Goal: Task Accomplishment & Management: Manage account settings

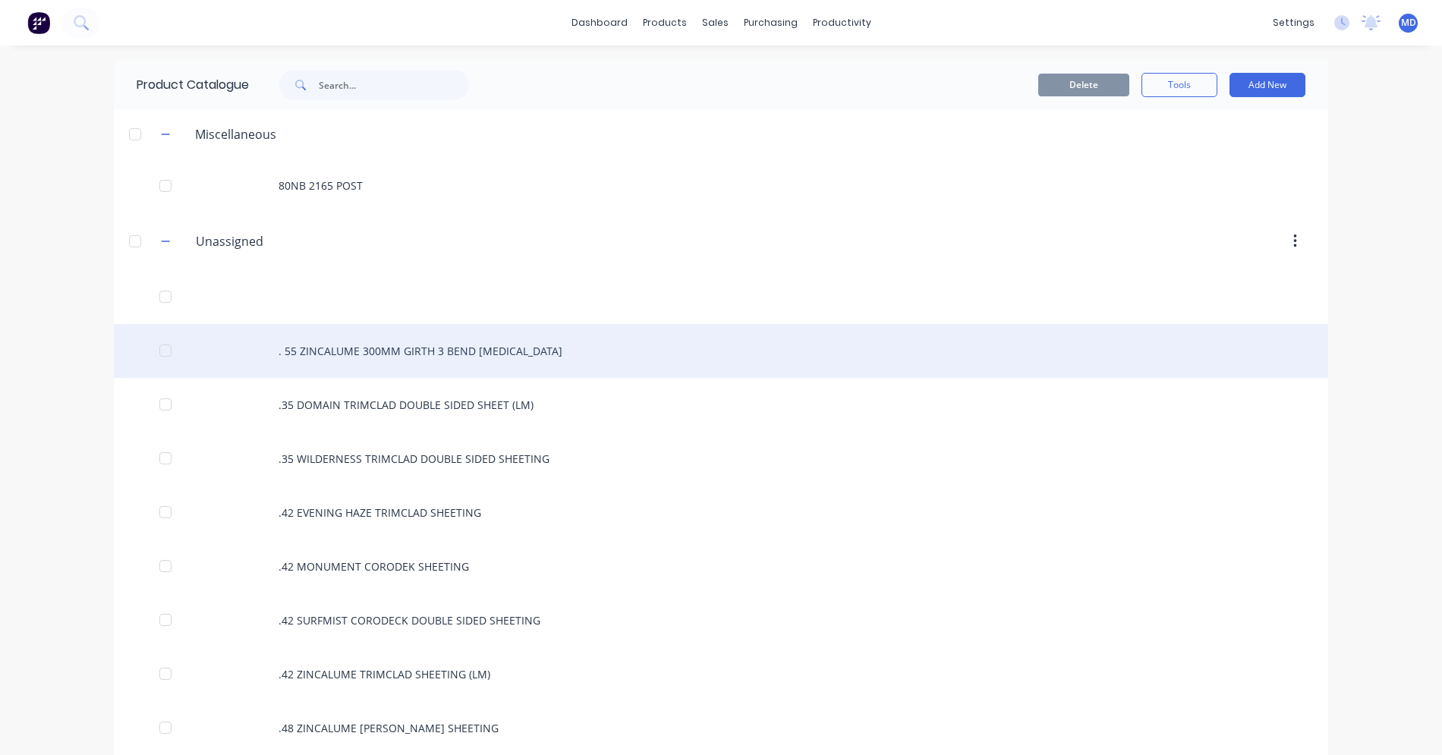
click at [380, 348] on div ". 55 ZINCALUME 300MM GIRTH 3 BEND [MEDICAL_DATA]" at bounding box center [721, 351] width 1215 height 54
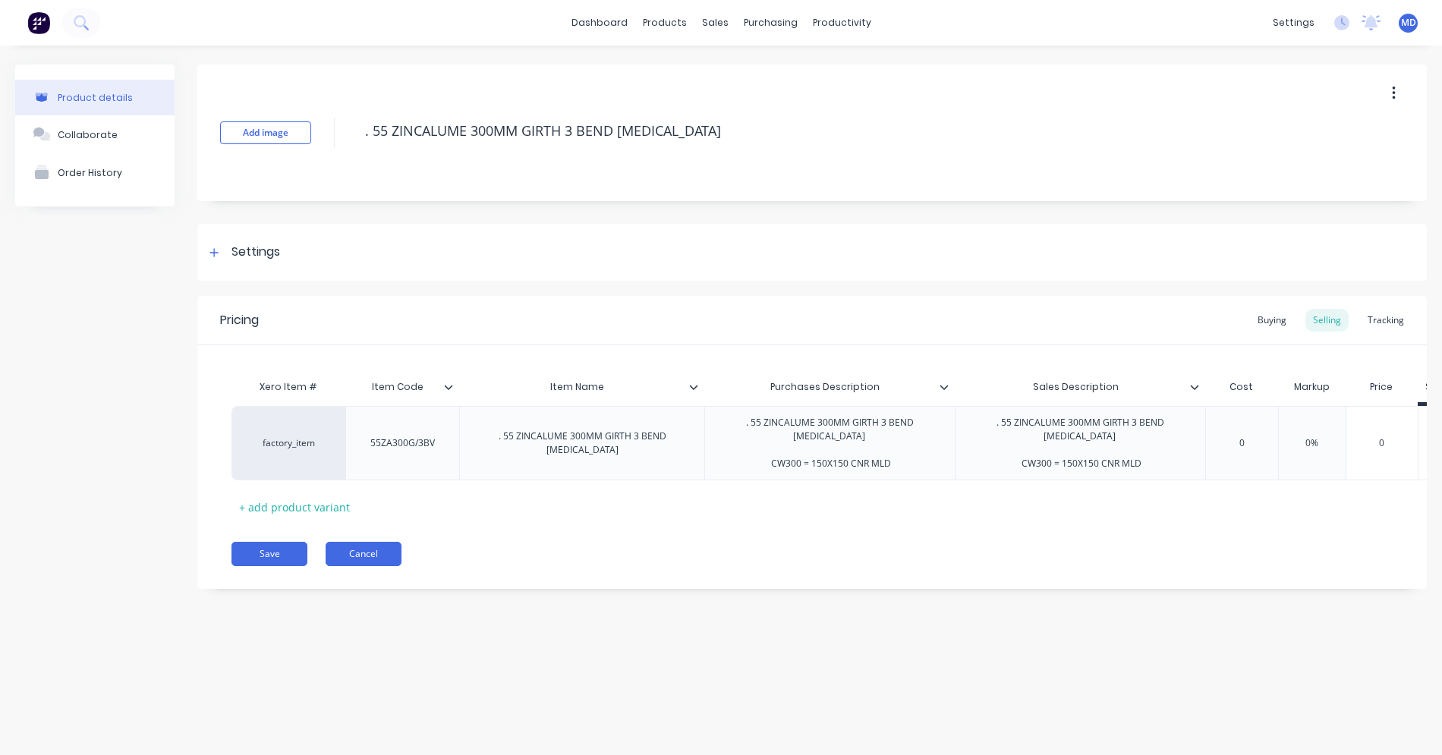
click at [376, 556] on button "Cancel" at bounding box center [364, 554] width 76 height 24
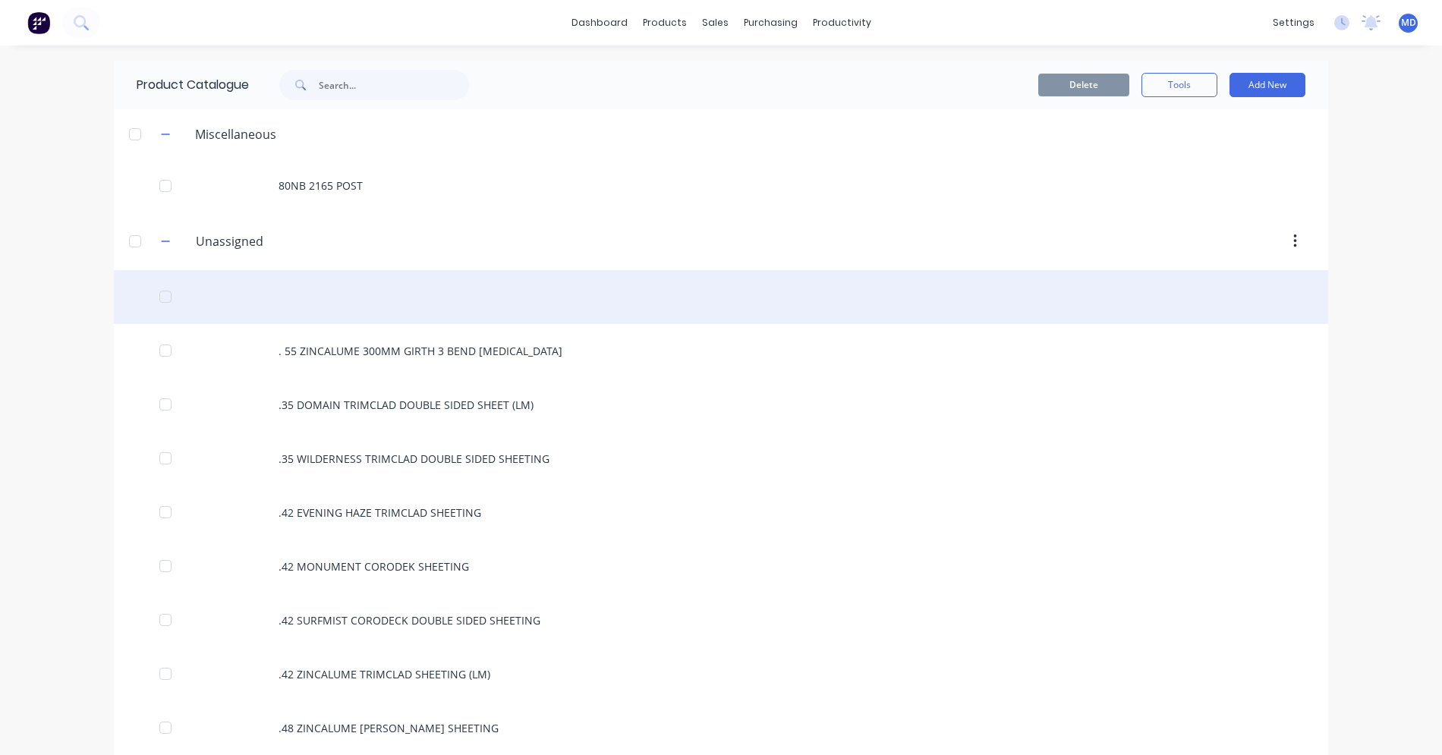
click at [320, 299] on div at bounding box center [721, 297] width 1215 height 54
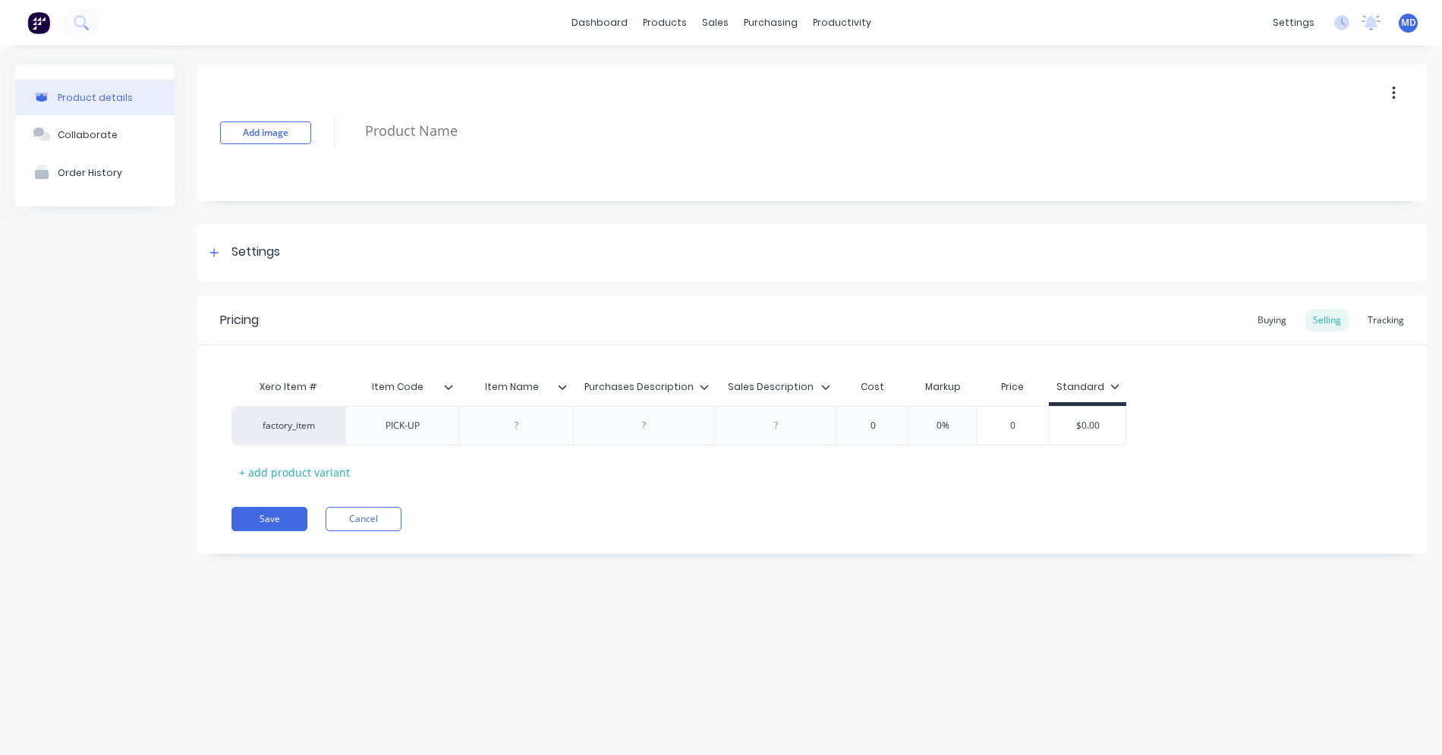
type textarea "x"
click at [344, 518] on button "Cancel" at bounding box center [364, 519] width 76 height 24
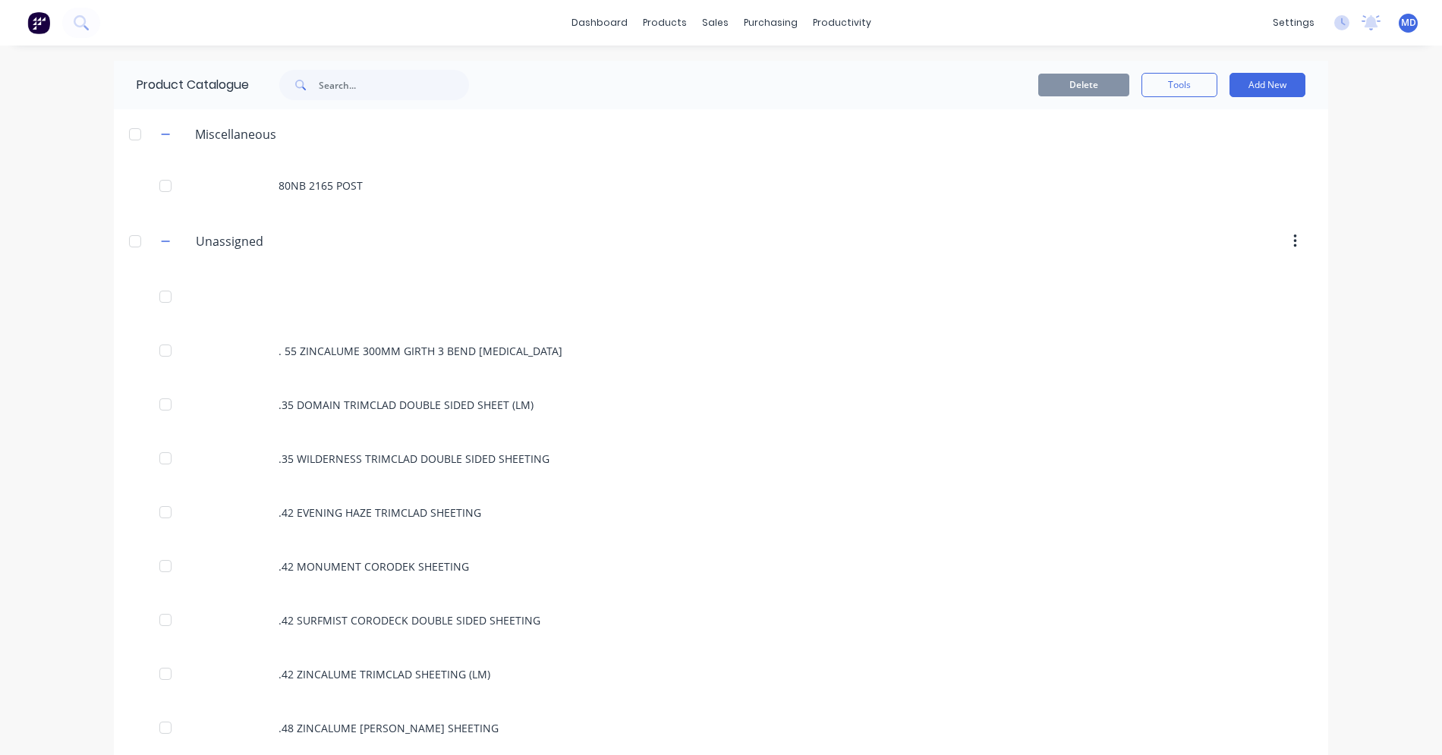
click at [156, 11] on div "dashboard products sales purchasing productivity dashboard products Product Cat…" at bounding box center [721, 23] width 1442 height 46
click at [165, 23] on div "dashboard products sales purchasing productivity dashboard products Product Cat…" at bounding box center [721, 23] width 1442 height 46
click at [319, 85] on input "text" at bounding box center [394, 85] width 150 height 30
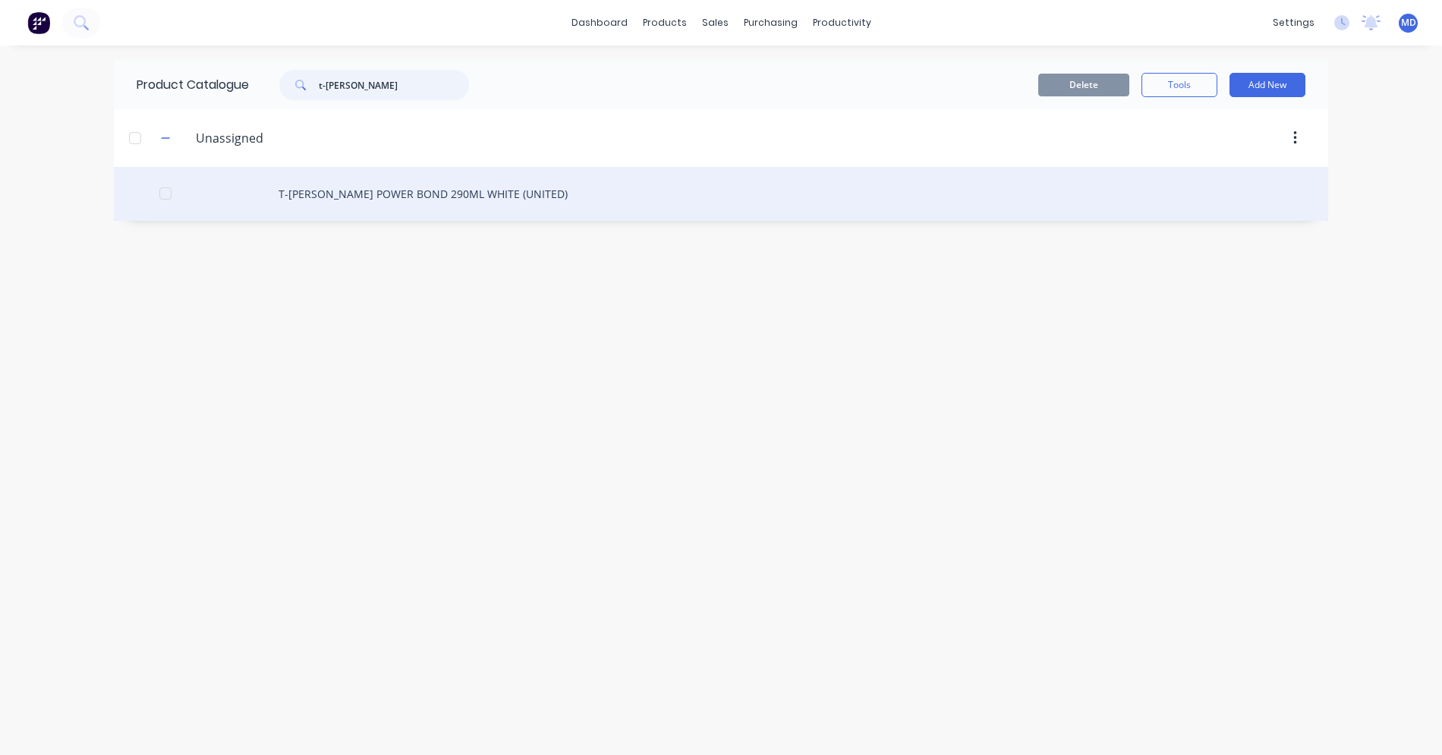
type input "t-rex"
click at [446, 194] on div "T-[PERSON_NAME] POWER BOND 290ML WHITE (UNITED)" at bounding box center [721, 194] width 1215 height 54
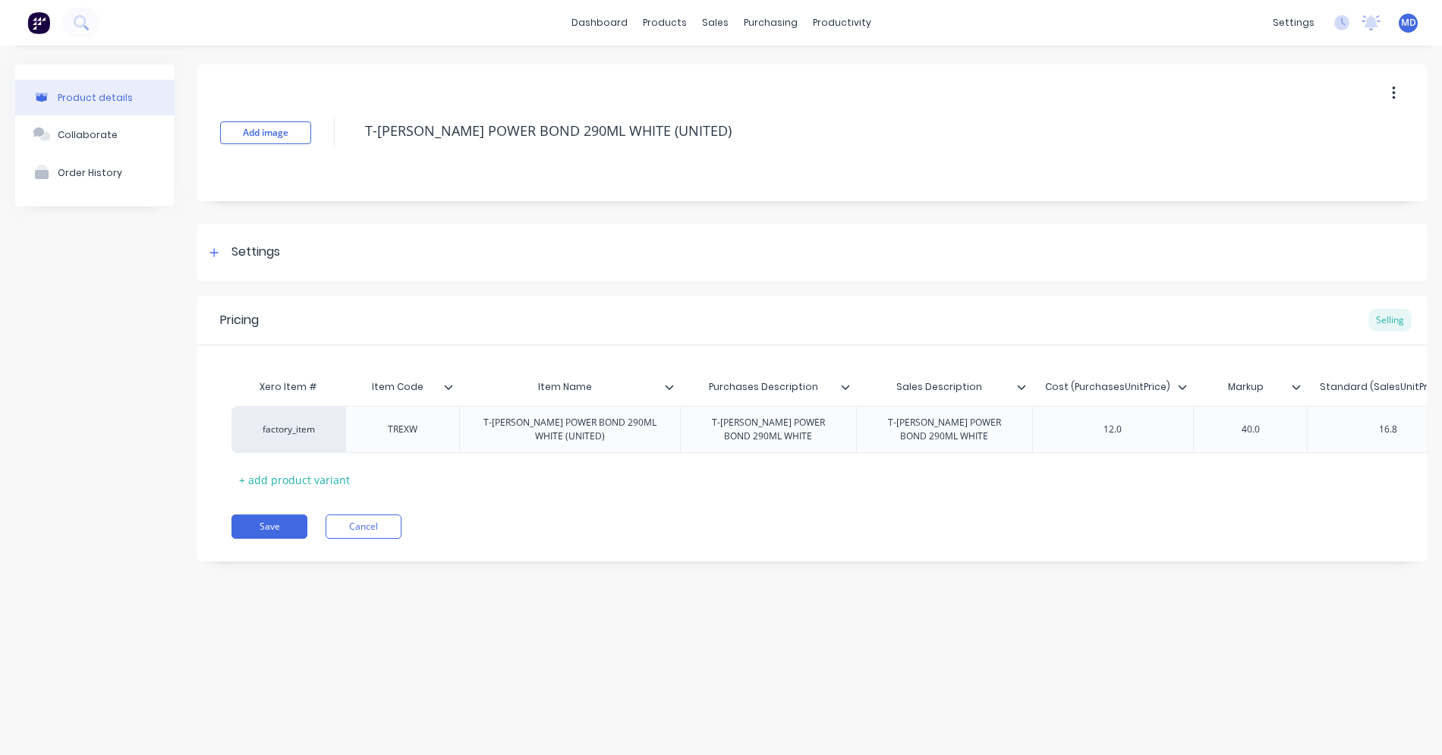
type textarea "x"
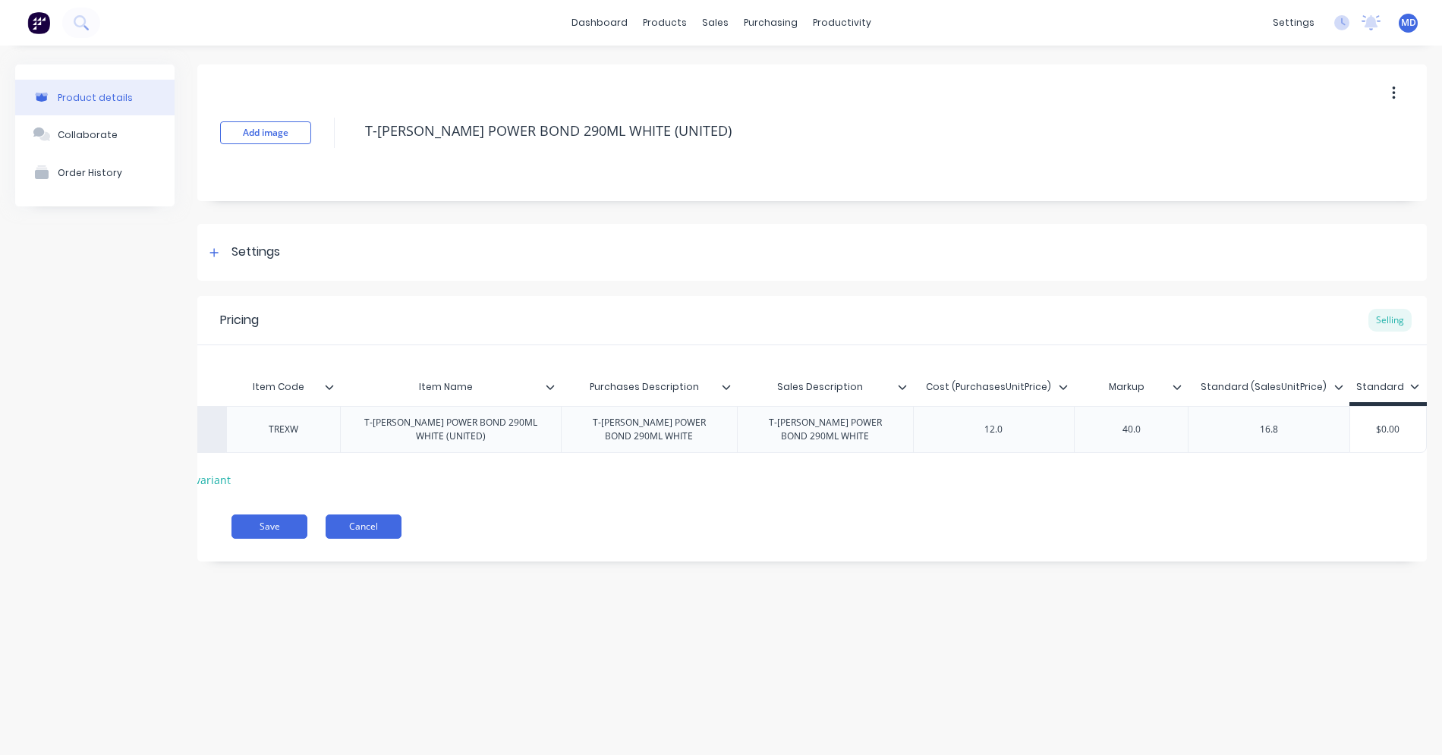
click at [349, 539] on button "Cancel" at bounding box center [364, 527] width 76 height 24
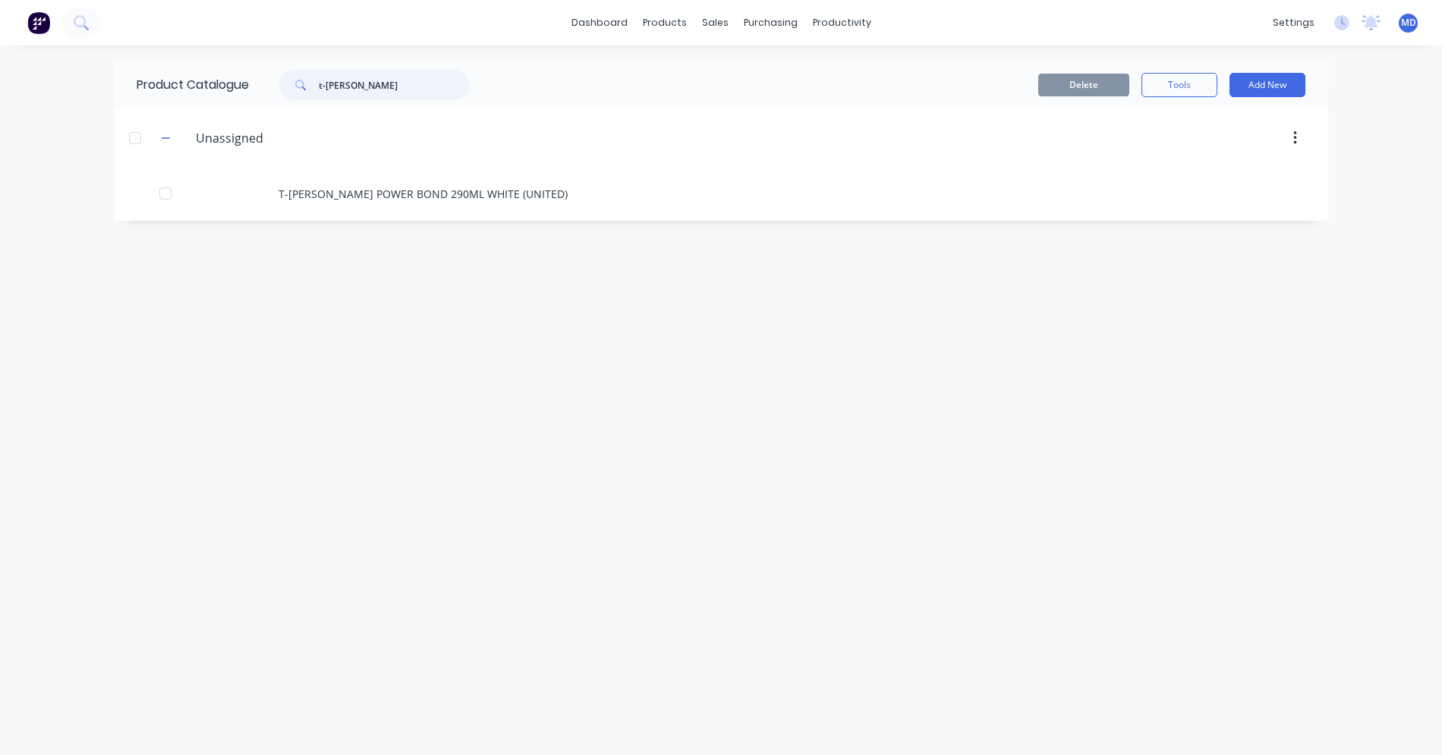
drag, startPoint x: 342, startPoint y: 84, endPoint x: 320, endPoint y: 80, distance: 22.2
click at [320, 80] on div "t-rex" at bounding box center [374, 85] width 190 height 30
type input "150 x 50"
drag, startPoint x: 366, startPoint y: 85, endPoint x: 321, endPoint y: 79, distance: 45.2
click at [321, 79] on input "150 x 50" at bounding box center [394, 85] width 150 height 30
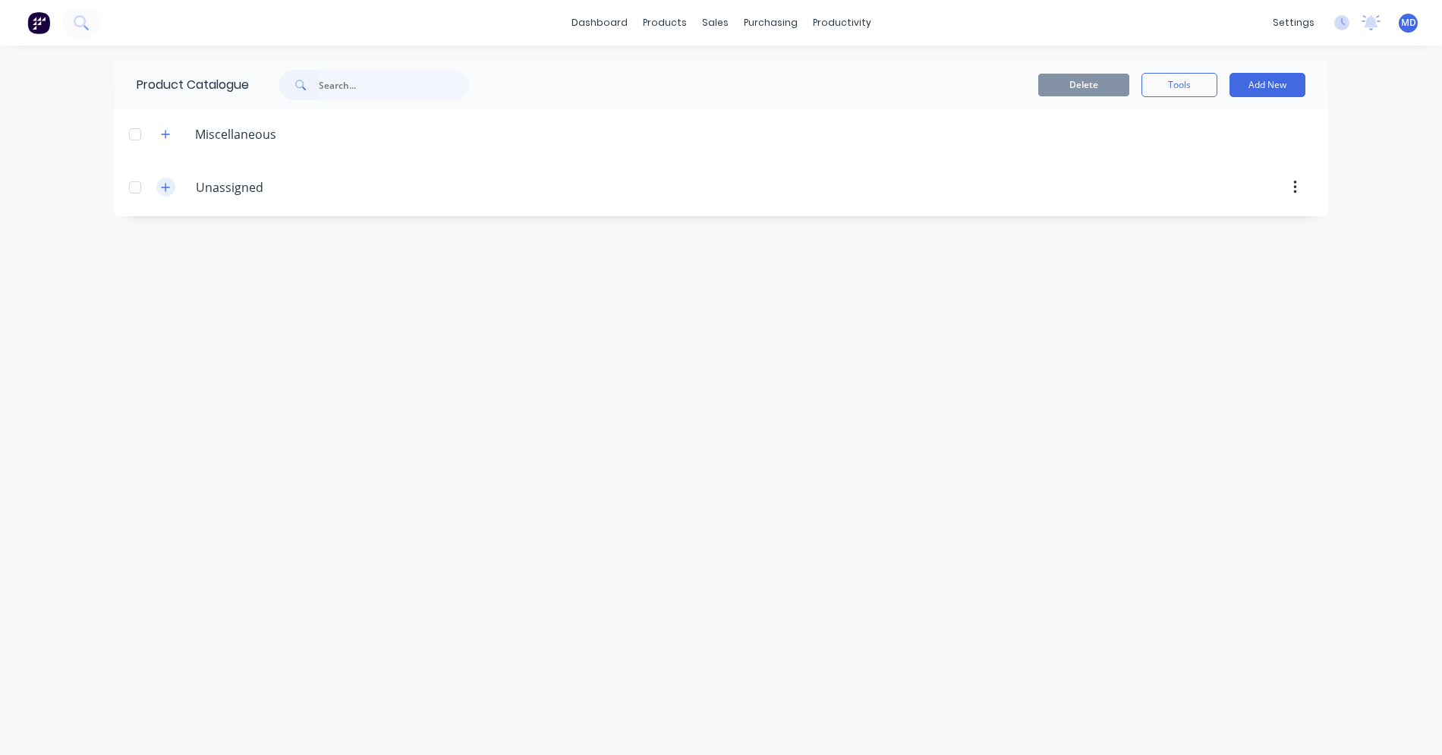
click at [172, 188] on button "button" at bounding box center [165, 187] width 19 height 19
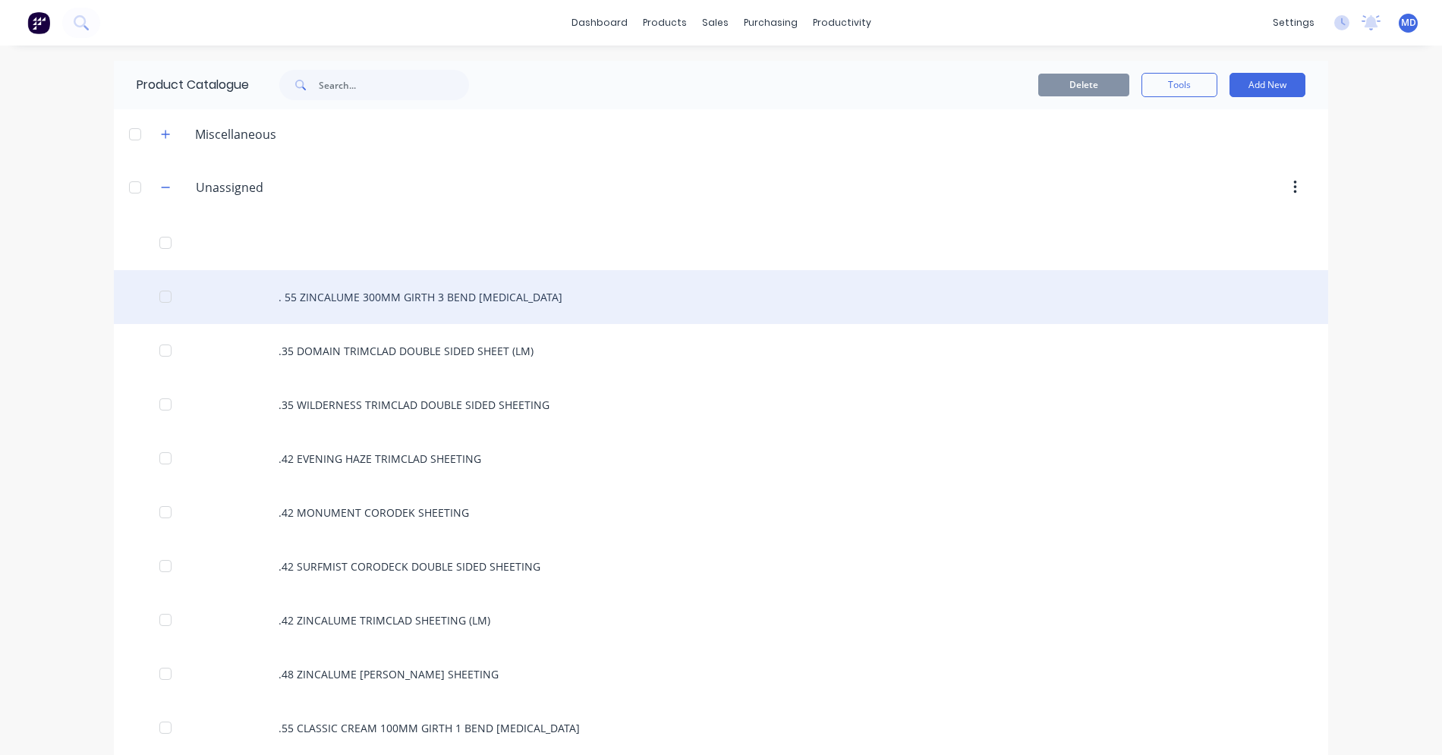
click at [314, 298] on div ". 55 ZINCALUME 300MM GIRTH 3 BEND [MEDICAL_DATA]" at bounding box center [721, 297] width 1215 height 54
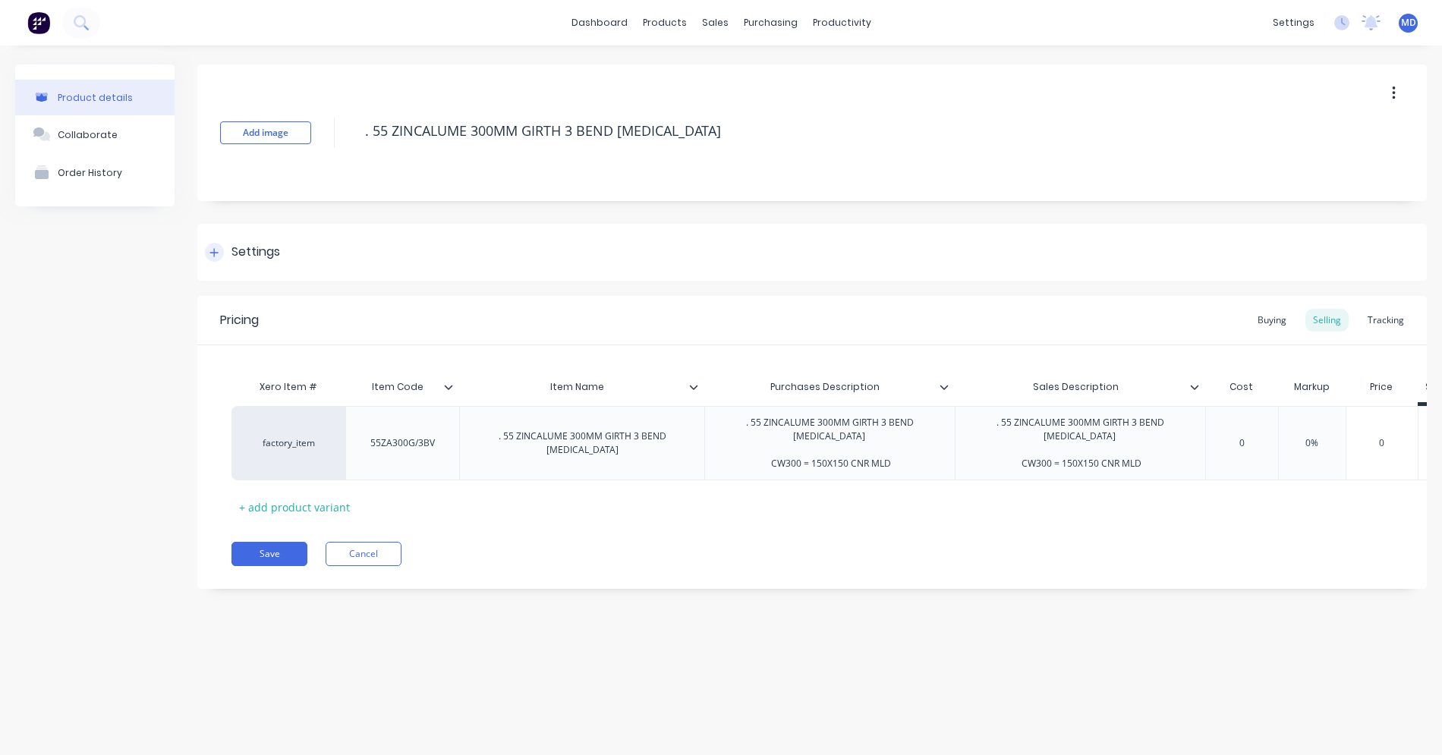
click at [238, 256] on div "Settings" at bounding box center [256, 252] width 49 height 19
type textarea "x"
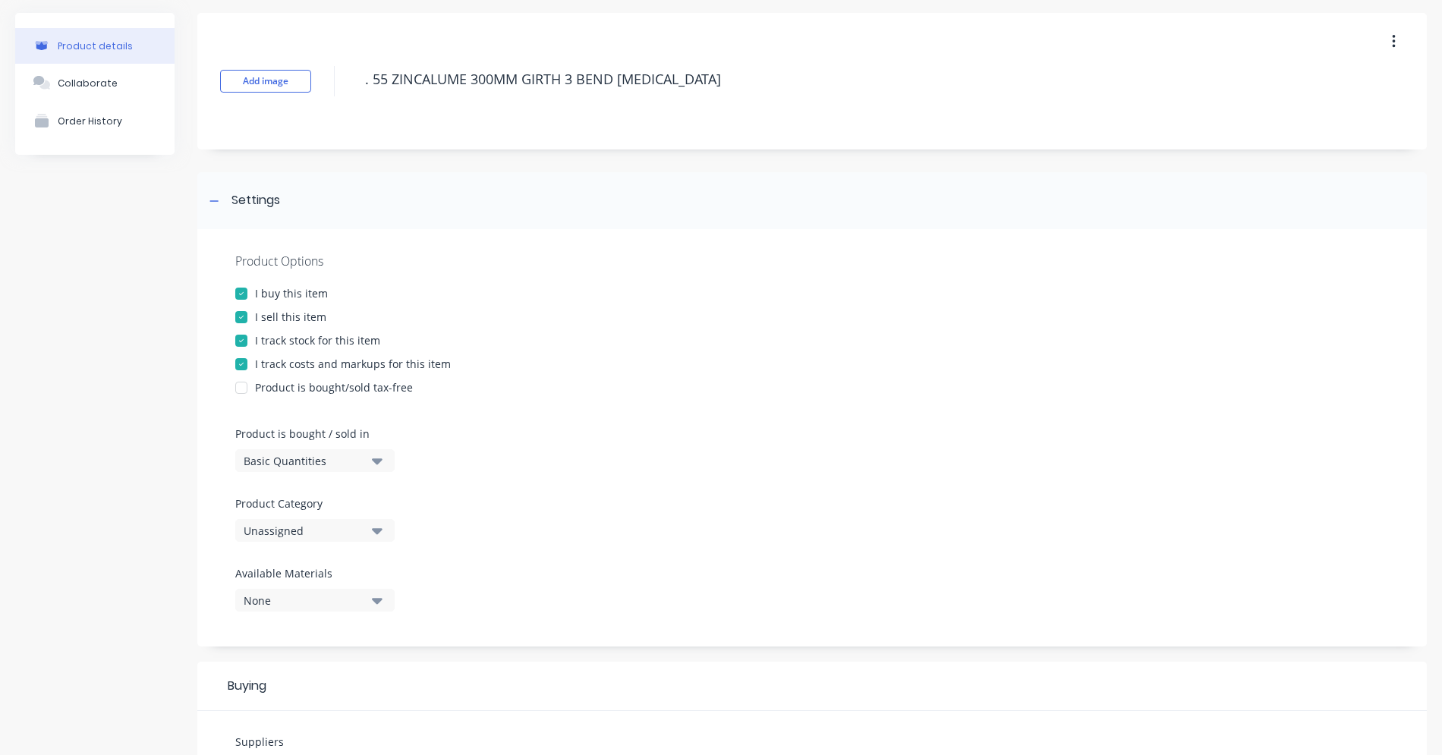
scroll to position [228, 0]
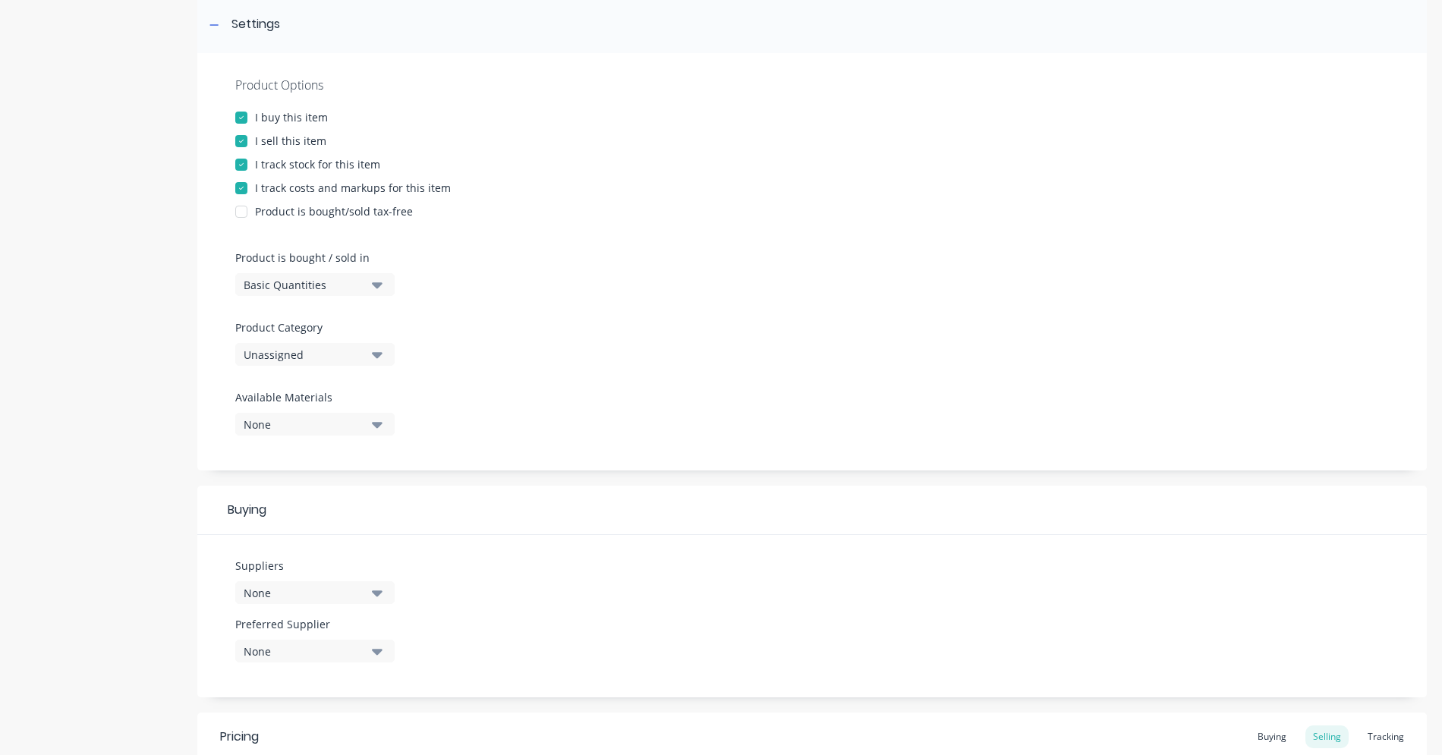
click at [379, 351] on icon "button" at bounding box center [377, 354] width 11 height 17
click at [371, 353] on button "Unassigned" at bounding box center [314, 354] width 159 height 23
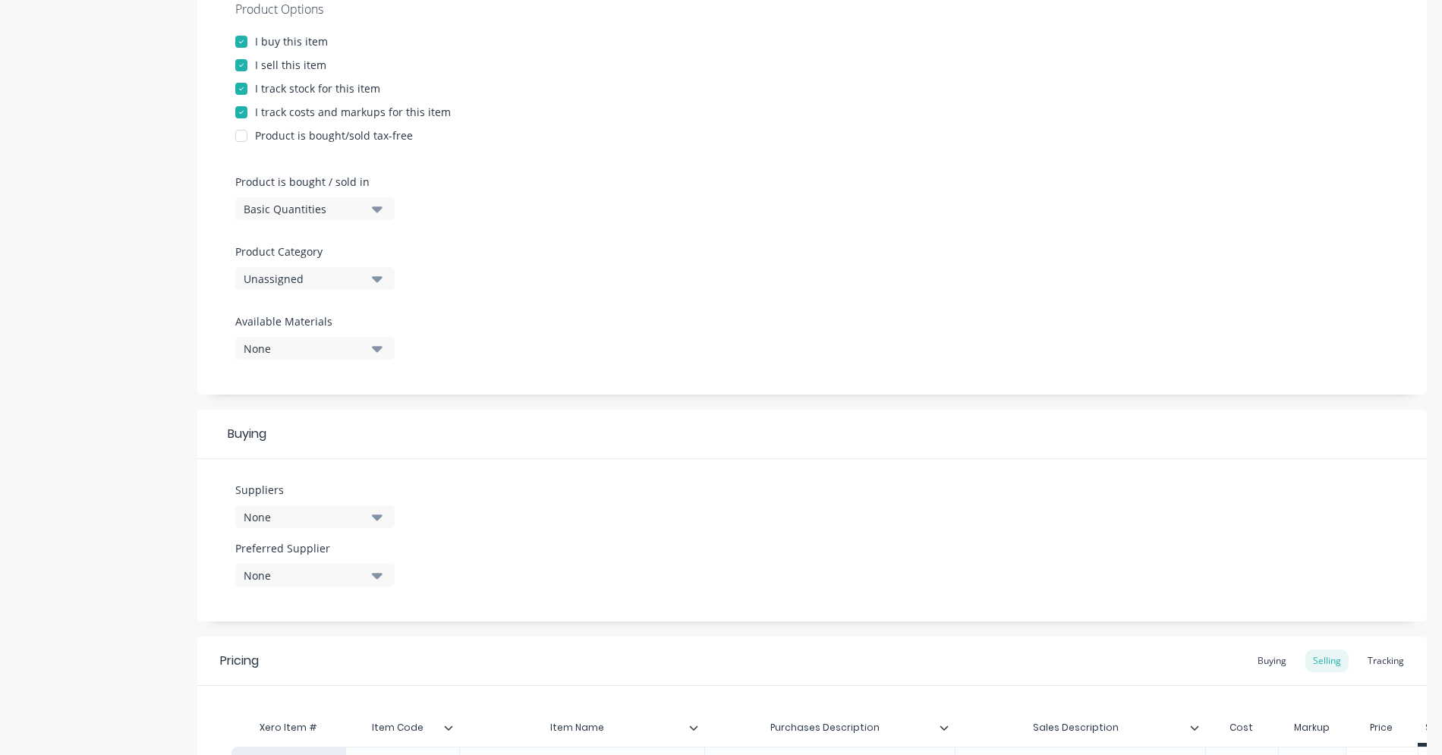
click at [376, 516] on icon "button" at bounding box center [377, 518] width 11 height 6
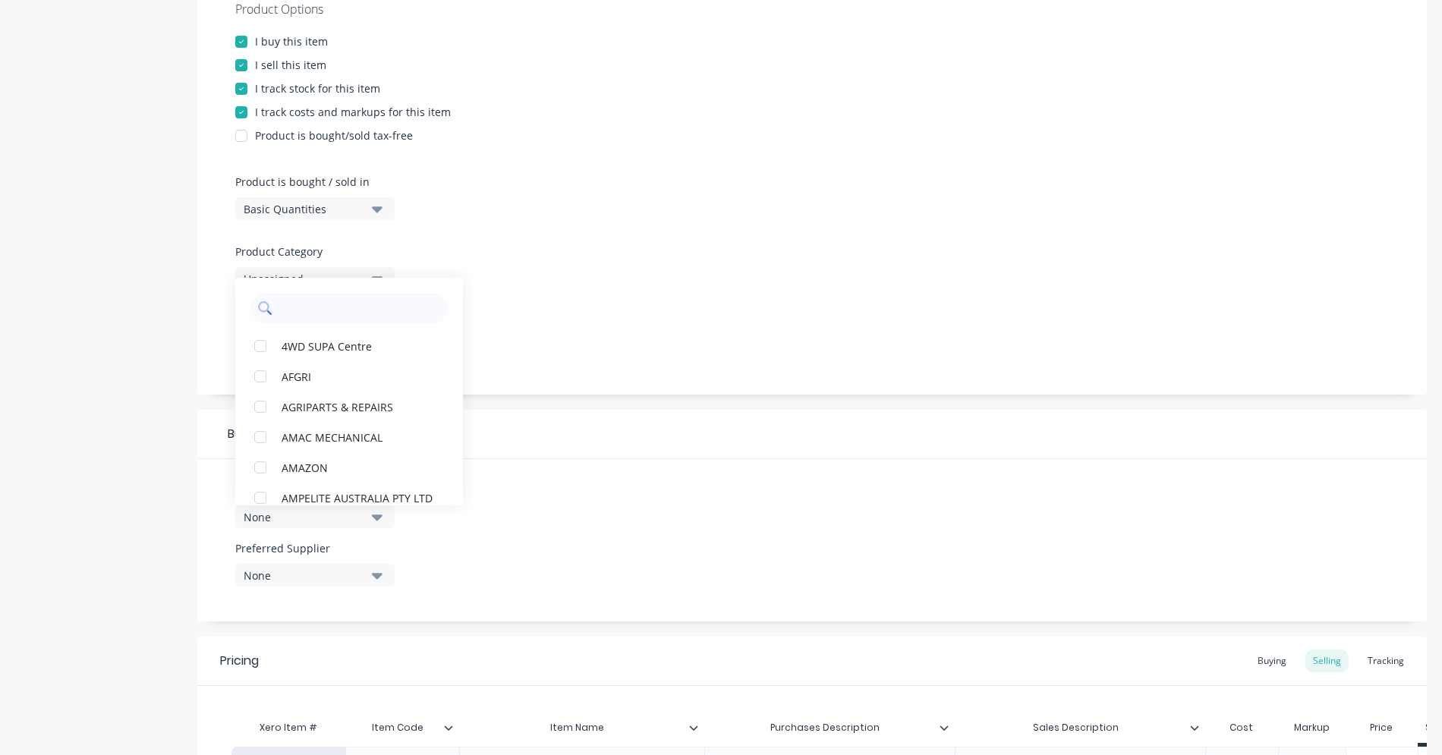
click at [330, 305] on input "text" at bounding box center [359, 308] width 161 height 30
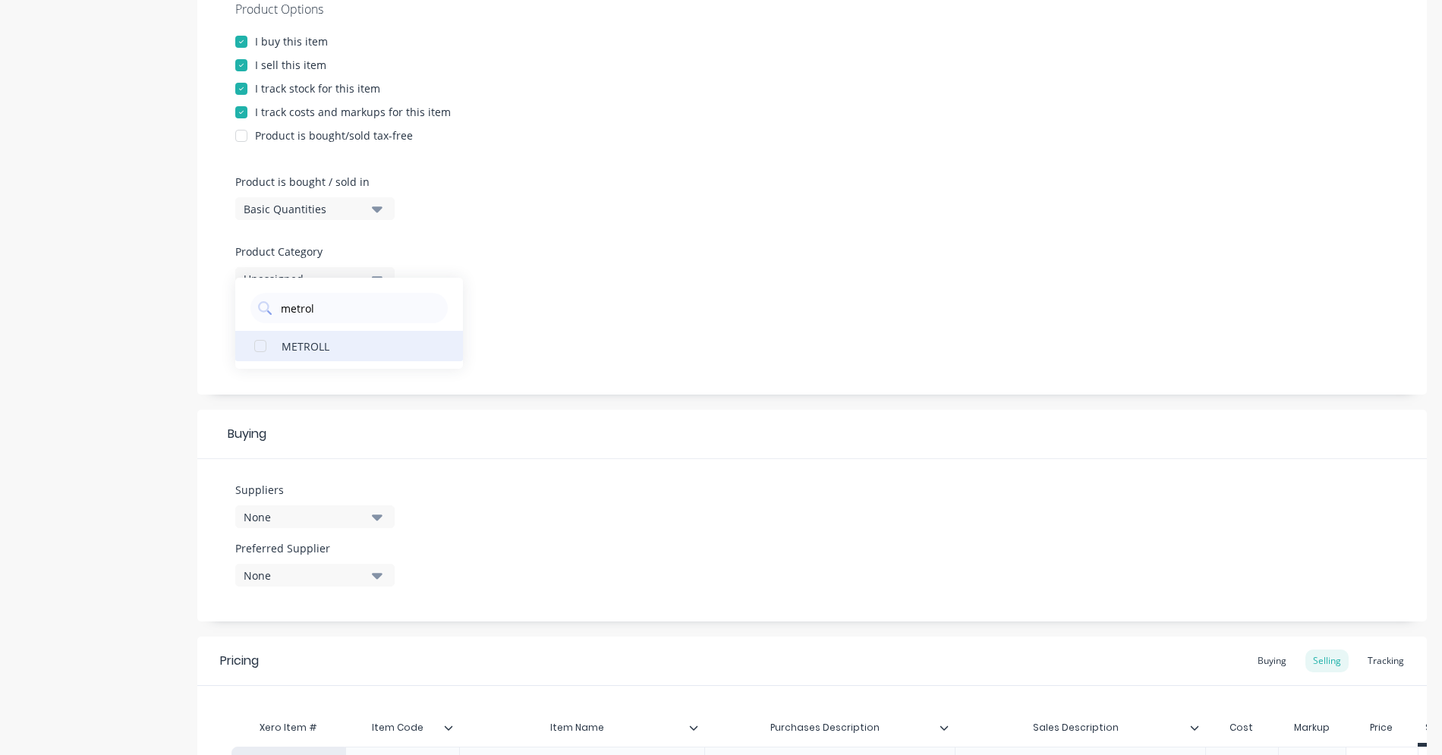
type input "metrol"
click at [313, 340] on div "METROLL" at bounding box center [358, 346] width 152 height 16
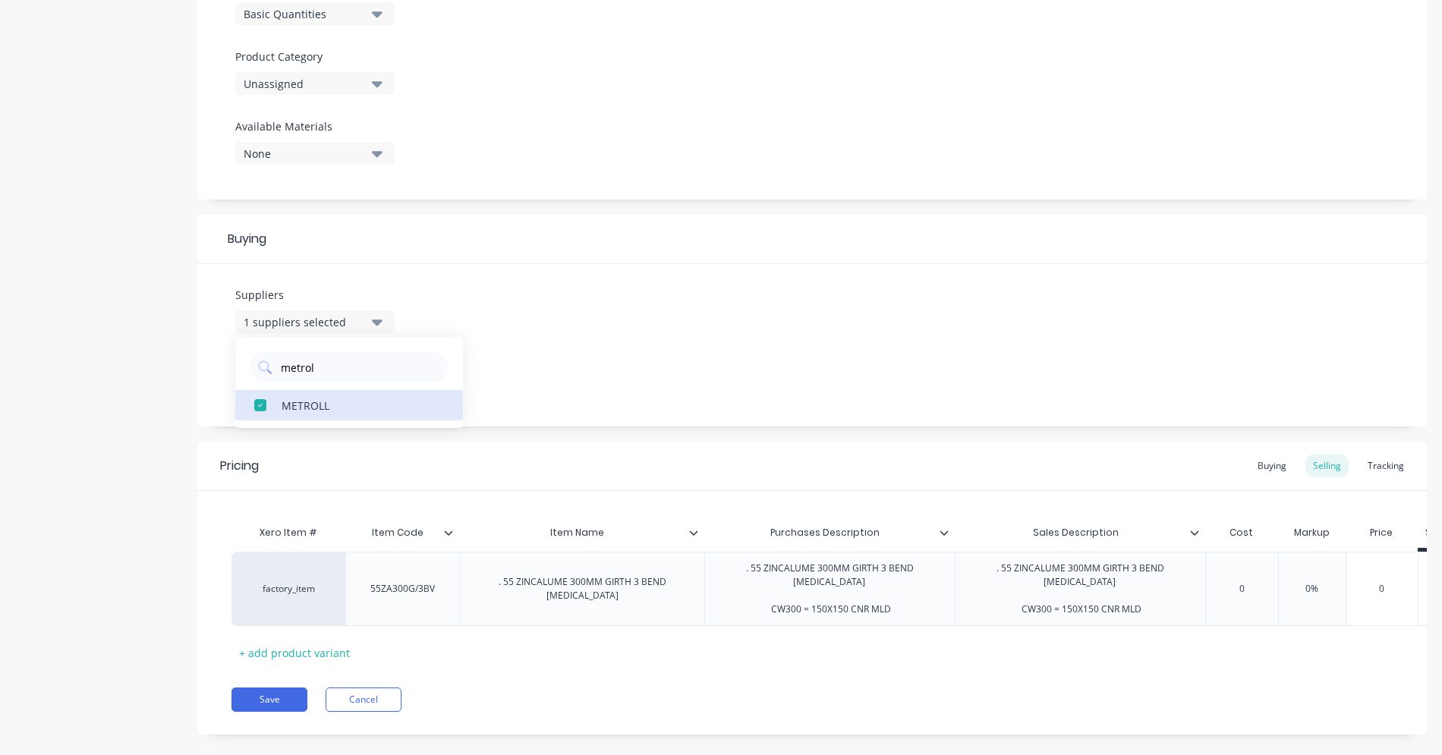
scroll to position [518, 0]
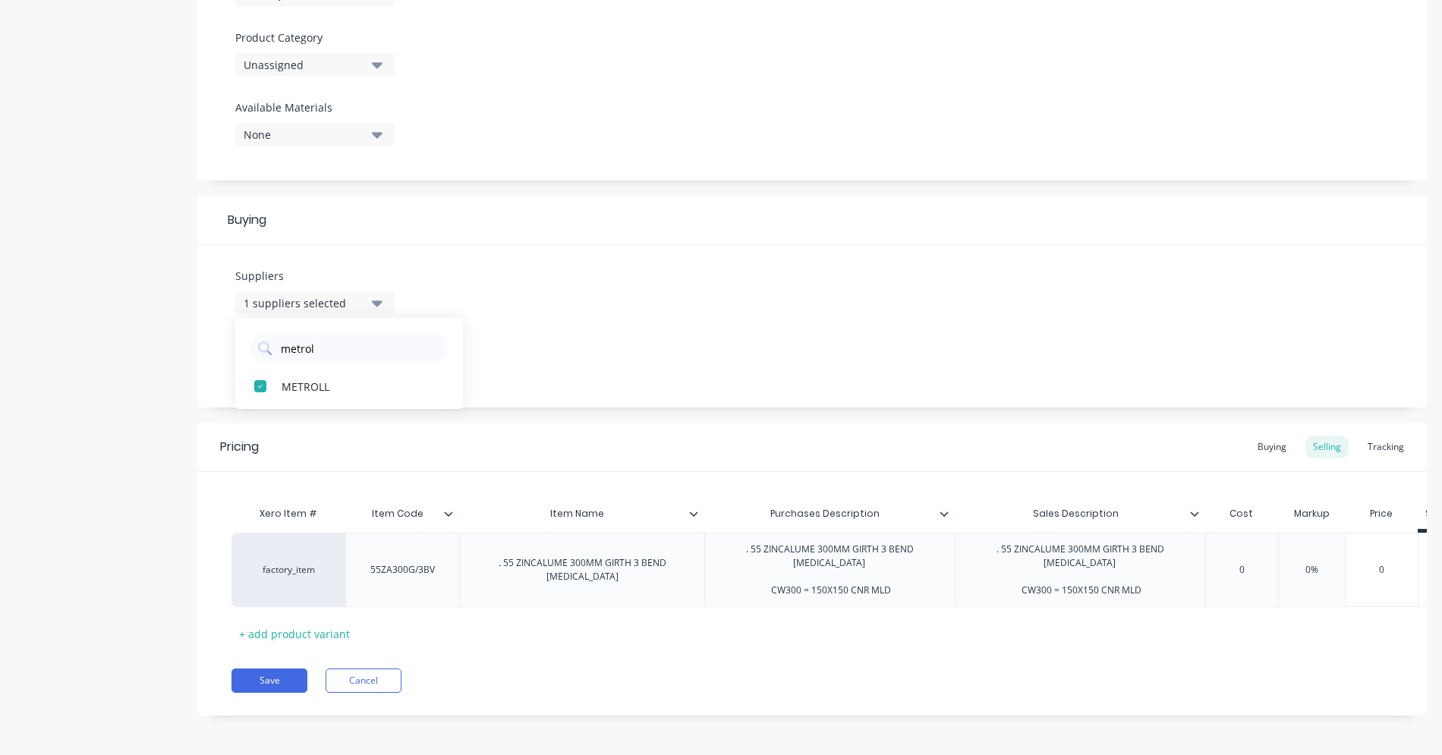
click at [547, 380] on div "Suppliers 1 suppliers selected metrol METROLL Preferred Supplier None" at bounding box center [812, 326] width 1230 height 162
click at [379, 360] on icon "button" at bounding box center [377, 362] width 11 height 6
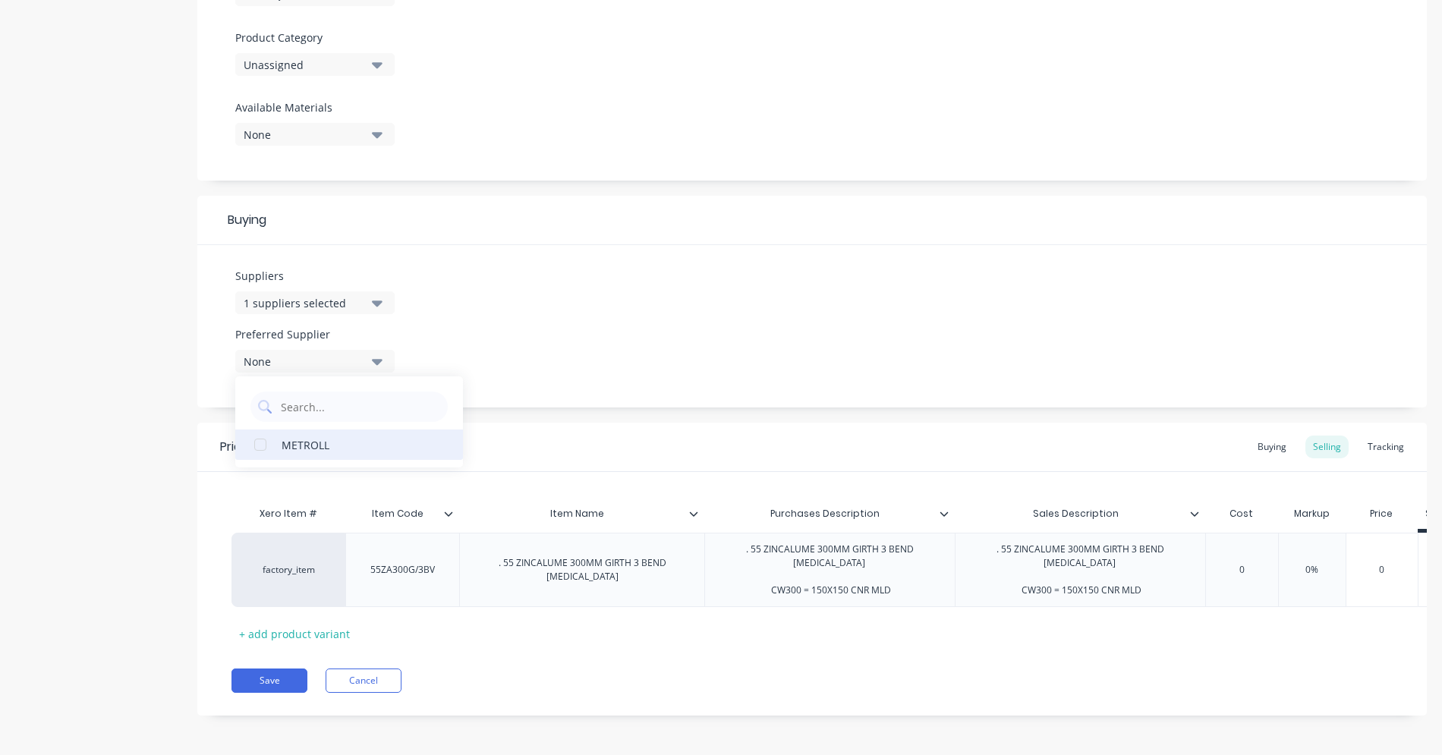
click at [337, 443] on div "METROLL" at bounding box center [358, 445] width 152 height 16
click at [551, 380] on div "Suppliers 1 suppliers selected metrol Preferred Supplier METROLL METROLL" at bounding box center [812, 326] width 1230 height 162
click at [276, 679] on button "Save" at bounding box center [270, 681] width 76 height 24
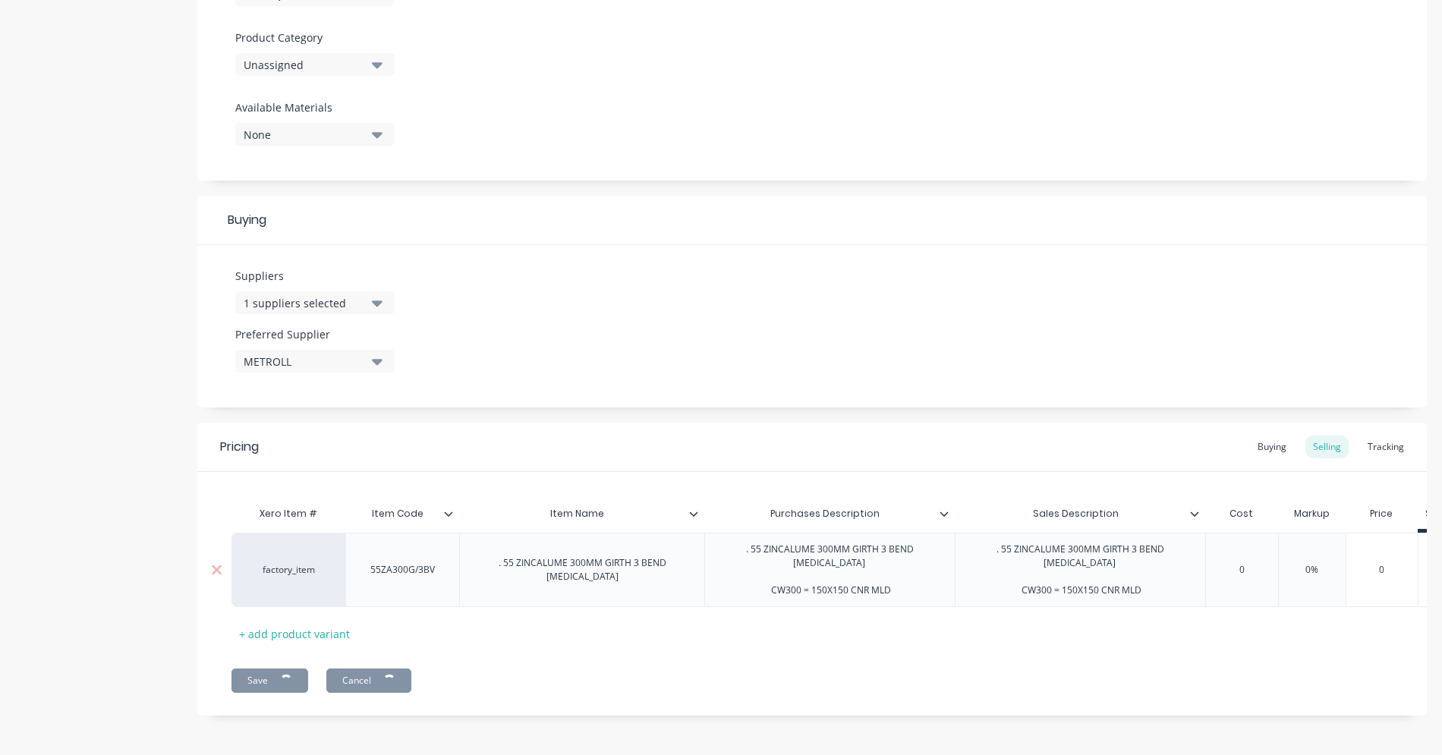
type textarea "x"
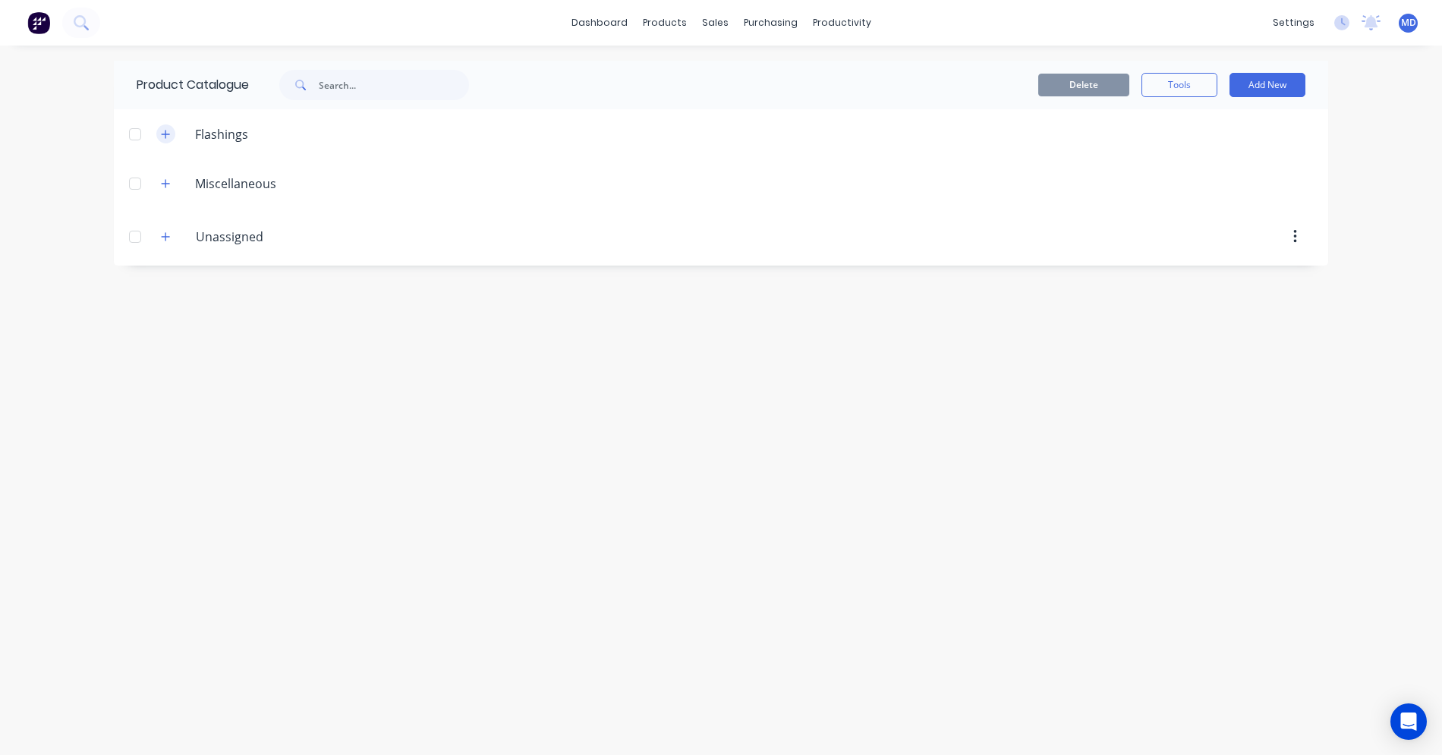
click at [169, 138] on icon "button" at bounding box center [165, 134] width 9 height 11
click at [169, 132] on icon "button" at bounding box center [165, 134] width 9 height 11
click at [1278, 87] on button "Add New" at bounding box center [1268, 85] width 76 height 24
click at [1240, 152] on div "Flashing" at bounding box center [1233, 154] width 117 height 22
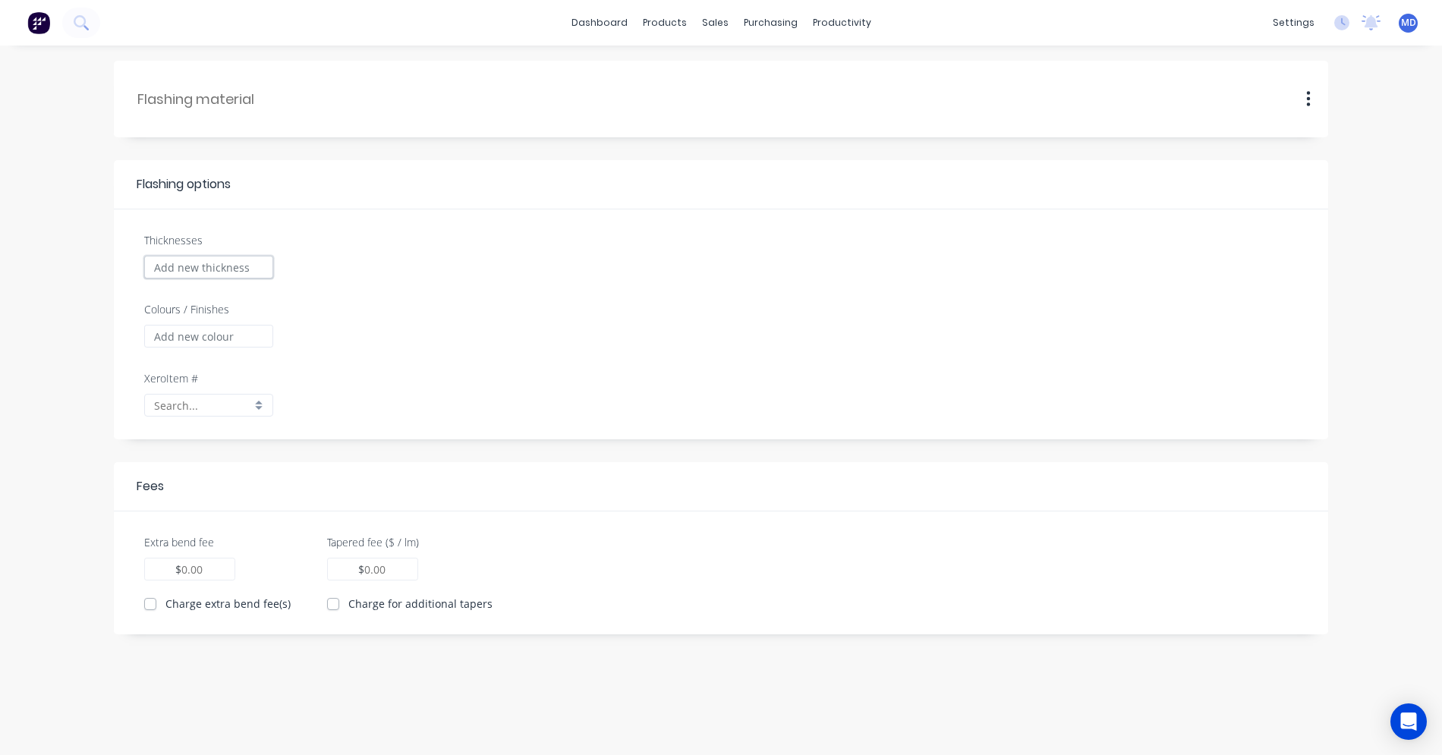
click at [229, 266] on input "Thicknesses" at bounding box center [208, 267] width 129 height 23
type input ".55"
click at [212, 337] on input "Colours / Finishes" at bounding box center [208, 336] width 129 height 23
click at [219, 271] on input ".55" at bounding box center [208, 267] width 129 height 23
type input "0.00"
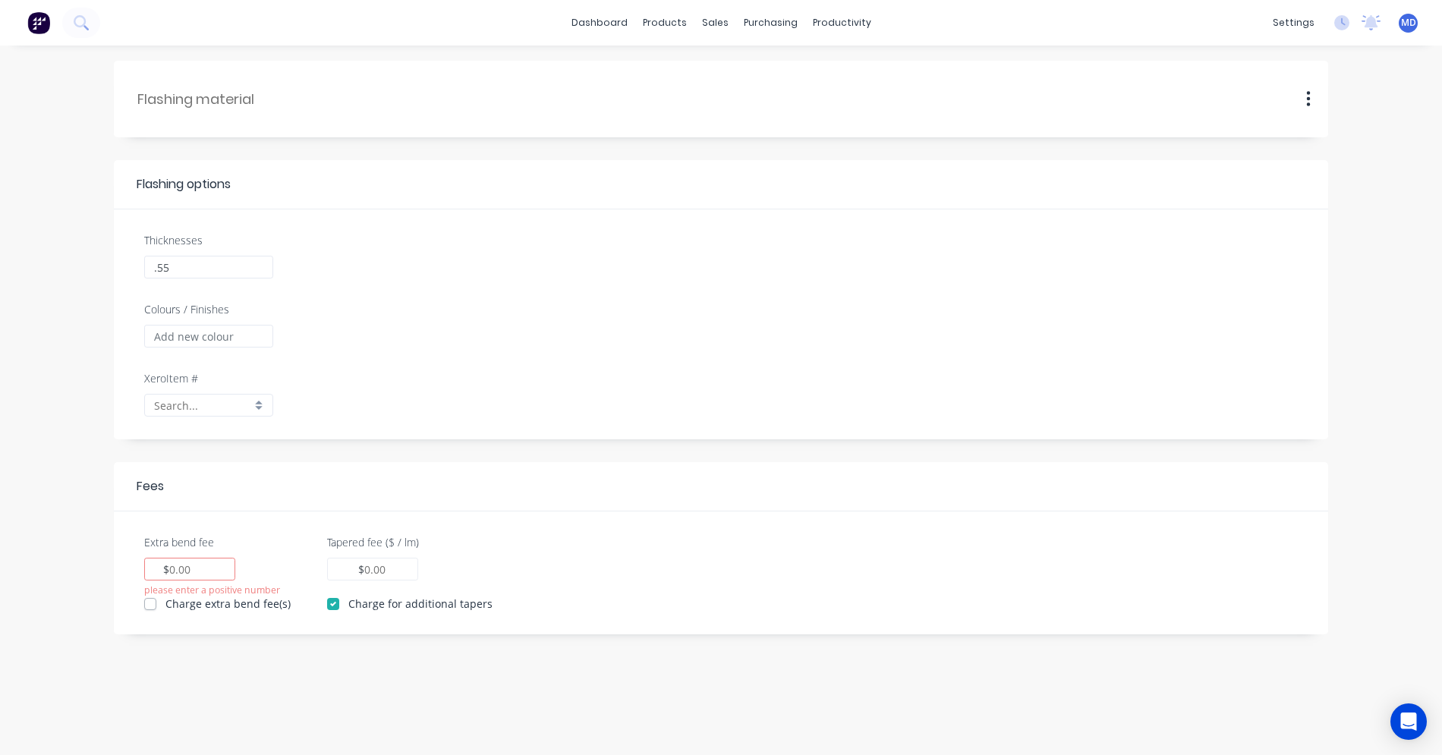
checkbox input "true"
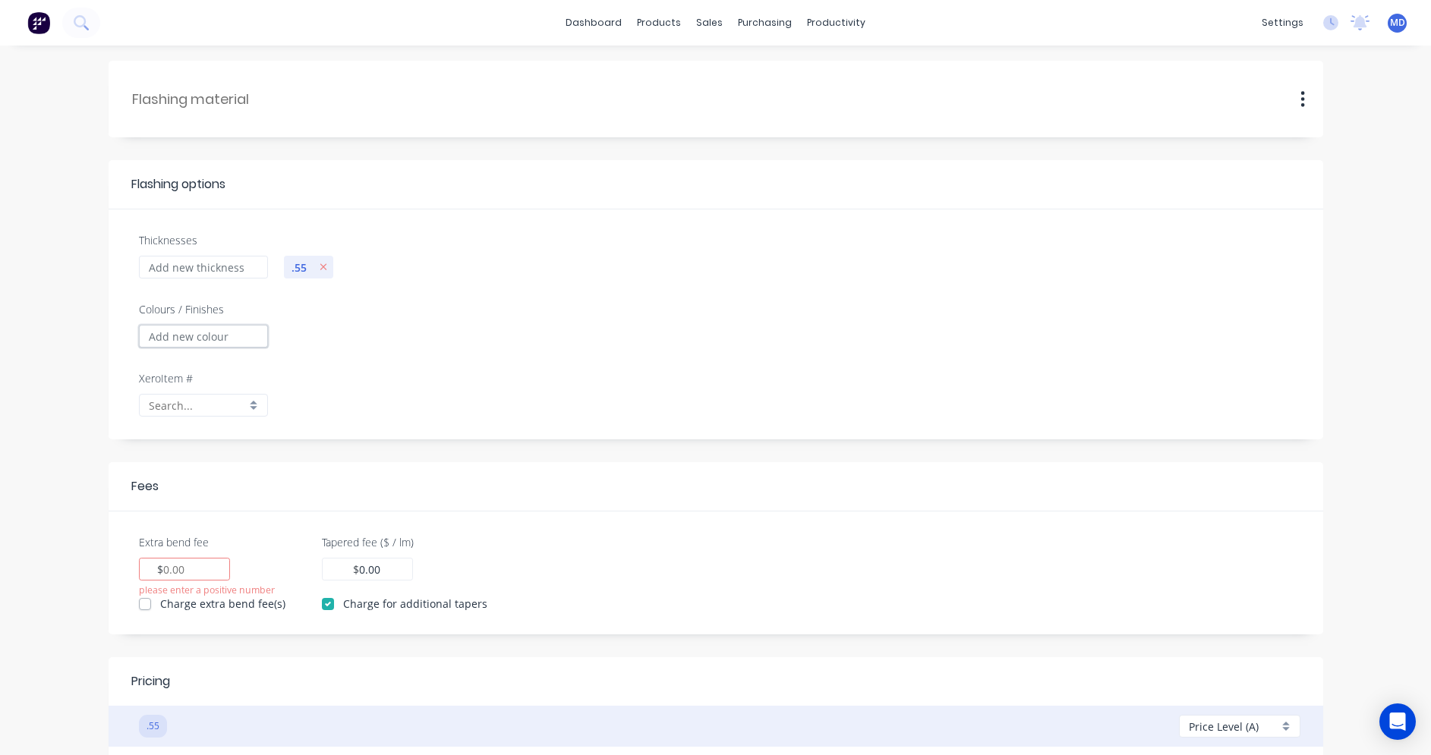
click at [232, 336] on input "Colours / Finishes" at bounding box center [203, 336] width 129 height 23
type input "zinc"
click at [222, 109] on div at bounding box center [233, 99] width 204 height 22
type input "zinc"
click at [189, 563] on div "$" at bounding box center [184, 569] width 91 height 23
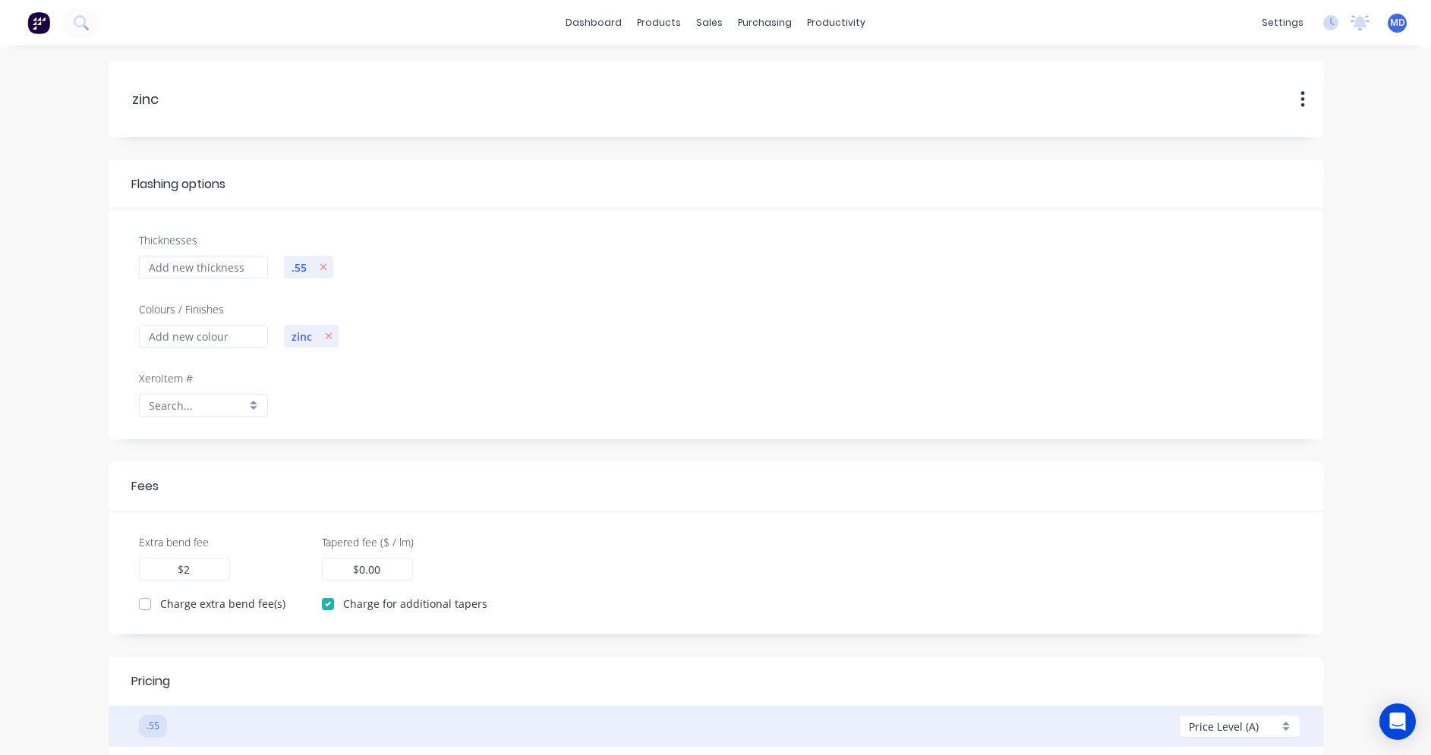
type input "2"
click at [360, 575] on input "0.00" at bounding box center [370, 570] width 23 height 16
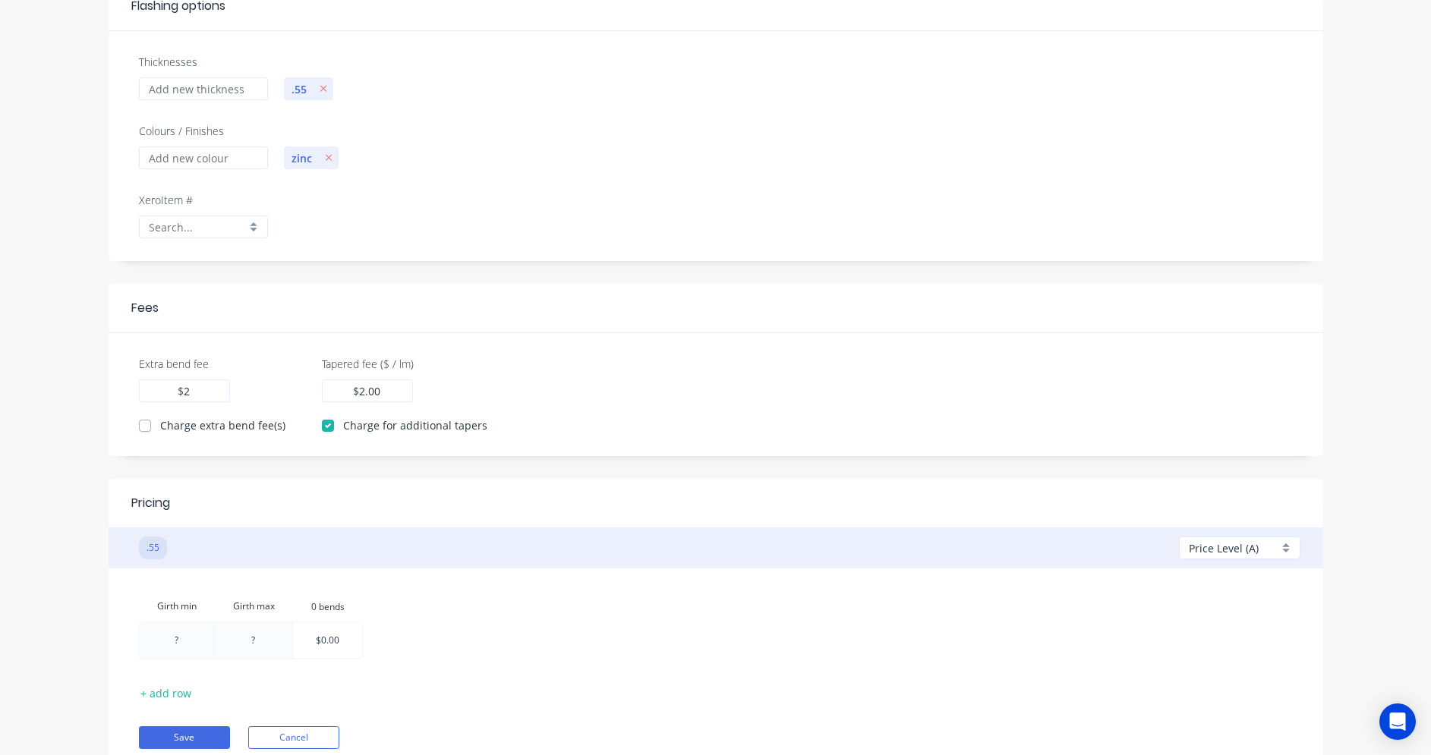
scroll to position [152, 0]
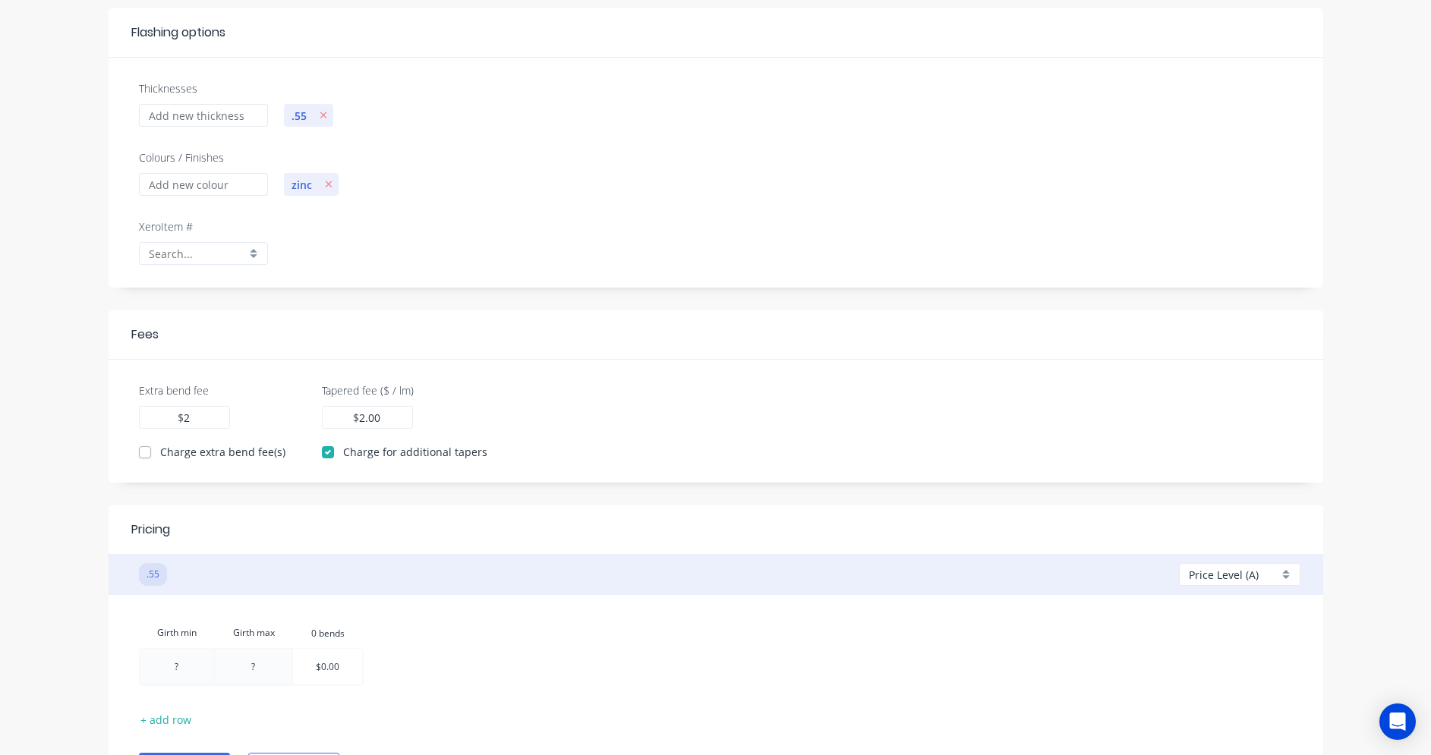
type input "2.00"
click at [160, 455] on label "Charge extra bend fee(s)" at bounding box center [222, 452] width 125 height 16
click at [147, 455] on input "Charge extra bend fee(s)" at bounding box center [145, 451] width 12 height 14
checkbox input "true"
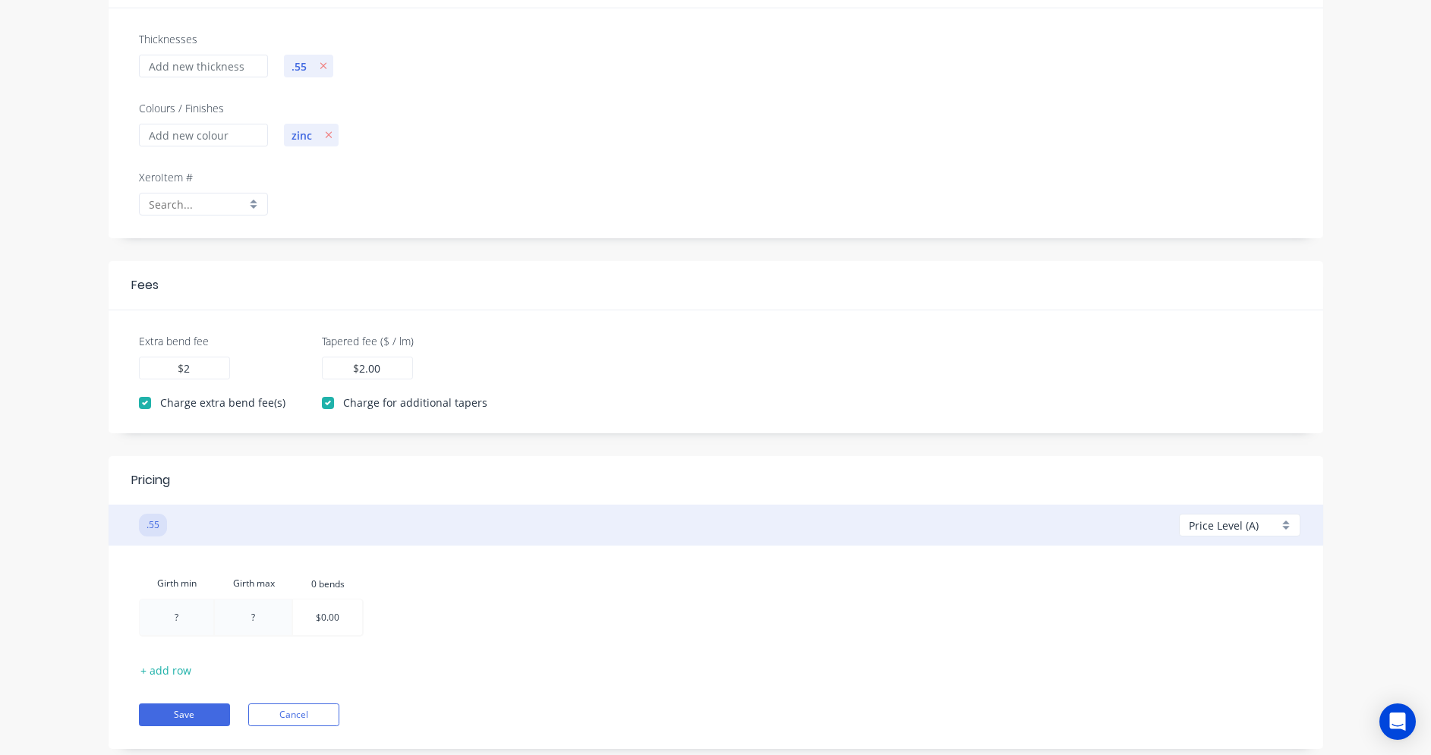
scroll to position [228, 0]
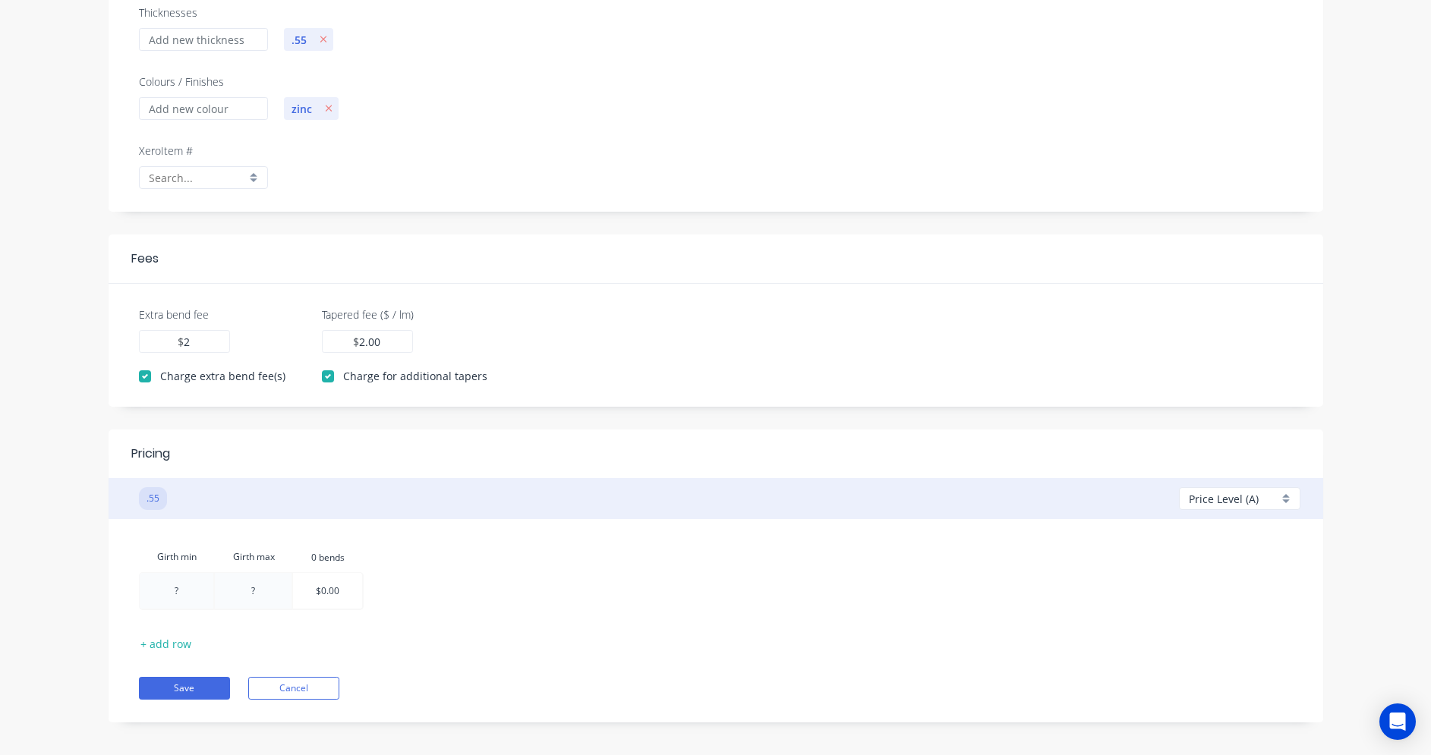
click at [177, 599] on div at bounding box center [177, 591] width 74 height 36
type input "3"
type input "50"
click at [246, 598] on div at bounding box center [254, 591] width 77 height 36
type input "300"
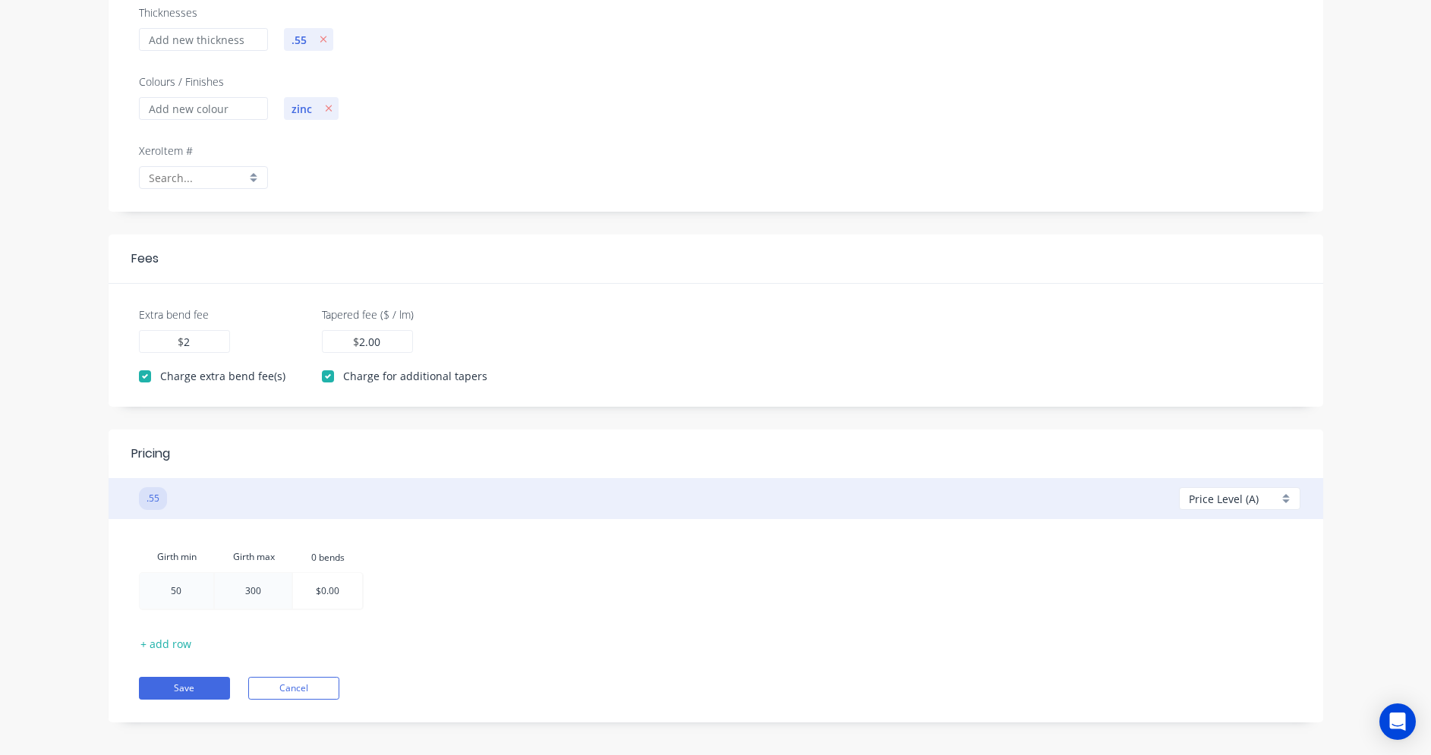
click at [499, 609] on div "Girth min Girth max 0.bends 0 bends 50 300 $0.00" at bounding box center [716, 578] width 1154 height 73
click at [332, 594] on div at bounding box center [327, 591] width 69 height 36
click at [362, 574] on div "Add bend" at bounding box center [412, 578] width 153 height 31
click at [434, 611] on div "Add bend" at bounding box center [475, 612] width 153 height 31
click at [329, 597] on div at bounding box center [327, 591] width 69 height 36
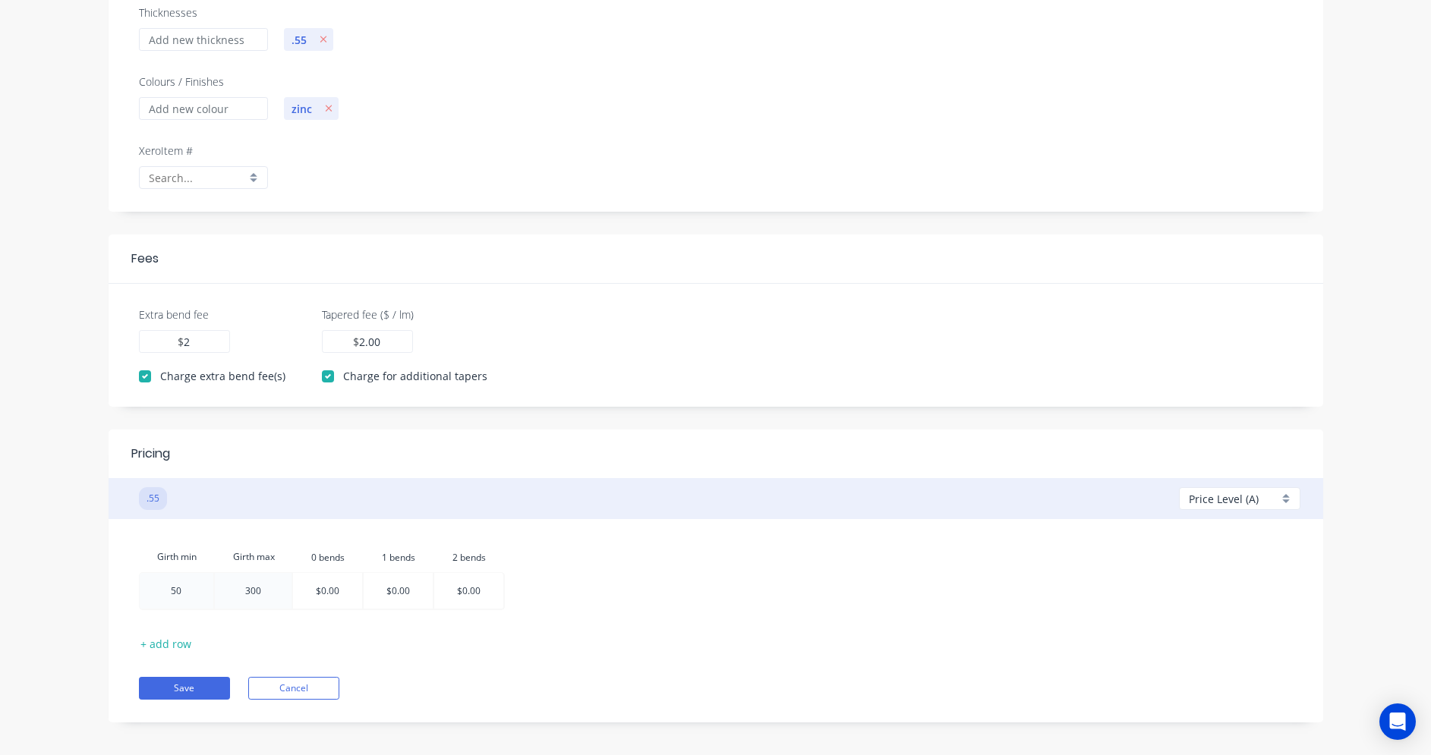
click at [327, 597] on input "$0.00" at bounding box center [328, 591] width 24 height 36
type input "$10.00"
click at [403, 637] on div "Girth min Girth max 0.bends 0 bends 1.bends 1 bends 2.bends 2 bends 50 300 $10.…" at bounding box center [715, 620] width 1169 height 157
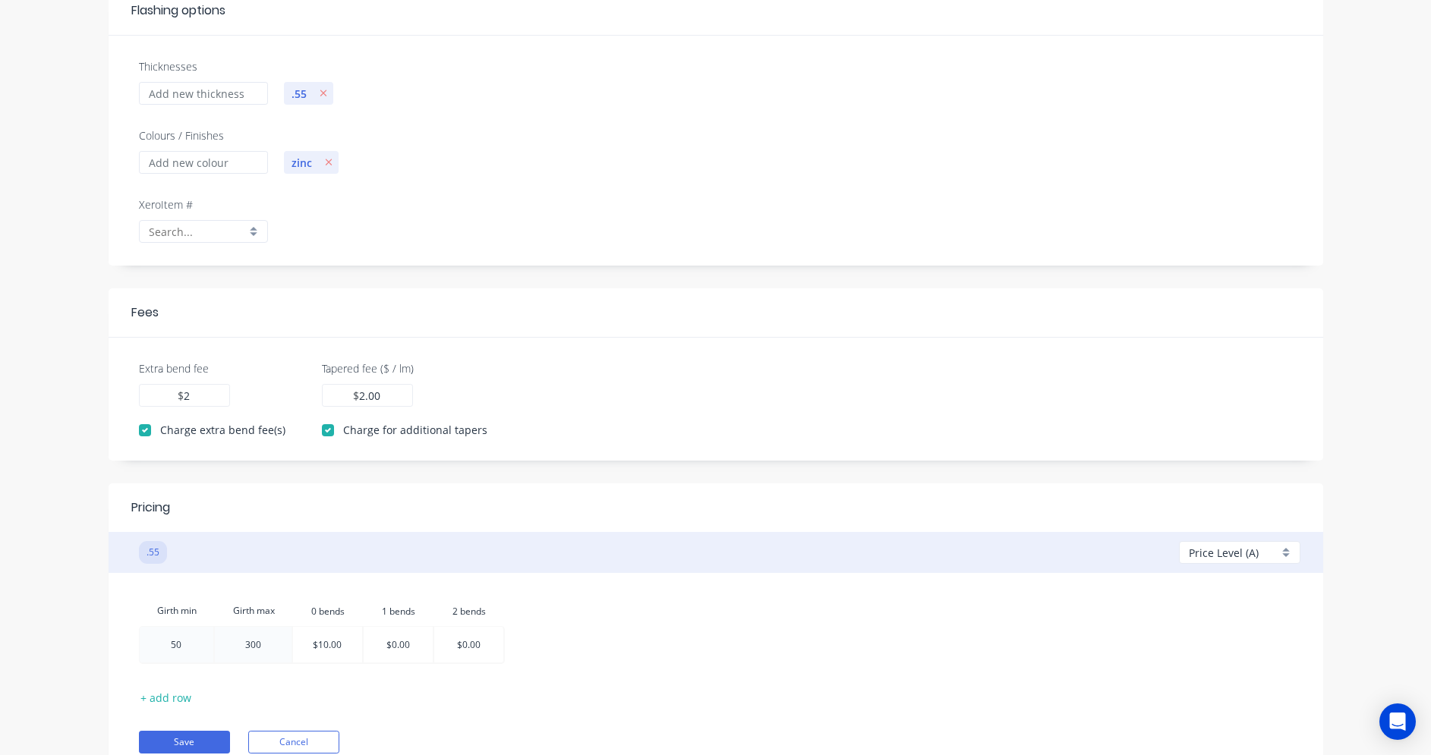
scroll to position [241, 0]
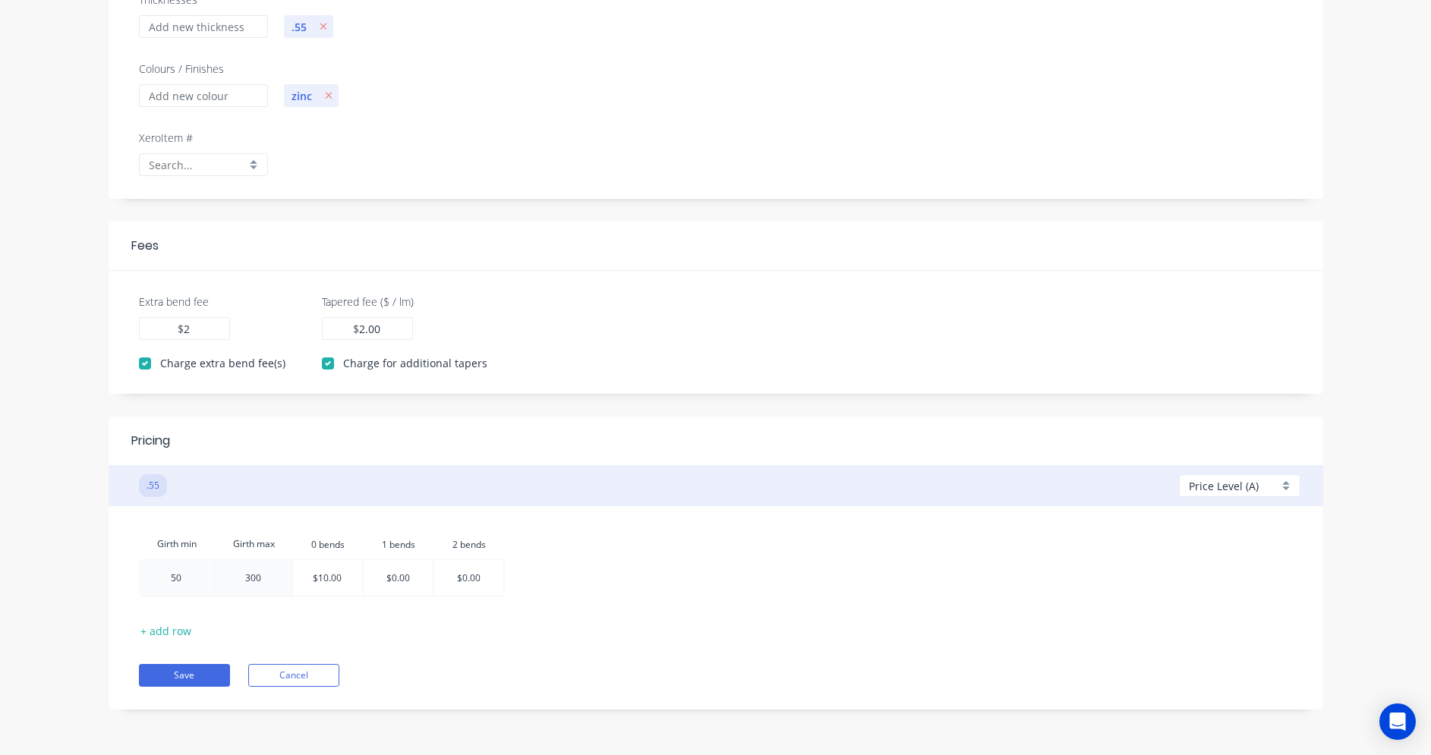
click at [329, 587] on div at bounding box center [327, 578] width 69 height 36
click at [322, 584] on input "$10.00" at bounding box center [327, 578] width 29 height 36
type input "$6.43"
click at [383, 575] on div at bounding box center [398, 578] width 69 height 36
click at [395, 584] on input "$0.00" at bounding box center [398, 578] width 24 height 36
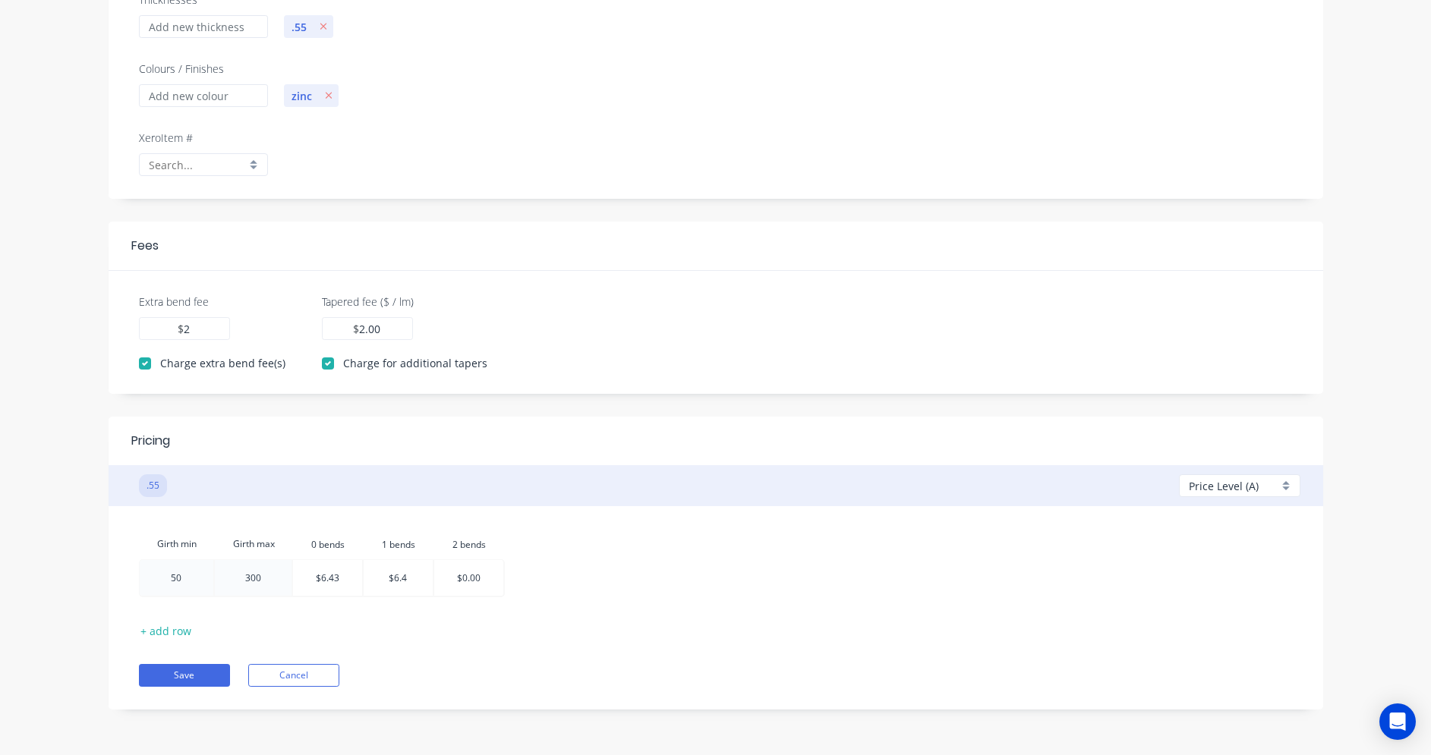
type input "$6.43"
click at [471, 585] on div at bounding box center [468, 578] width 69 height 36
type input "$7.32"
click at [481, 660] on div "Save Cancel" at bounding box center [716, 664] width 1154 height 46
click at [200, 676] on button "Save" at bounding box center [184, 675] width 91 height 23
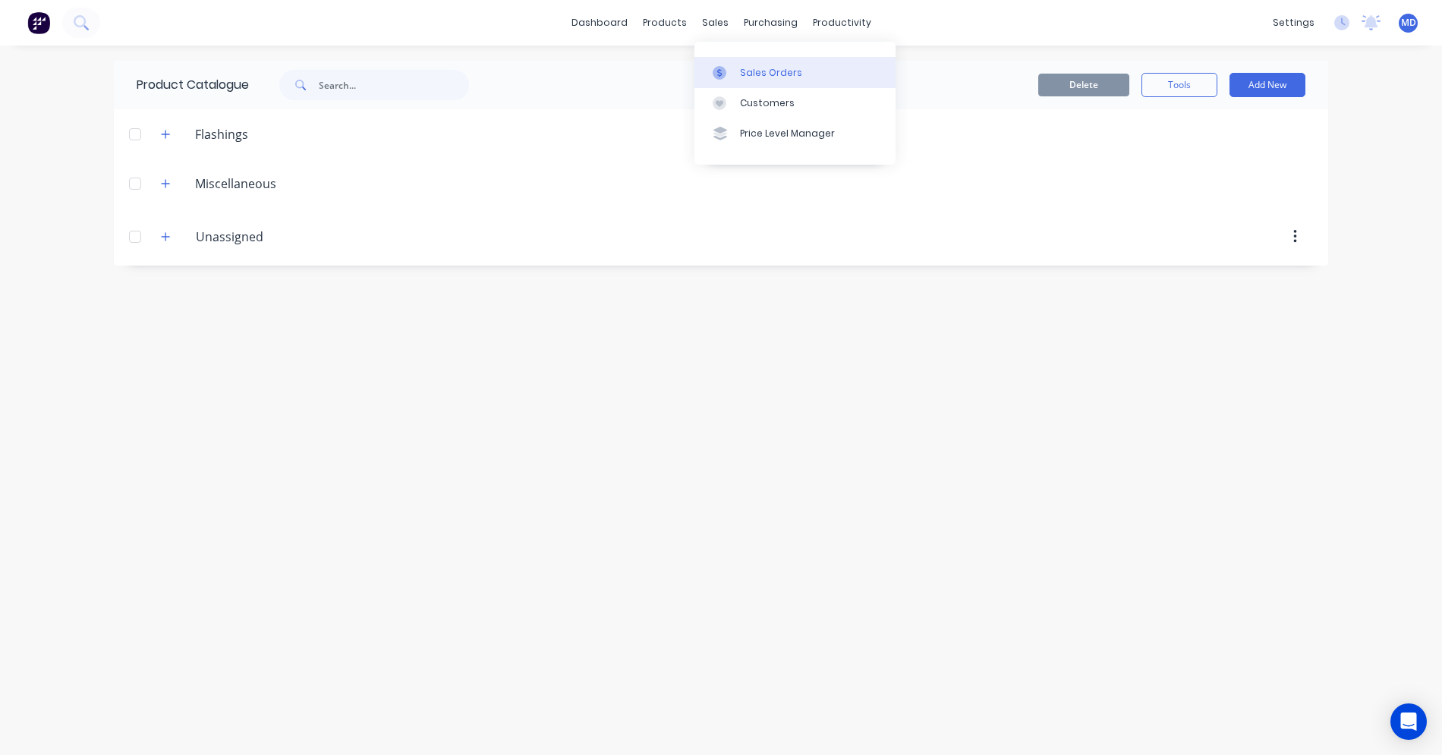
click at [748, 74] on div "Sales Orders" at bounding box center [771, 73] width 62 height 14
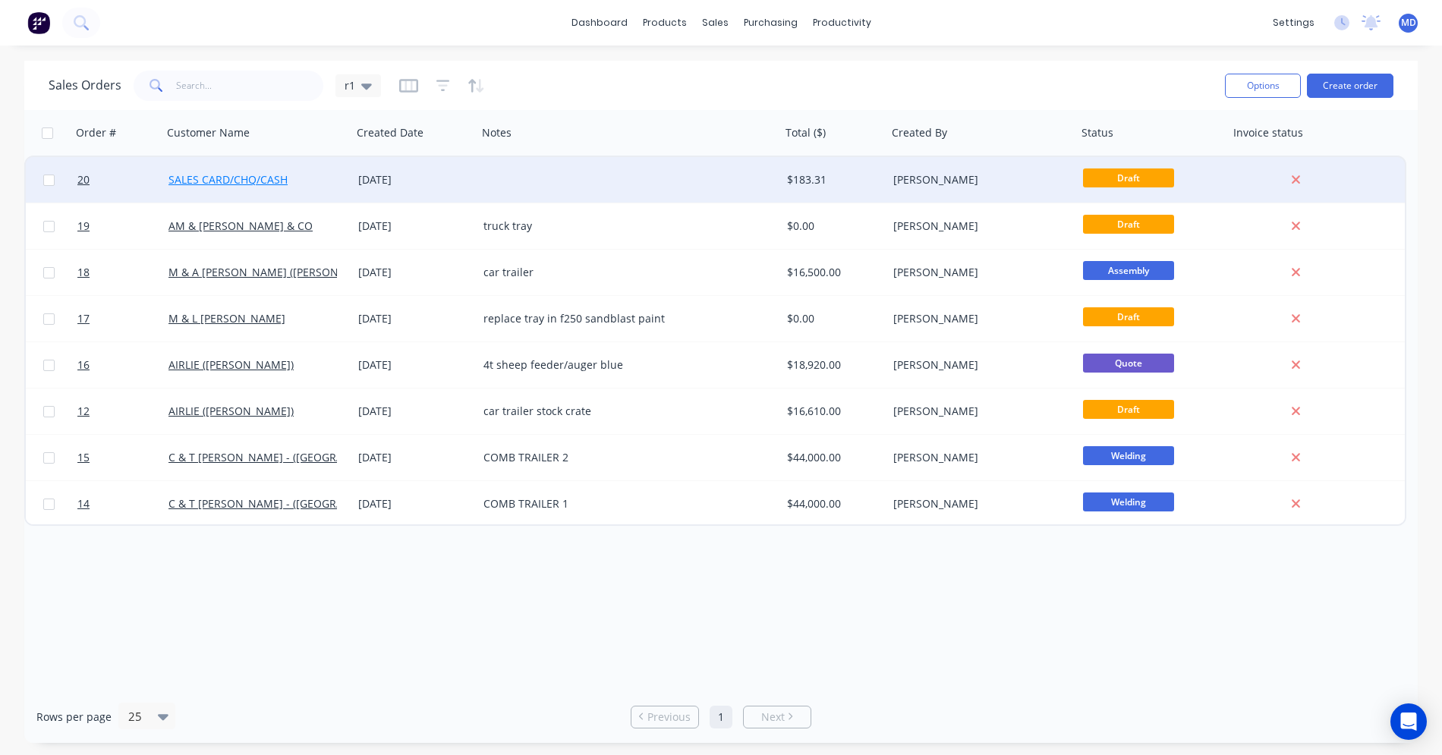
click at [262, 184] on link "SALES CARD/CHQ/CASH" at bounding box center [228, 179] width 119 height 14
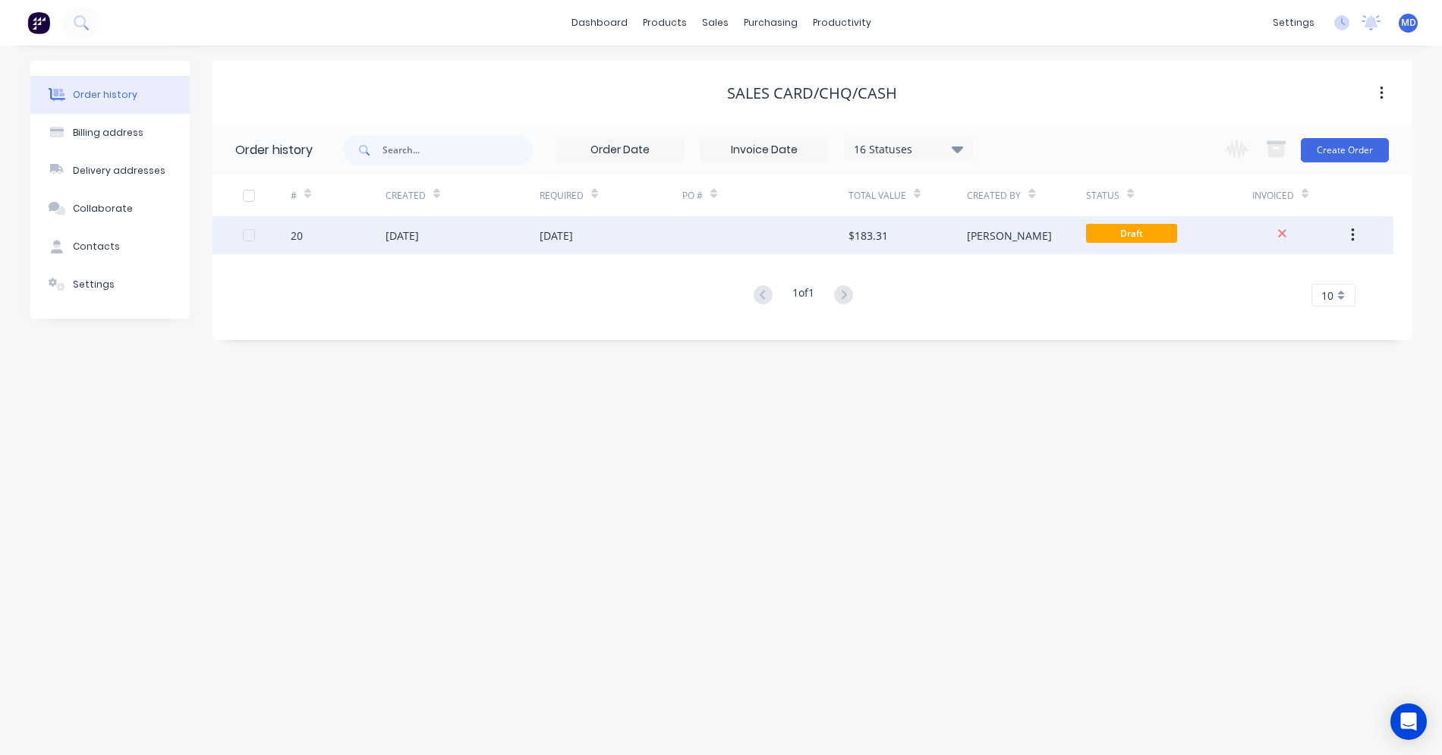
click at [593, 244] on div "[DATE]" at bounding box center [611, 235] width 143 height 38
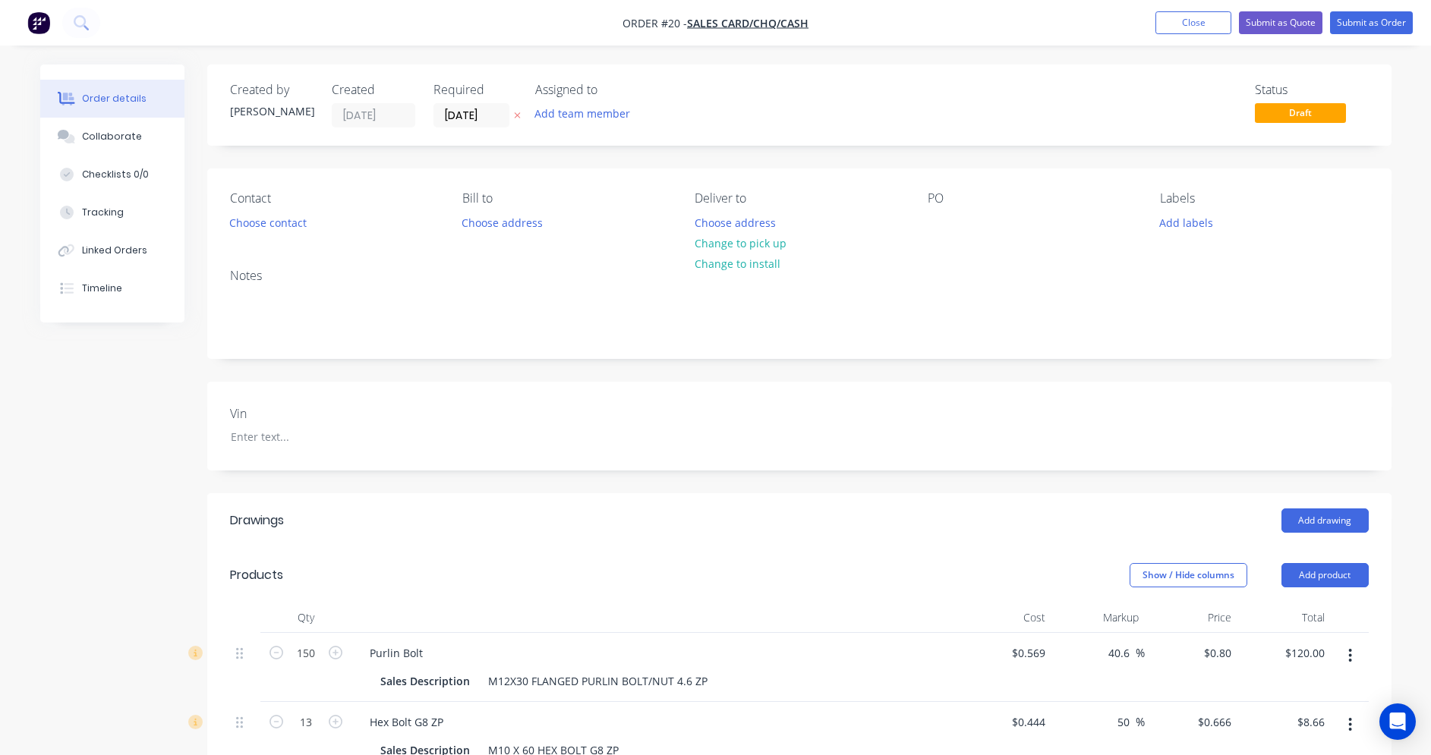
click at [275, 522] on div "Drawings" at bounding box center [257, 521] width 54 height 18
click at [1325, 522] on button "Add drawing" at bounding box center [1324, 521] width 87 height 24
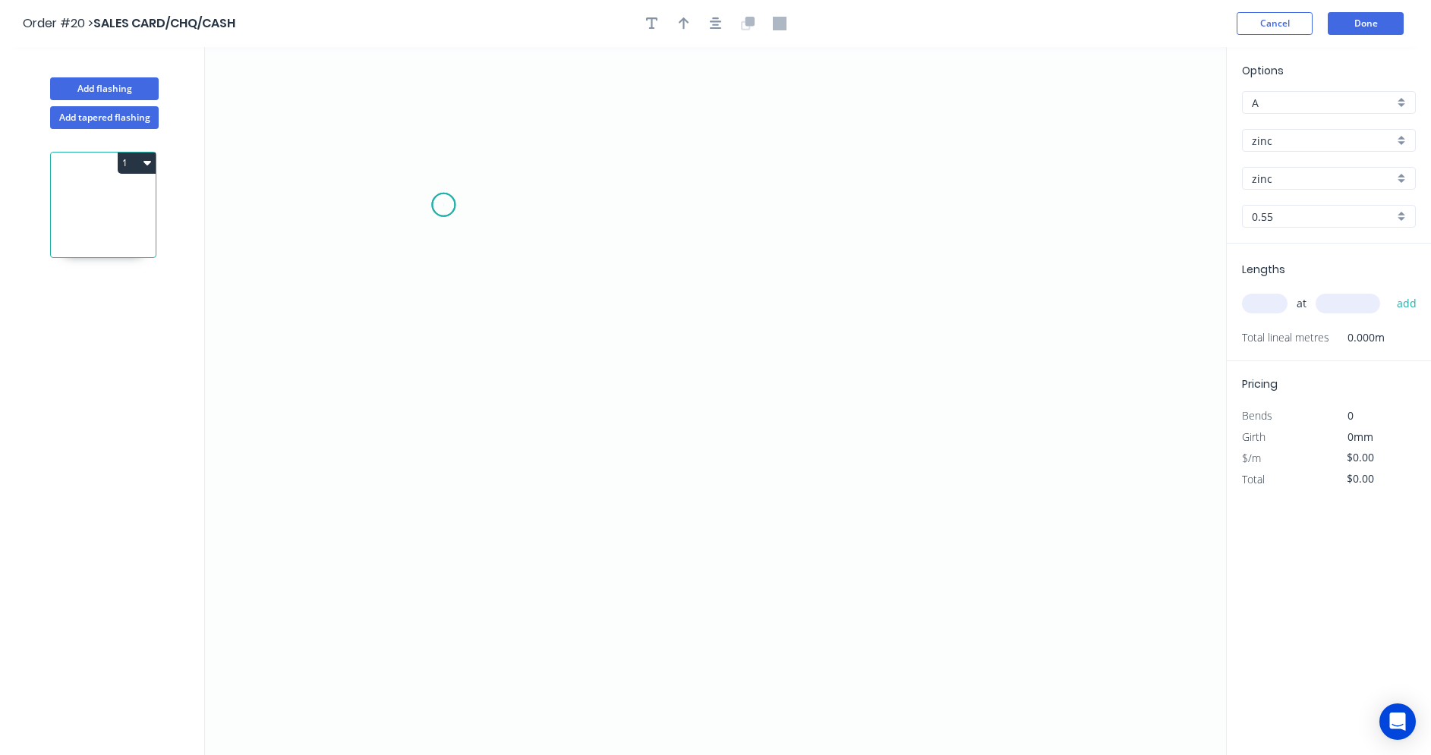
click at [443, 205] on icon "0" at bounding box center [715, 401] width 1021 height 708
click at [432, 386] on icon "0" at bounding box center [715, 401] width 1021 height 708
click at [689, 398] on icon "0 ?" at bounding box center [715, 401] width 1021 height 708
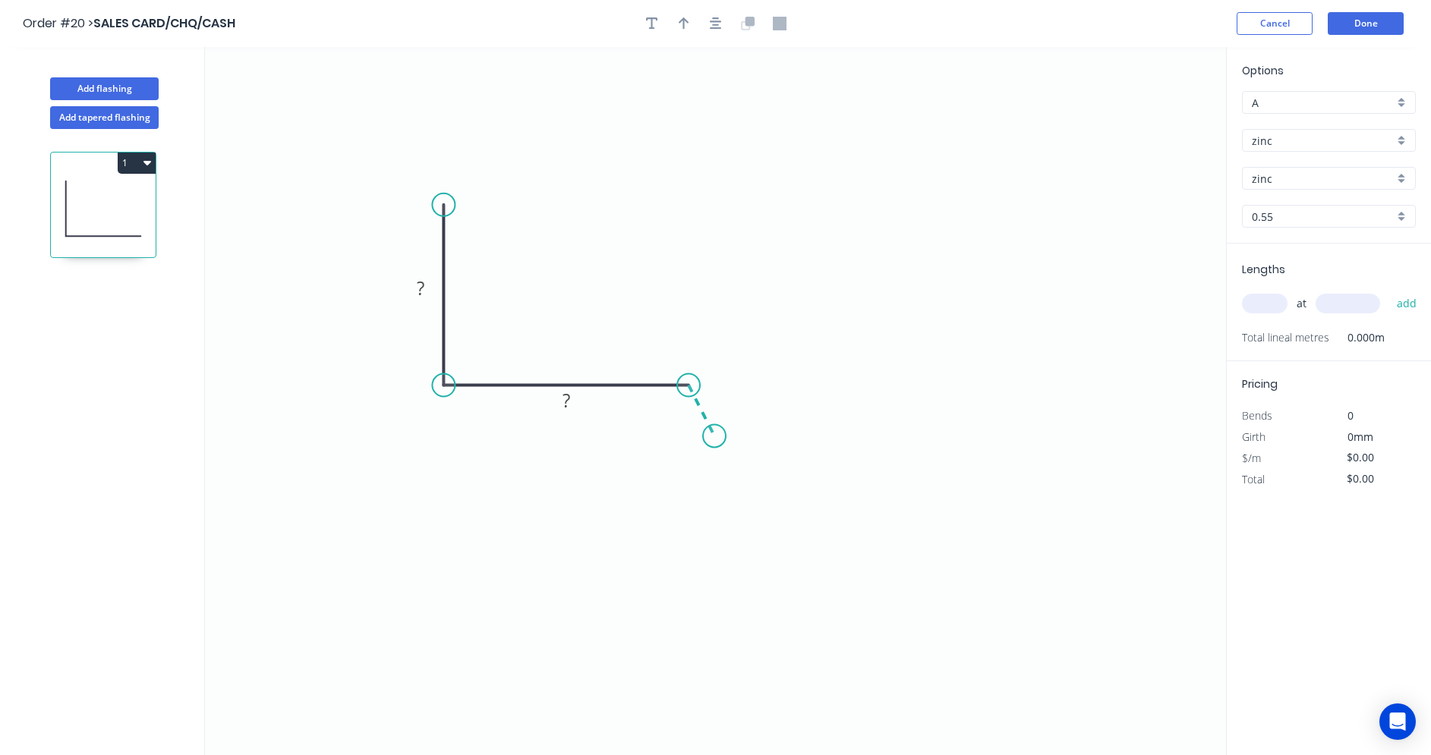
click at [714, 437] on icon "0 ? ?" at bounding box center [715, 401] width 1021 height 708
click at [715, 436] on circle at bounding box center [714, 435] width 23 height 23
click at [442, 203] on circle at bounding box center [443, 205] width 23 height 23
click at [391, 206] on icon "0 ? ? ? ? º" at bounding box center [715, 401] width 1021 height 708
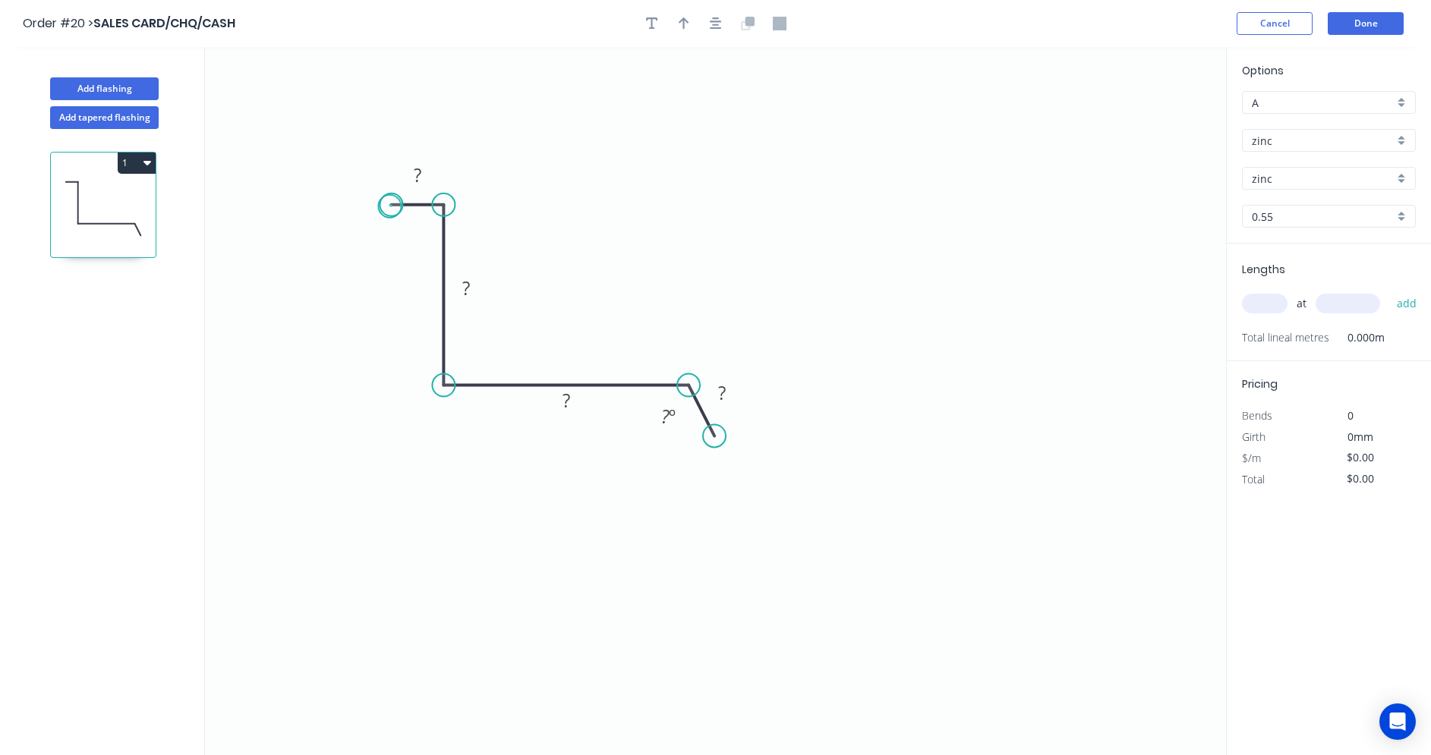
click at [389, 206] on circle at bounding box center [391, 205] width 23 height 23
click at [298, 252] on icon "0 ? ? ? ? ? º" at bounding box center [715, 401] width 1021 height 708
click at [417, 178] on tspan "?" at bounding box center [418, 174] width 8 height 25
click at [442, 272] on icon "0 25 ? ? ? ? º" at bounding box center [715, 401] width 1021 height 708
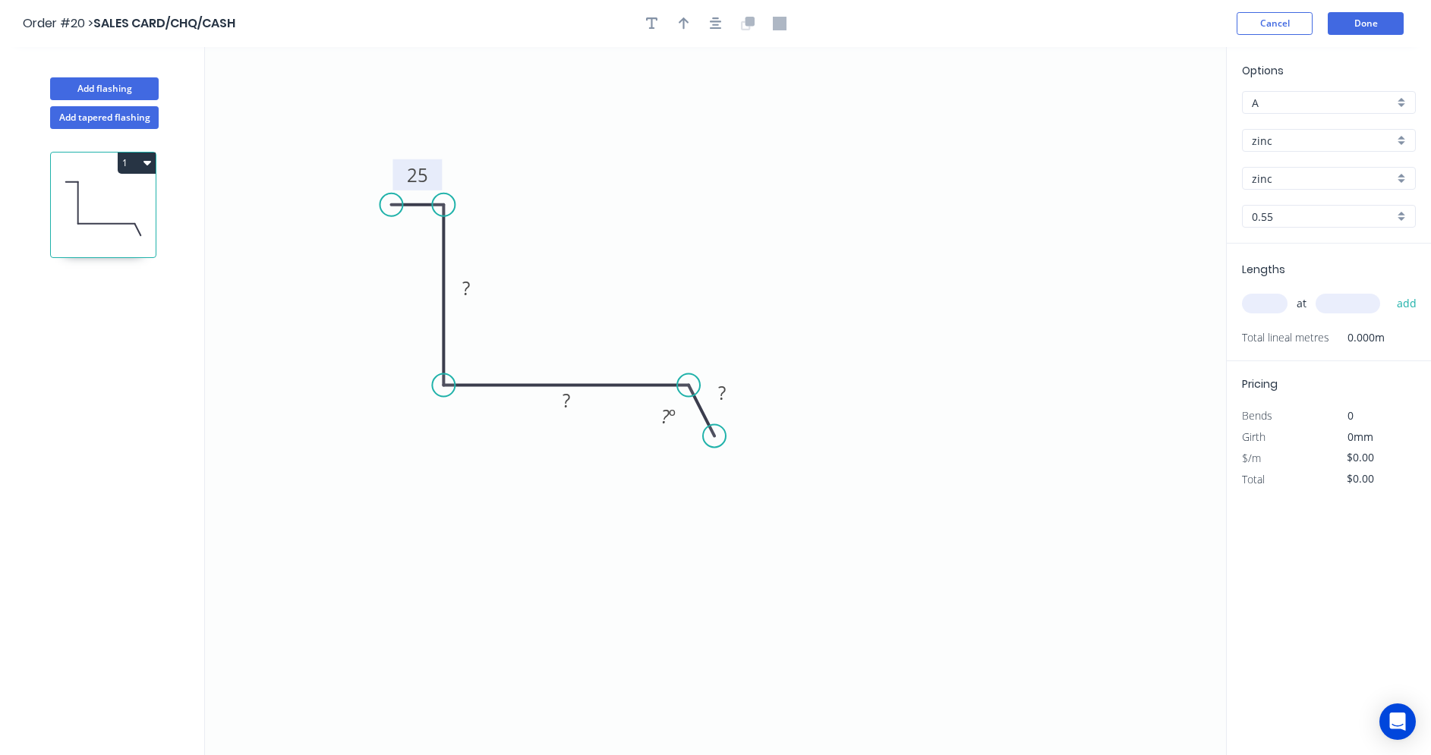
click at [442, 272] on icon "0 25 ? ? ? ? º" at bounding box center [715, 401] width 1021 height 708
click at [445, 279] on rect at bounding box center [466, 288] width 49 height 31
click at [441, 260] on icon "0 25 ? ? ? ? º" at bounding box center [715, 401] width 1021 height 708
click at [443, 257] on icon at bounding box center [443, 295] width 0 height 181
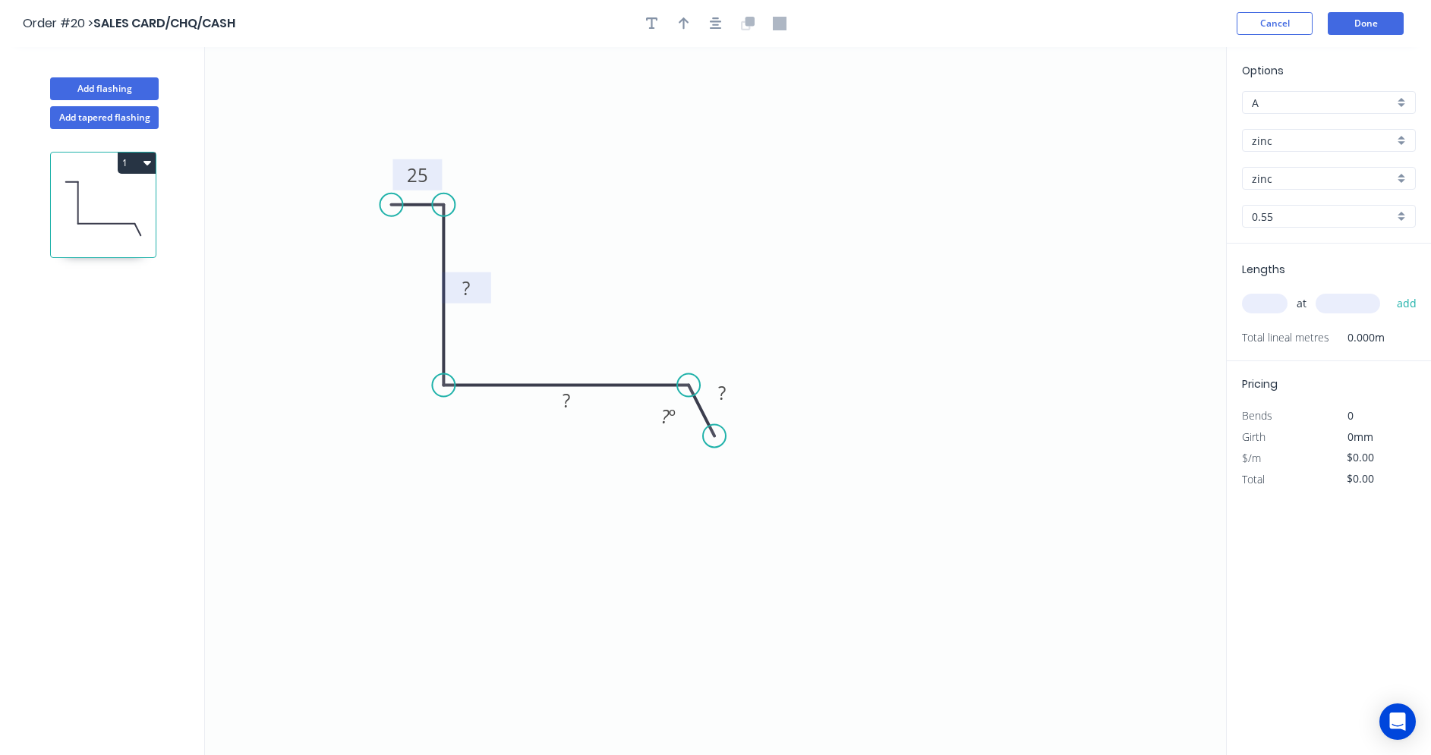
click at [444, 273] on rect at bounding box center [466, 288] width 49 height 31
click at [443, 263] on icon at bounding box center [443, 295] width 0 height 181
click at [443, 269] on icon at bounding box center [443, 295] width 0 height 181
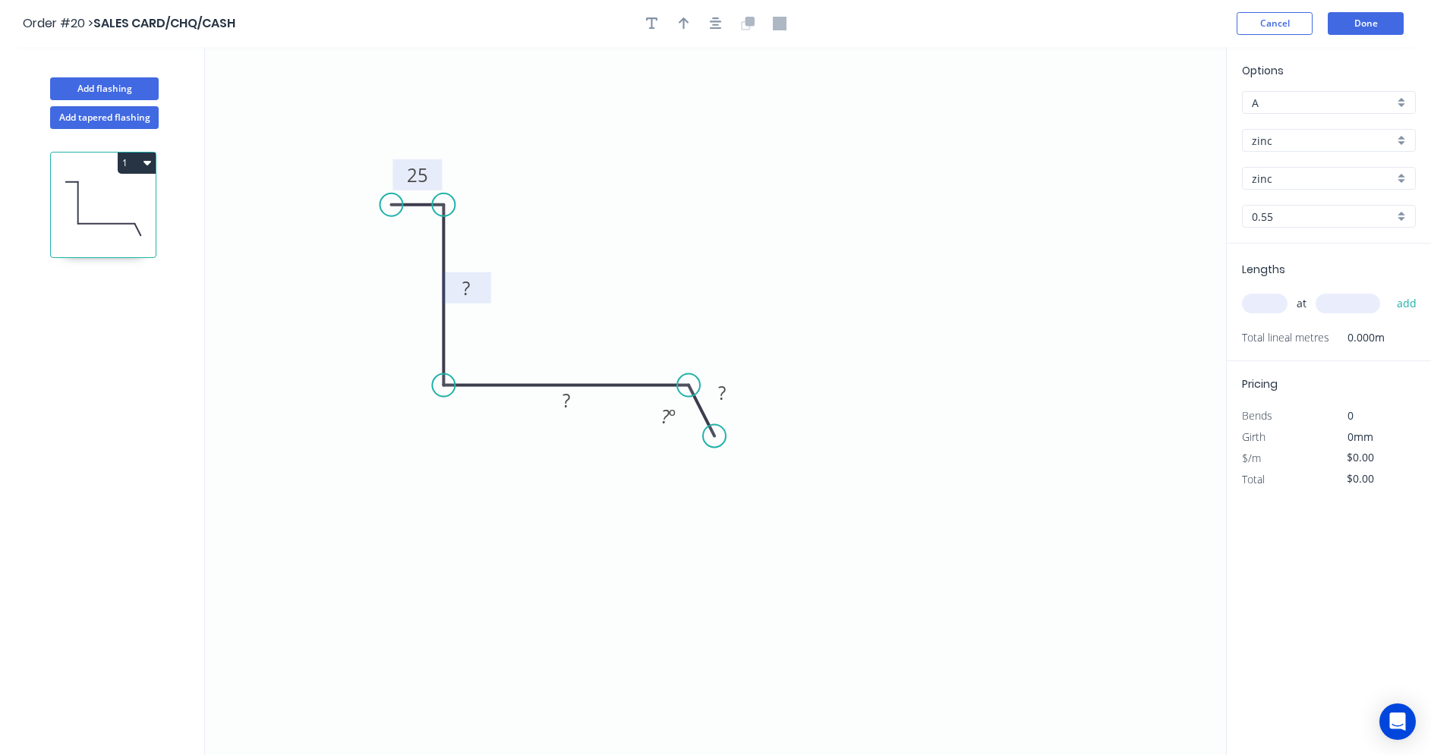
click at [463, 287] on tspan "?" at bounding box center [466, 288] width 8 height 25
click at [528, 251] on icon "0 25 ? ? ? ? º" at bounding box center [715, 401] width 1021 height 708
click at [443, 273] on rect at bounding box center [466, 288] width 49 height 31
drag, startPoint x: 440, startPoint y: 282, endPoint x: 455, endPoint y: 276, distance: 15.7
click at [441, 282] on icon "0 25 ? ? ? ? º" at bounding box center [715, 401] width 1021 height 708
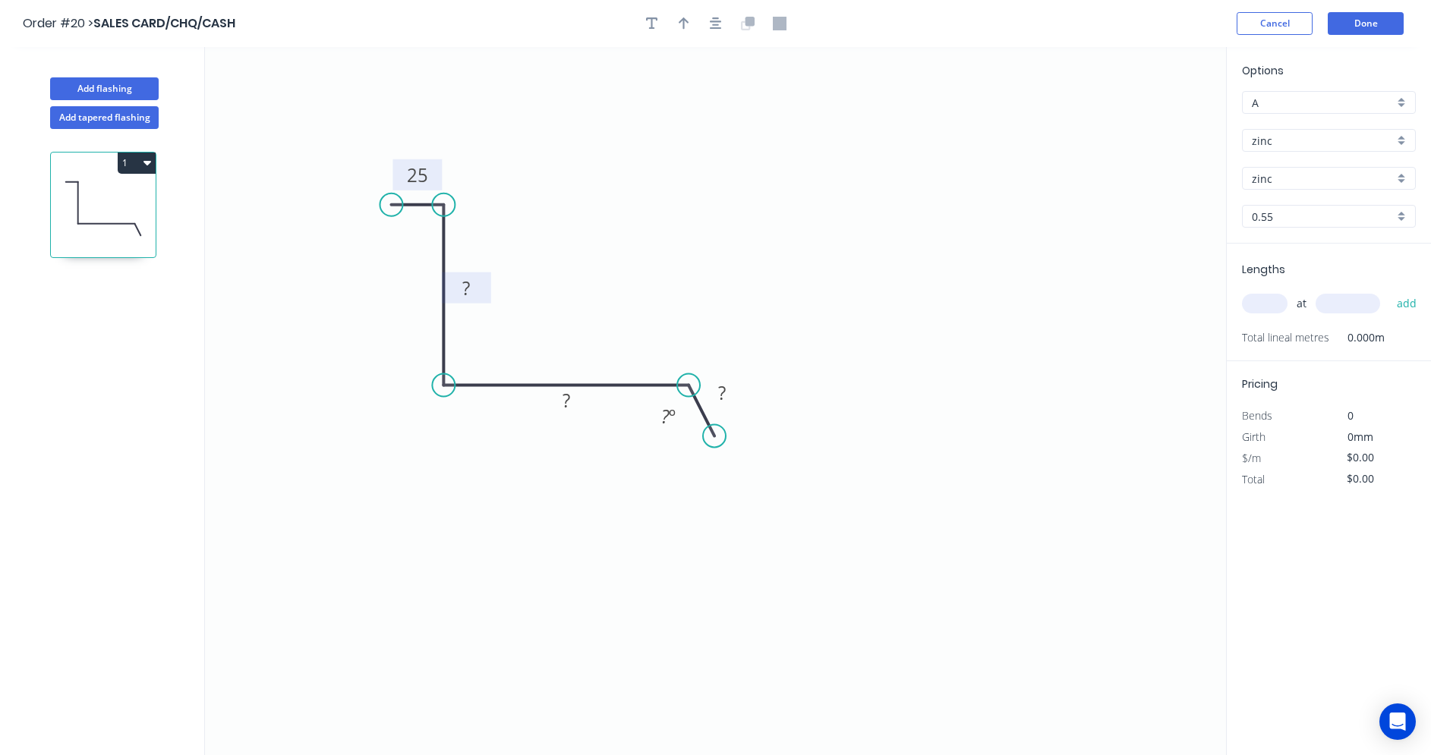
click at [465, 288] on tspan "?" at bounding box center [466, 288] width 8 height 25
click at [515, 386] on icon at bounding box center [565, 386] width 245 height 0
click at [469, 295] on tspan "?" at bounding box center [466, 288] width 8 height 25
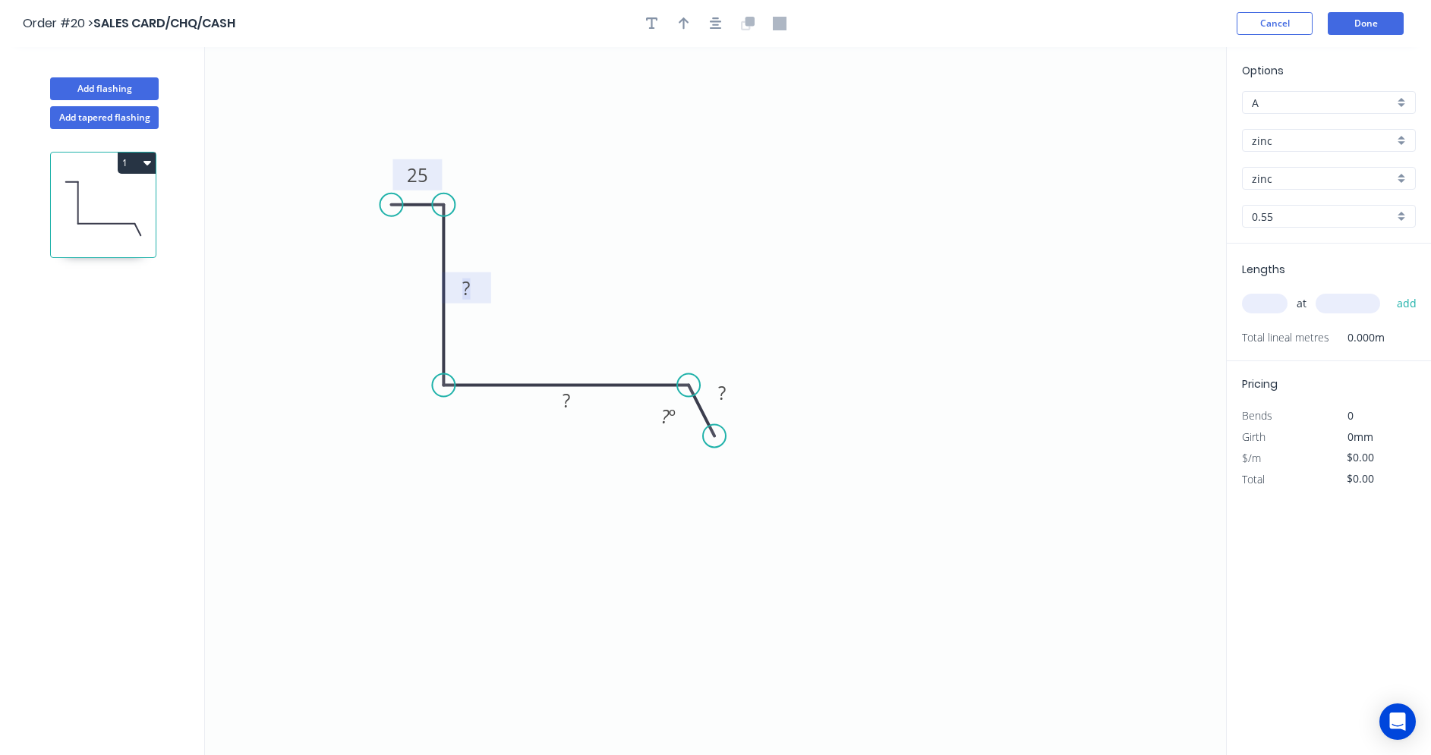
click at [469, 295] on tspan "?" at bounding box center [466, 288] width 8 height 25
click at [558, 407] on rect at bounding box center [566, 402] width 30 height 21
click at [733, 401] on rect at bounding box center [722, 393] width 30 height 21
click at [778, 514] on icon "0 25 100 200 25 ? º" at bounding box center [715, 401] width 1021 height 708
click at [669, 422] on tspan "º" at bounding box center [672, 416] width 7 height 25
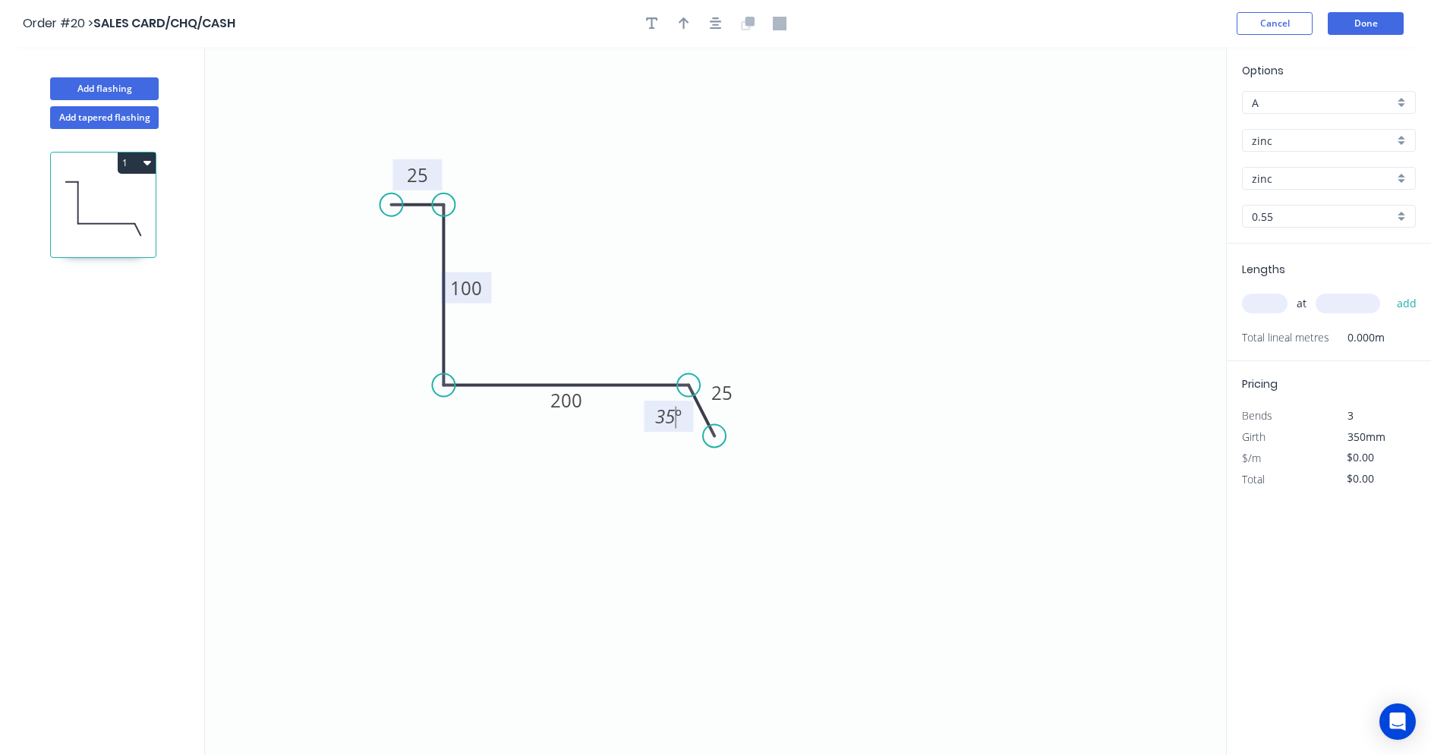
click at [689, 533] on icon "0 25 100 200 25 35 º" at bounding box center [715, 401] width 1021 height 708
click at [1401, 109] on div "A" at bounding box center [1329, 102] width 174 height 23
click at [1401, 109] on div at bounding box center [1329, 102] width 174 height 23
click at [1263, 307] on input "text" at bounding box center [1265, 304] width 46 height 20
type input "2"
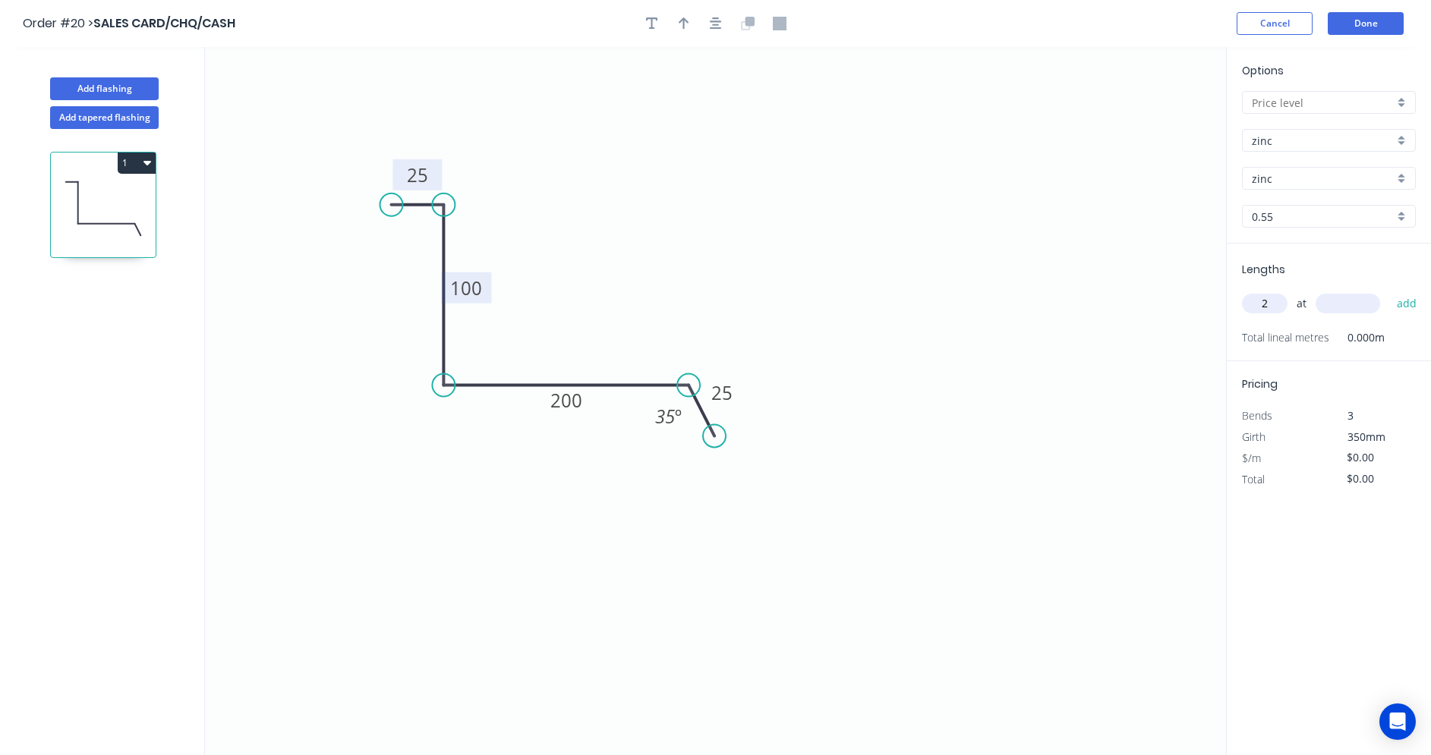
click at [1348, 301] on input "text" at bounding box center [1348, 304] width 65 height 20
click at [1188, 490] on icon "0 25 100 200 25 35 º" at bounding box center [715, 401] width 1021 height 708
click at [1171, 587] on icon "0 25 100 200 25 35 º" at bounding box center [715, 401] width 1021 height 708
type input "2400"
click at [1406, 312] on button "add" at bounding box center [1407, 304] width 36 height 26
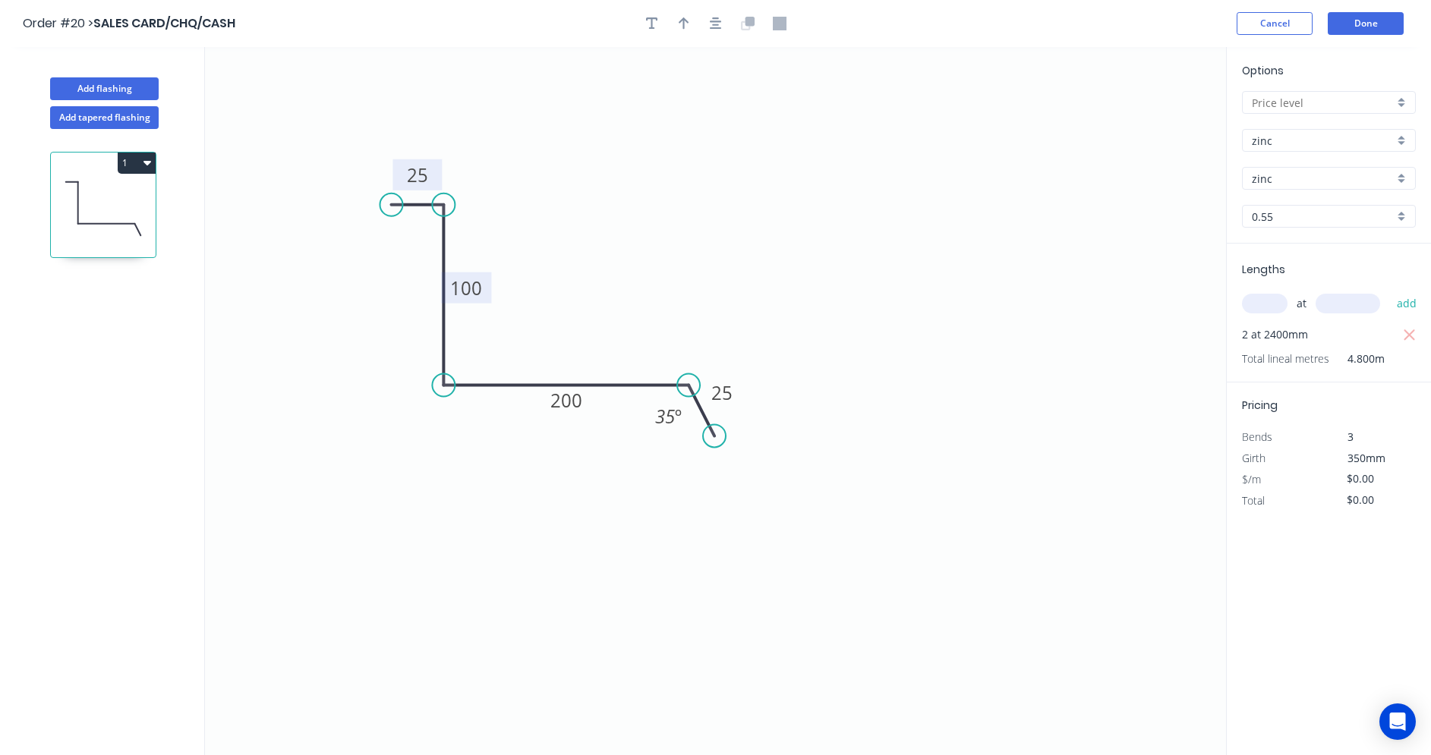
click at [1397, 106] on div at bounding box center [1329, 102] width 174 height 23
click at [1335, 141] on div "A" at bounding box center [1329, 131] width 172 height 27
type input "A"
click at [1023, 451] on icon "0 25 100 200 25 35 º" at bounding box center [715, 401] width 1021 height 708
click at [1332, 140] on input "zinc" at bounding box center [1323, 141] width 142 height 16
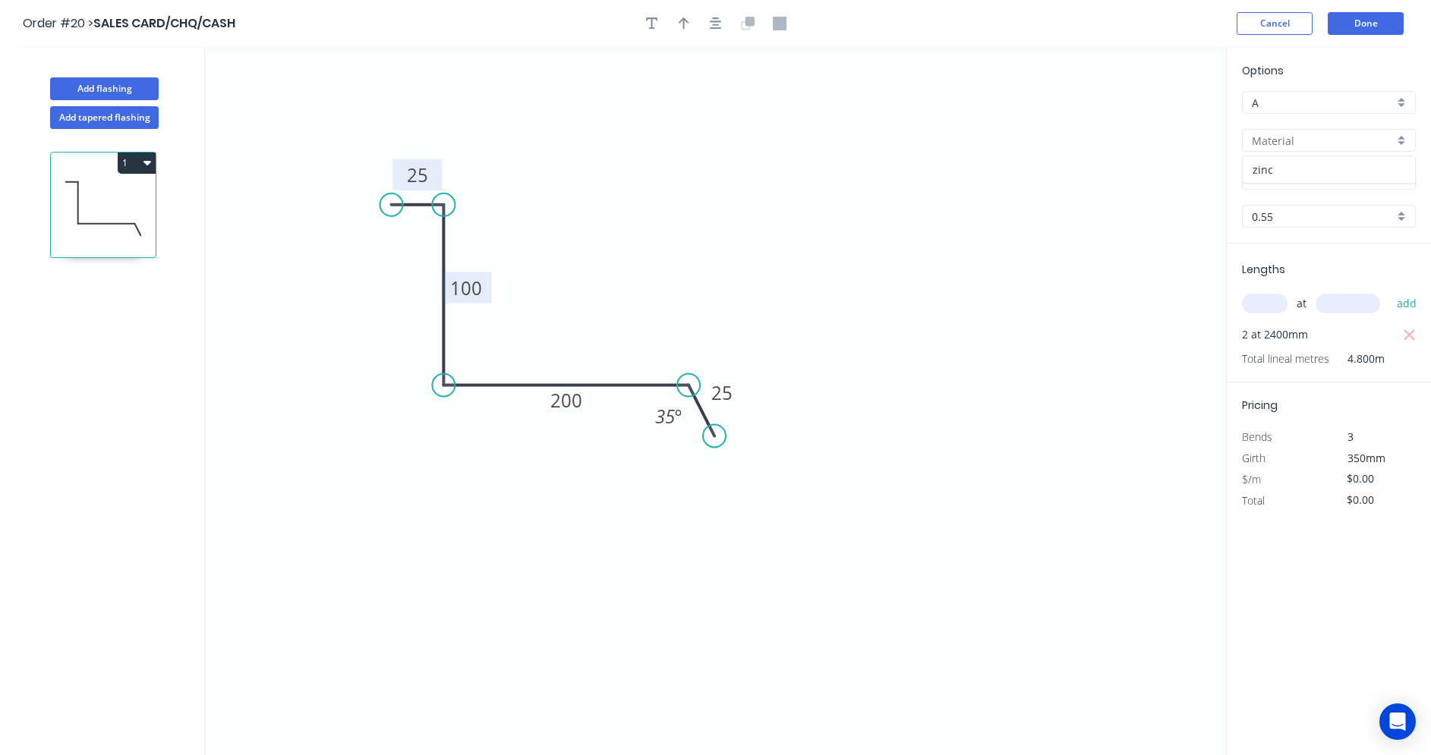
click at [1319, 173] on div "zinc" at bounding box center [1329, 169] width 172 height 27
type input "zinc"
click at [1320, 178] on input "zinc" at bounding box center [1323, 179] width 142 height 16
click at [1301, 210] on div "zinc" at bounding box center [1329, 207] width 172 height 27
type input "zinc"
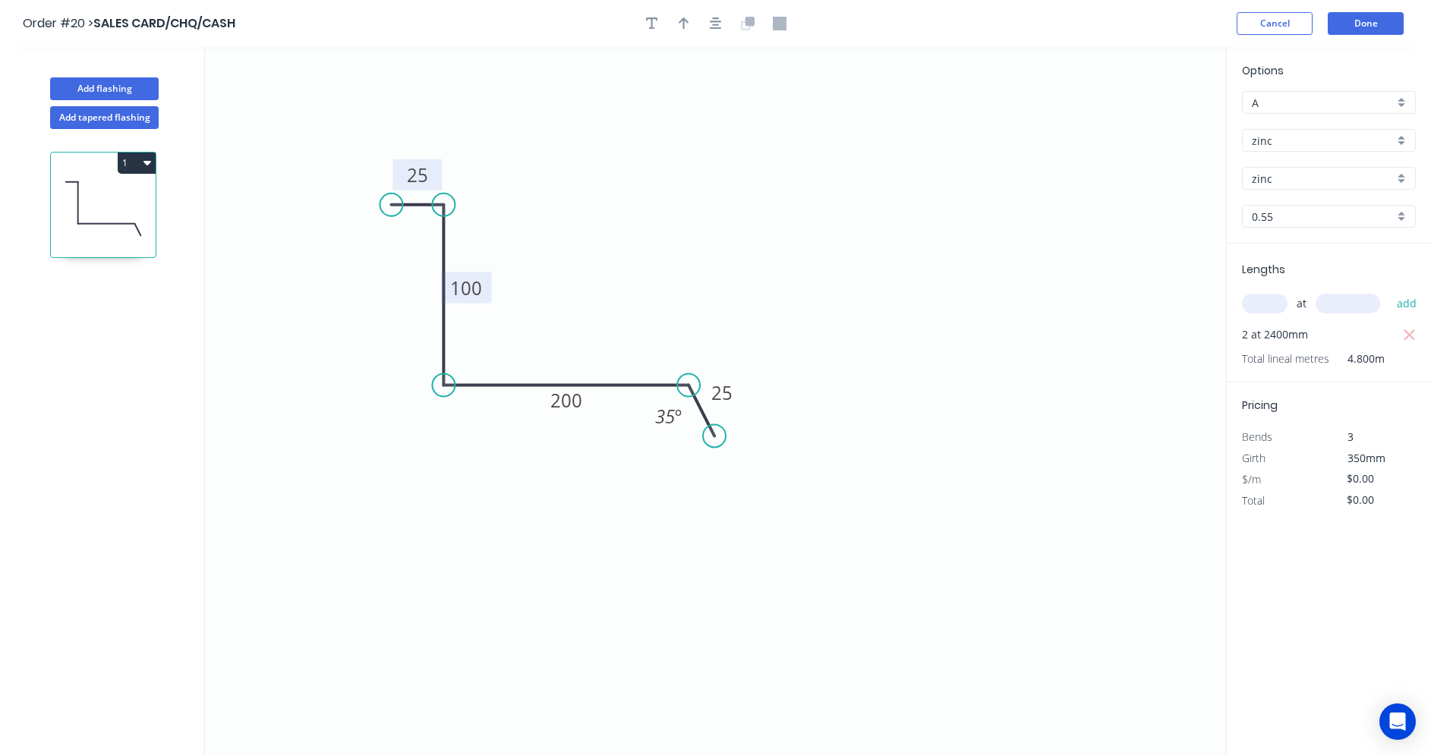
click at [1301, 213] on input "0.55" at bounding box center [1323, 217] width 142 height 16
click at [1293, 251] on div "0.55" at bounding box center [1329, 245] width 172 height 27
type input "0.55"
click at [1140, 351] on icon "0 25 100 200 25 35 º" at bounding box center [715, 401] width 1021 height 708
click at [414, 206] on icon "0 25 100 200 25 35 º" at bounding box center [715, 401] width 1021 height 708
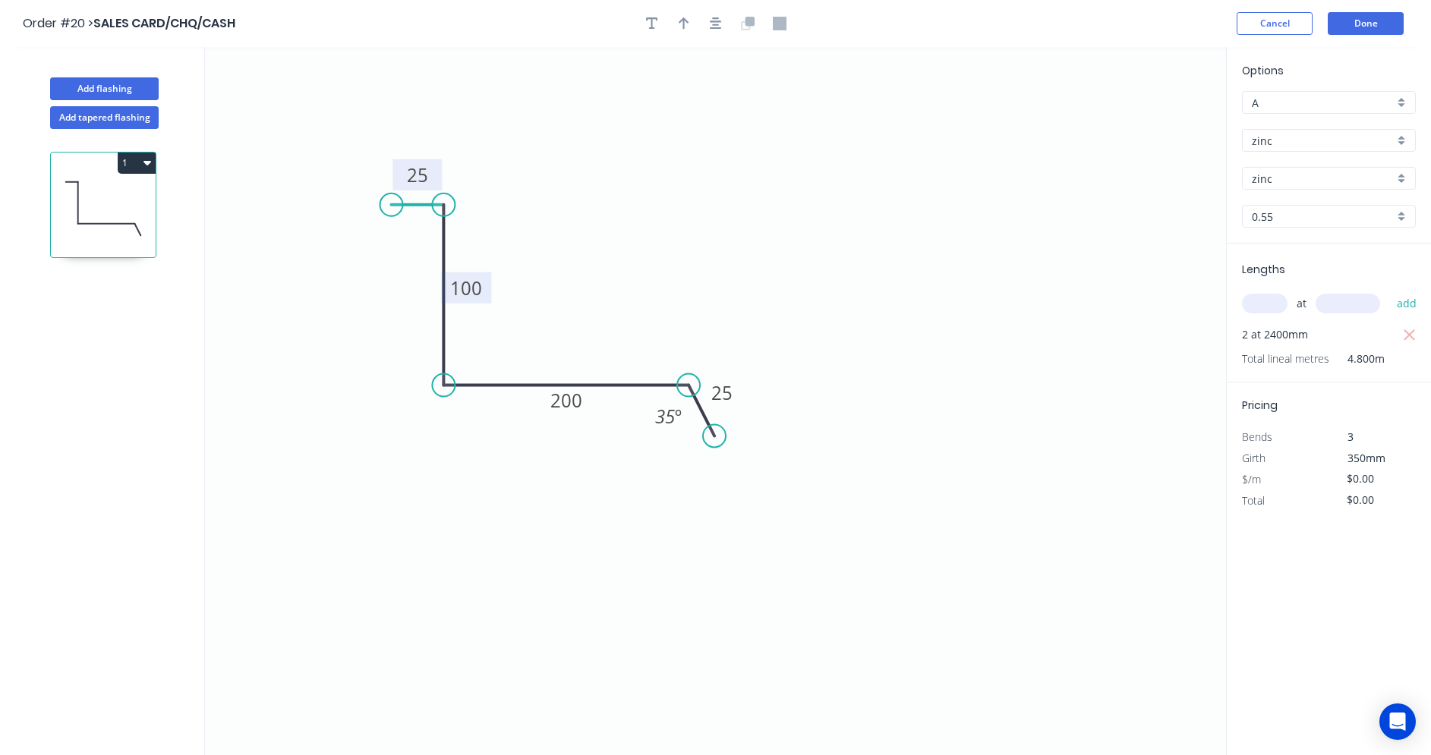
click at [414, 205] on icon at bounding box center [417, 205] width 52 height 0
click at [437, 232] on div "Delete point" at bounding box center [468, 226] width 153 height 31
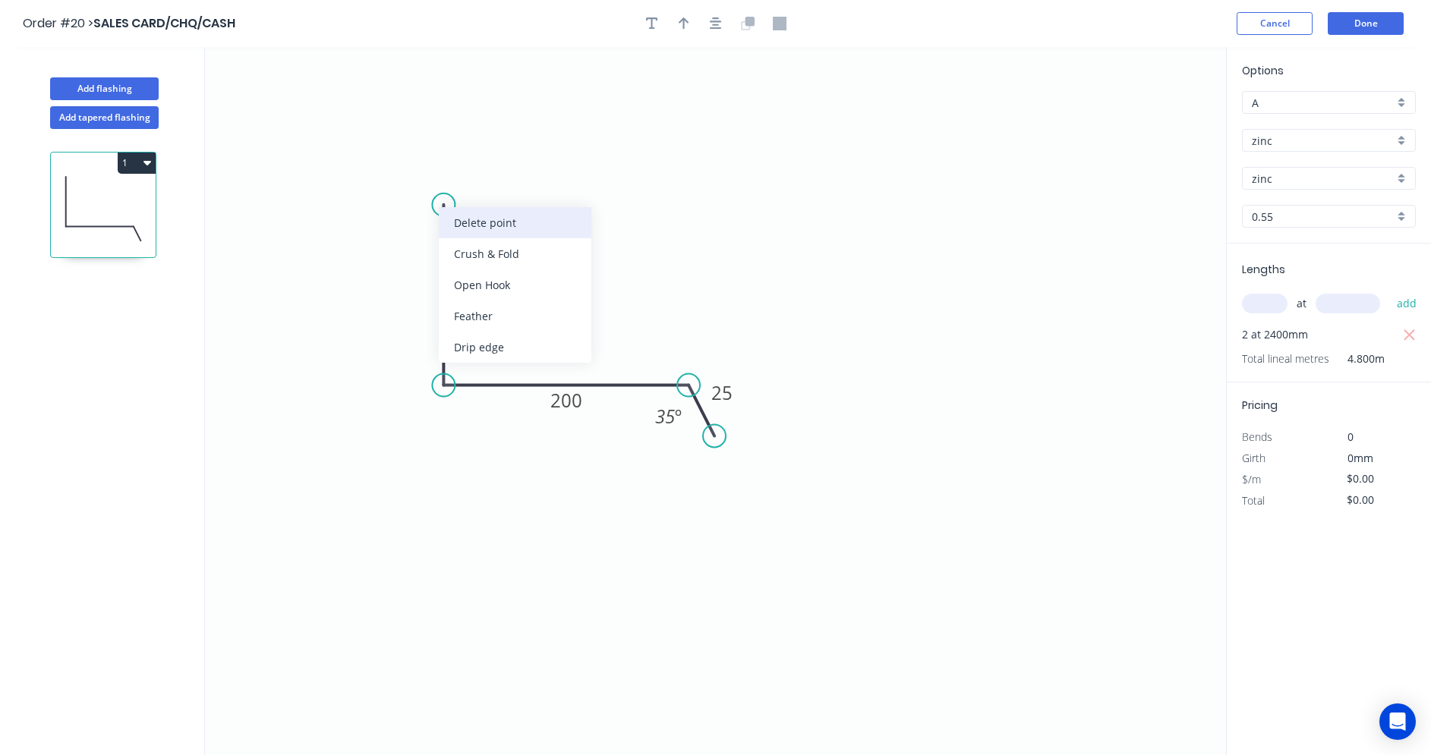
click at [456, 222] on div "Delete point" at bounding box center [515, 222] width 153 height 31
click at [827, 531] on icon "0 200 25 35 º" at bounding box center [715, 401] width 1021 height 708
click at [1300, 107] on input "A" at bounding box center [1323, 103] width 142 height 16
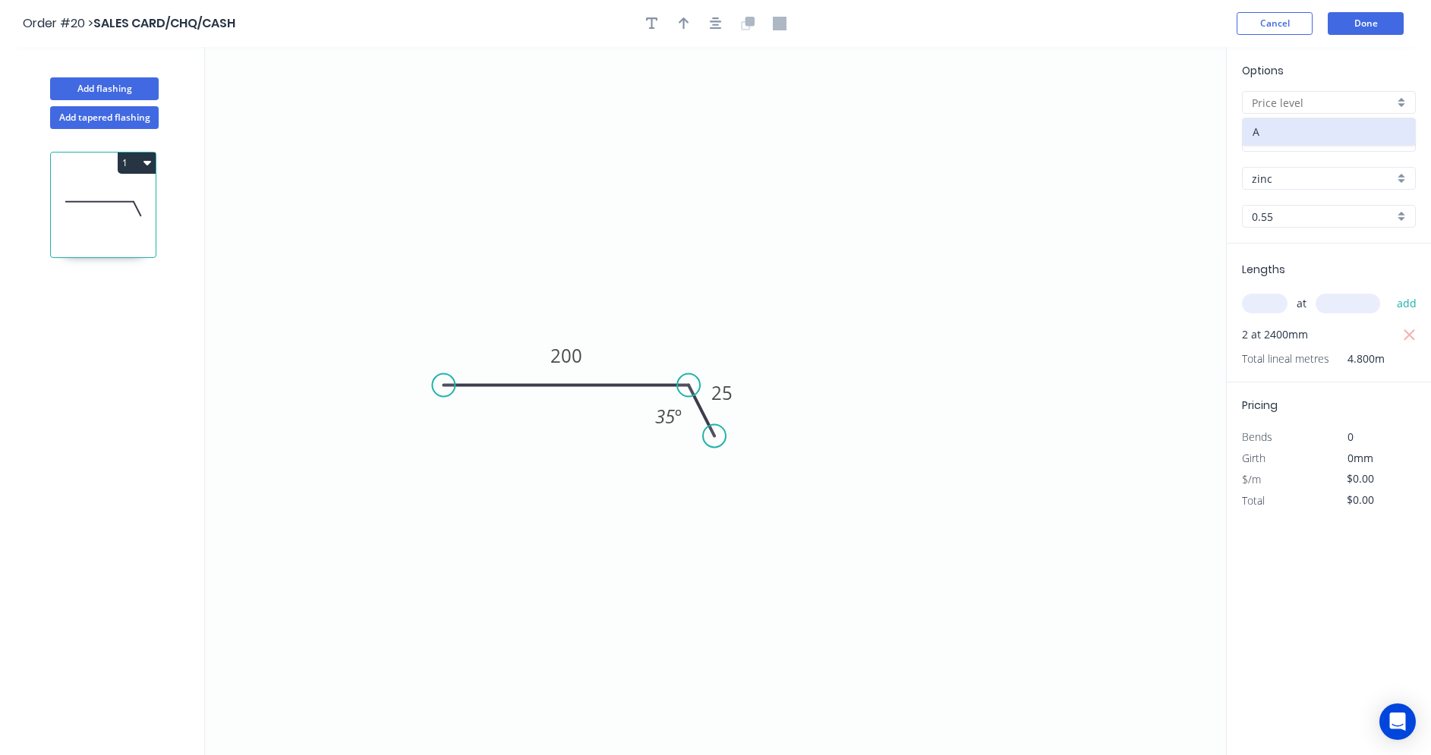
click at [1288, 169] on div "zinc" at bounding box center [1329, 178] width 174 height 23
click at [1296, 109] on input "text" at bounding box center [1323, 103] width 142 height 16
click at [1286, 131] on div "A" at bounding box center [1329, 131] width 172 height 27
type input "A"
click at [1181, 362] on icon "0 200 25 35 º" at bounding box center [715, 401] width 1021 height 708
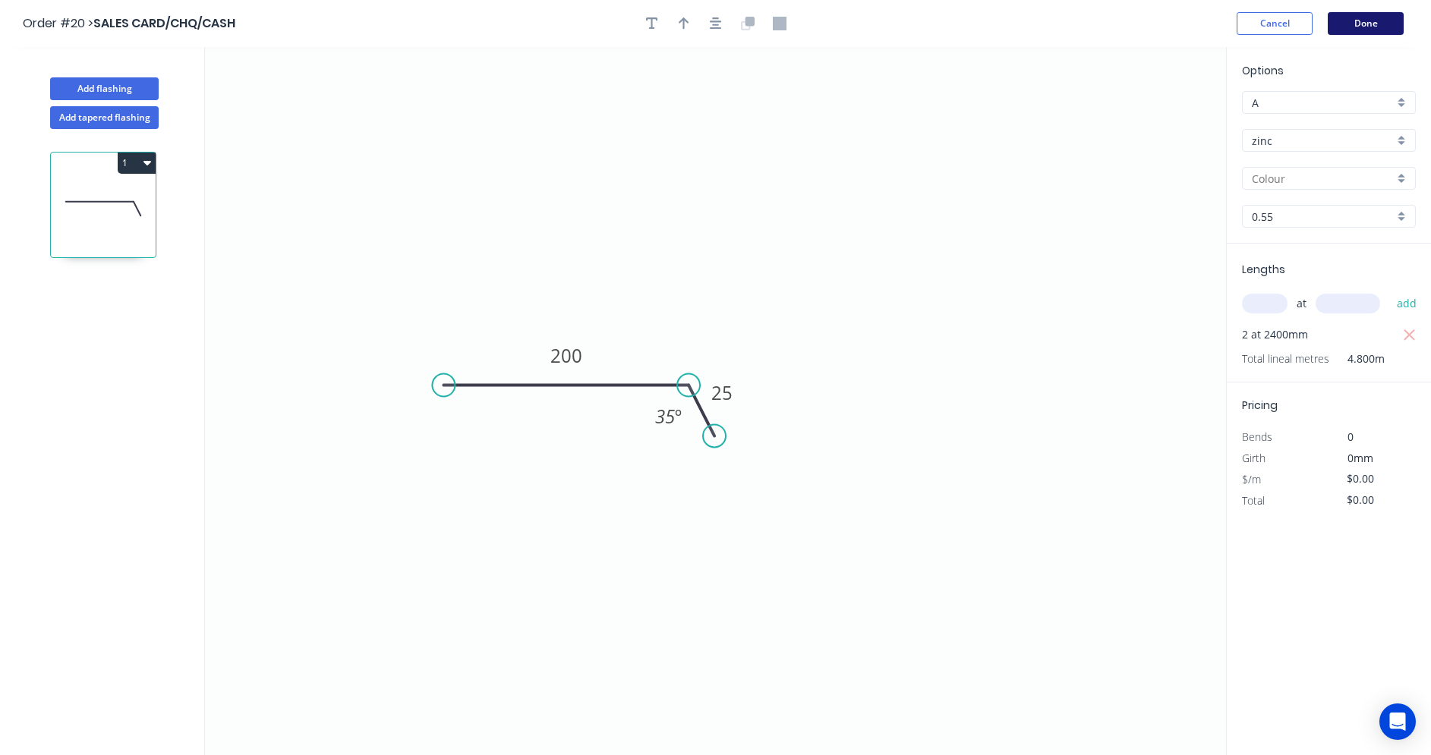
click at [1356, 27] on button "Done" at bounding box center [1366, 23] width 76 height 23
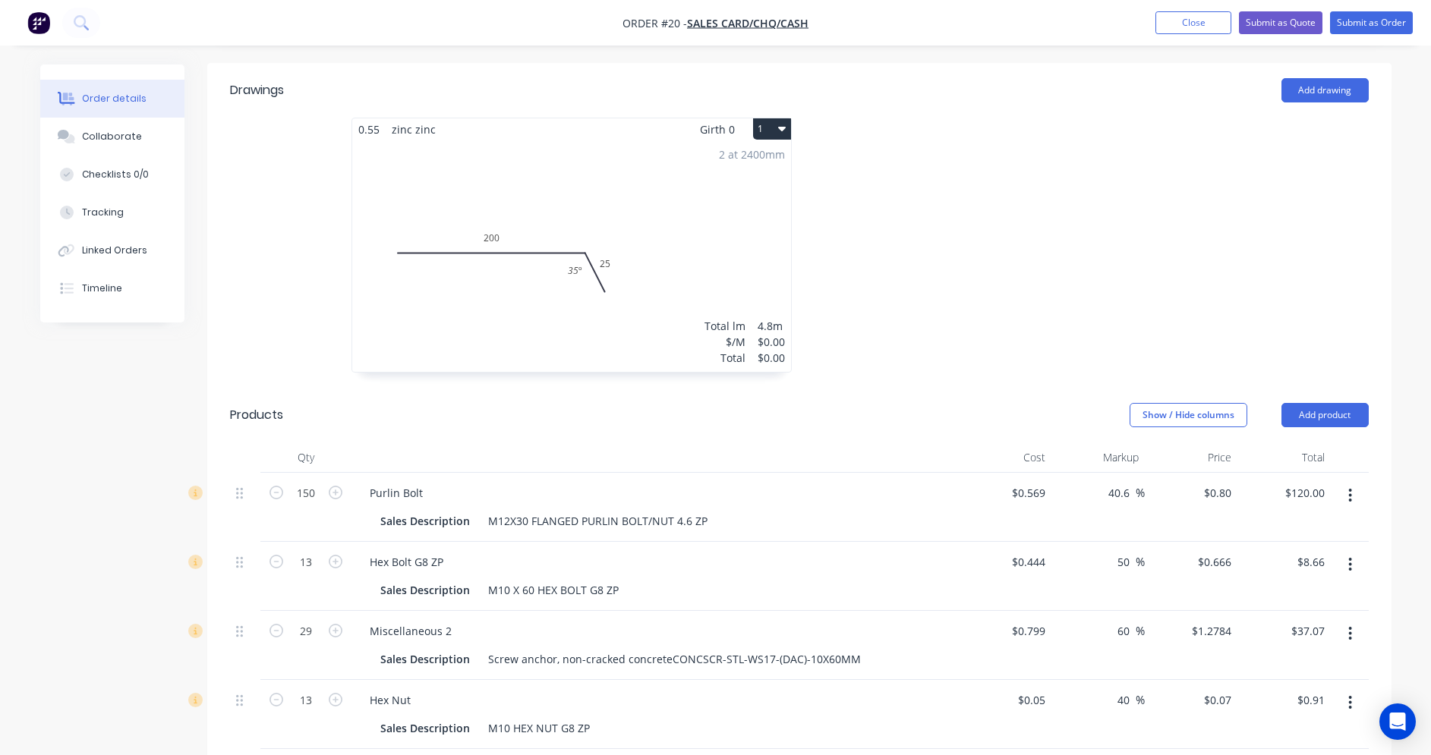
scroll to position [380, 0]
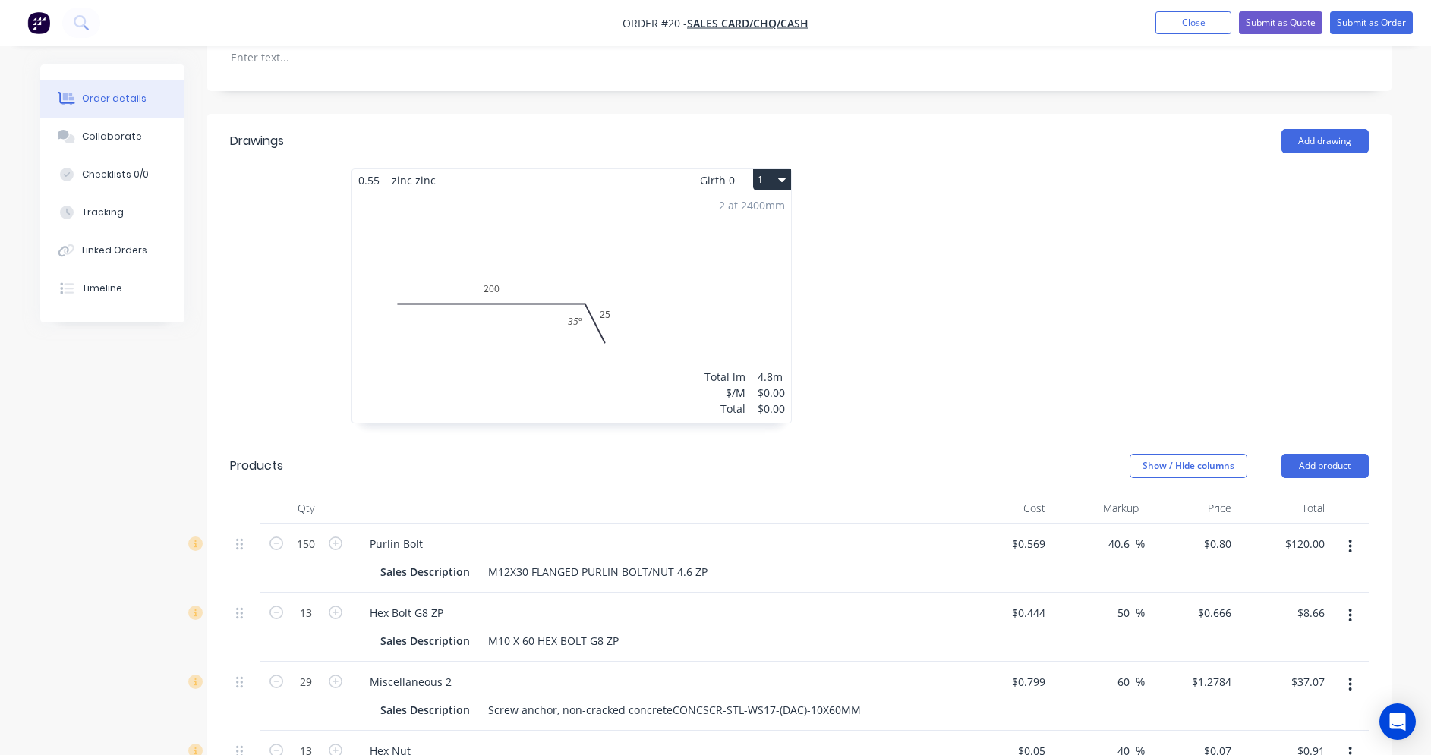
click at [730, 324] on div "2 at 2400mm Total lm $/M Total 4.8m $0.00 $0.00" at bounding box center [571, 307] width 439 height 232
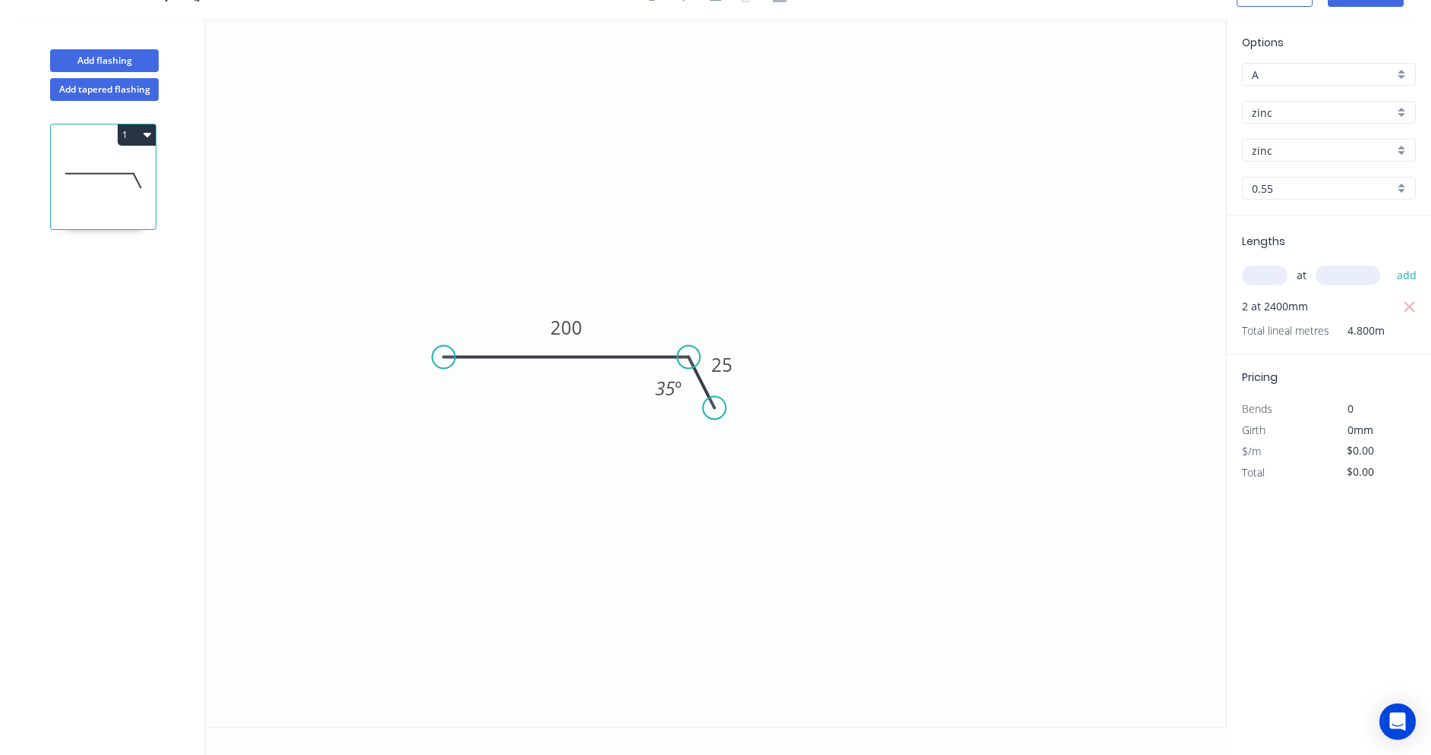
scroll to position [28, 0]
click at [730, 324] on icon "0 200 25 35 º" at bounding box center [715, 373] width 1021 height 708
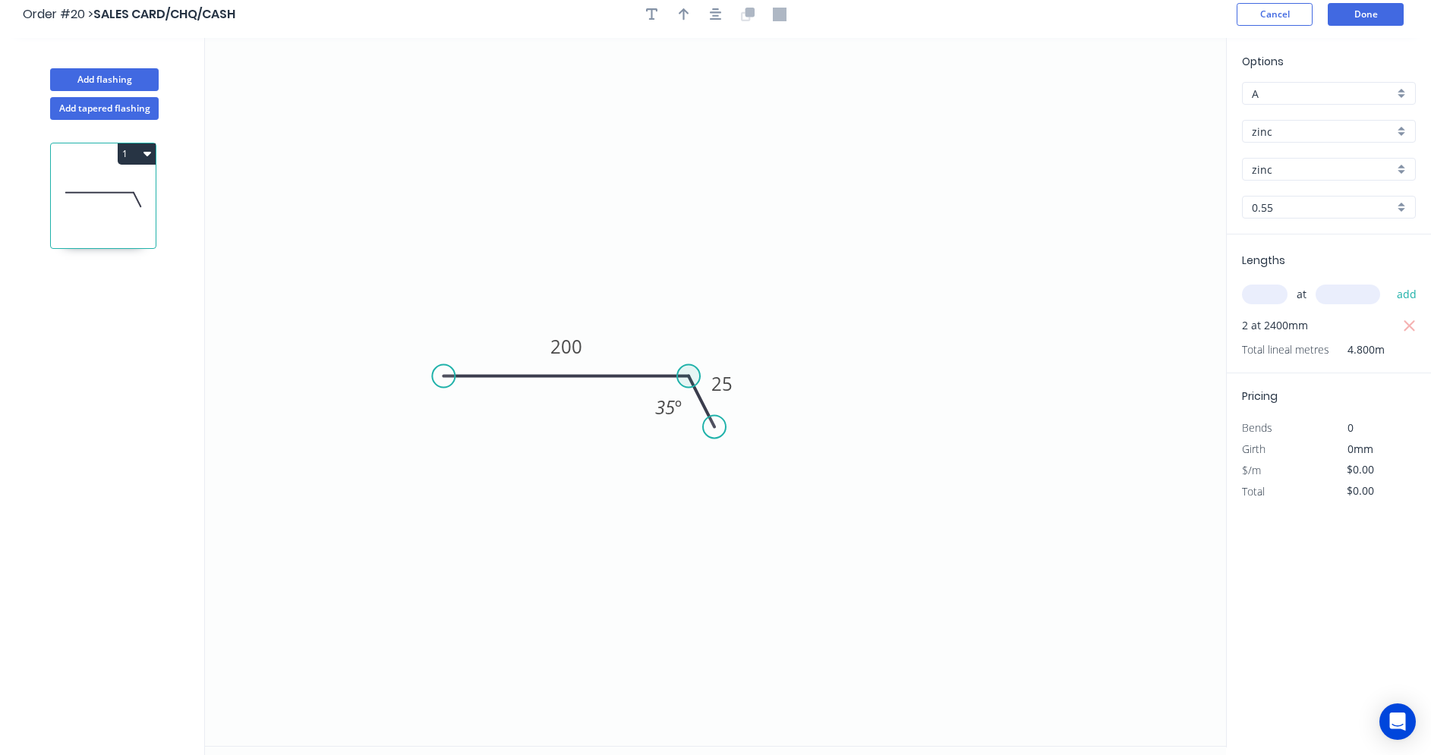
scroll to position [0, 0]
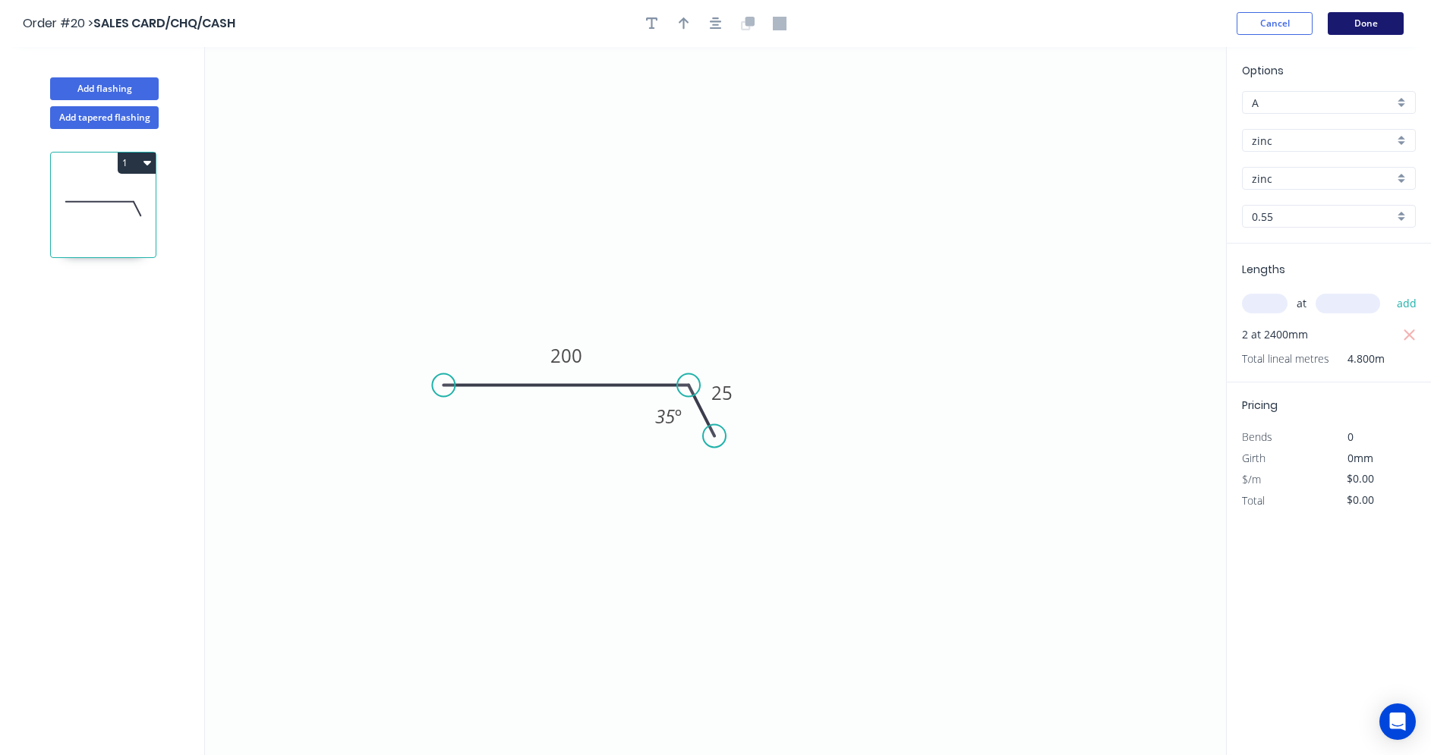
click at [1342, 17] on button "Done" at bounding box center [1366, 23] width 76 height 23
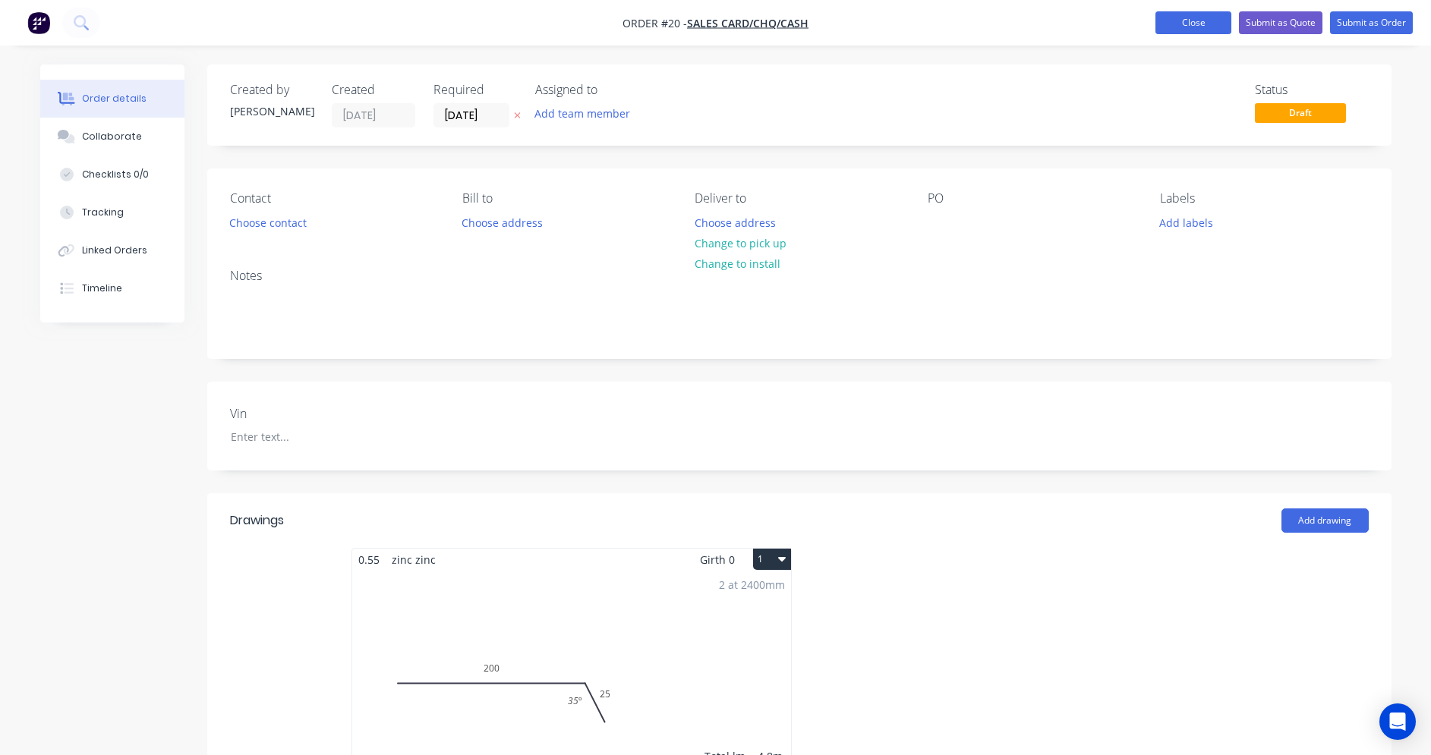
click at [1200, 27] on button "Close" at bounding box center [1193, 22] width 76 height 23
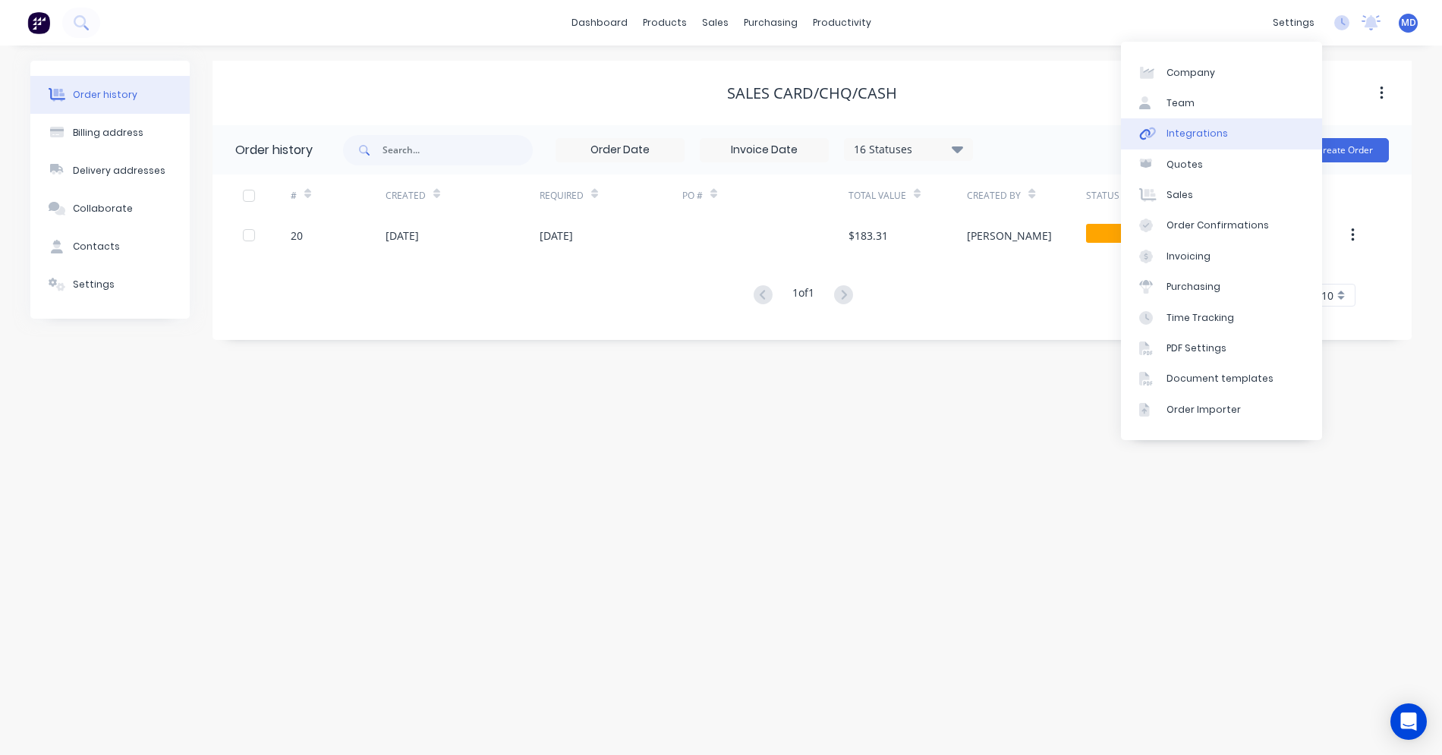
click at [1234, 130] on link "Integrations" at bounding box center [1221, 133] width 201 height 30
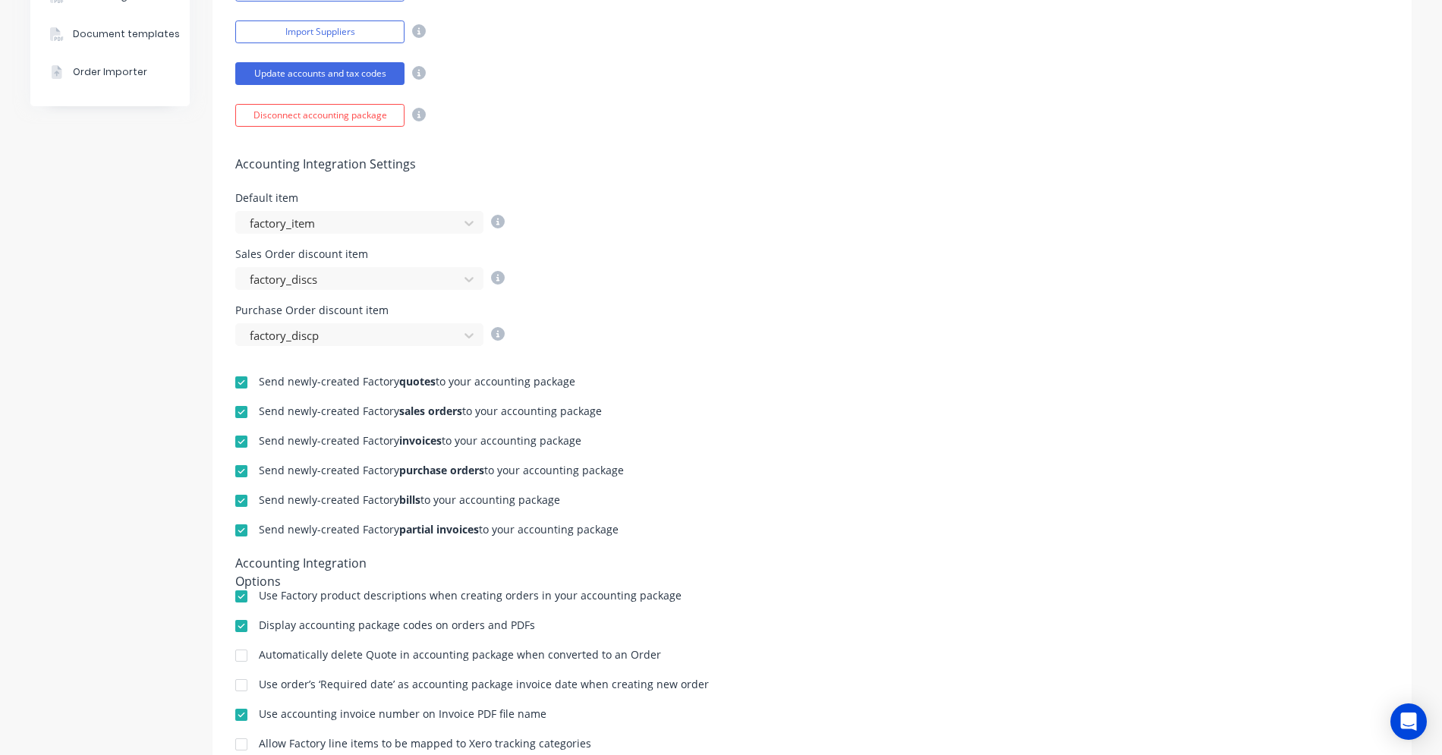
scroll to position [455, 0]
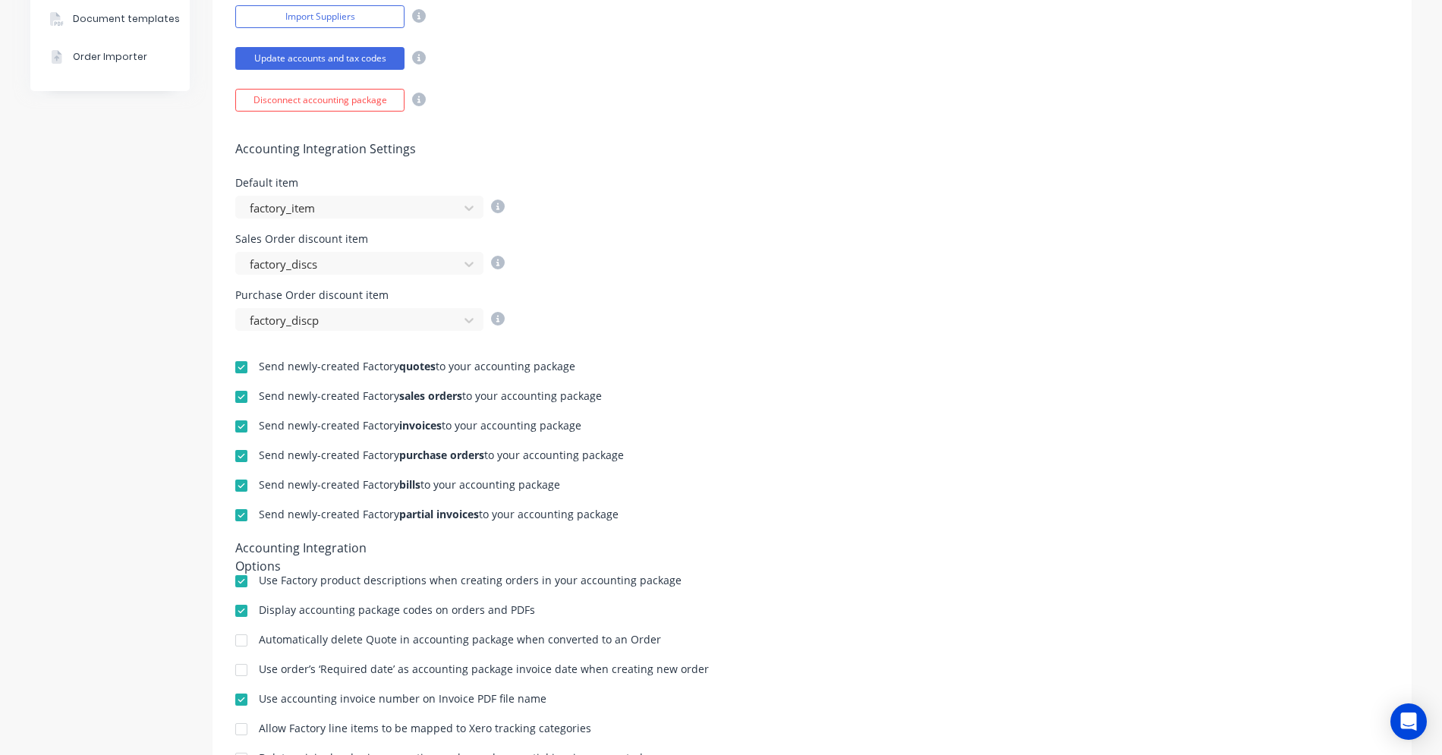
click at [235, 365] on div at bounding box center [241, 367] width 30 height 30
click at [230, 395] on div at bounding box center [241, 397] width 30 height 30
click at [229, 429] on div at bounding box center [241, 426] width 30 height 30
click at [235, 456] on div at bounding box center [241, 456] width 30 height 30
click at [235, 484] on div at bounding box center [241, 486] width 30 height 30
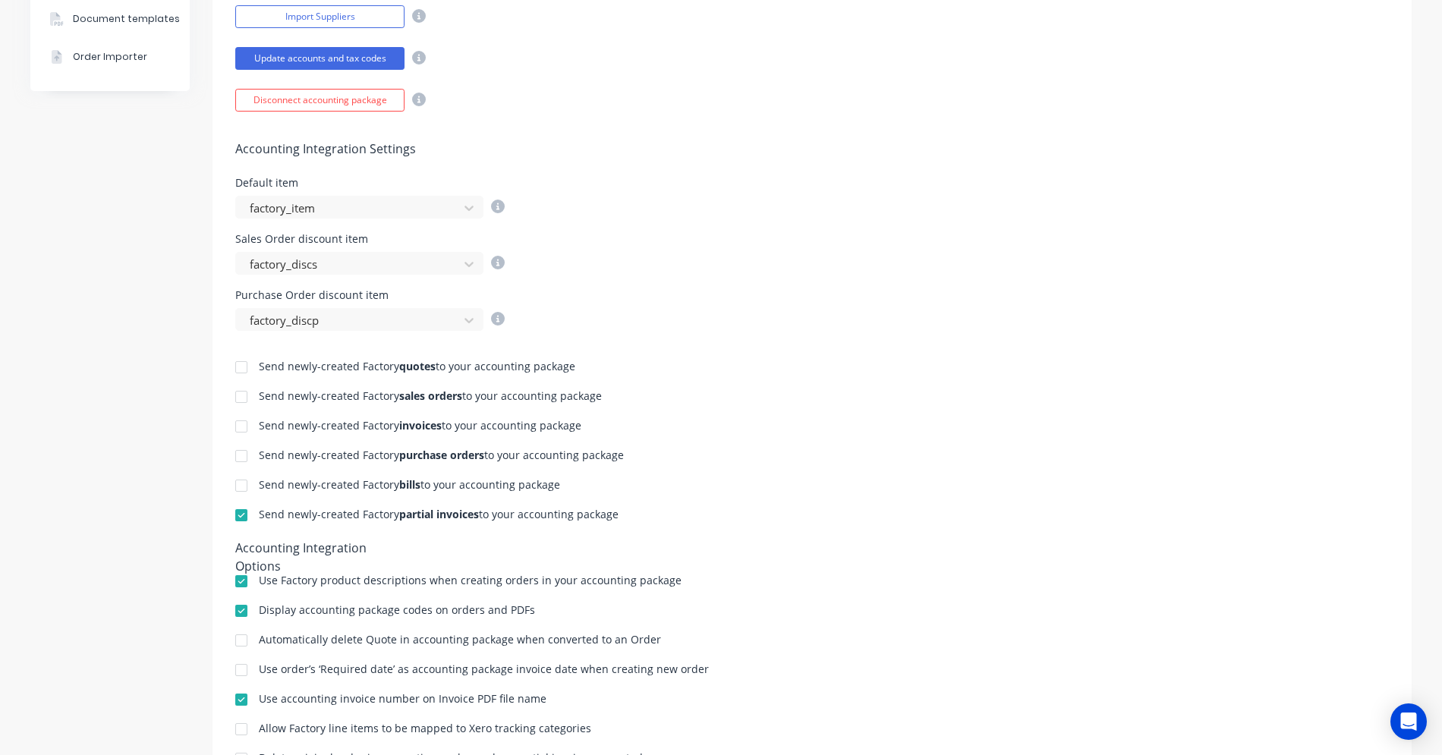
click at [234, 518] on div at bounding box center [241, 515] width 30 height 30
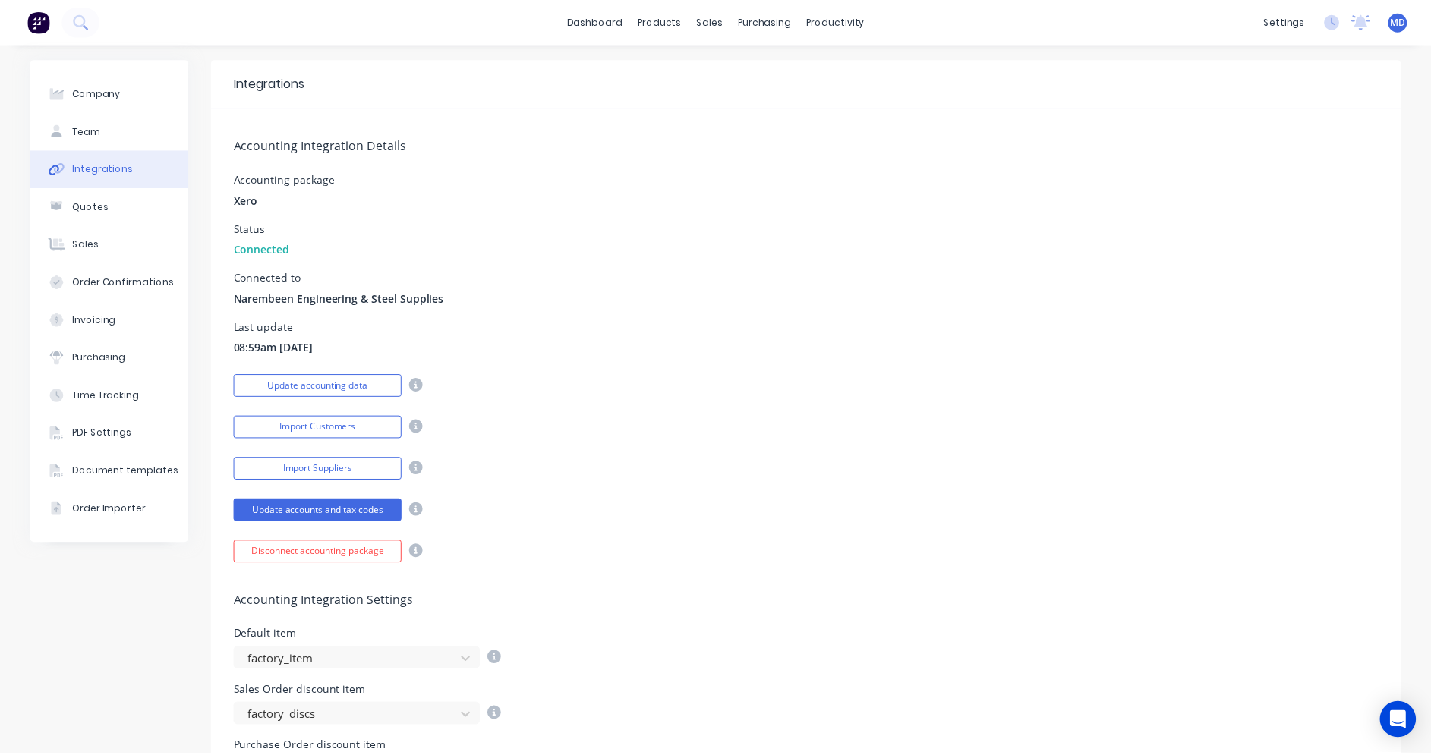
scroll to position [0, 0]
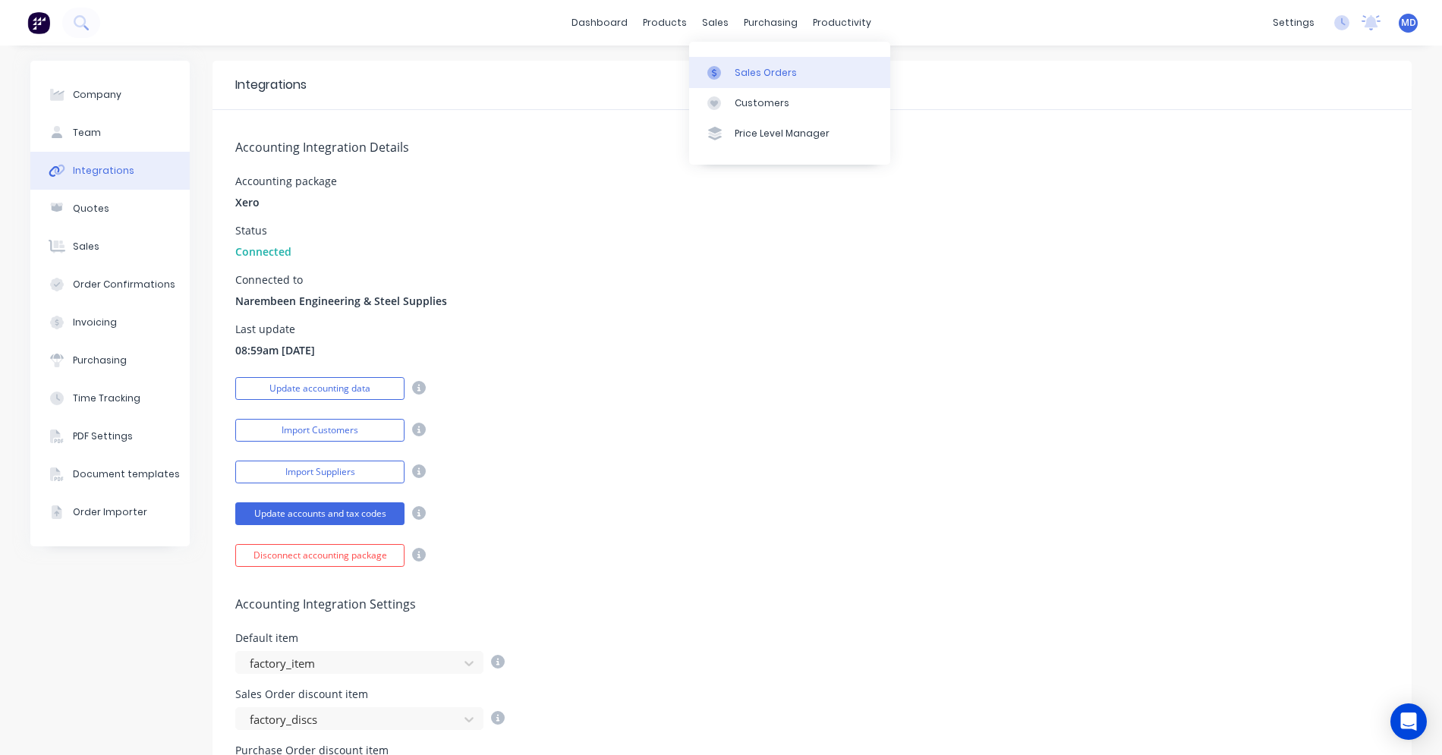
click at [717, 66] on icon at bounding box center [715, 73] width 14 height 14
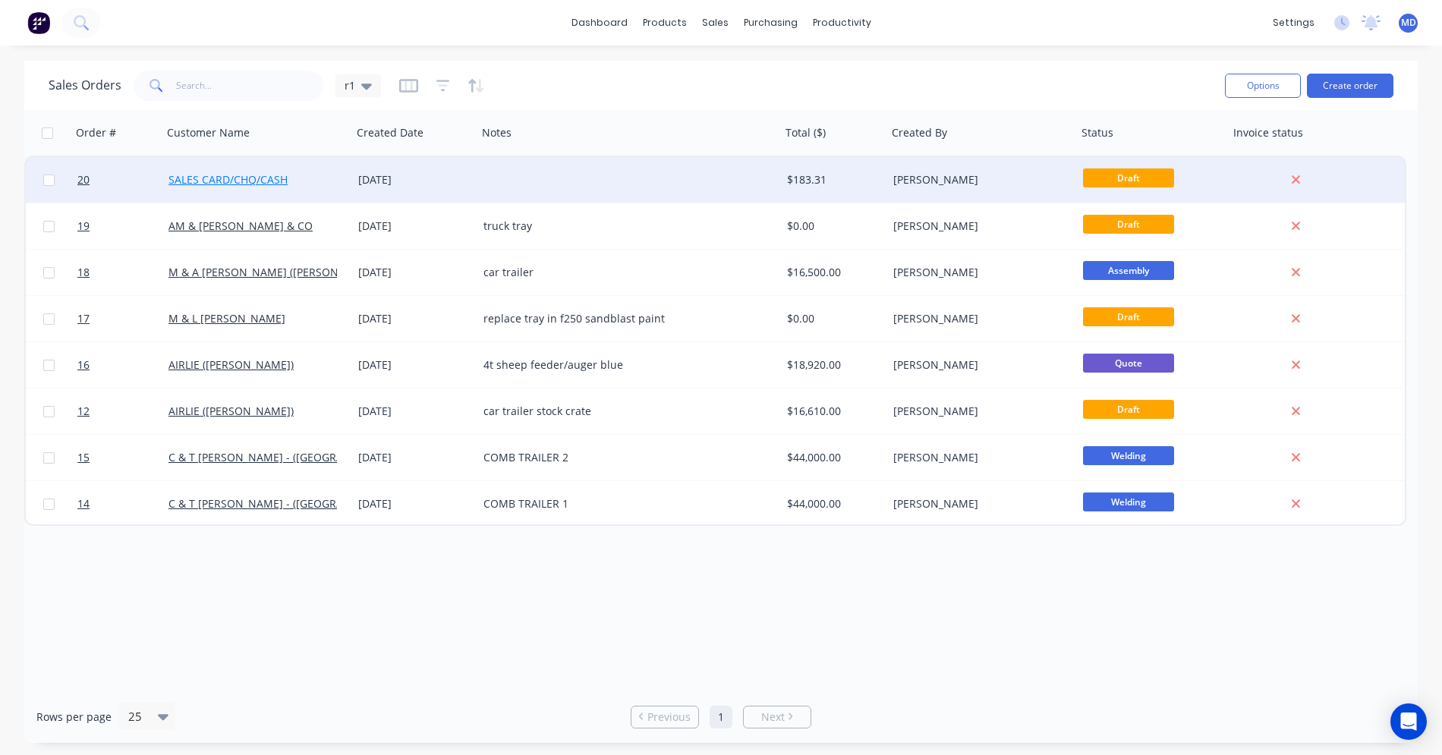
click at [273, 176] on link "SALES CARD/CHQ/CASH" at bounding box center [228, 179] width 119 height 14
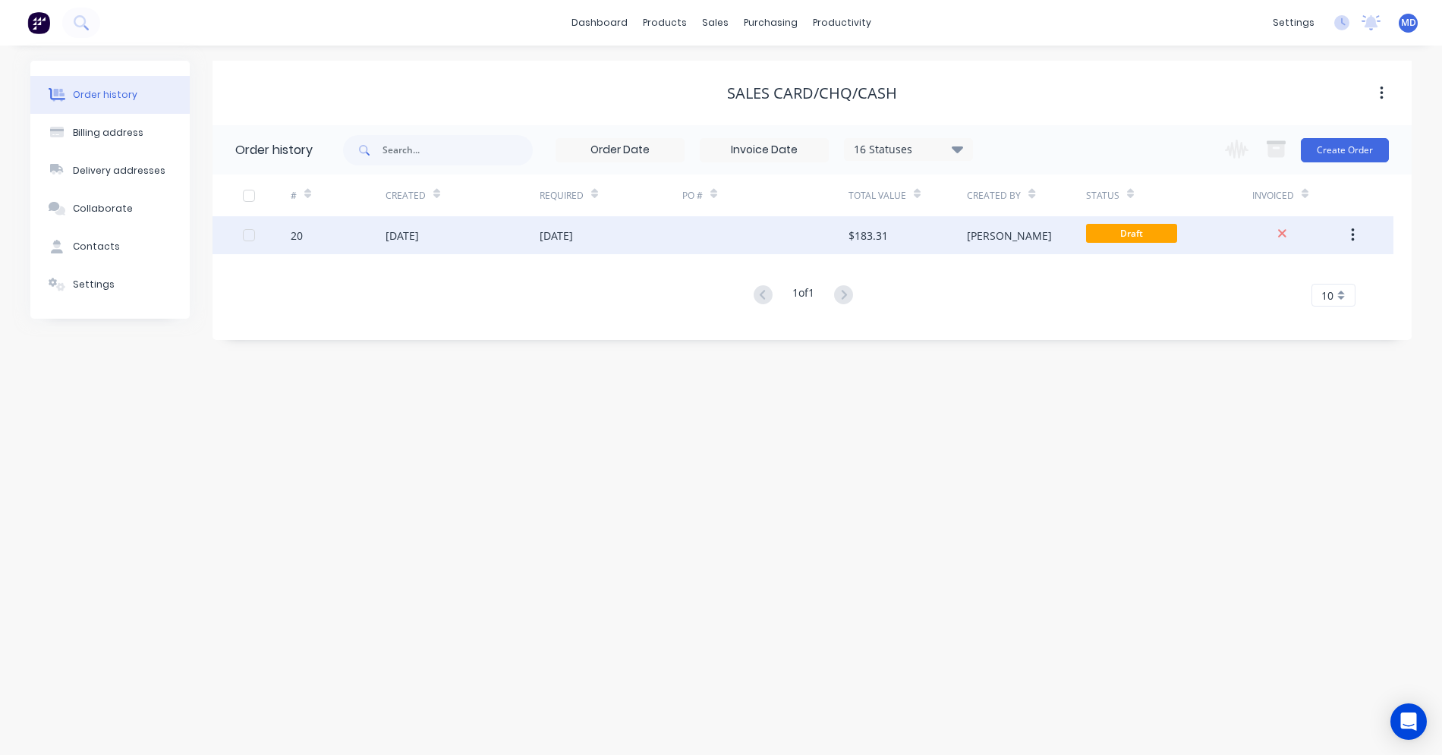
click at [549, 239] on div "[DATE]" at bounding box center [556, 236] width 33 height 16
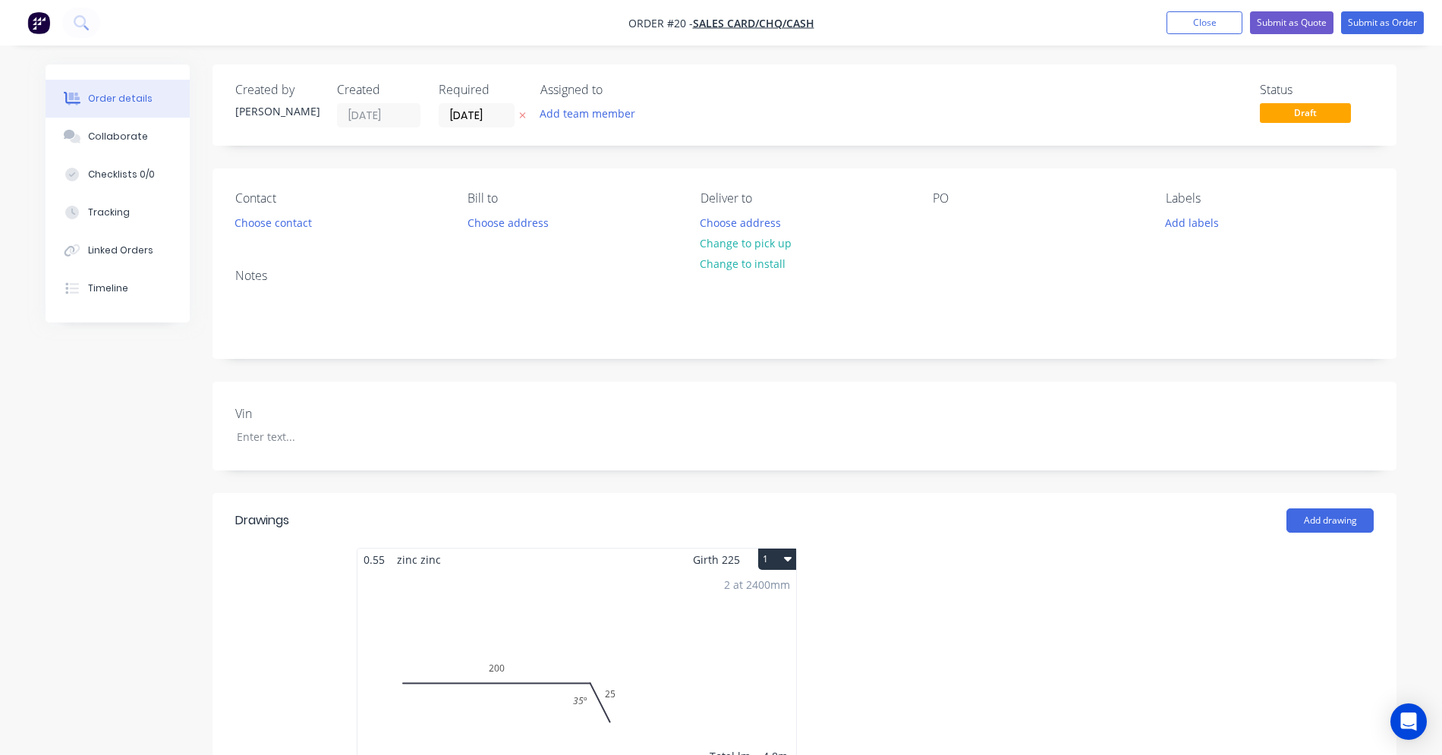
type input "$0.569"
type input "40.6"
type input "$0.80"
type input "$120.00"
type input "$0.444"
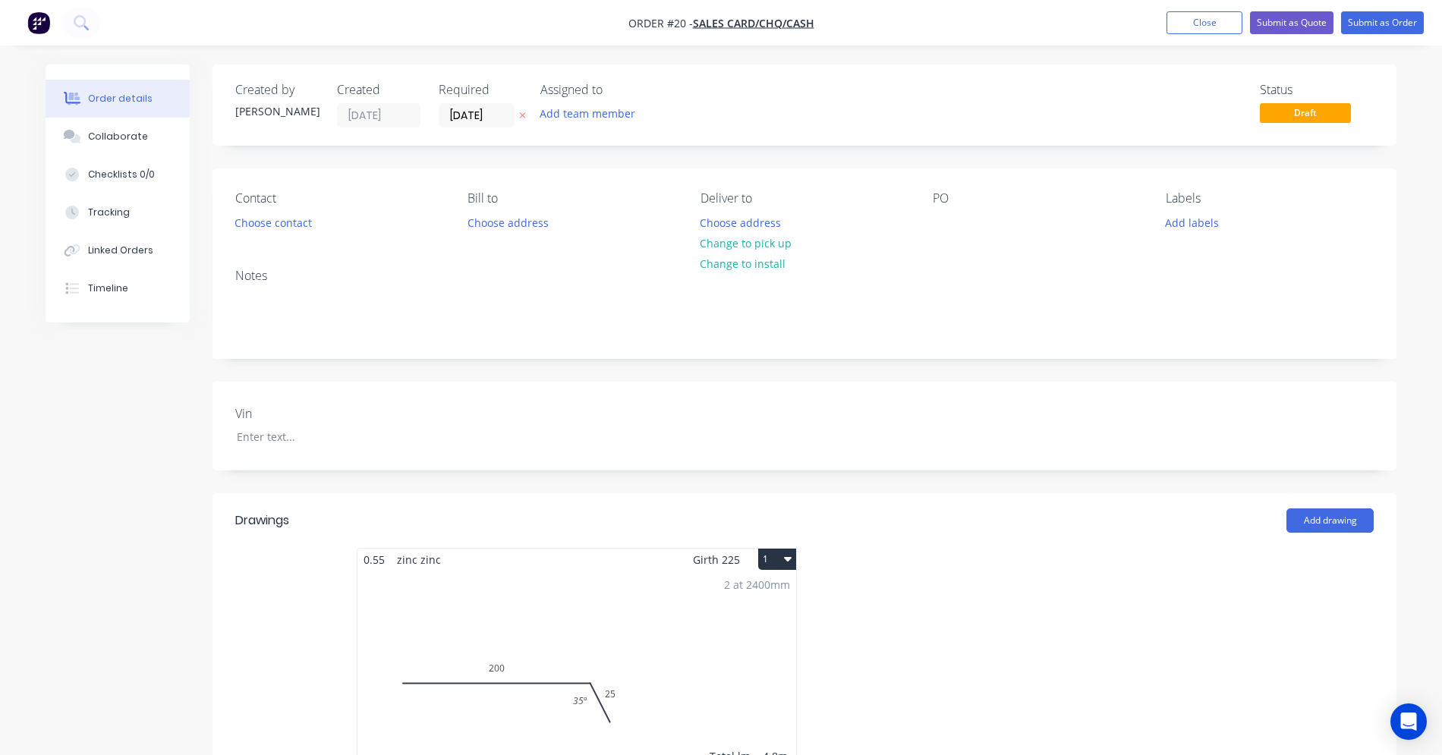
type input "50"
type input "$0.666"
type input "$8.66"
type input "$0.799"
type input "60"
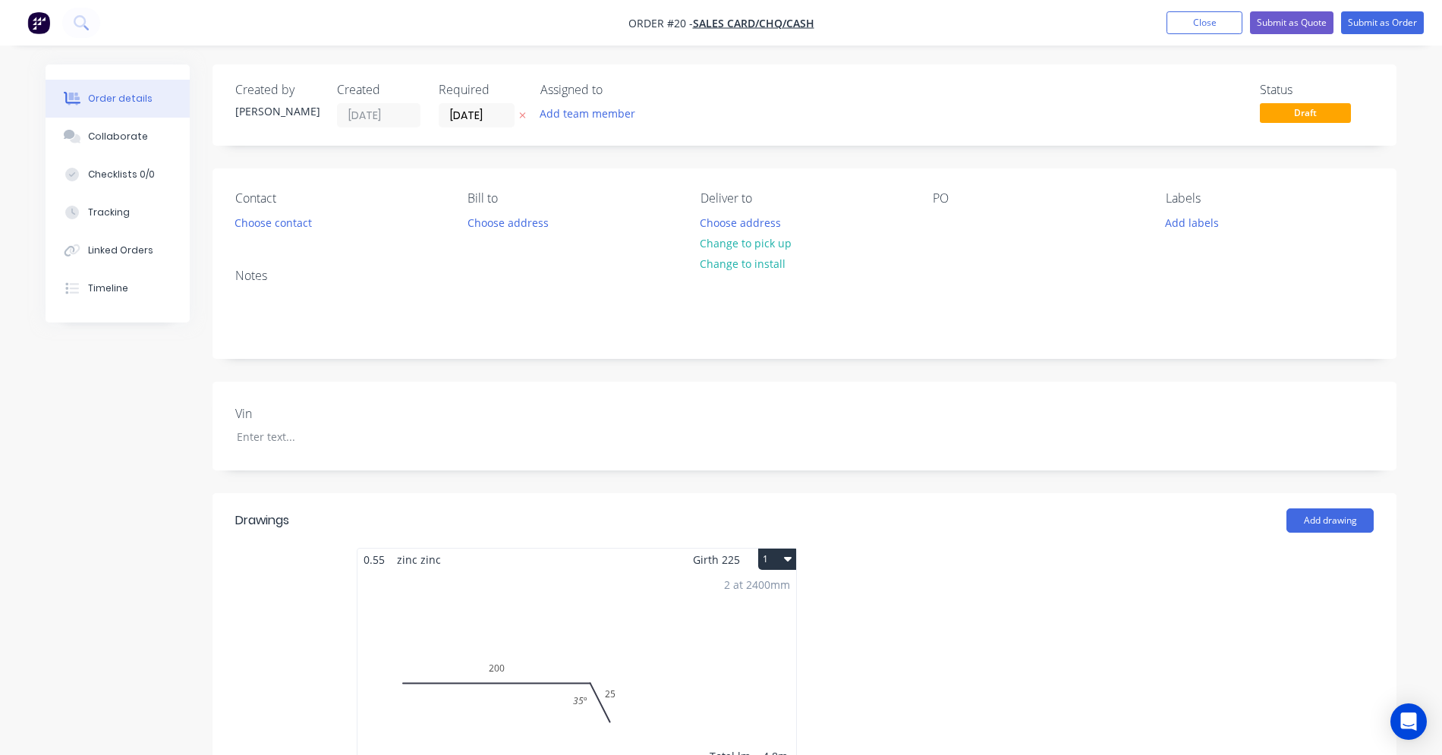
type input "$1.2784"
type input "$37.07"
type input "$0.05"
type input "40"
type input "$0.07"
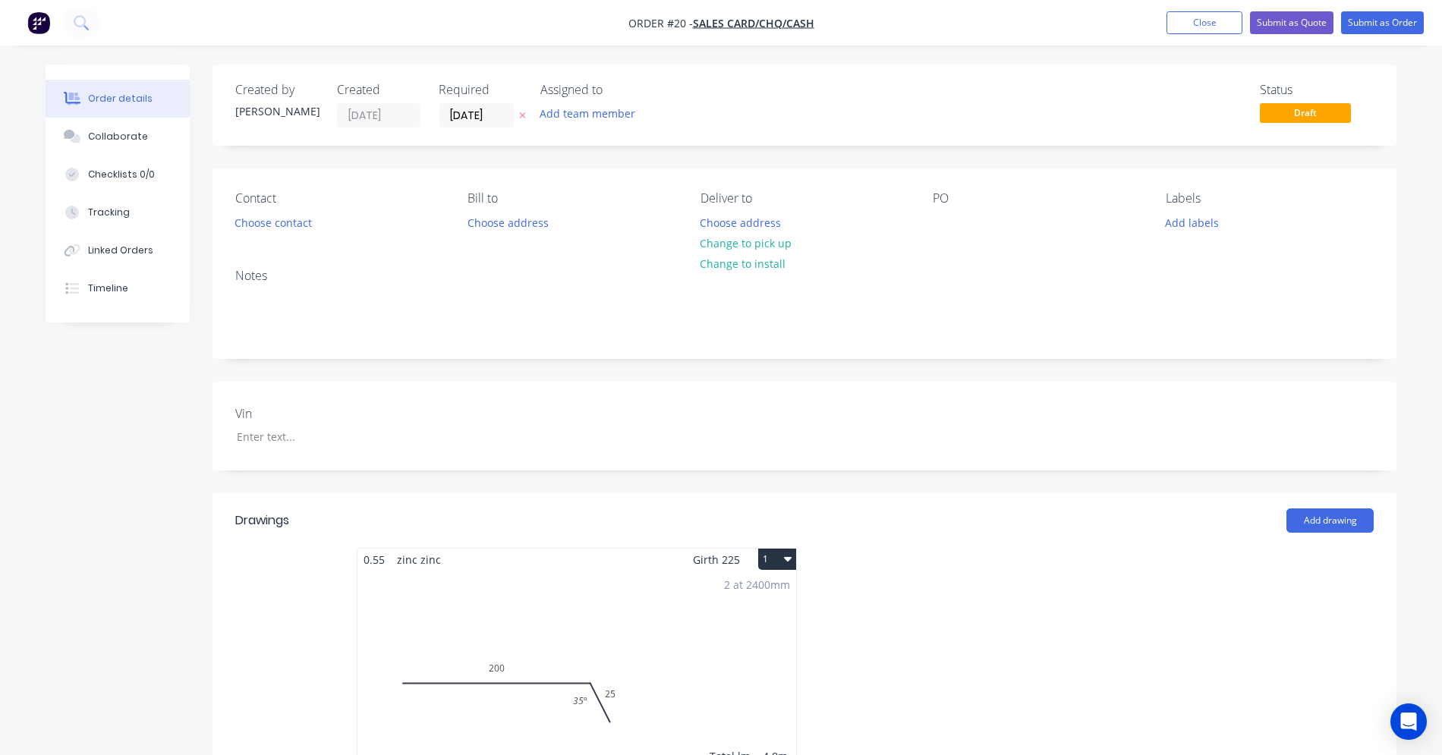
type input "$0.91"
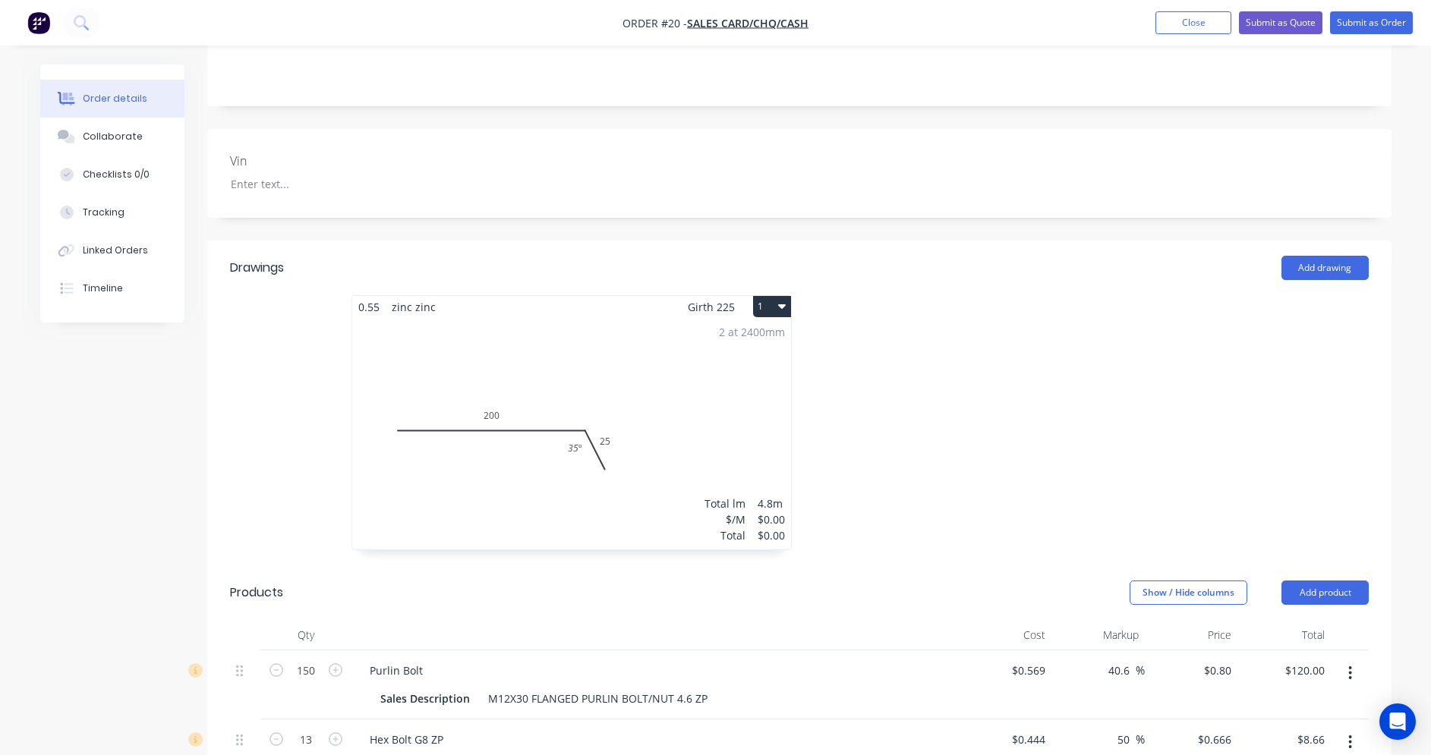
scroll to position [304, 0]
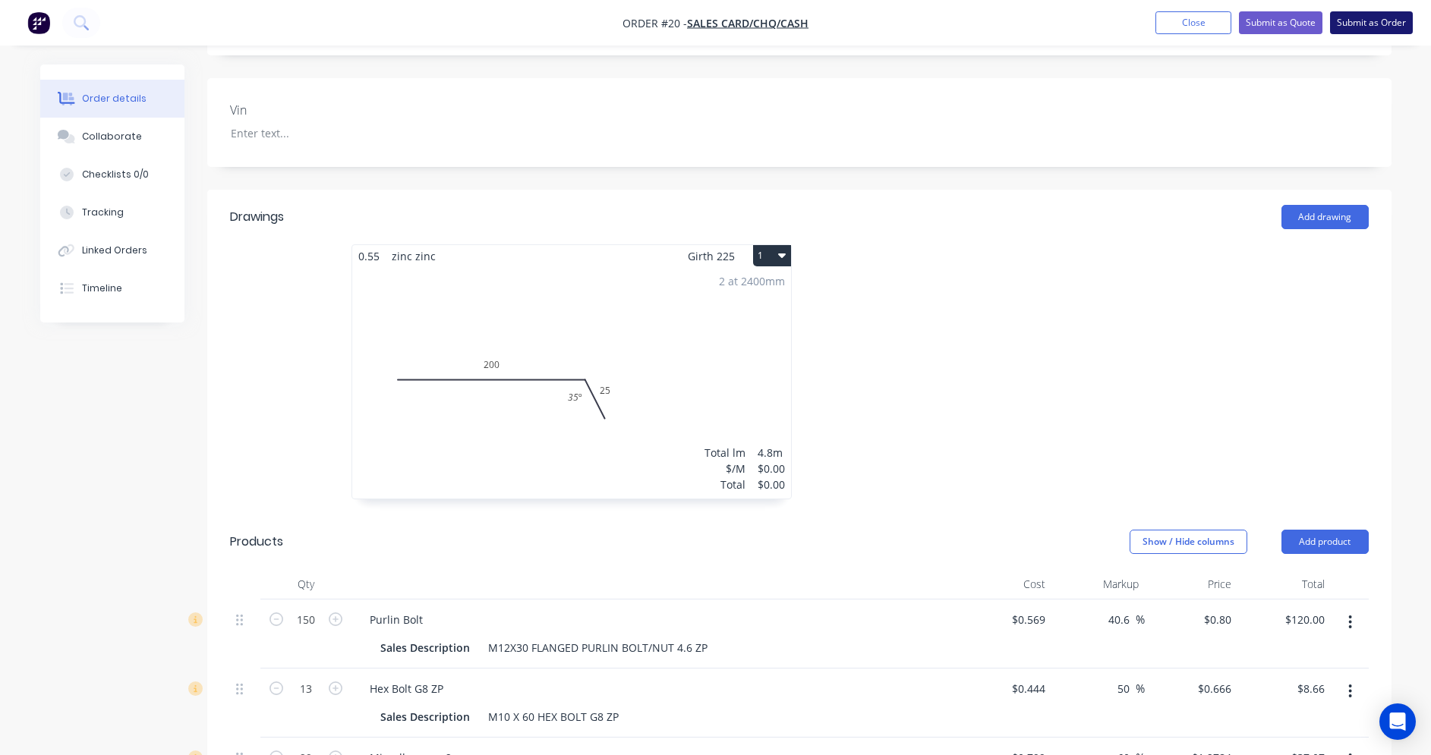
click at [1376, 24] on button "Submit as Order" at bounding box center [1371, 22] width 83 height 23
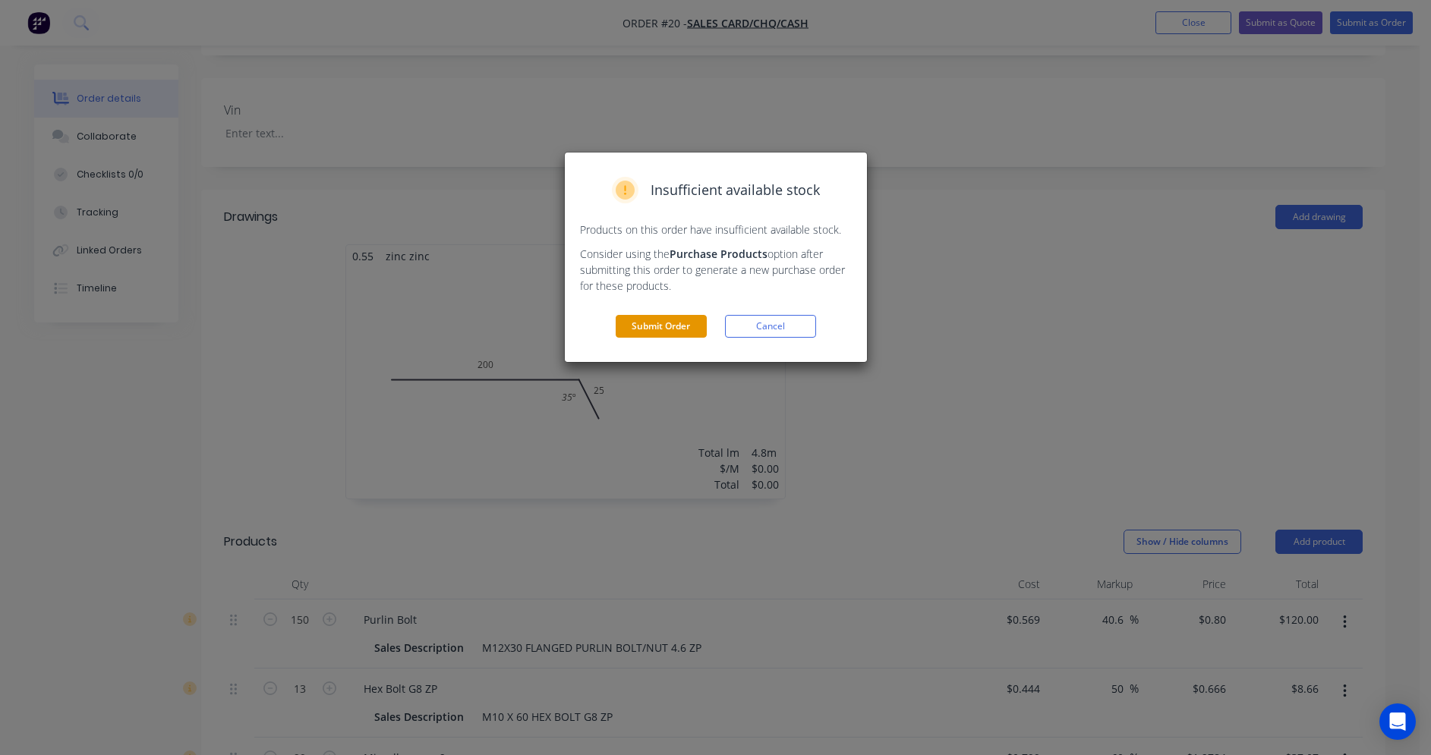
click at [672, 320] on button "Submit Order" at bounding box center [661, 326] width 91 height 23
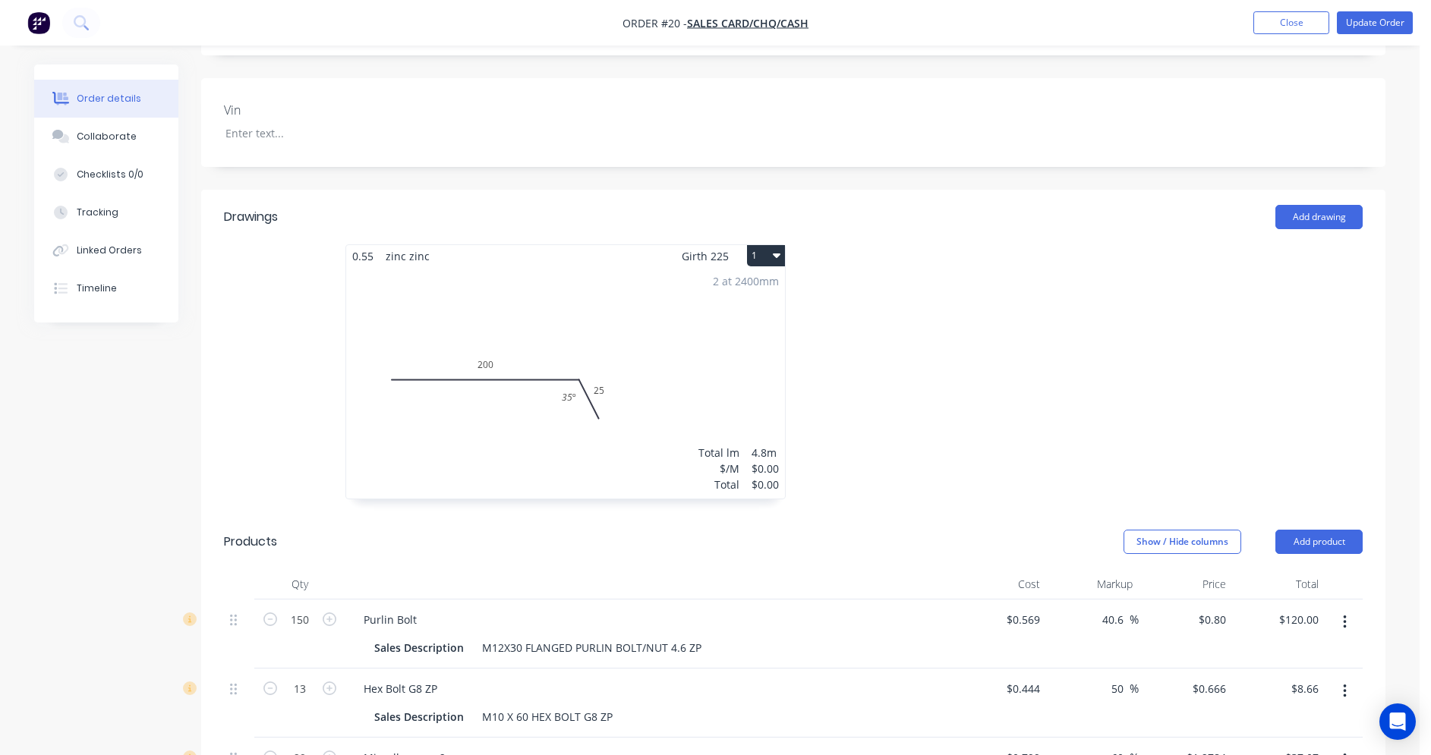
scroll to position [0, 0]
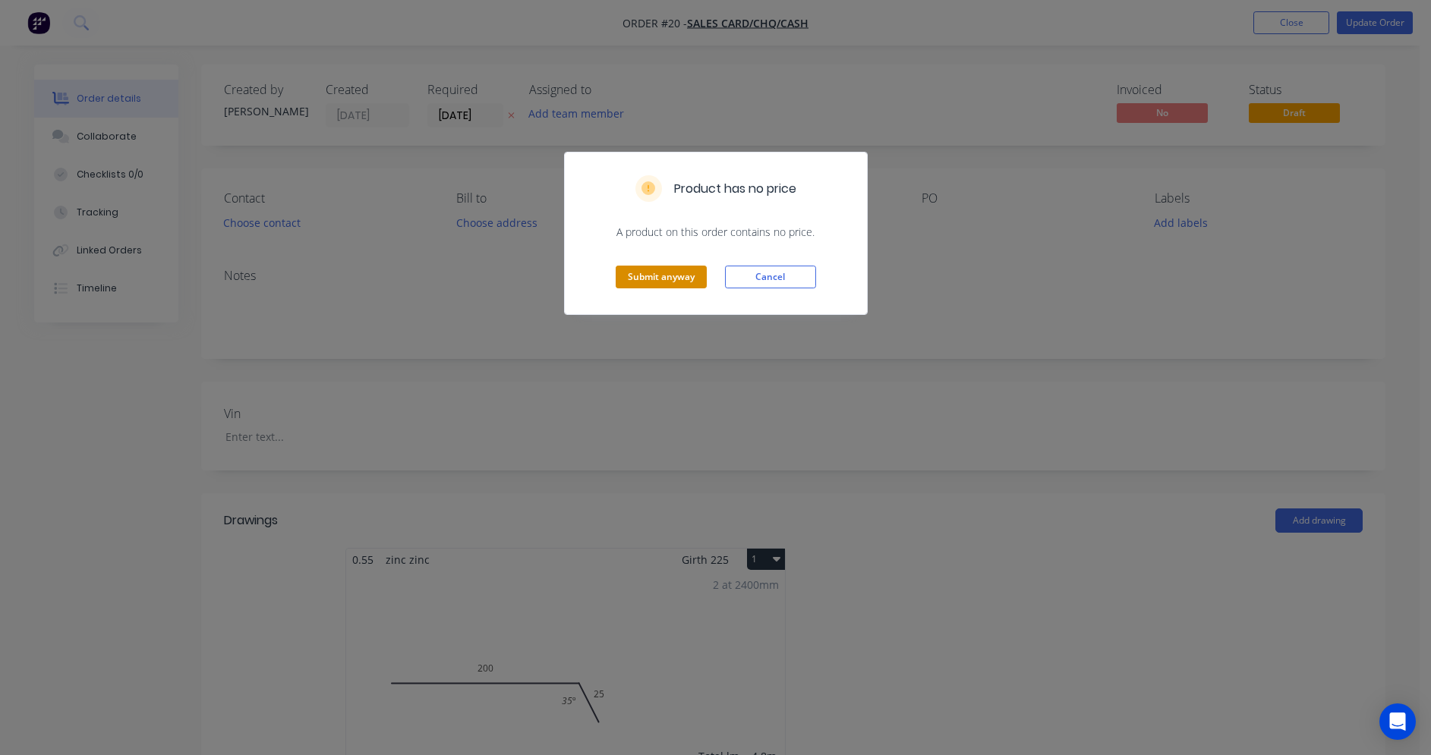
click at [678, 286] on button "Submit anyway" at bounding box center [661, 277] width 91 height 23
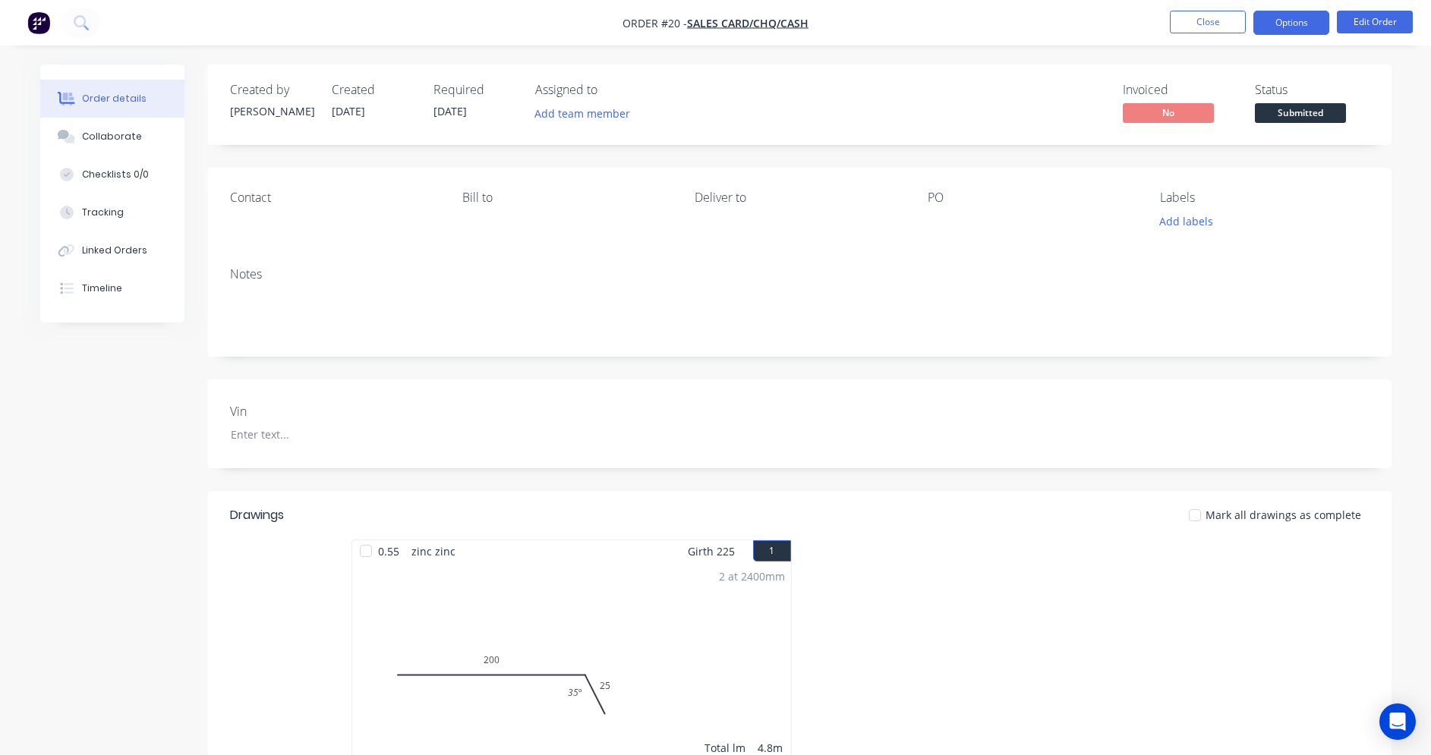
click at [1288, 24] on button "Options" at bounding box center [1291, 23] width 76 height 24
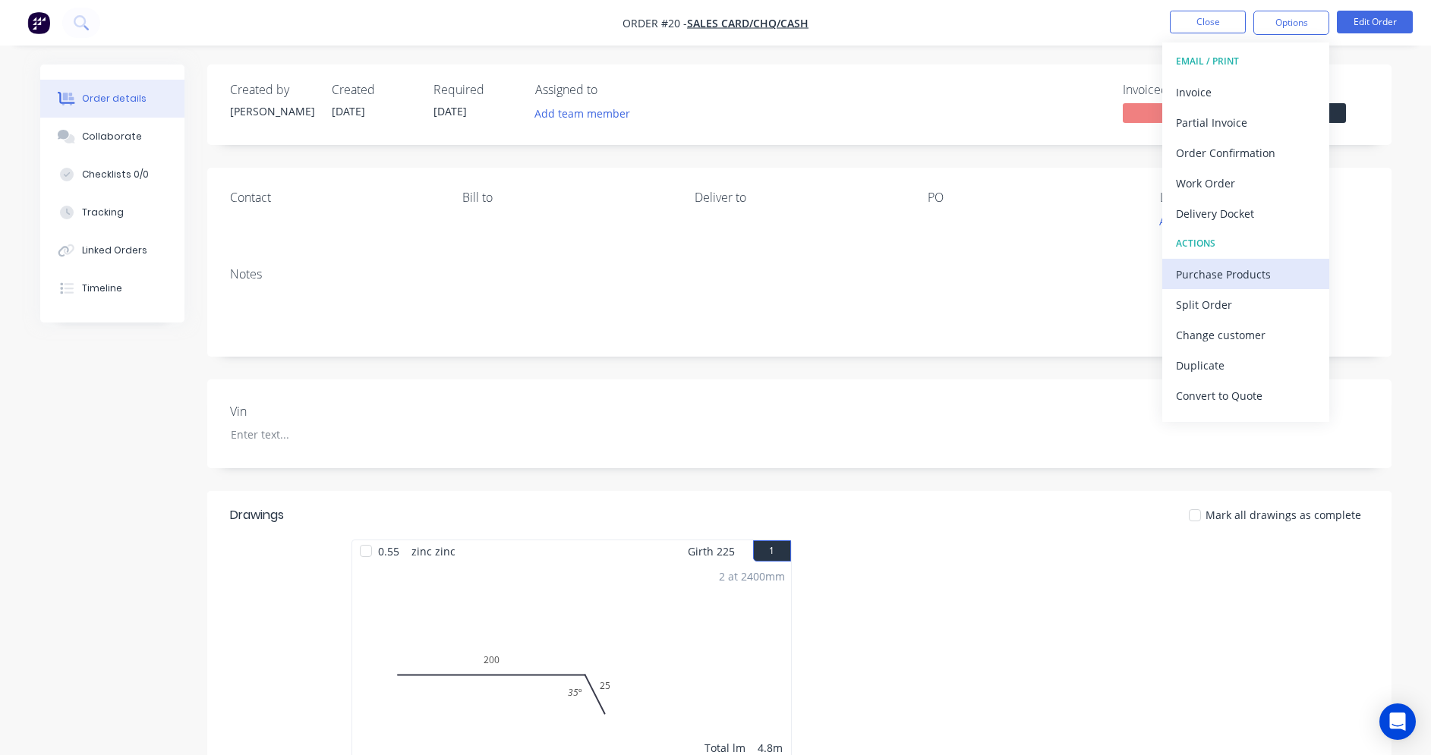
click at [1243, 272] on div "Purchase Products" at bounding box center [1246, 274] width 140 height 22
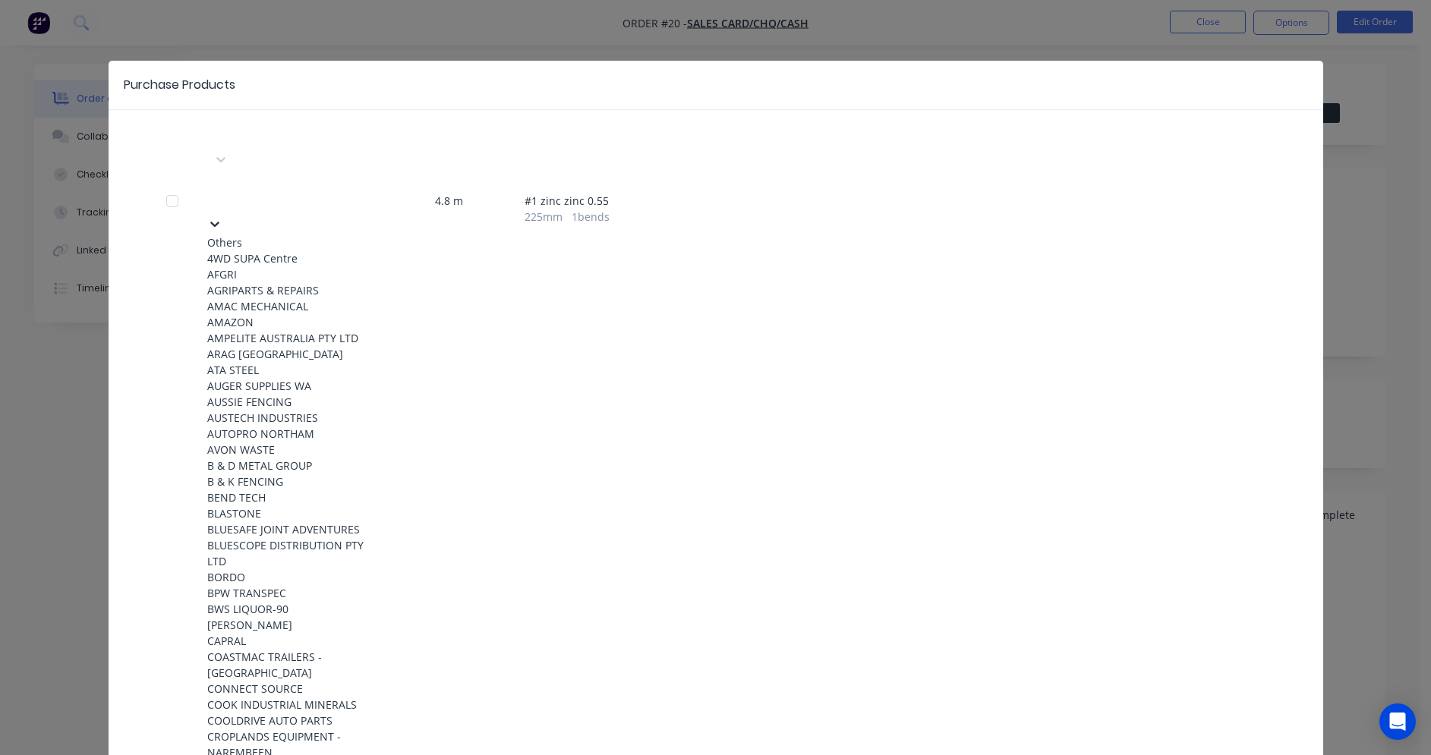
click at [222, 216] on icon at bounding box center [214, 223] width 15 height 15
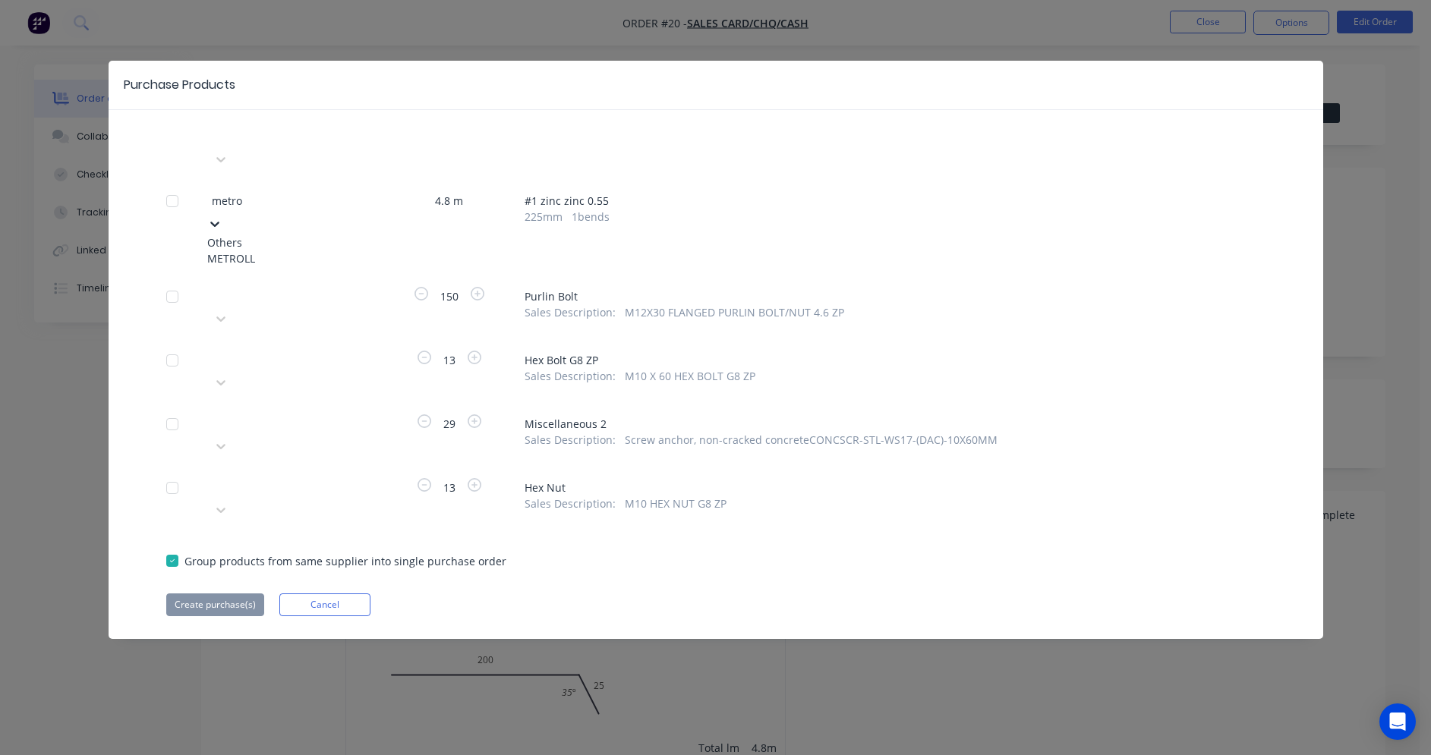
type input "metrol"
click at [347, 251] on div "METROLL" at bounding box center [290, 259] width 167 height 16
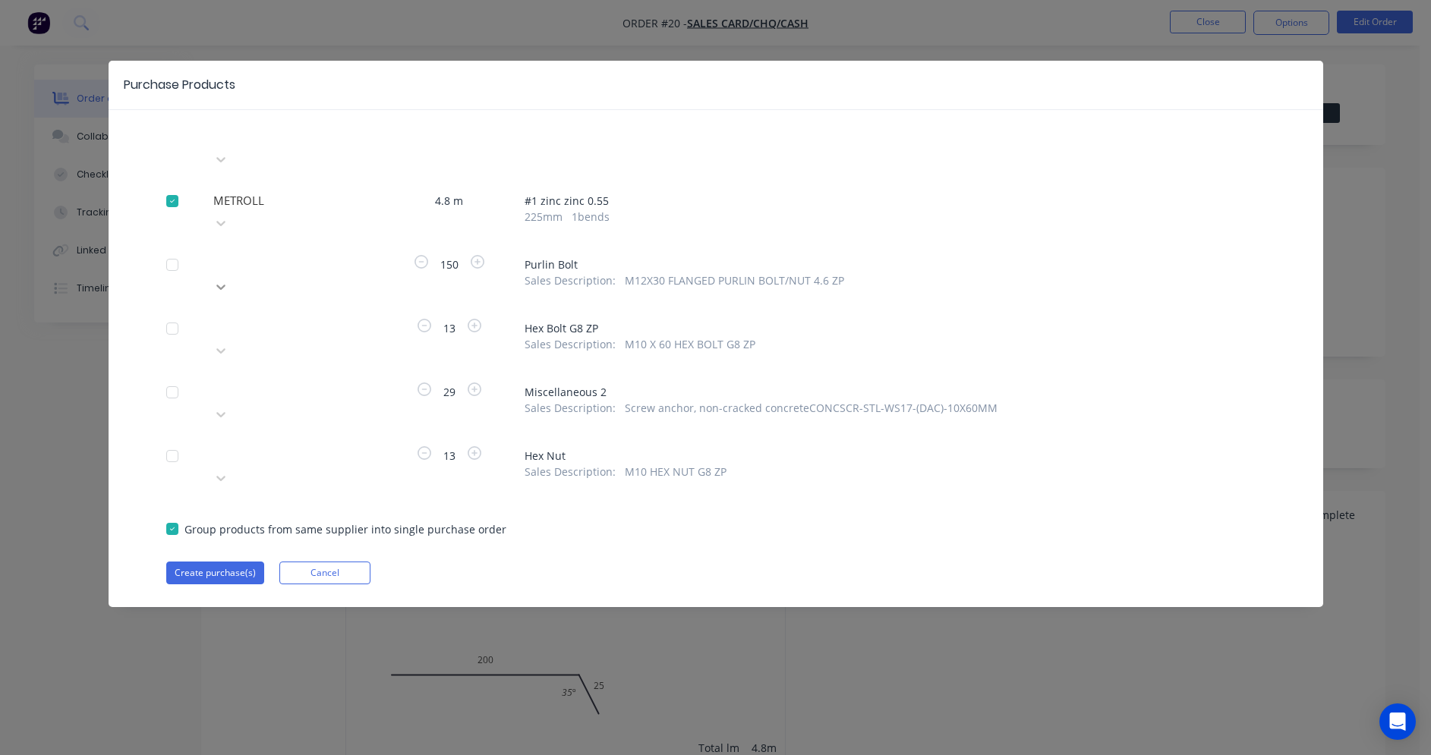
click at [229, 167] on icon at bounding box center [220, 159] width 15 height 15
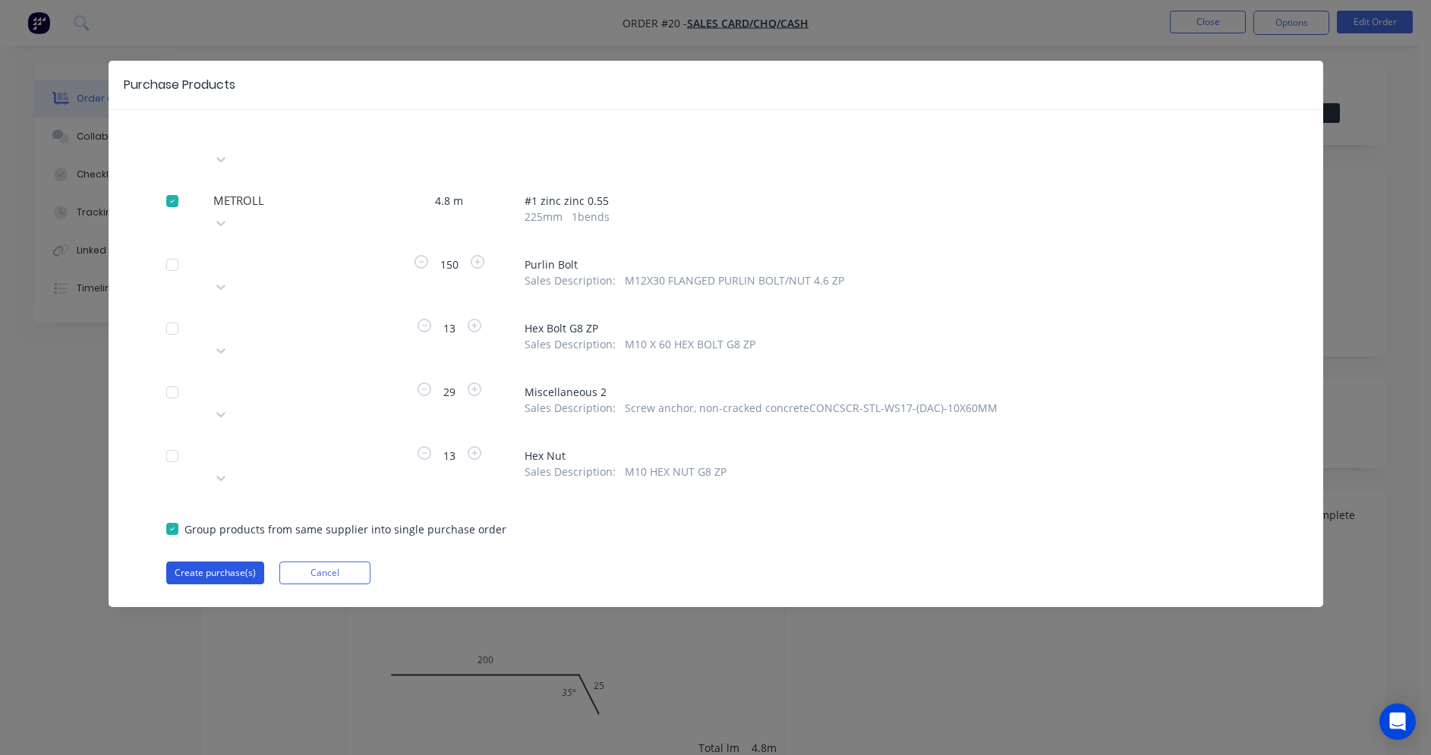
click at [239, 562] on button "Create purchase(s)" at bounding box center [215, 573] width 98 height 23
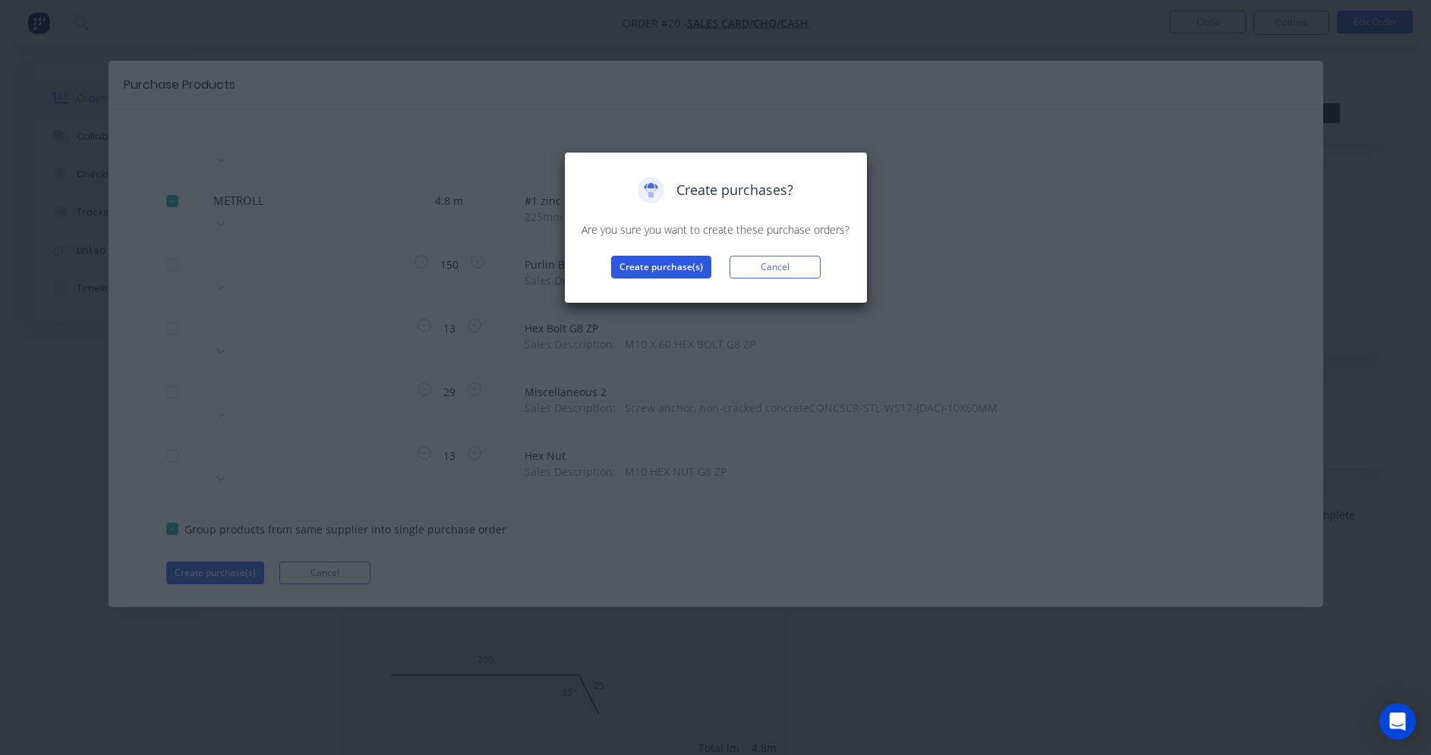
click at [670, 273] on button "Create purchase(s)" at bounding box center [661, 267] width 100 height 23
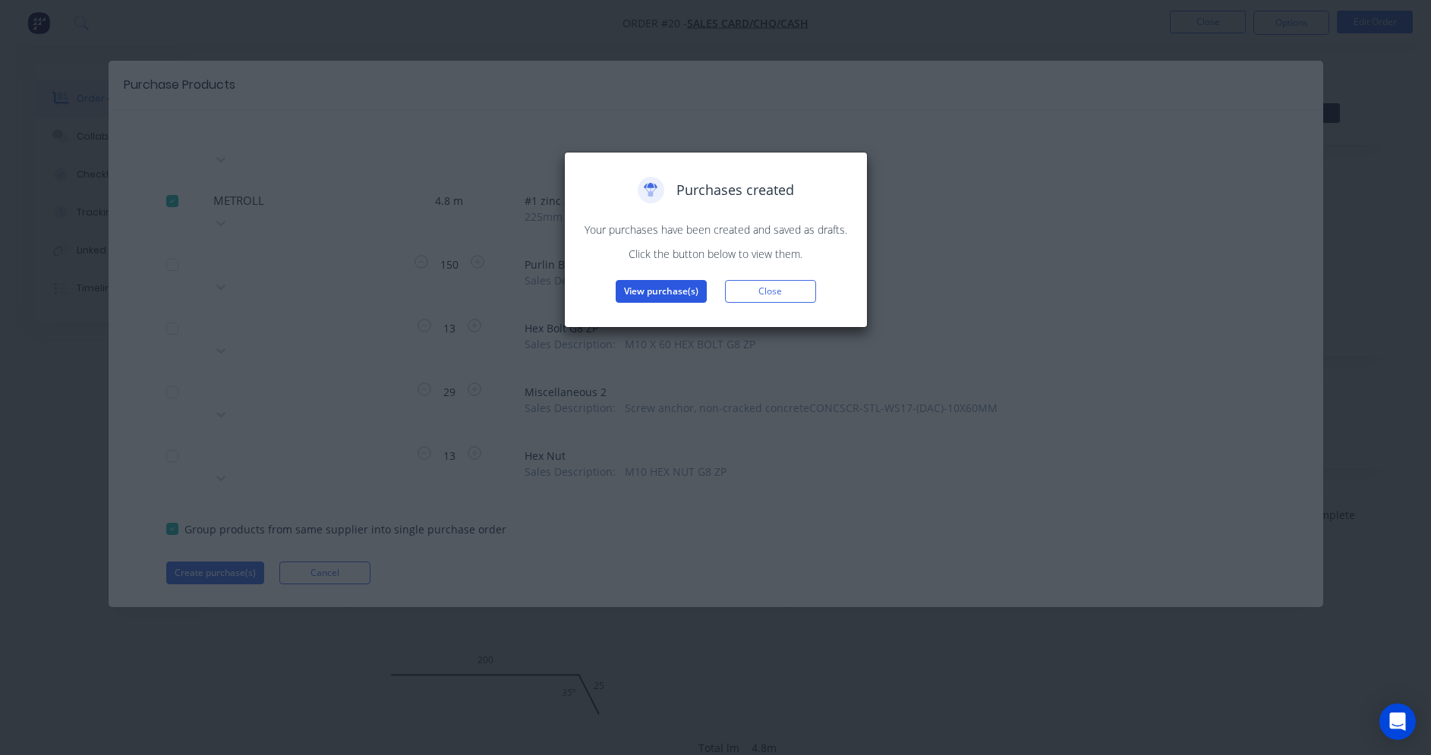
click at [654, 293] on button "View purchase(s)" at bounding box center [661, 291] width 91 height 23
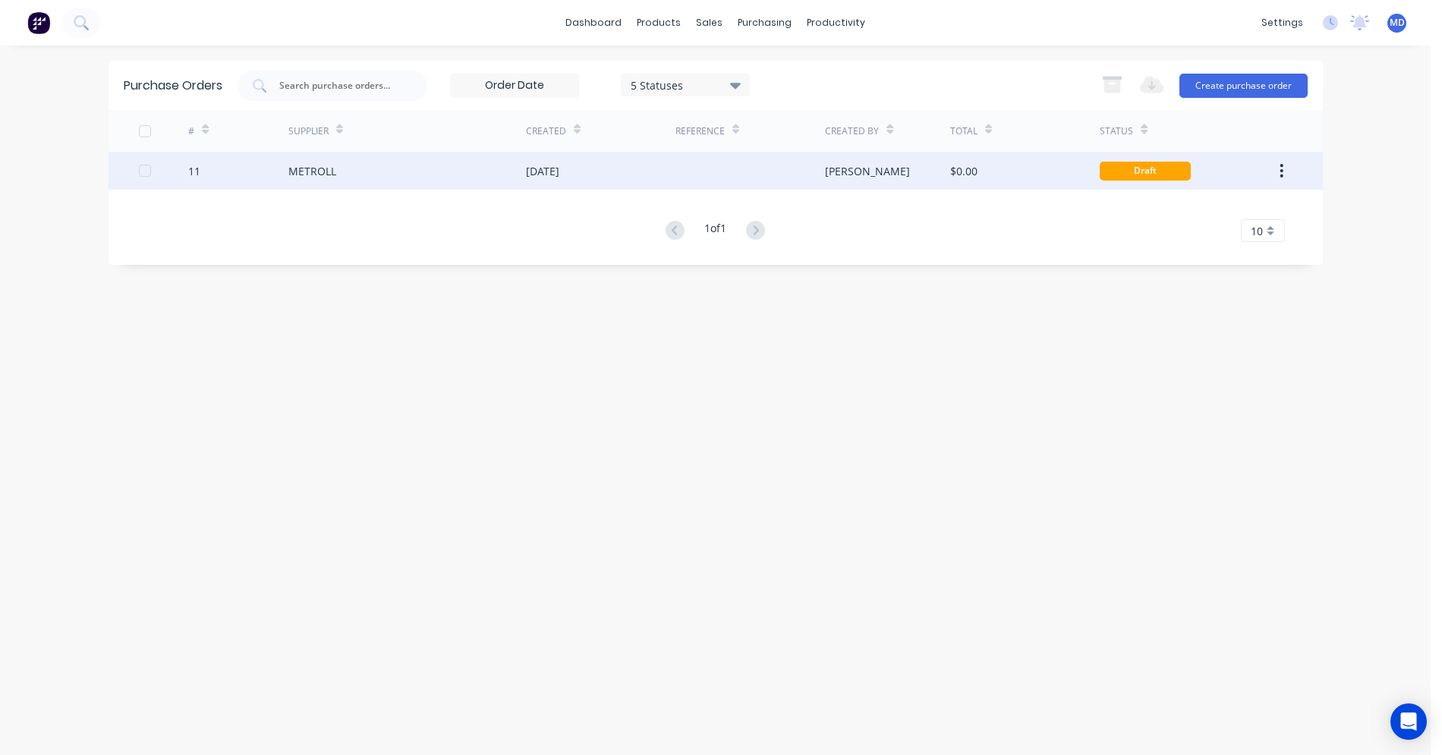
click at [408, 176] on div "METROLL" at bounding box center [407, 171] width 238 height 38
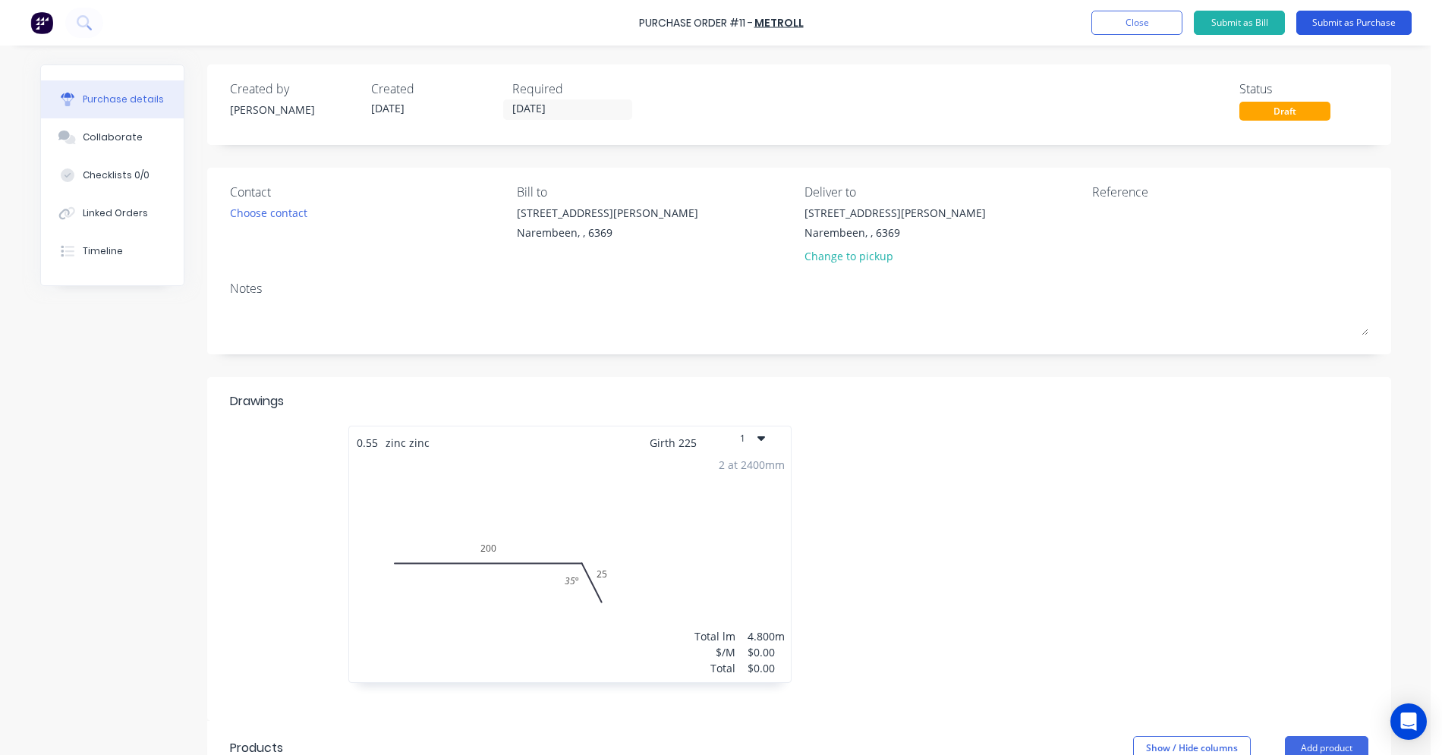
click at [1381, 25] on button "Submit as Purchase" at bounding box center [1354, 23] width 115 height 24
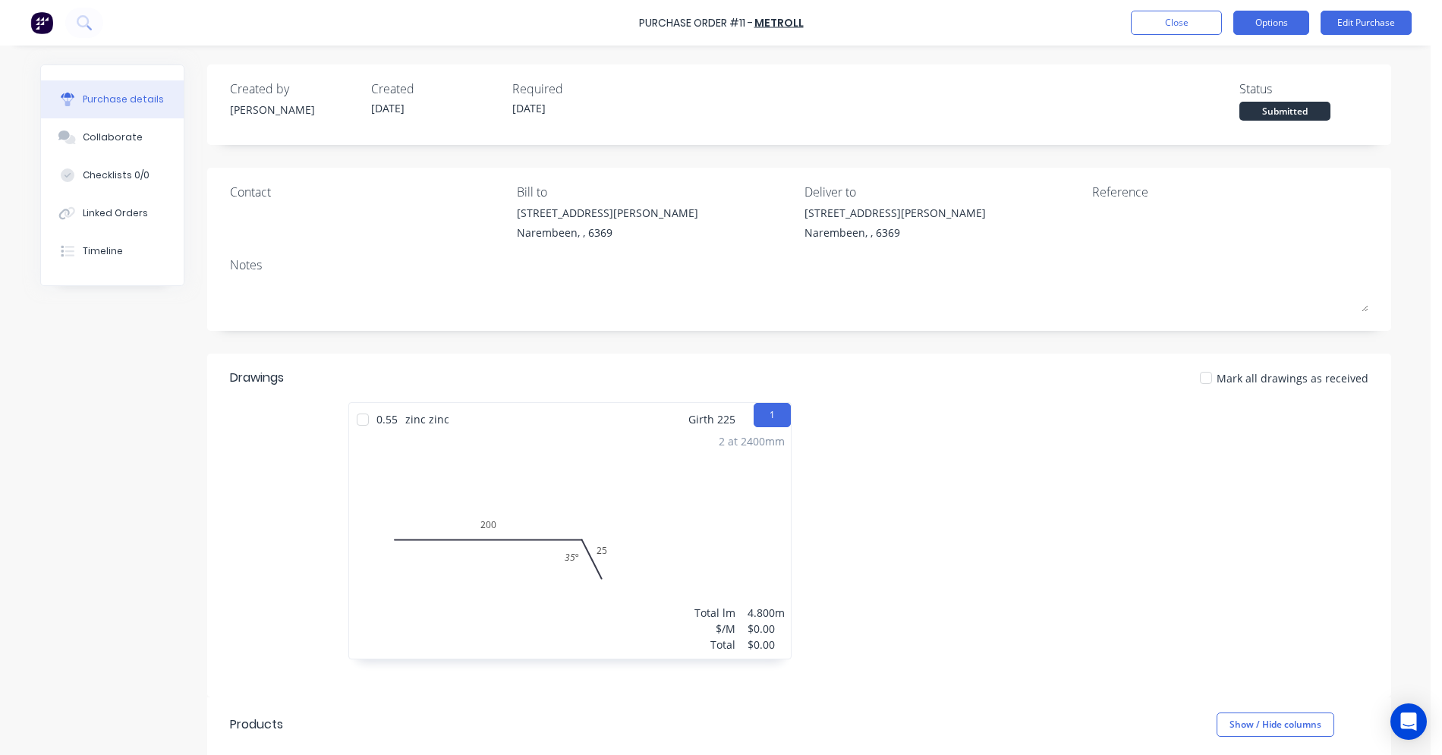
click at [1279, 20] on button "Options" at bounding box center [1272, 23] width 76 height 24
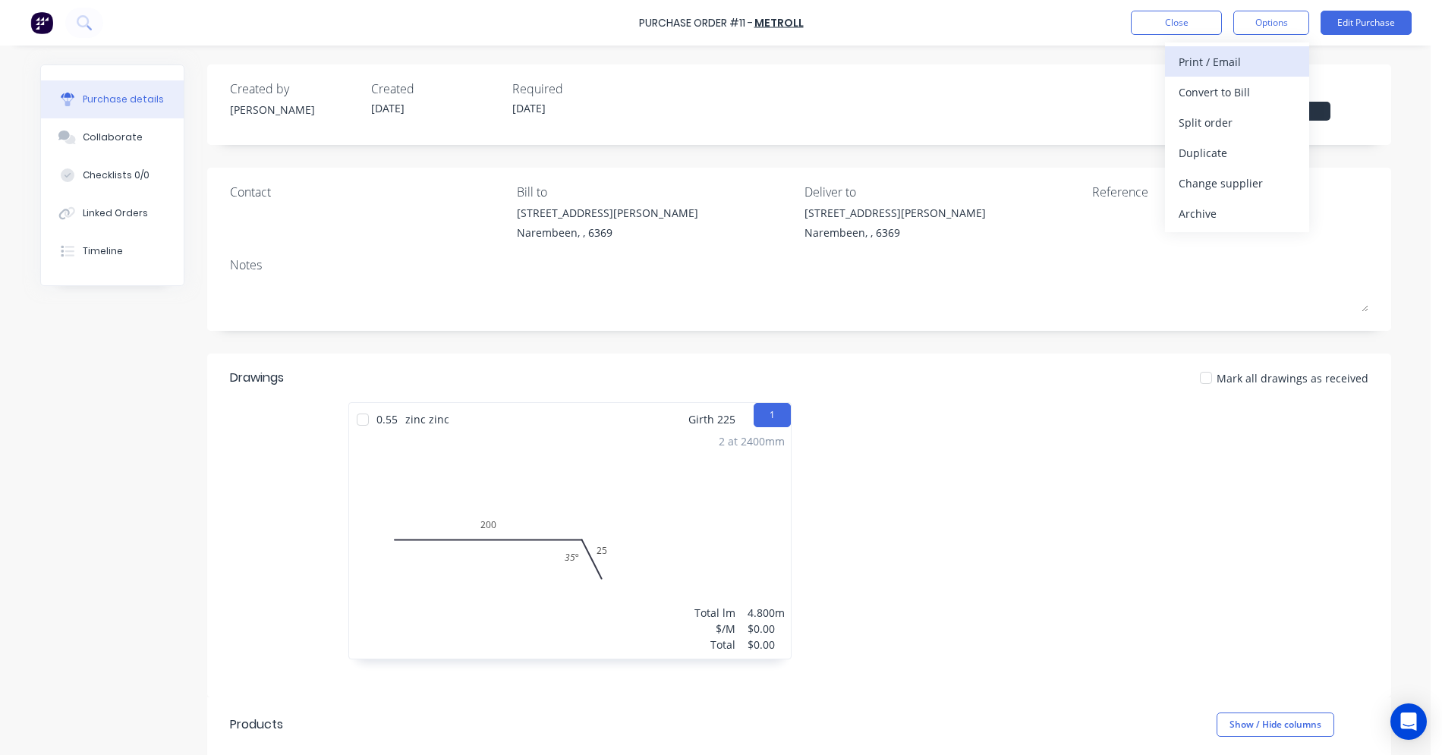
click at [1242, 58] on div "Print / Email" at bounding box center [1237, 62] width 117 height 22
click at [1231, 127] on div "Without pricing" at bounding box center [1237, 123] width 117 height 22
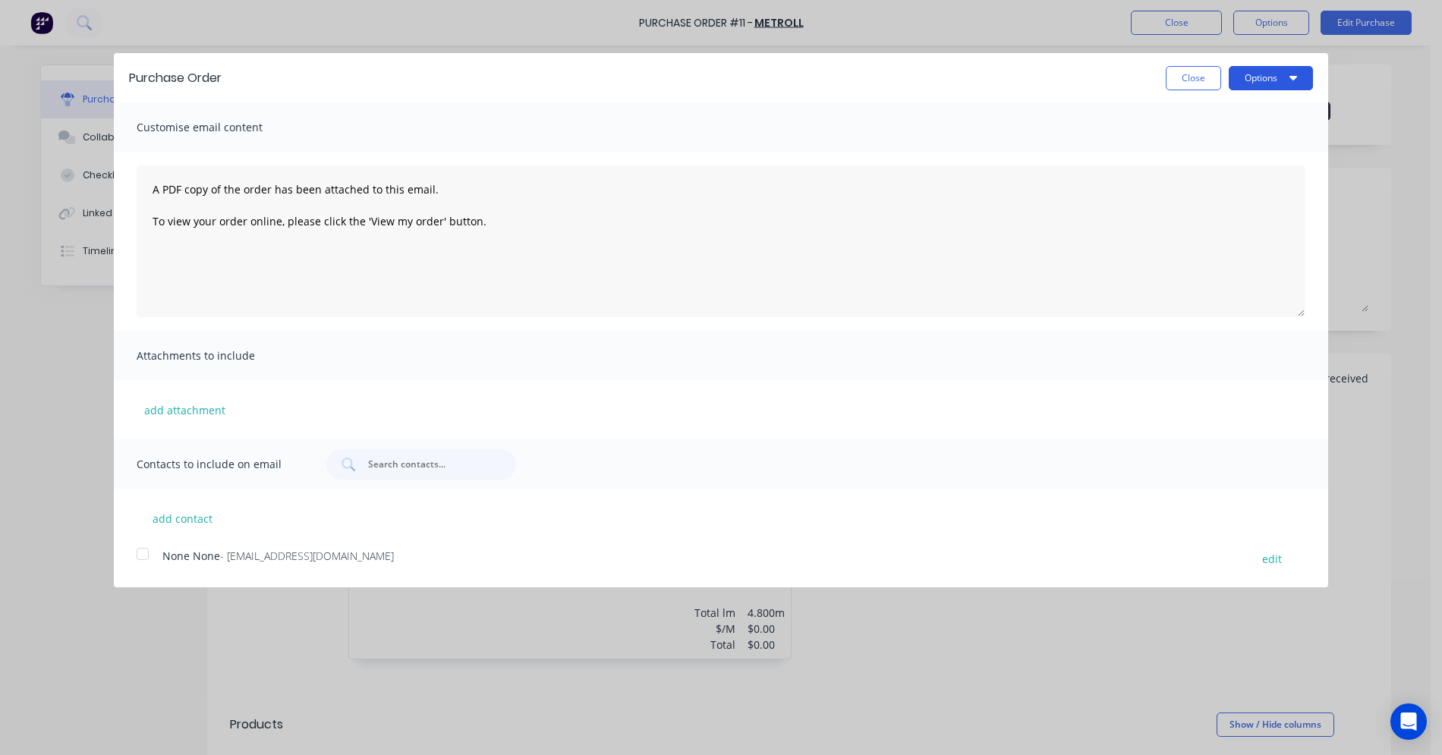
click at [1281, 82] on button "Options" at bounding box center [1271, 78] width 84 height 24
click at [1226, 117] on div "Print" at bounding box center [1241, 117] width 117 height 22
click at [1182, 76] on button "Close" at bounding box center [1193, 78] width 55 height 24
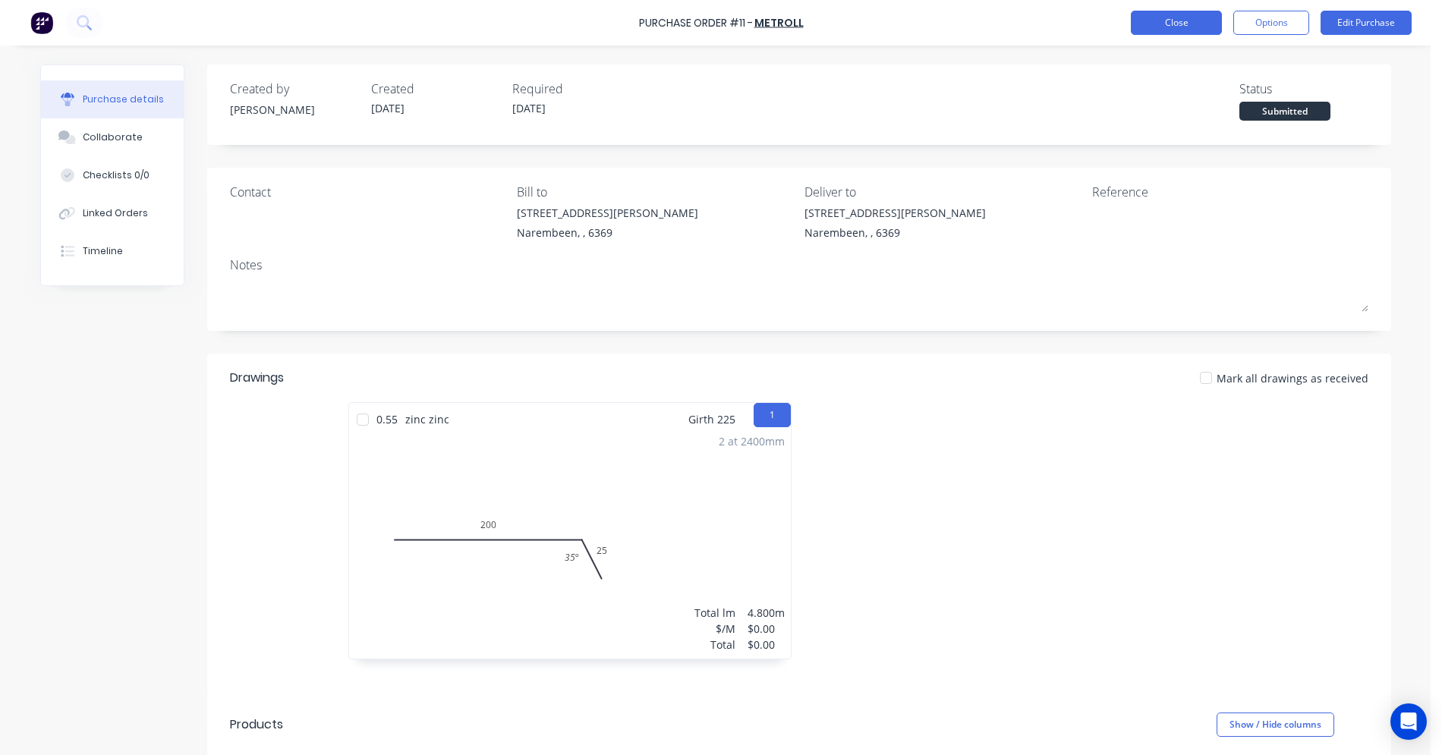
click at [1175, 23] on button "Close" at bounding box center [1176, 23] width 91 height 24
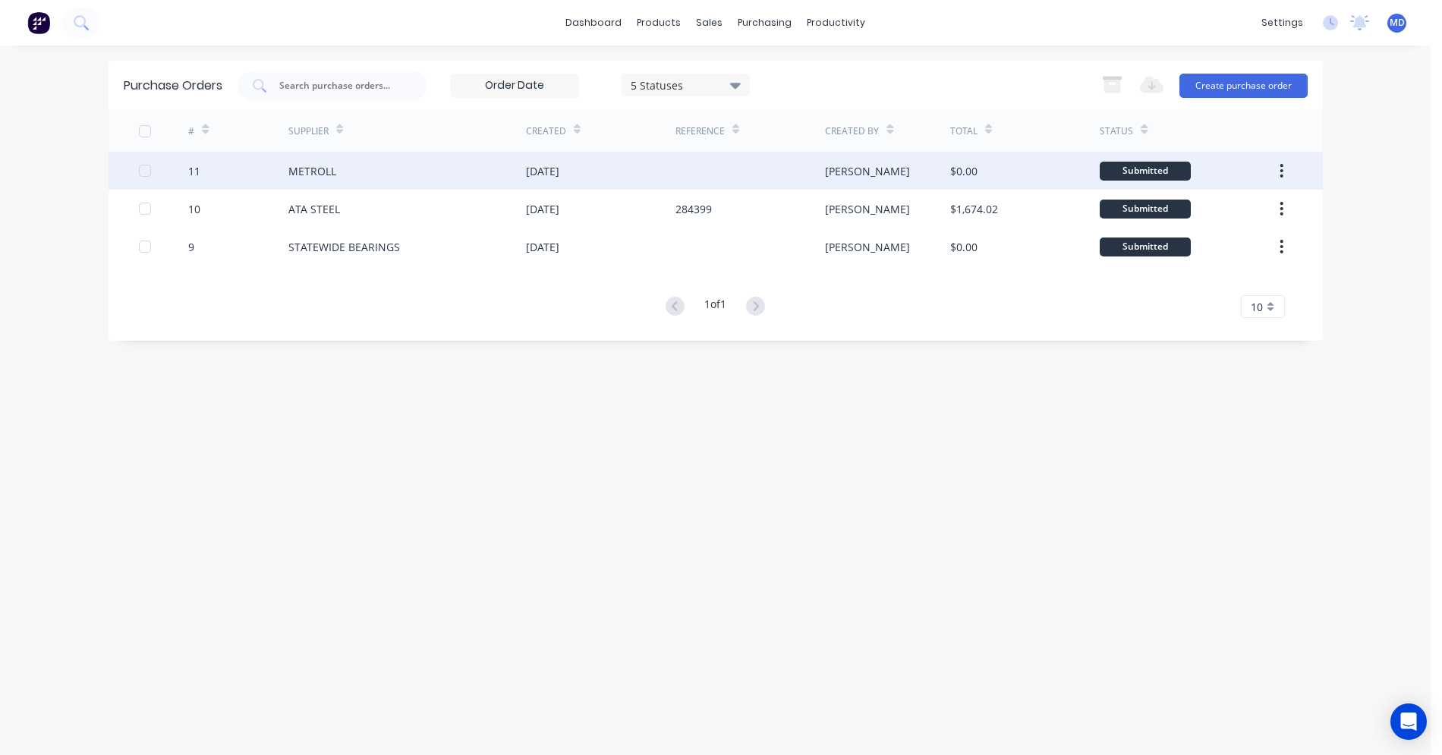
click at [1281, 167] on icon "button" at bounding box center [1282, 171] width 3 height 14
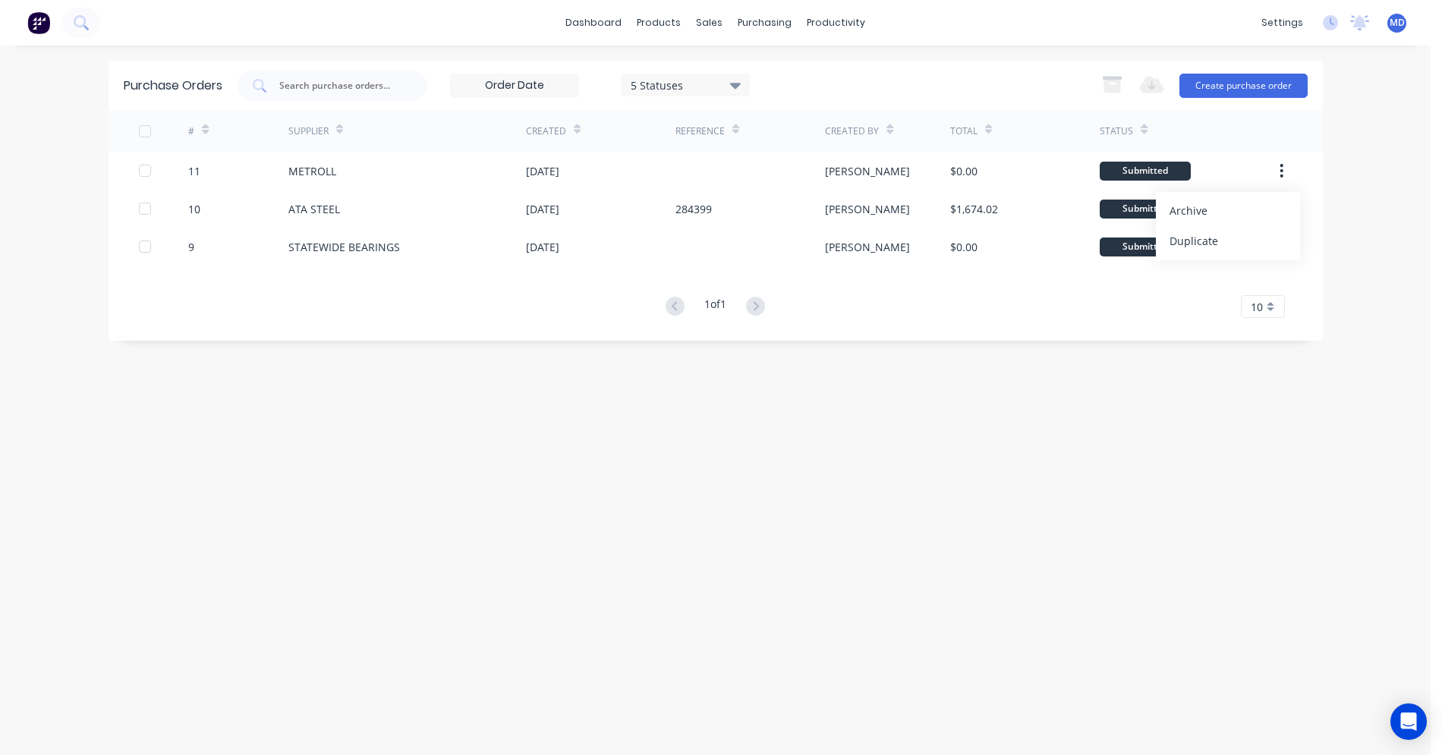
click at [1161, 527] on div "Purchase Orders 5 Statuses 5 Statuses Export to Excel (XLSX) Create purchase or…" at bounding box center [716, 400] width 1215 height 679
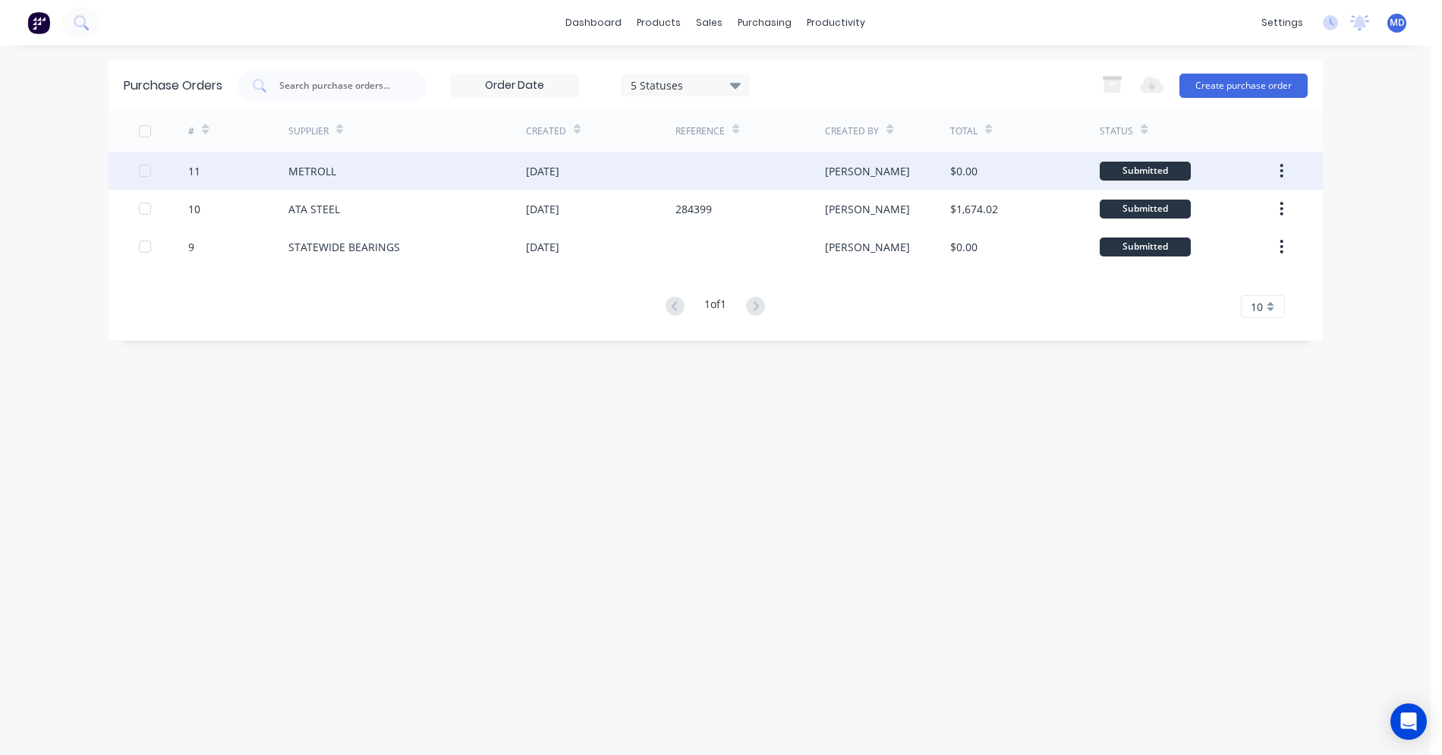
click at [1288, 170] on button "button" at bounding box center [1282, 170] width 36 height 27
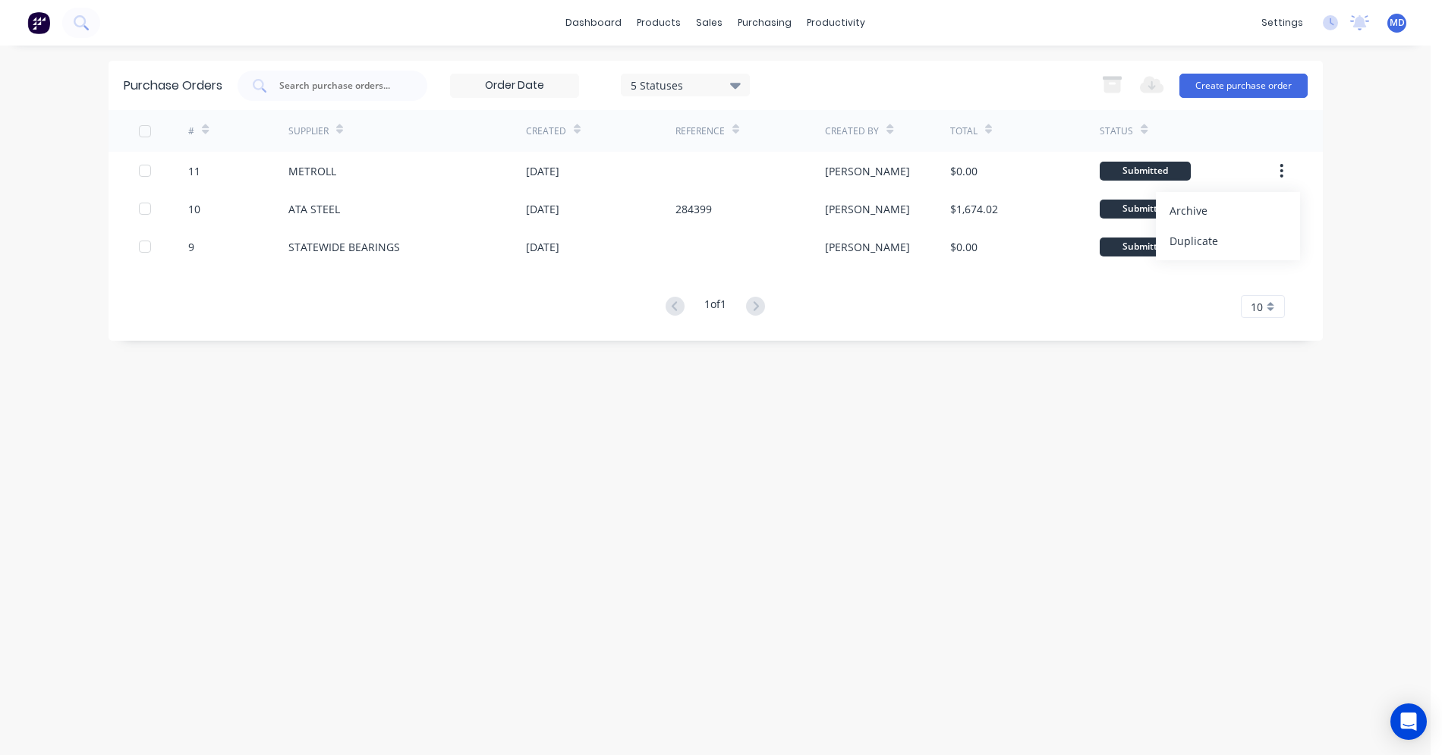
click at [1070, 512] on div "Purchase Orders 5 Statuses 5 Statuses Export to Excel (XLSX) Create purchase or…" at bounding box center [716, 400] width 1215 height 679
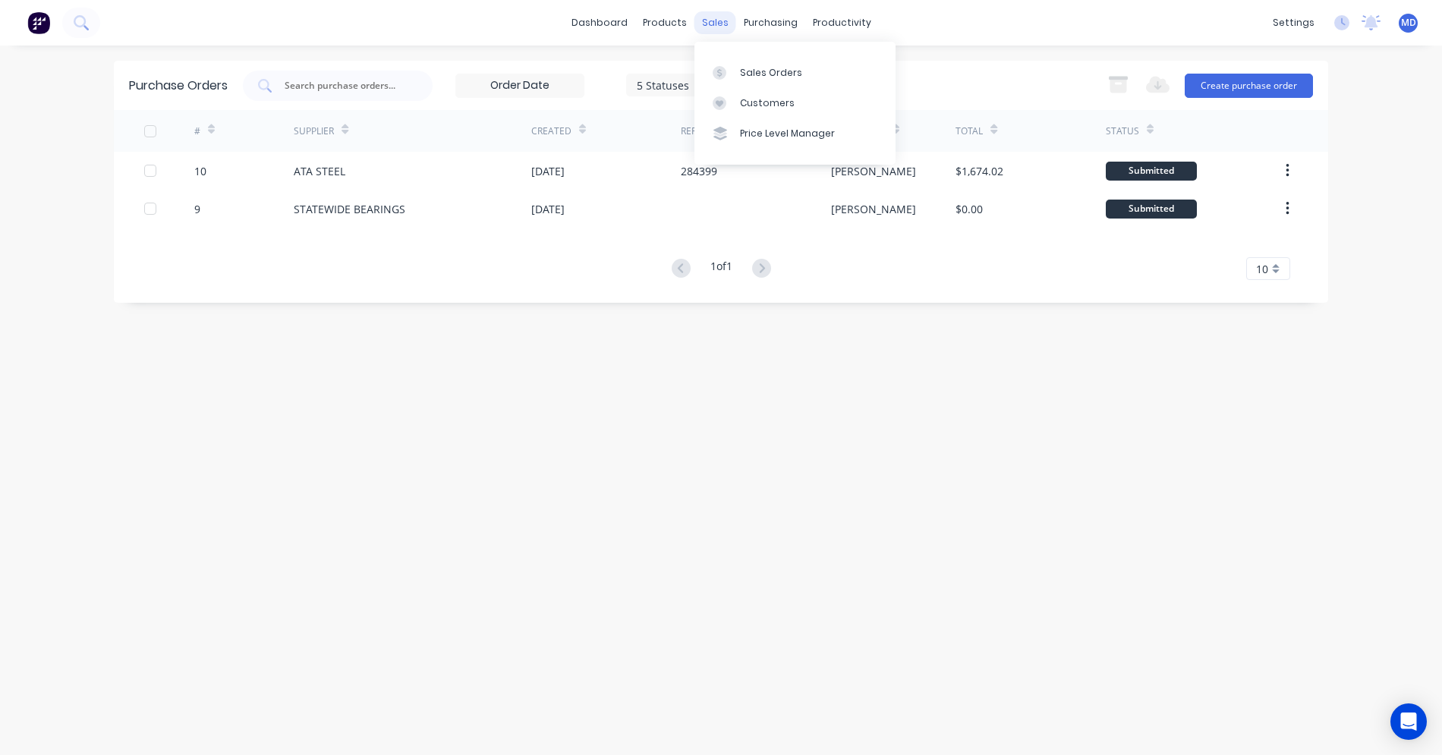
click at [714, 23] on div "sales" at bounding box center [716, 22] width 42 height 23
click at [752, 71] on div "Sales Orders" at bounding box center [771, 73] width 62 height 14
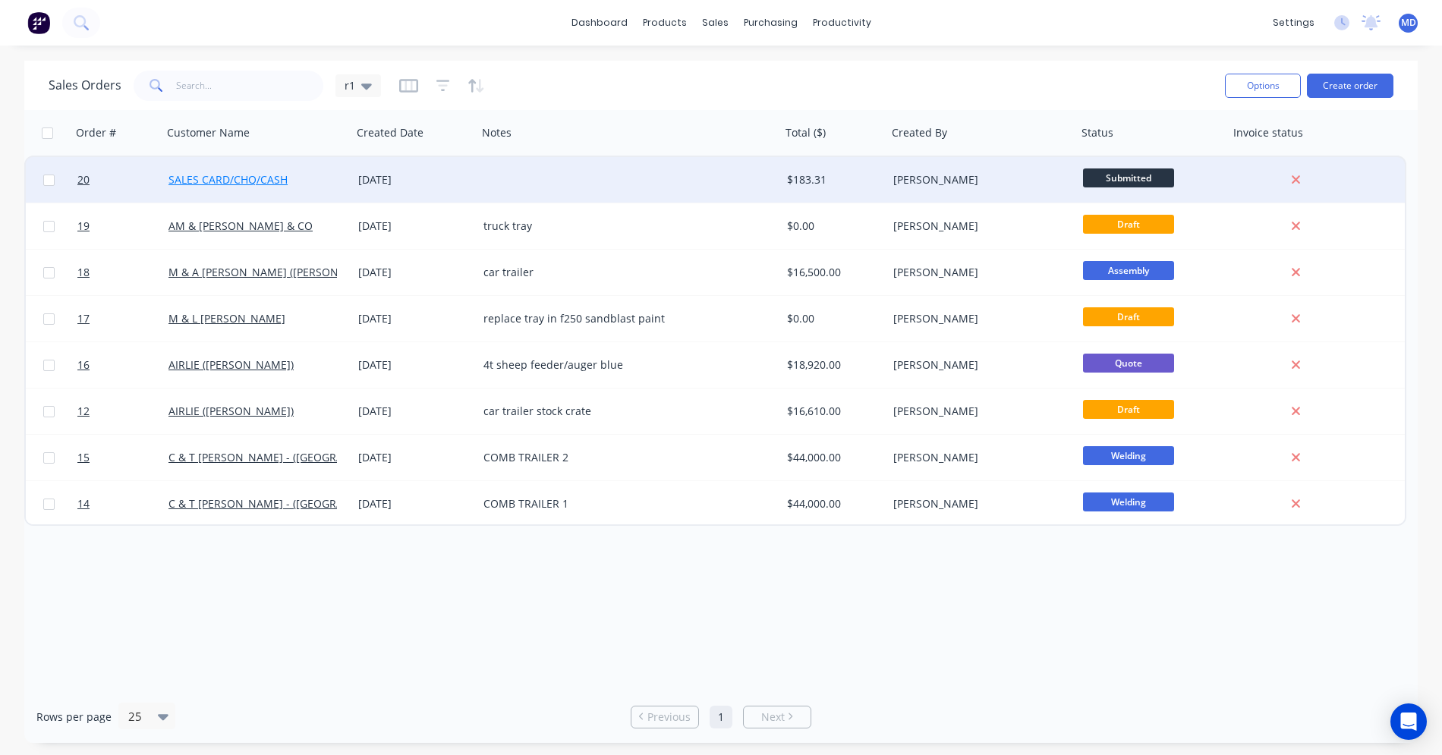
click at [282, 178] on link "SALES CARD/CHQ/CASH" at bounding box center [228, 179] width 119 height 14
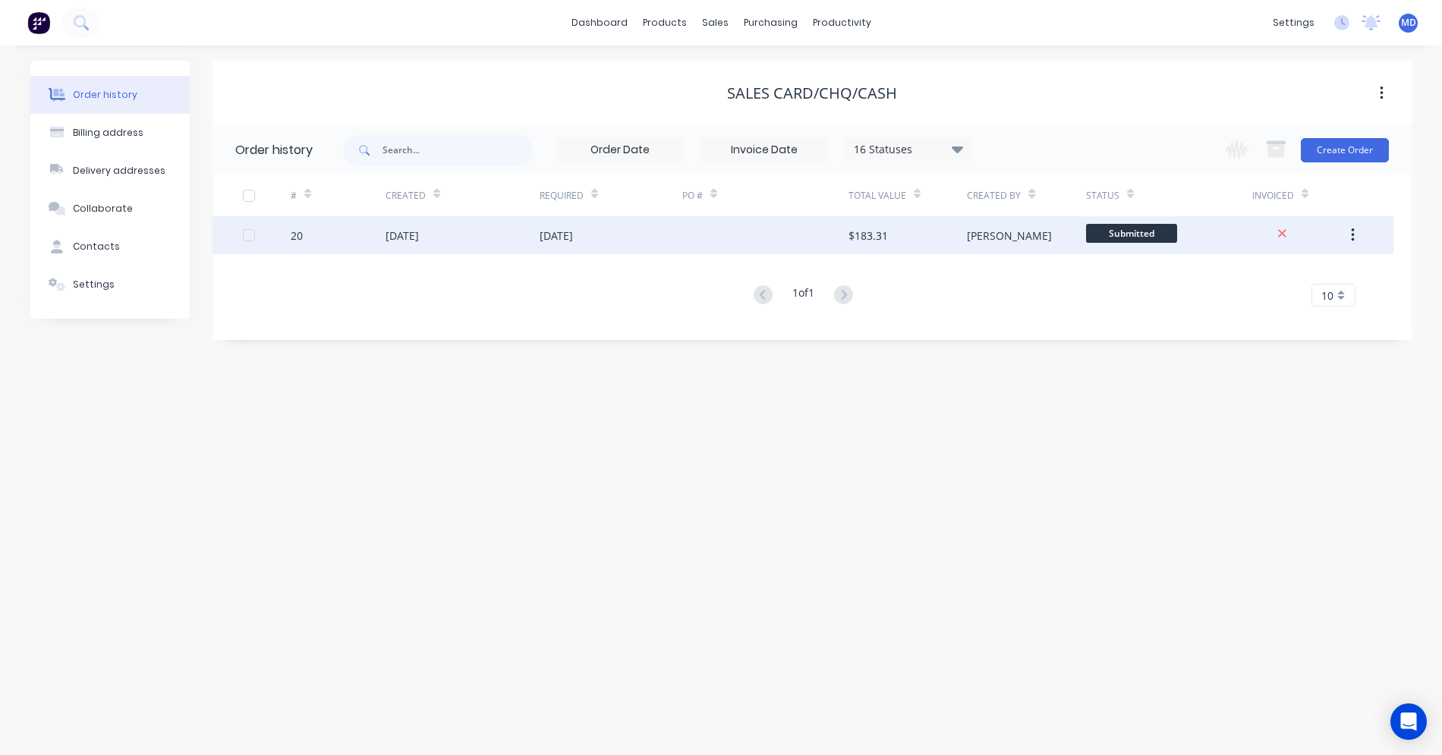
click at [635, 240] on div "26 Aug 2025" at bounding box center [611, 235] width 143 height 38
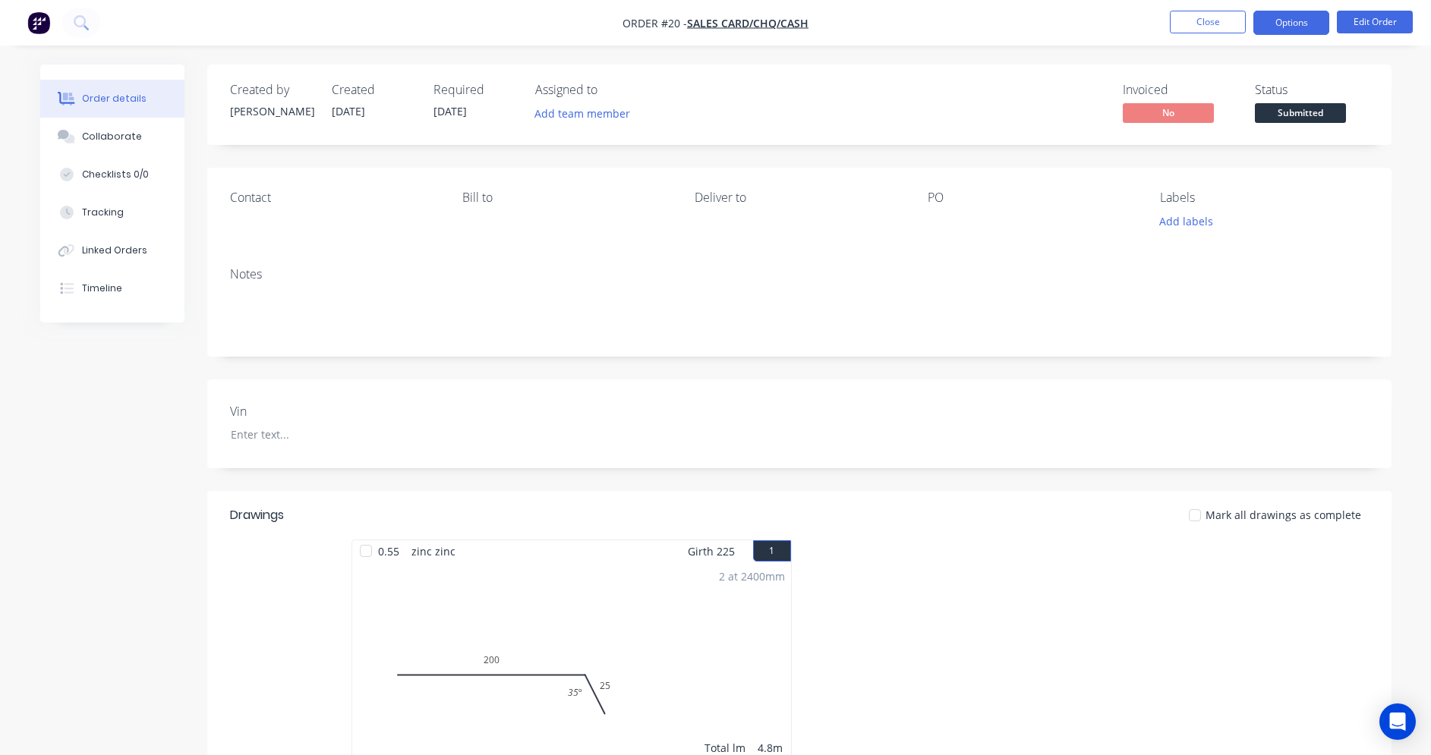
click at [1284, 29] on button "Options" at bounding box center [1291, 23] width 76 height 24
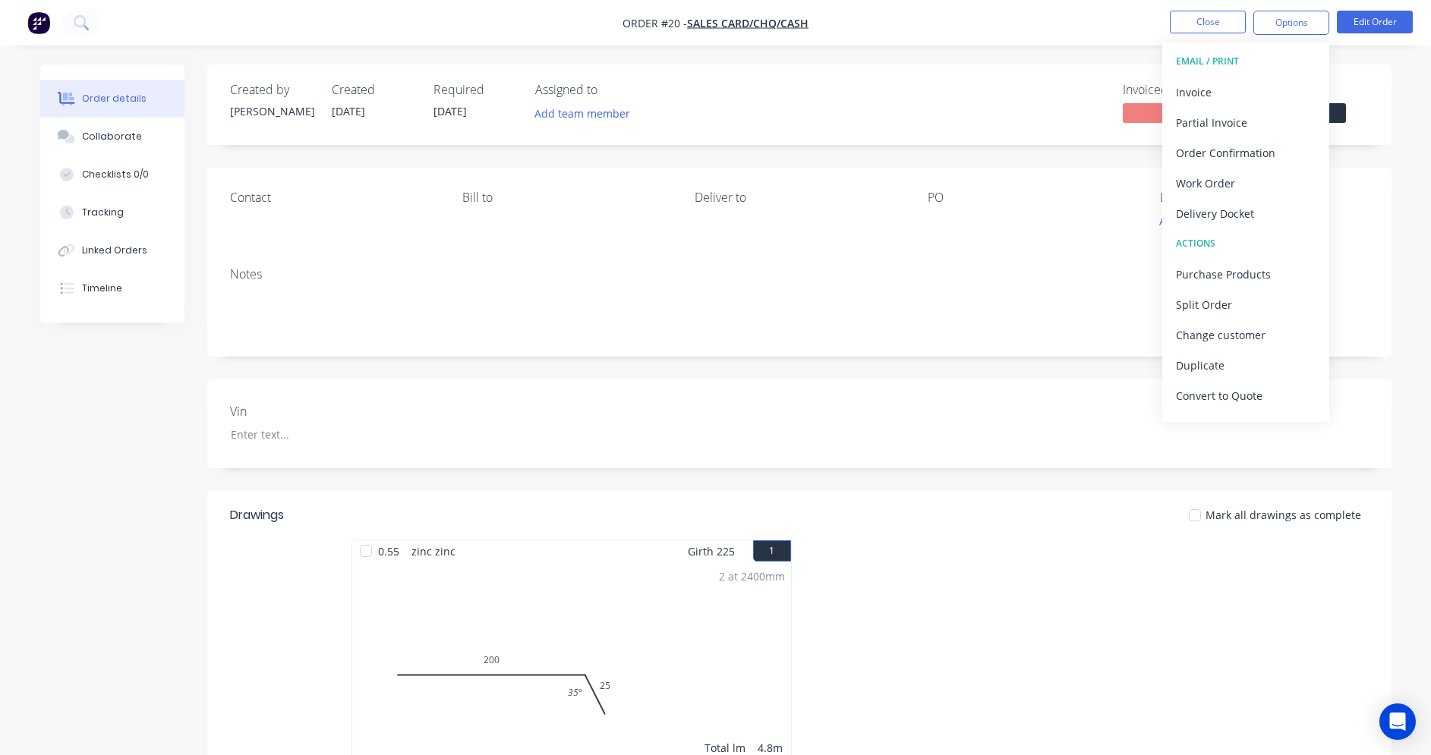
click at [992, 359] on div "Created by Marcus Created 26/08/25 Required 26/08/25 Assigned to Add team membe…" at bounding box center [799, 730] width 1184 height 1330
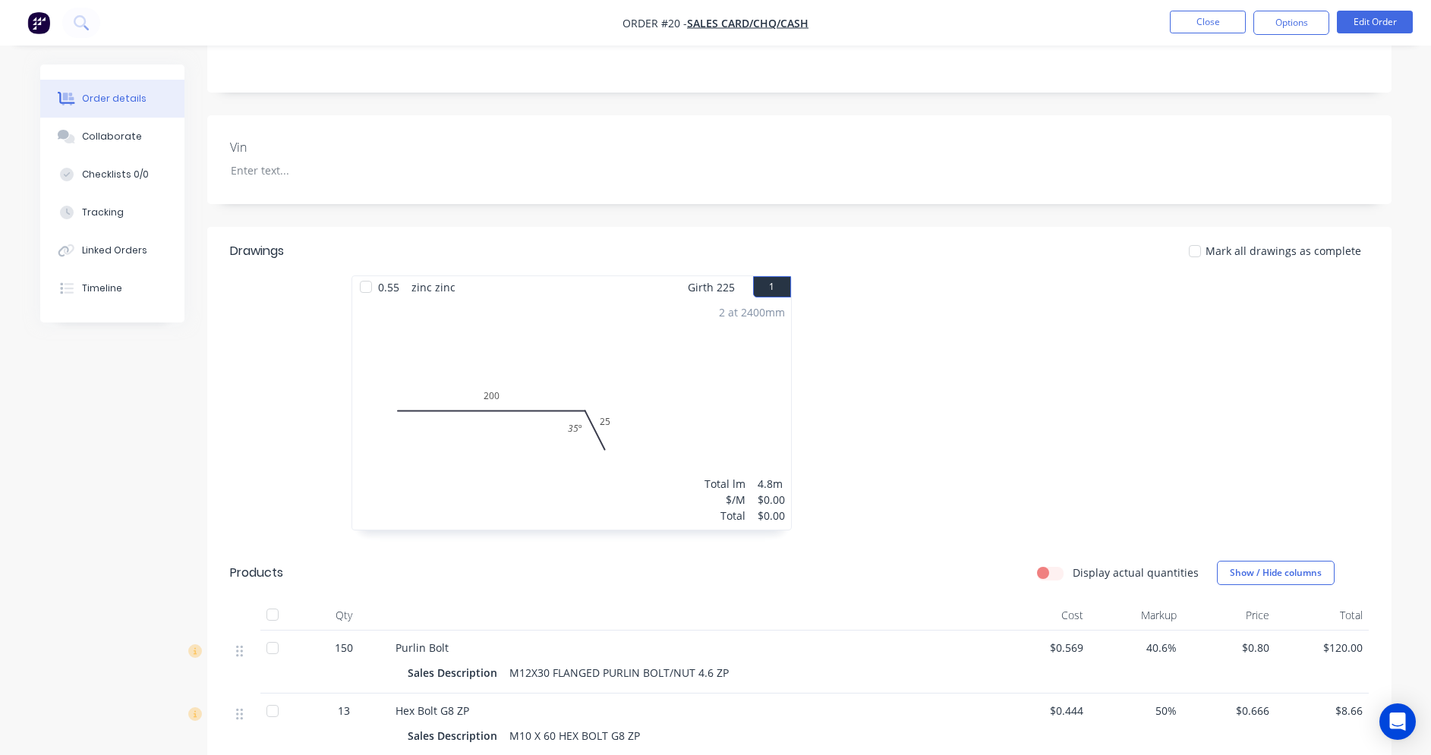
scroll to position [228, 0]
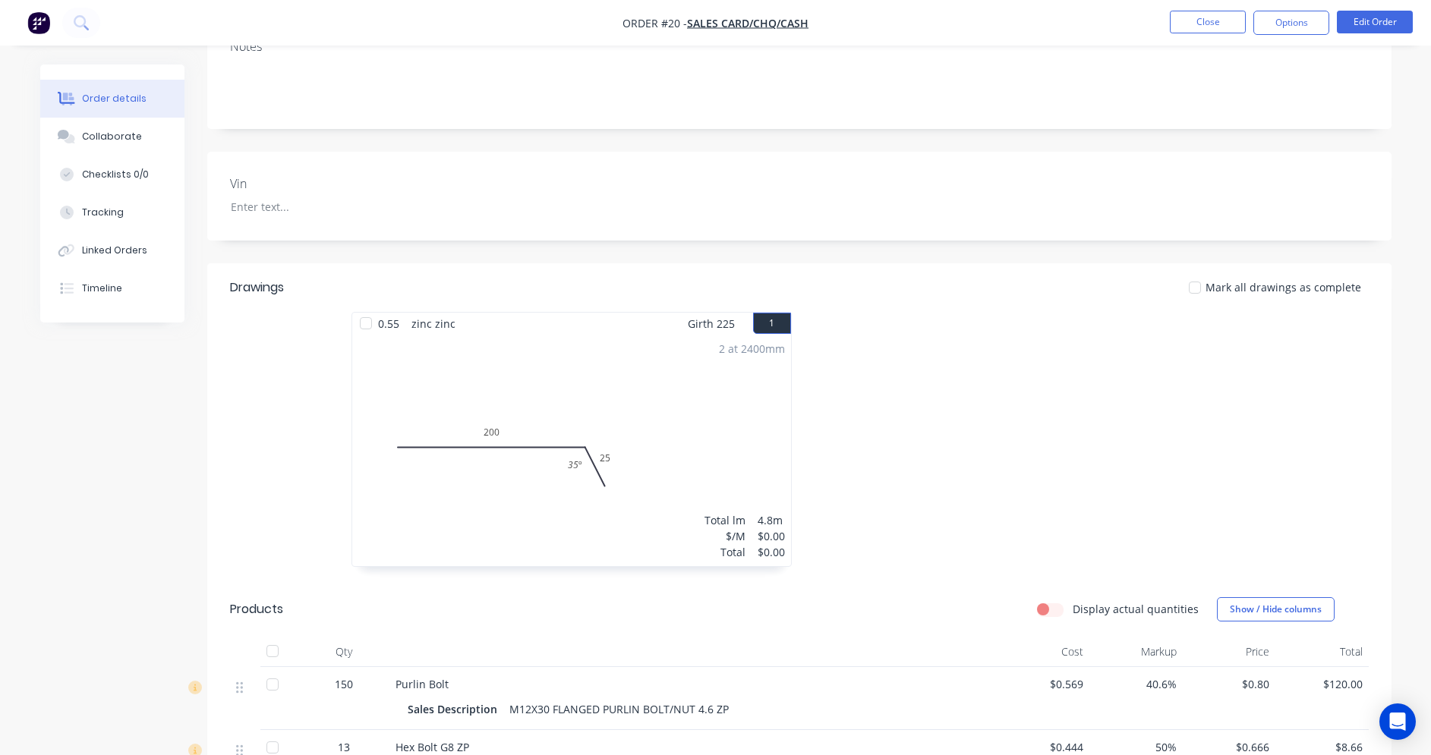
click at [669, 393] on div "2 at 2400mm Total lm $/M Total 4.8m $0.00 $0.00" at bounding box center [571, 451] width 439 height 232
drag, startPoint x: 669, startPoint y: 393, endPoint x: 677, endPoint y: 399, distance: 10.3
click at [668, 392] on div "2 at 2400mm Total lm $/M Total 4.8m $0.00 $0.00" at bounding box center [571, 451] width 439 height 232
click at [595, 404] on div "2 at 2400mm Total lm $/M Total 4.8m $0.00 $0.00" at bounding box center [571, 451] width 439 height 232
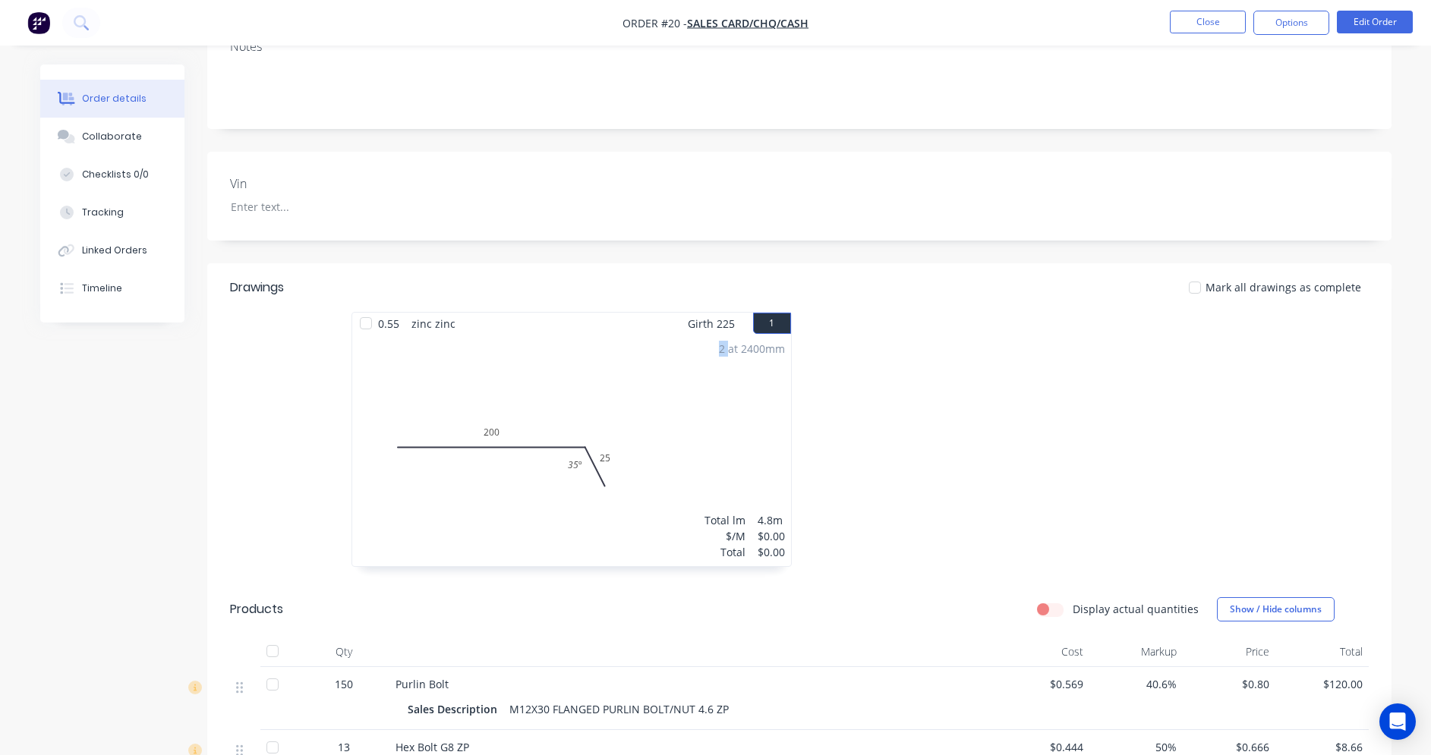
click at [595, 404] on div "2 at 2400mm Total lm $/M Total 4.8m $0.00 $0.00" at bounding box center [571, 451] width 439 height 232
drag, startPoint x: 595, startPoint y: 404, endPoint x: 870, endPoint y: 423, distance: 275.5
click at [881, 424] on div at bounding box center [1026, 447] width 455 height 270
click at [1389, 18] on button "Edit Order" at bounding box center [1375, 22] width 76 height 23
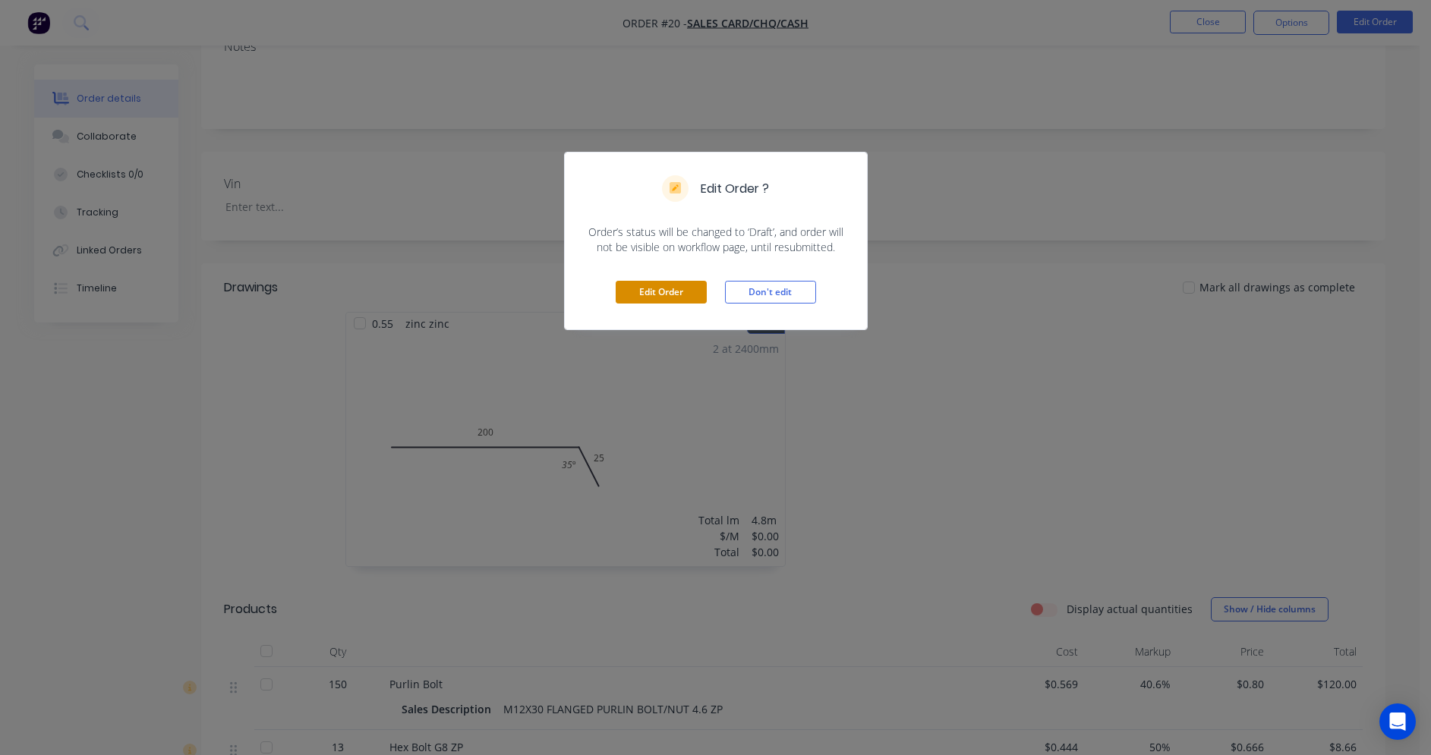
click at [688, 298] on button "Edit Order" at bounding box center [661, 292] width 91 height 23
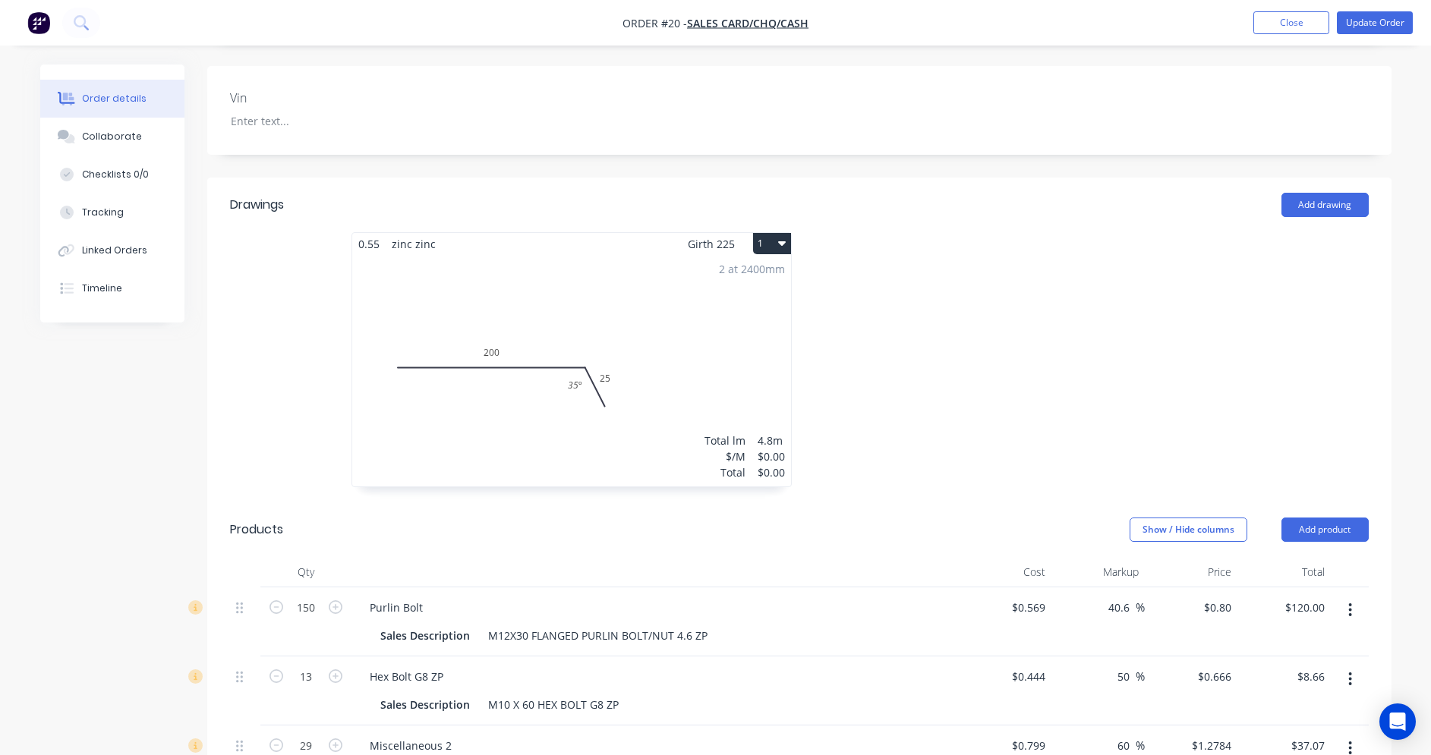
scroll to position [380, 0]
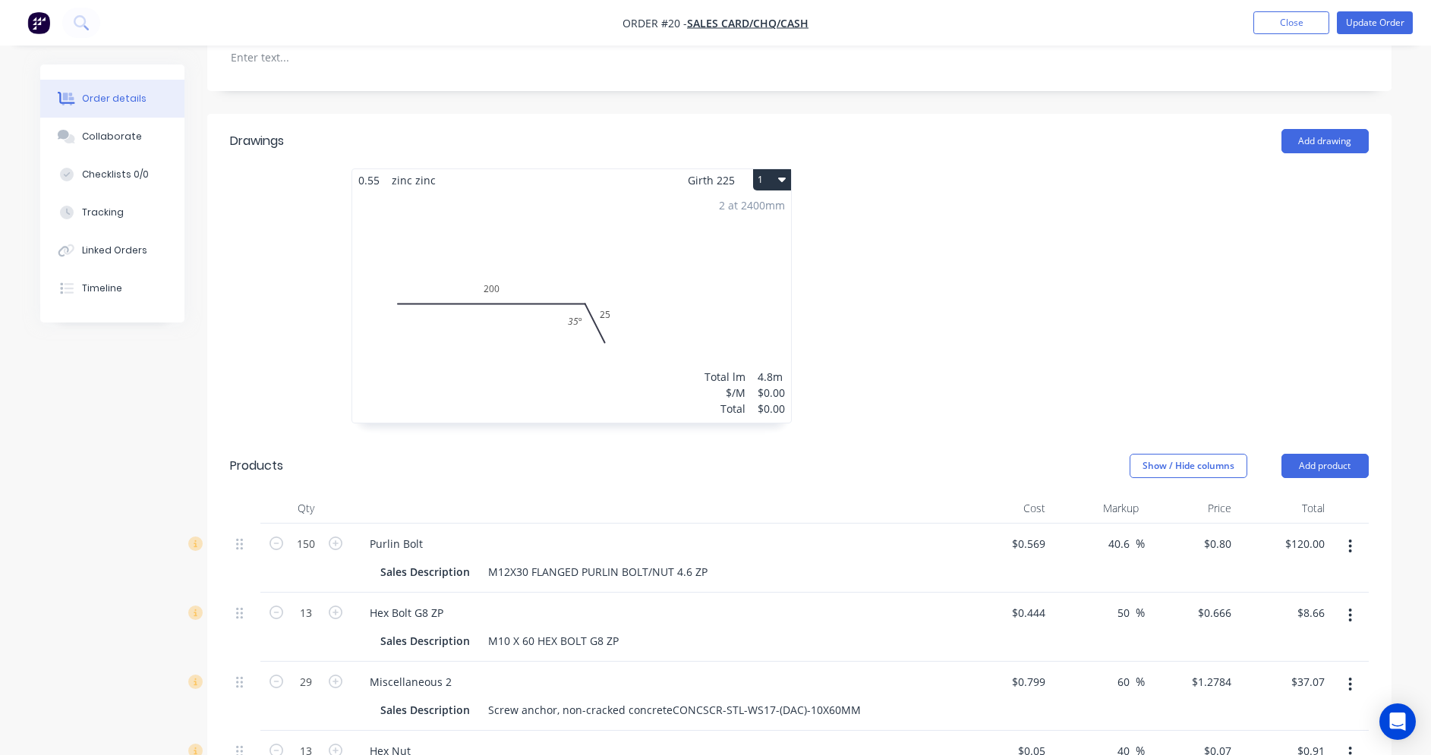
click at [716, 331] on div "2 at 2400mm Total lm $/M Total 4.8m $0.00 $0.00" at bounding box center [571, 307] width 439 height 232
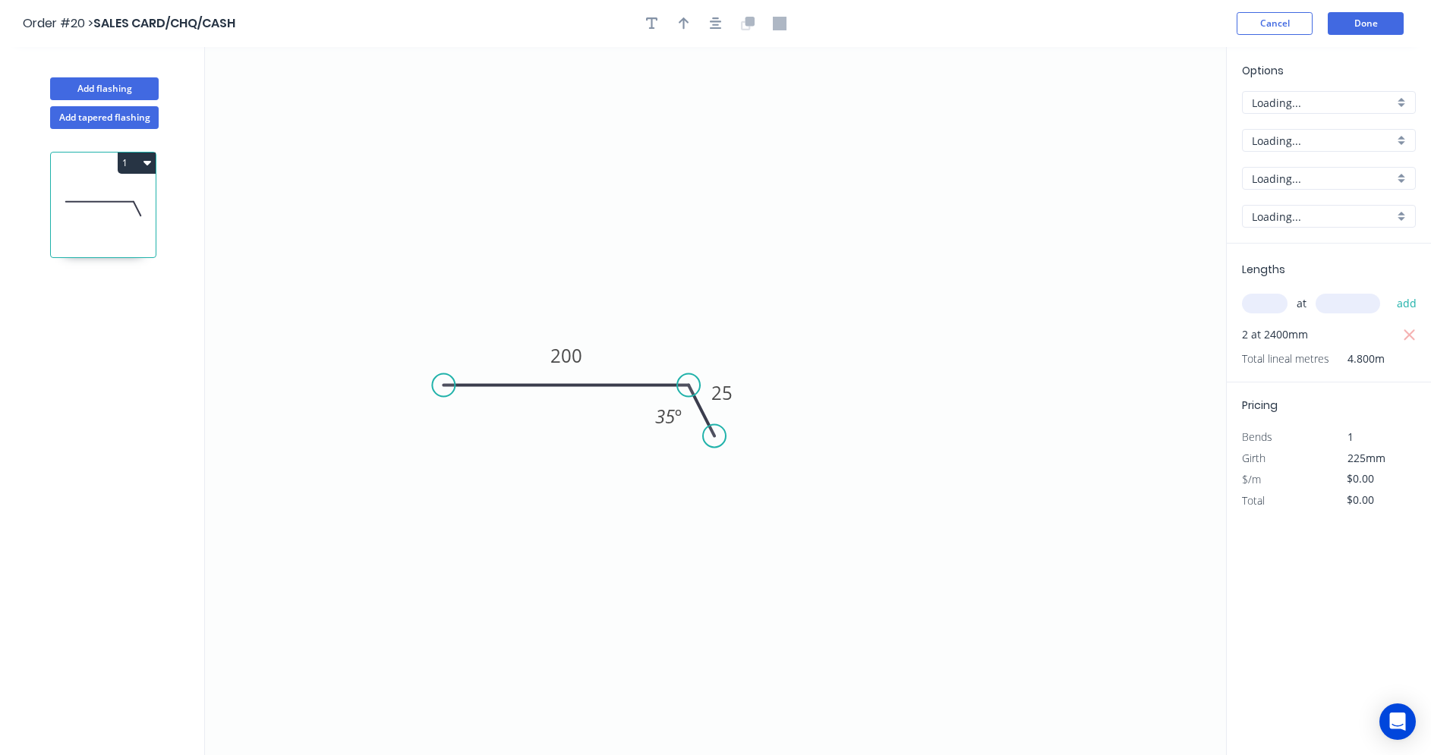
click at [716, 331] on icon "0 200 25 35 º" at bounding box center [715, 401] width 1021 height 708
type input "$6.43"
type input "$30.86"
click at [147, 162] on icon "button" at bounding box center [147, 163] width 8 height 5
click at [87, 225] on div "Delete" at bounding box center [83, 231] width 117 height 22
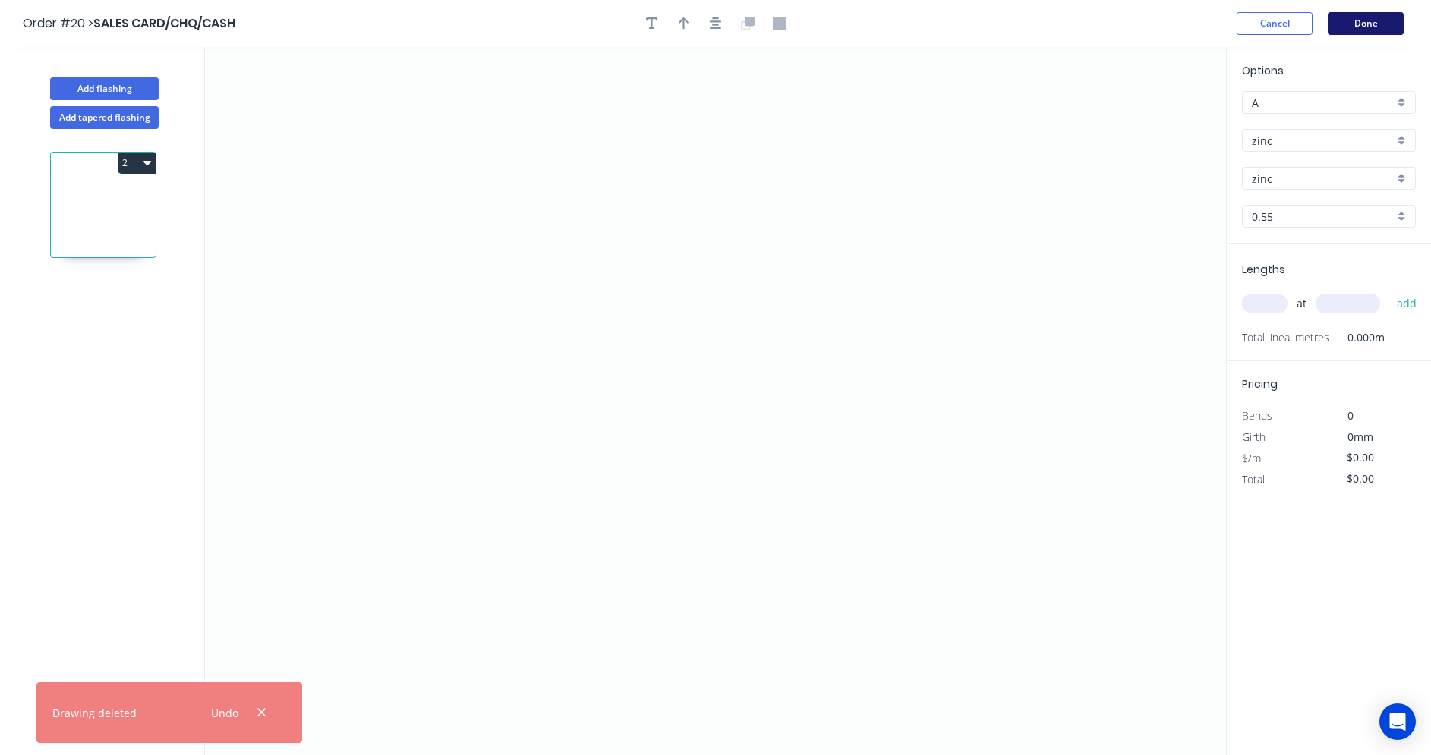
click at [1350, 26] on button "Done" at bounding box center [1366, 23] width 76 height 23
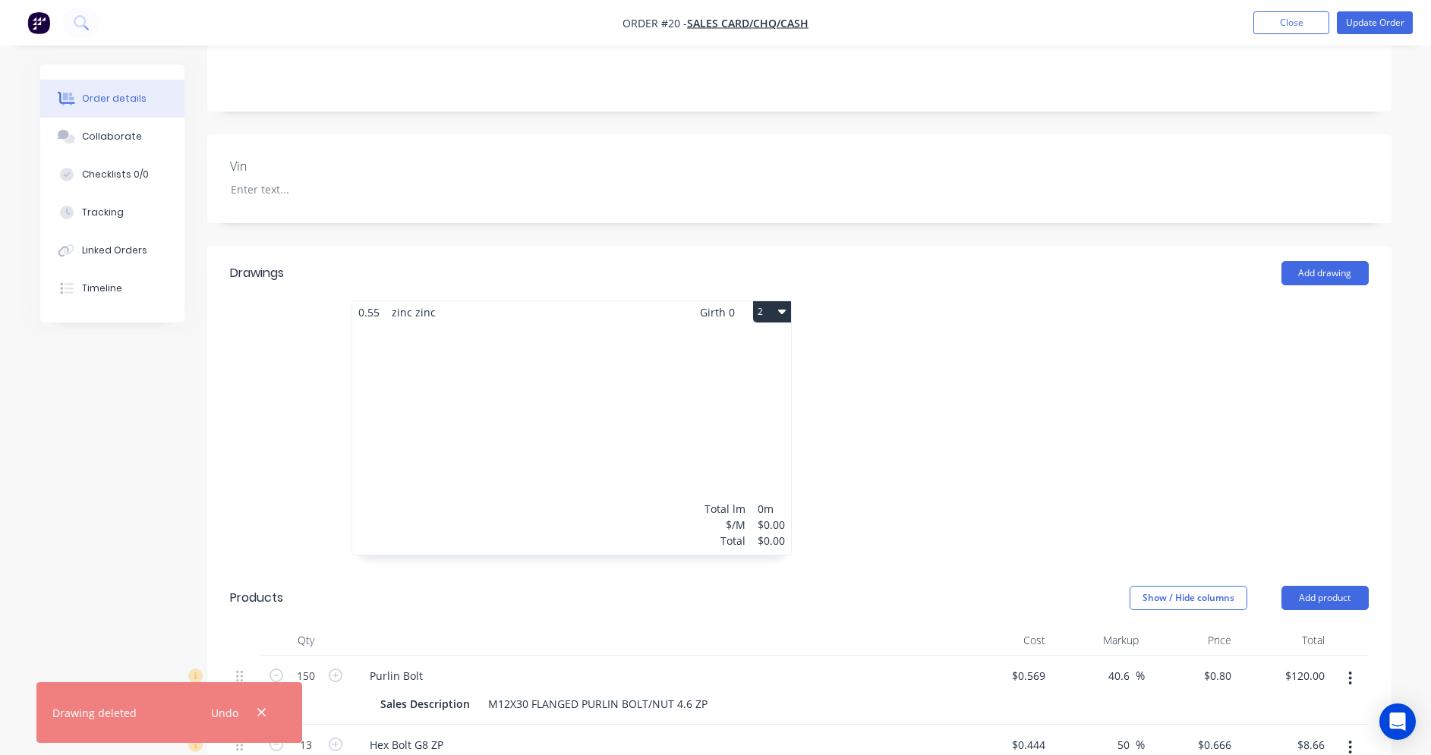
scroll to position [304, 0]
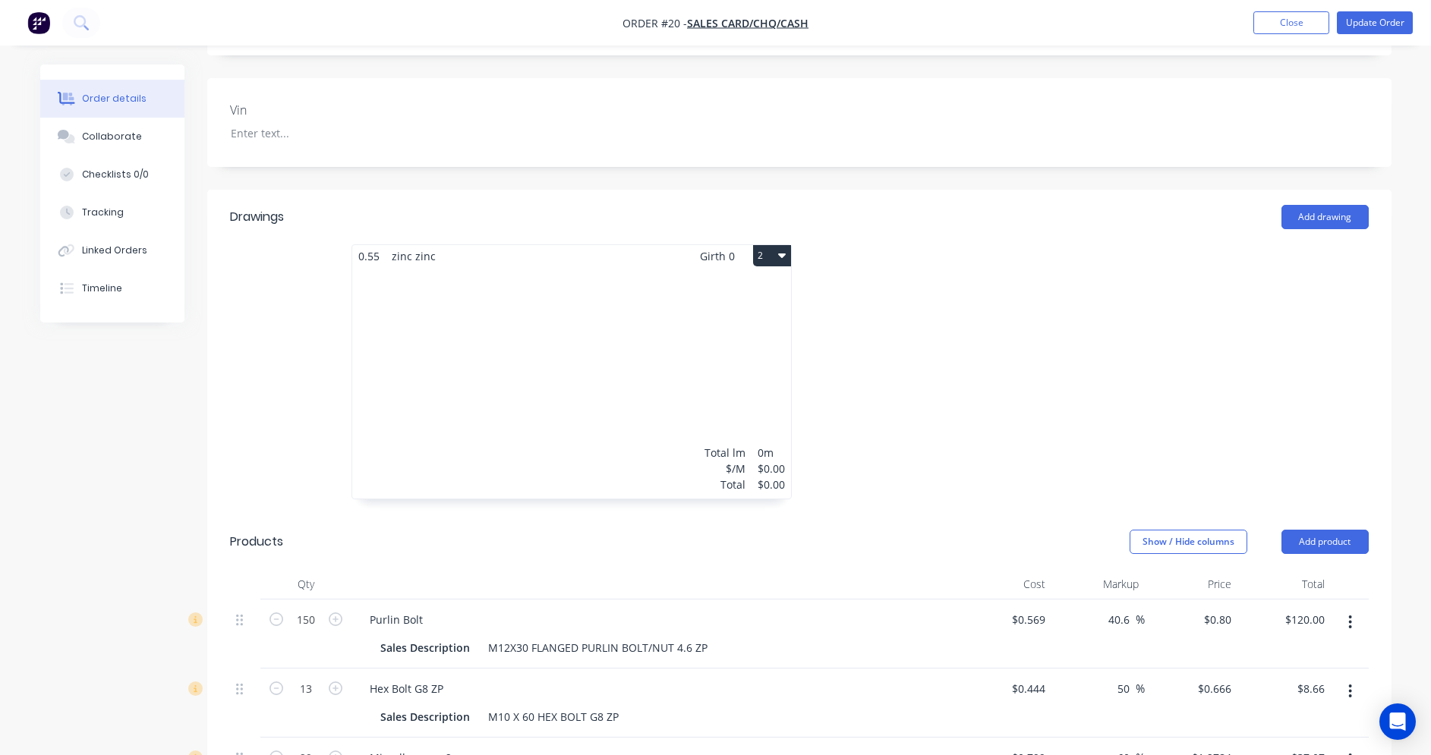
click at [781, 257] on icon "button" at bounding box center [782, 256] width 8 height 5
click at [692, 361] on div "Delete" at bounding box center [718, 353] width 117 height 22
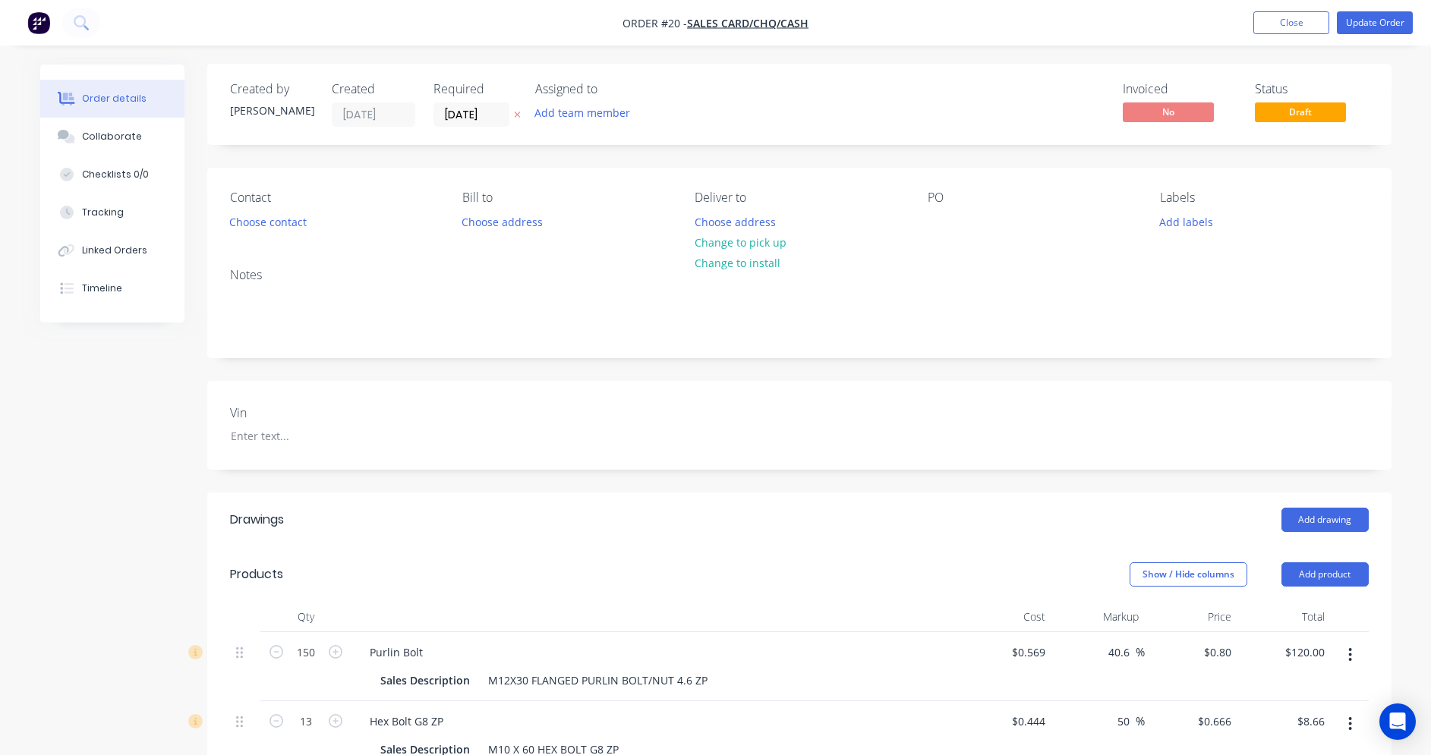
scroll to position [0, 0]
click at [273, 221] on button "Choose contact" at bounding box center [267, 222] width 93 height 20
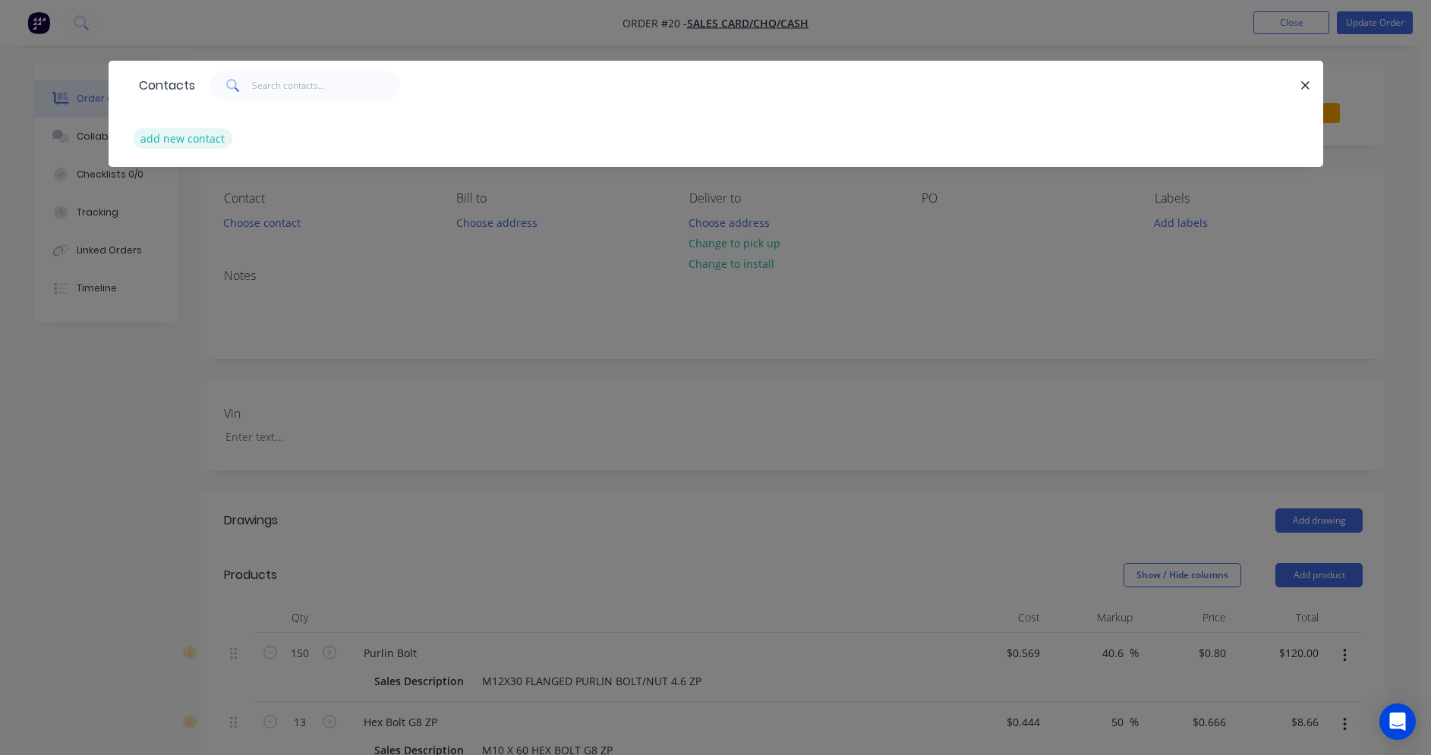
click at [213, 143] on button "add new contact" at bounding box center [183, 138] width 100 height 20
select select "AU"
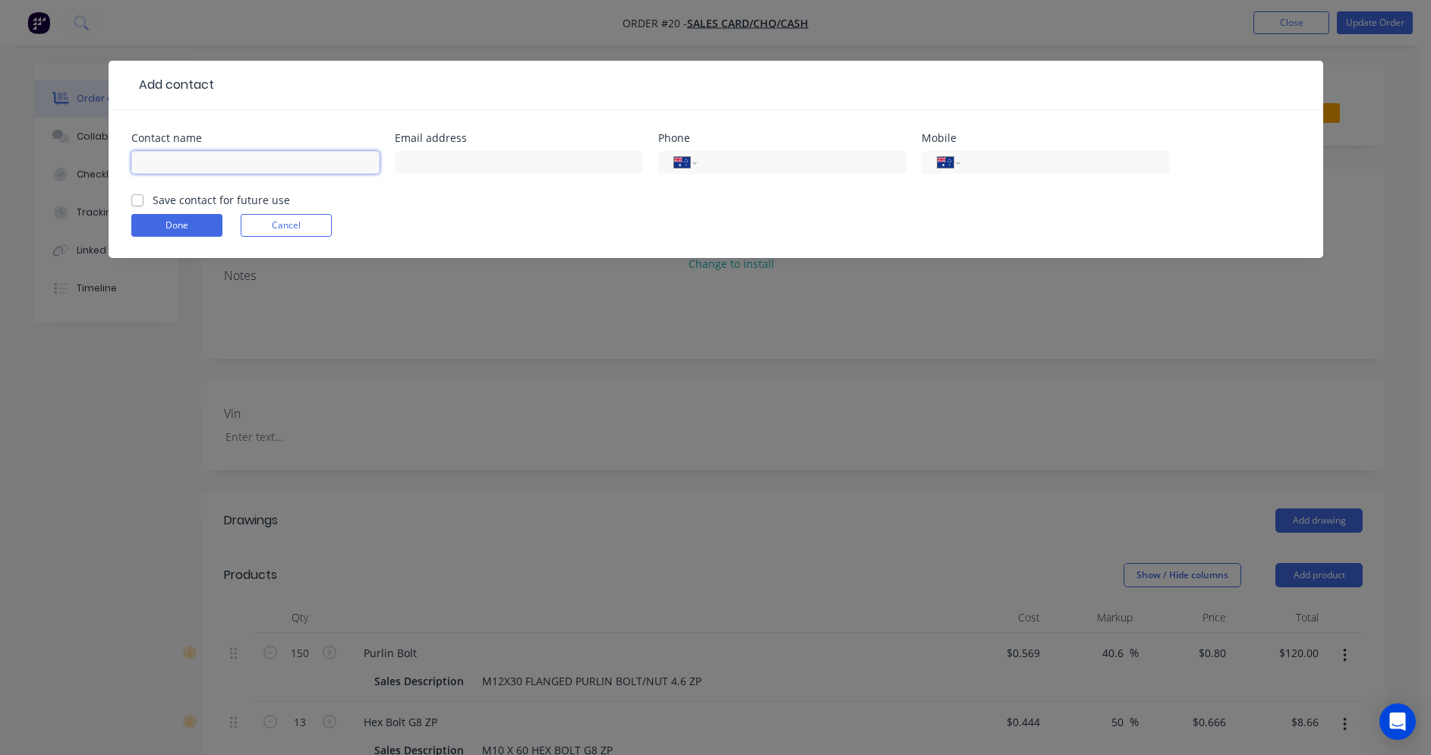
click at [206, 165] on input "text" at bounding box center [255, 162] width 248 height 23
click at [829, 83] on div at bounding box center [757, 85] width 1086 height 18
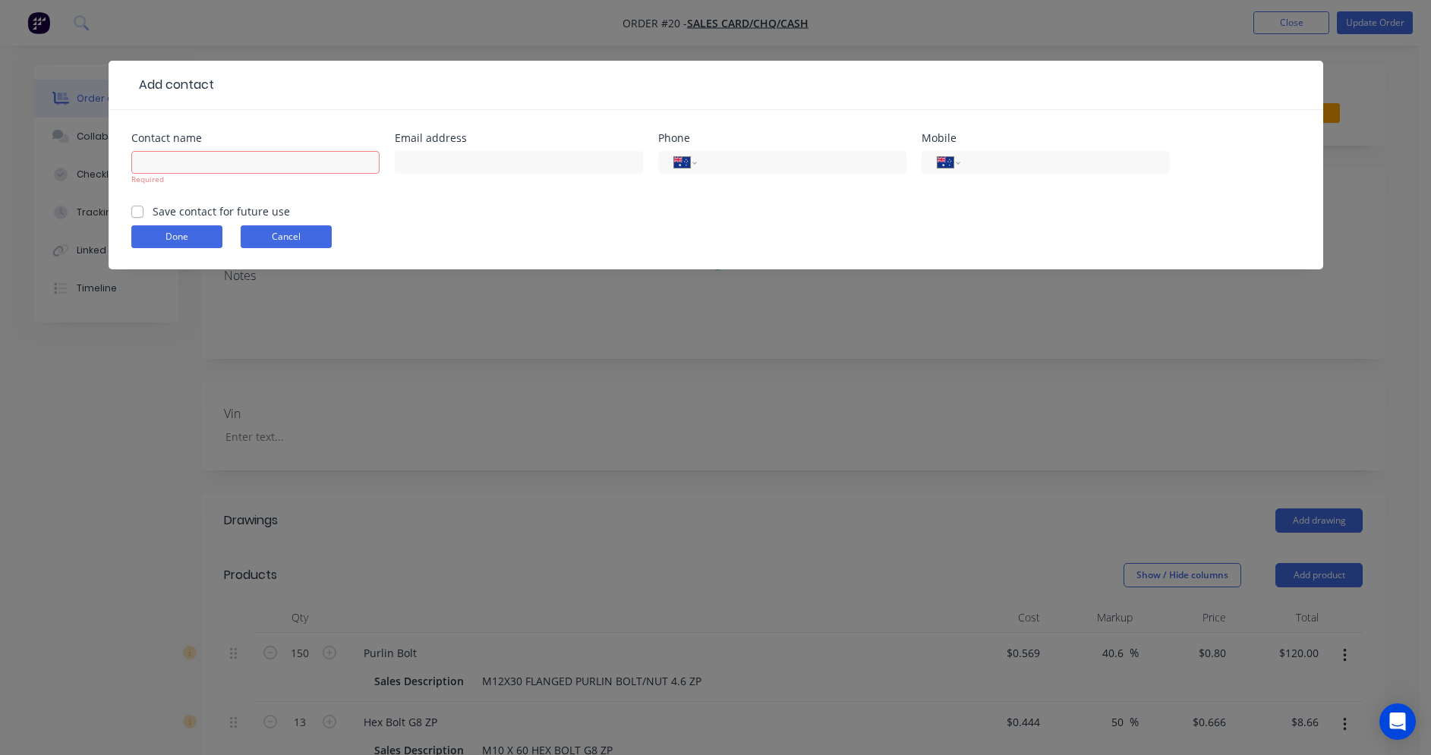
click at [282, 239] on button "Cancel" at bounding box center [286, 236] width 91 height 23
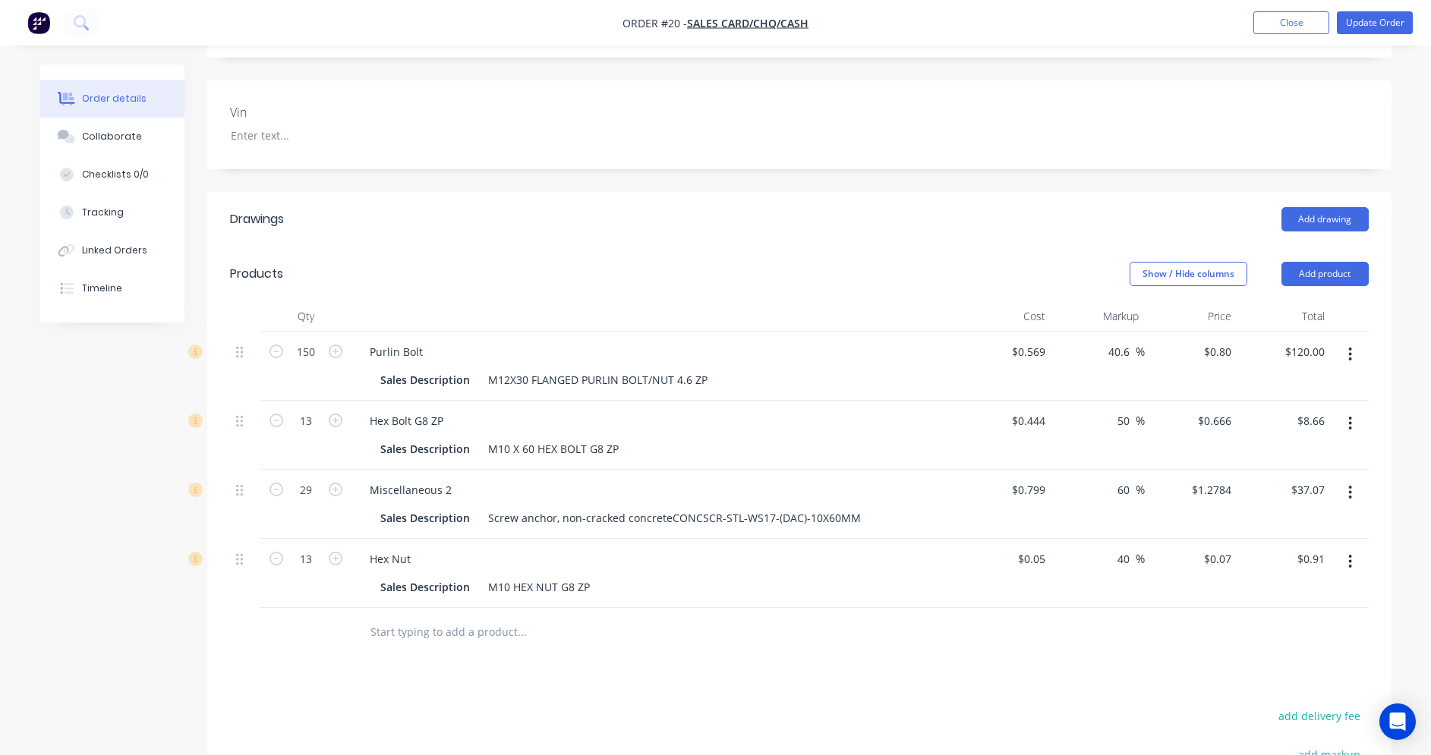
scroll to position [380, 0]
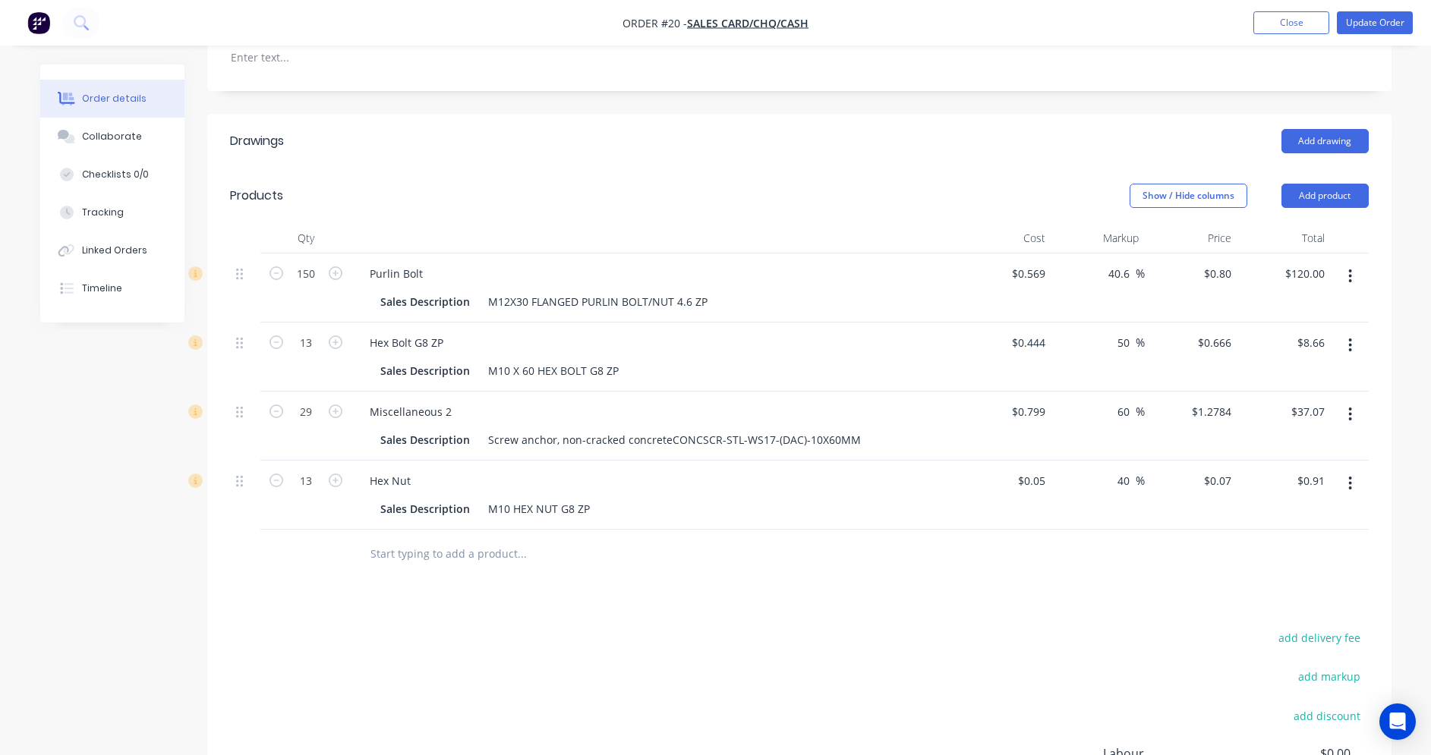
click at [382, 556] on input "text" at bounding box center [522, 554] width 304 height 30
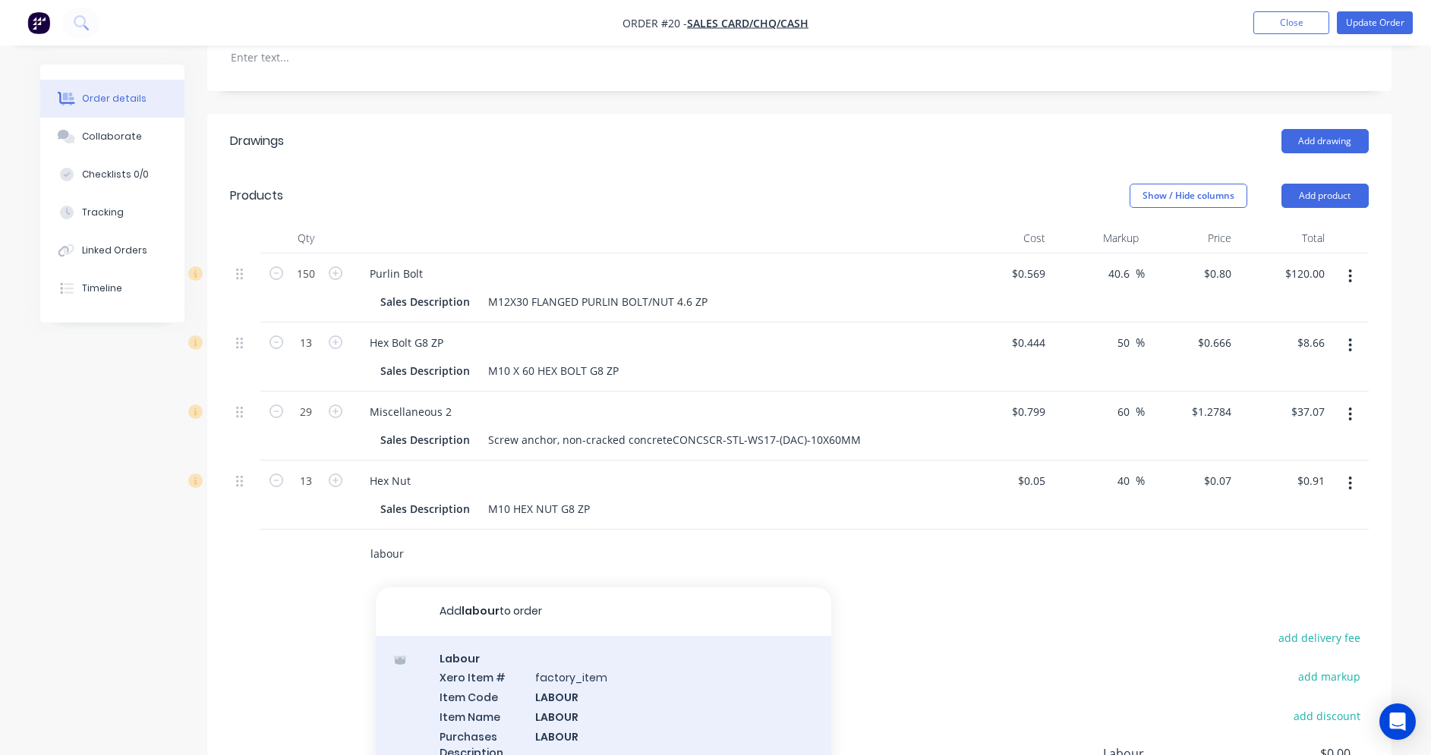
type input "labour"
click at [474, 667] on div "Labour Xero Item # factory_item Item Code LABOUR Item Name LABOUR Purchases Des…" at bounding box center [603, 733] width 455 height 194
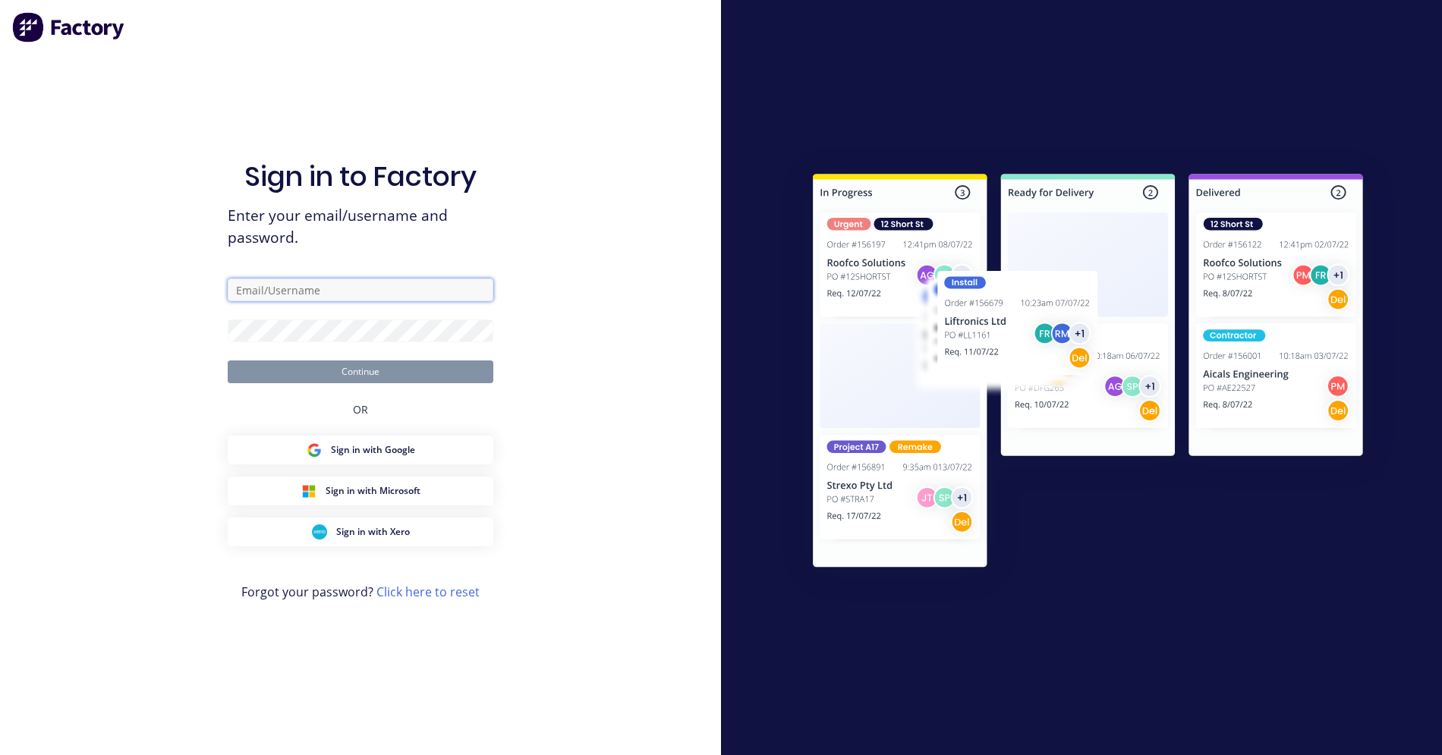
click at [279, 285] on input "text" at bounding box center [361, 290] width 266 height 23
type input "marcus@nb-engineering.com.au"
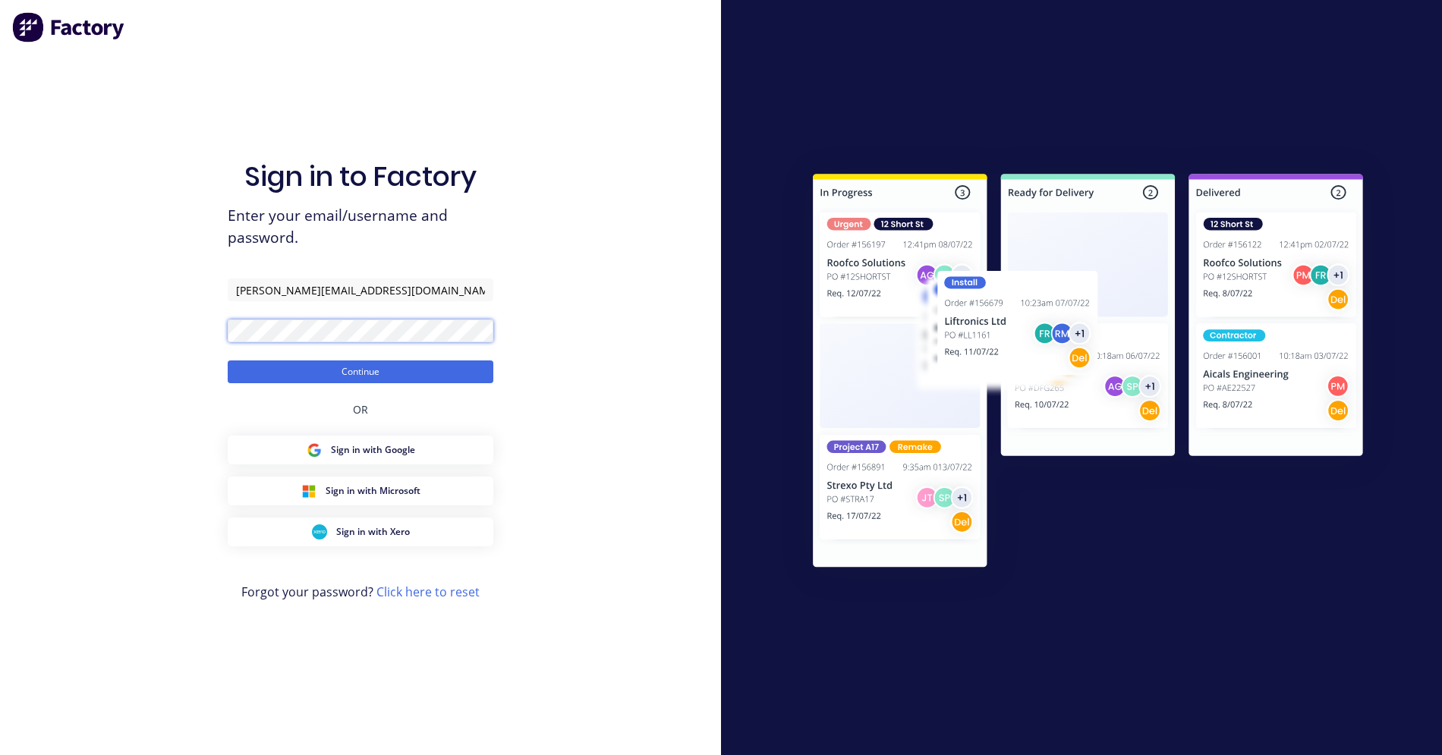
click at [228, 361] on button "Continue" at bounding box center [361, 372] width 266 height 23
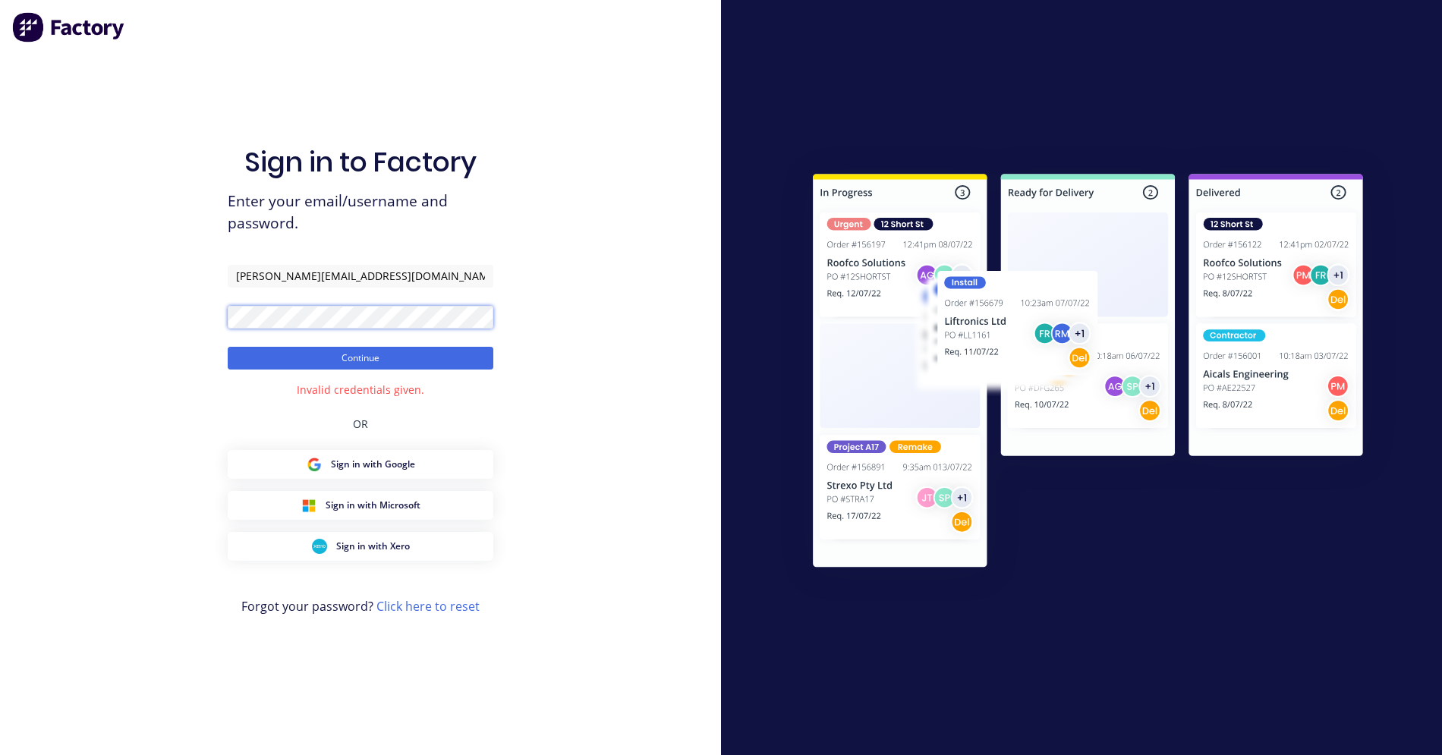
click at [228, 347] on button "Continue" at bounding box center [361, 358] width 266 height 23
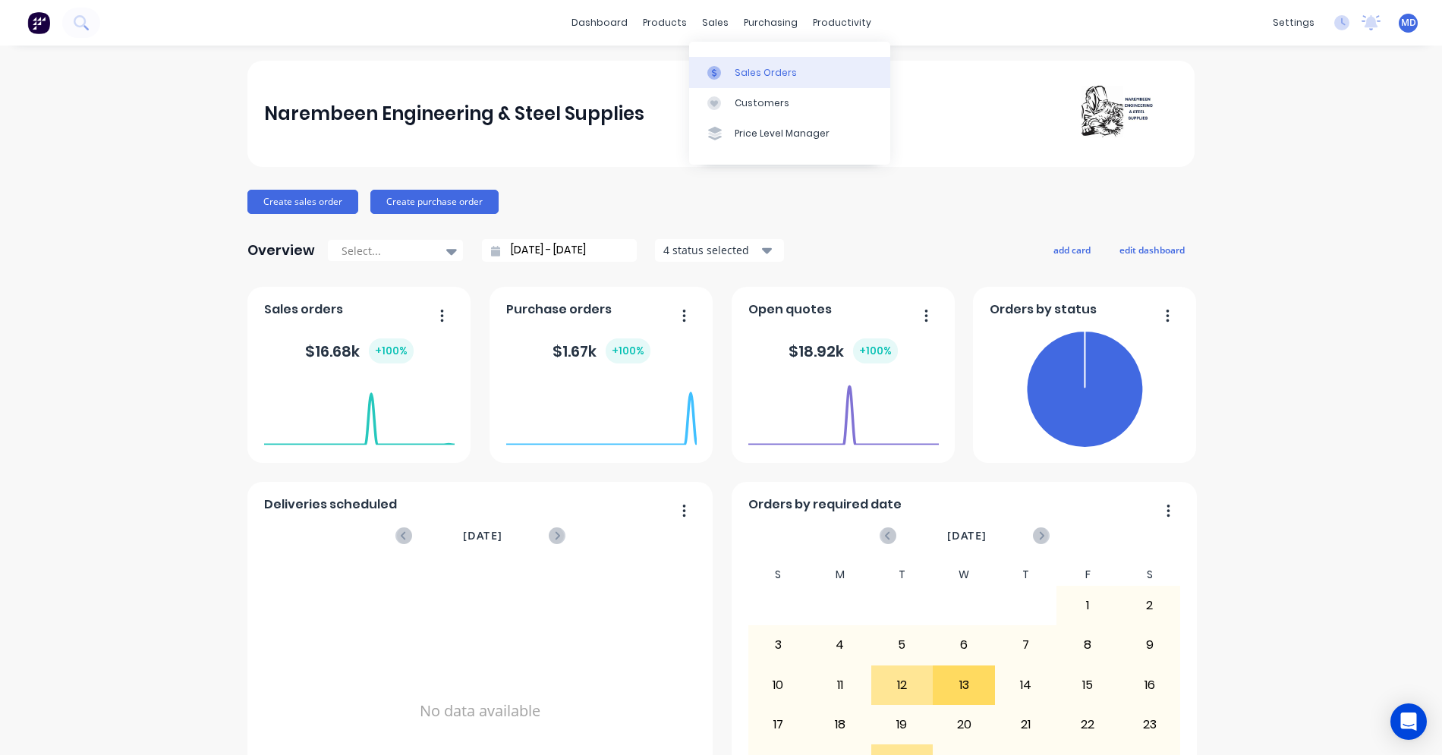
click at [727, 68] on div at bounding box center [719, 73] width 23 height 14
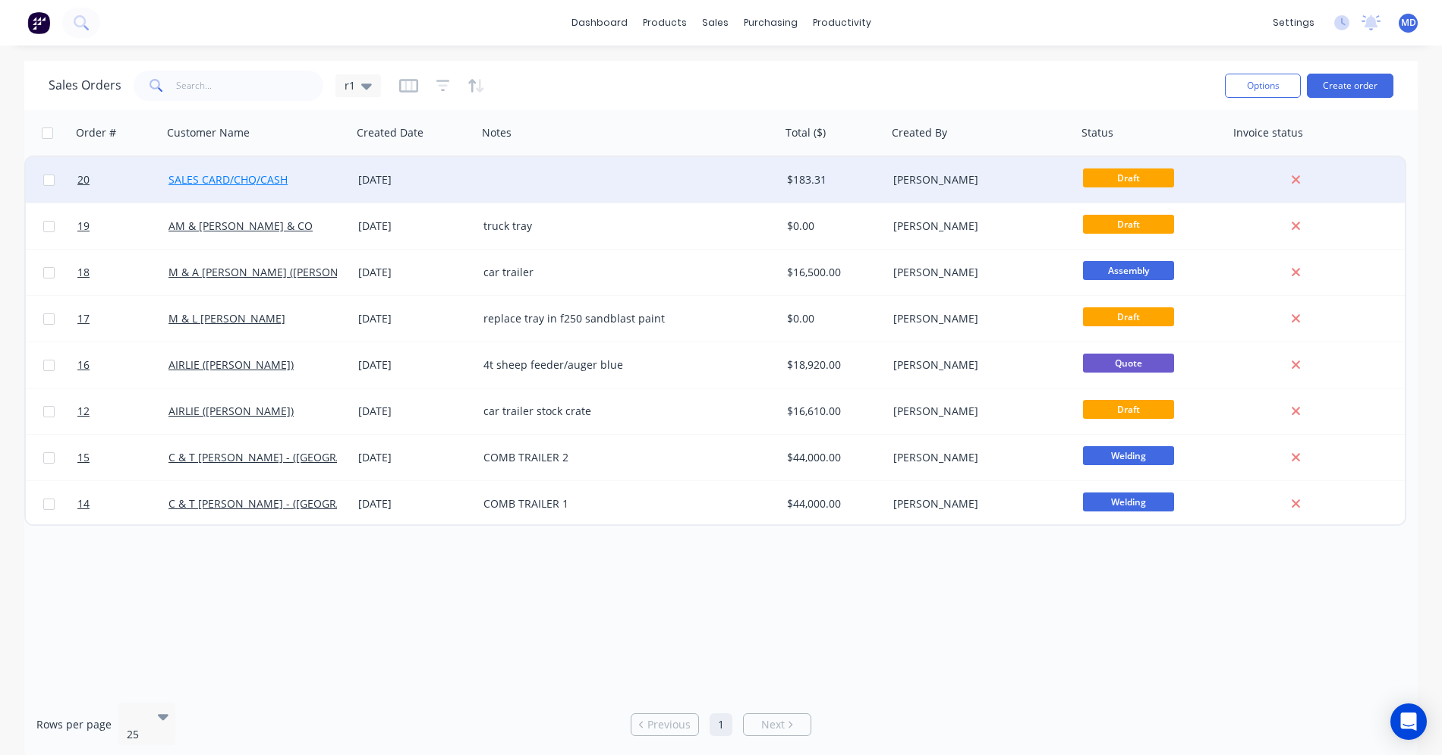
click at [244, 181] on link "SALES CARD/CHQ/CASH" at bounding box center [228, 179] width 119 height 14
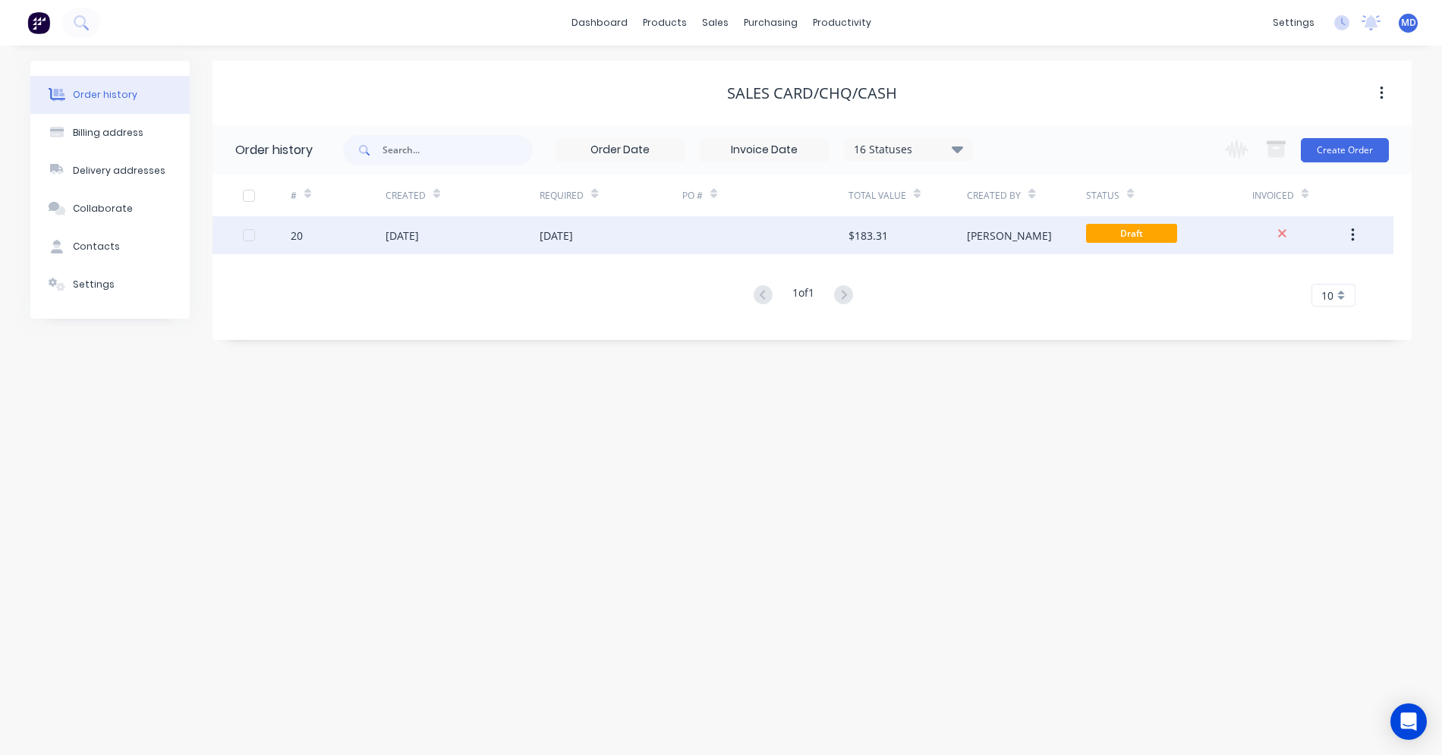
click at [523, 235] on div "26 Aug 2025" at bounding box center [463, 235] width 154 height 38
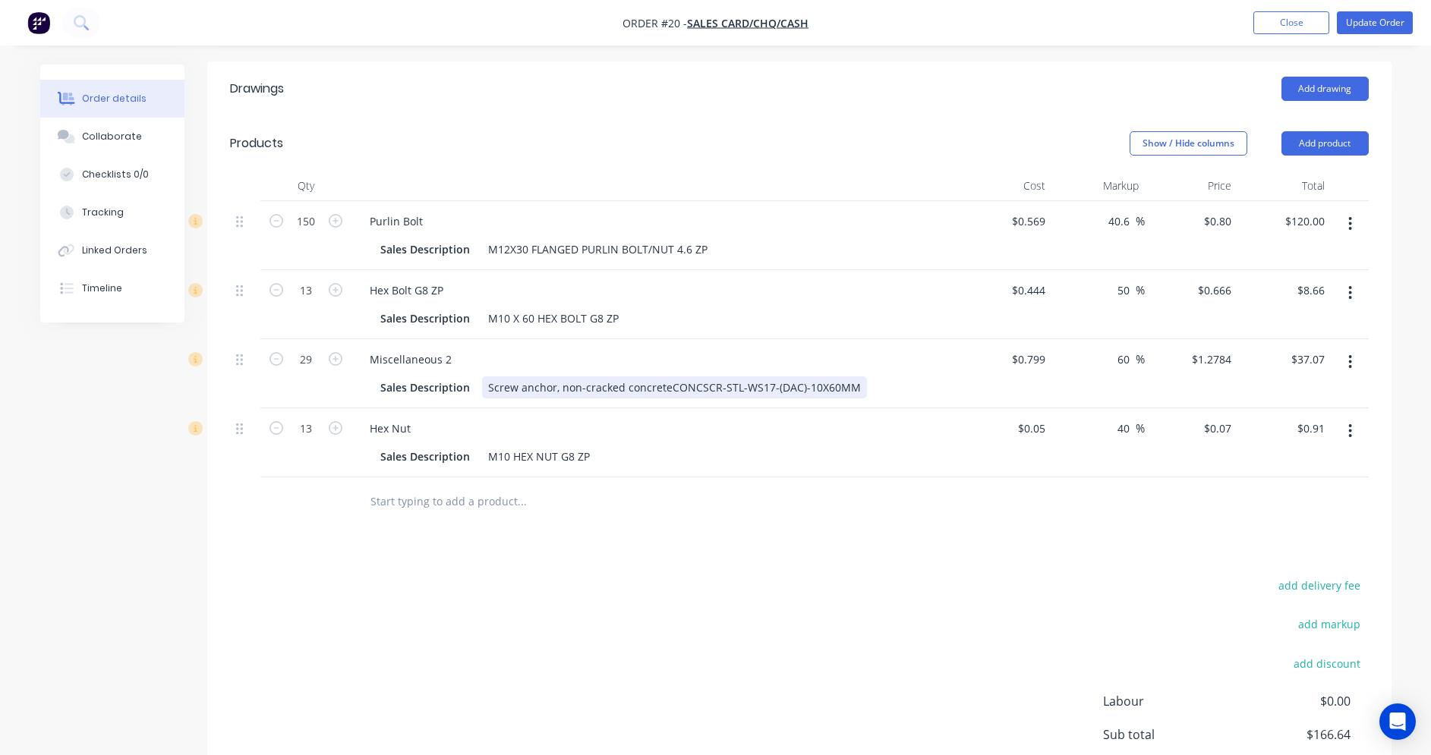
scroll to position [455, 0]
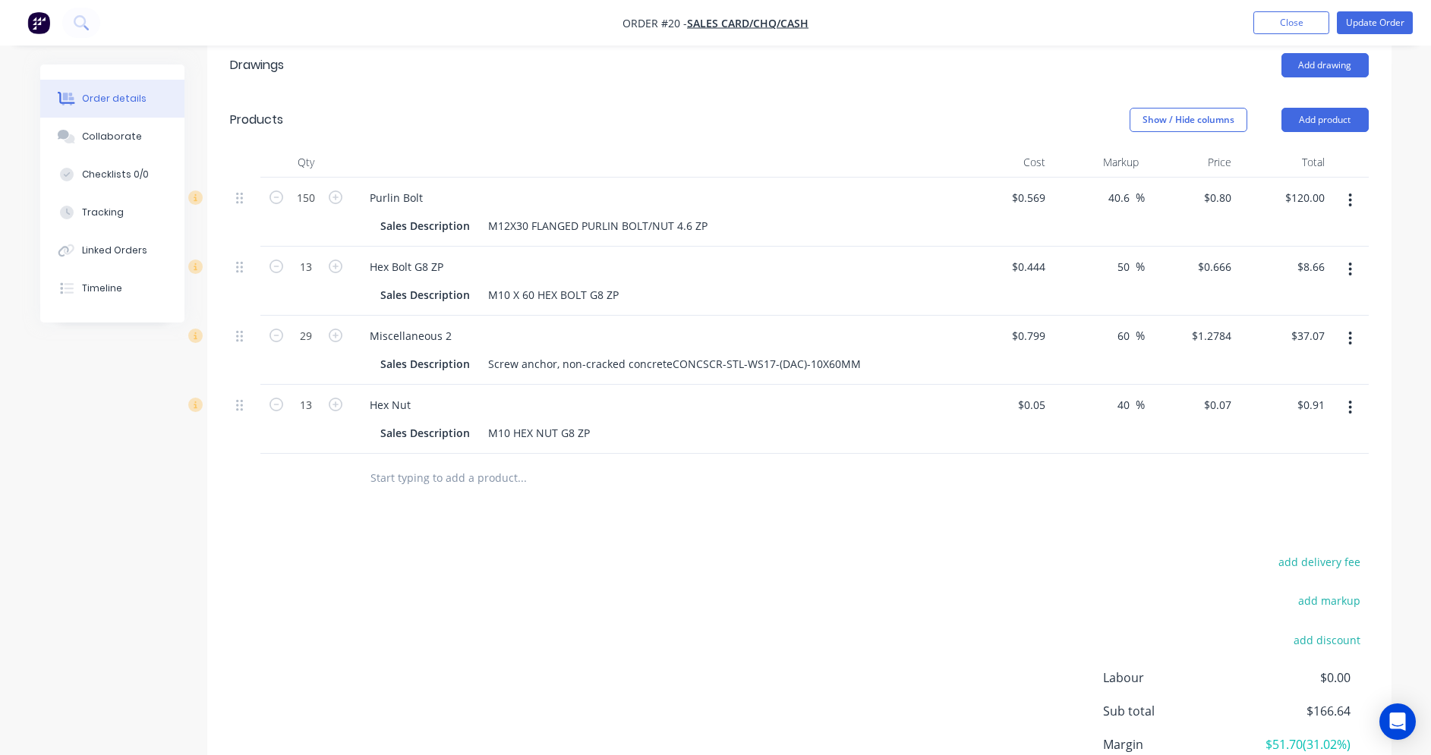
click at [428, 477] on input "text" at bounding box center [522, 478] width 304 height 30
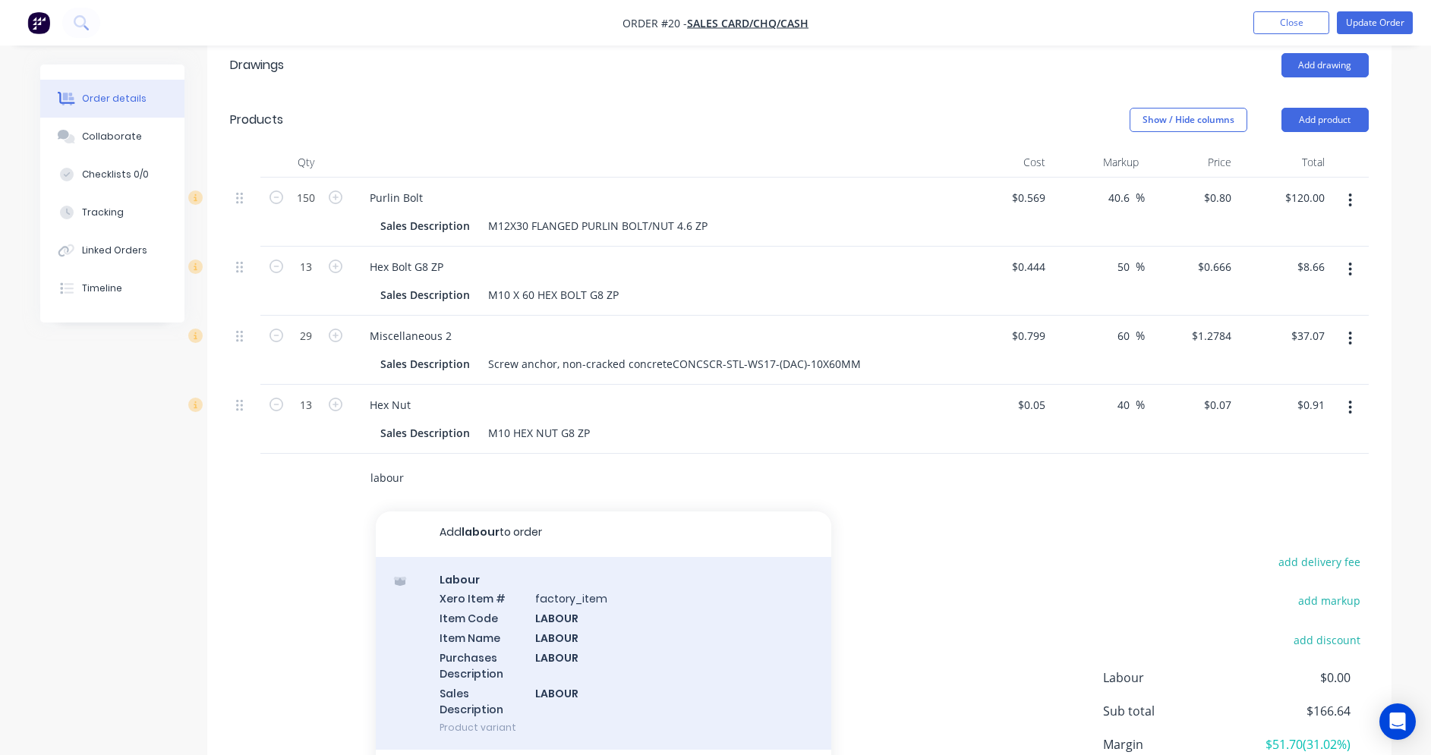
scroll to position [0, 0]
type input "labour"
click at [569, 642] on div "Labour Xero Item # factory_item Item Code LABOUR Item Name LABOUR Purchases Des…" at bounding box center [603, 657] width 455 height 194
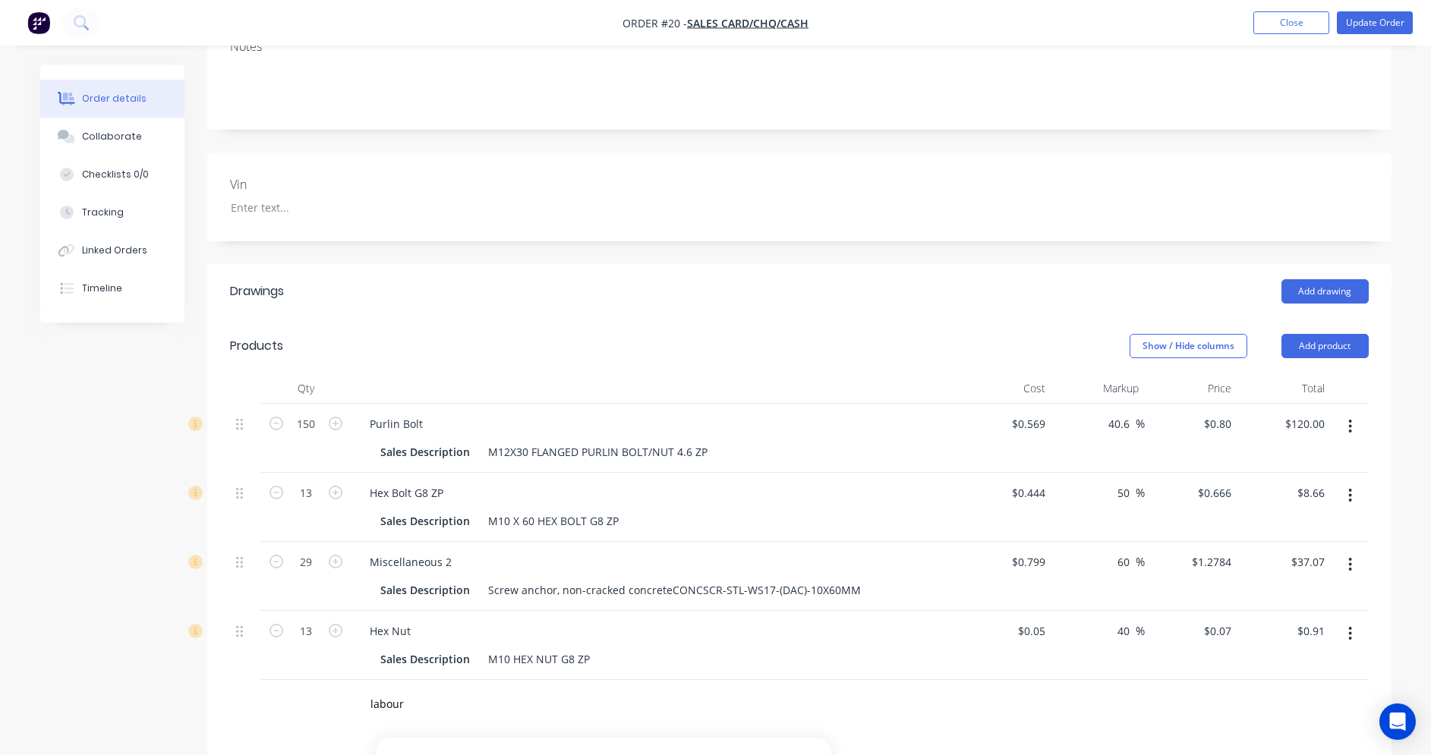
scroll to position [228, 0]
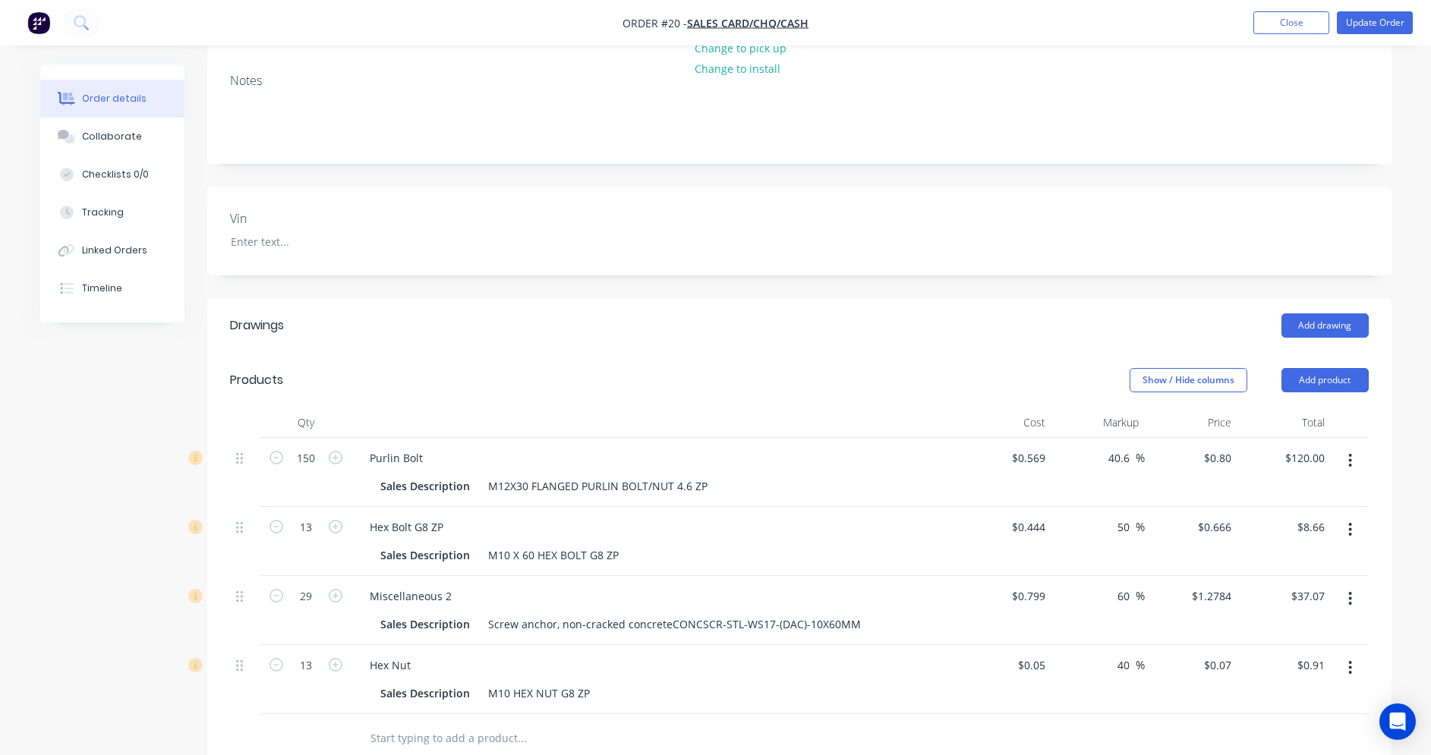
scroll to position [380, 0]
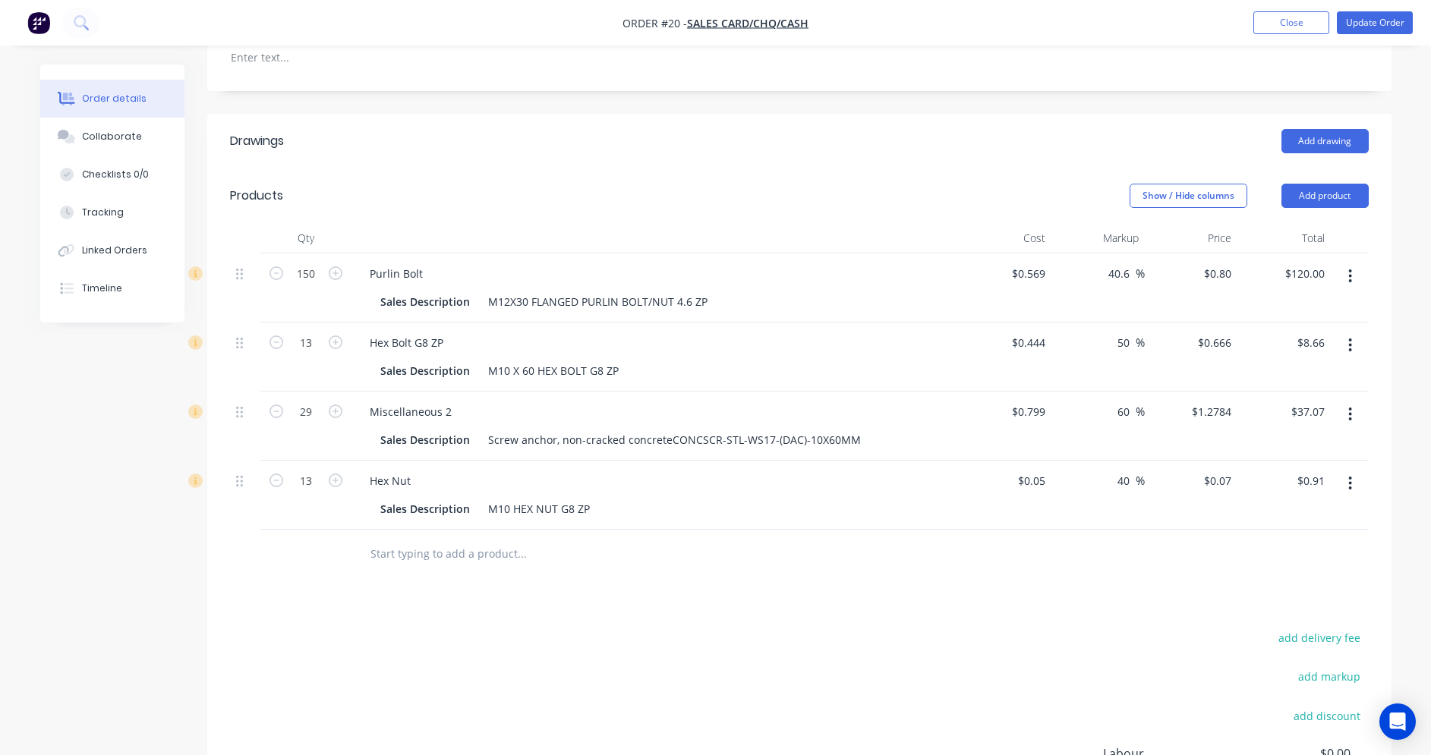
click at [454, 553] on input "text" at bounding box center [522, 554] width 304 height 30
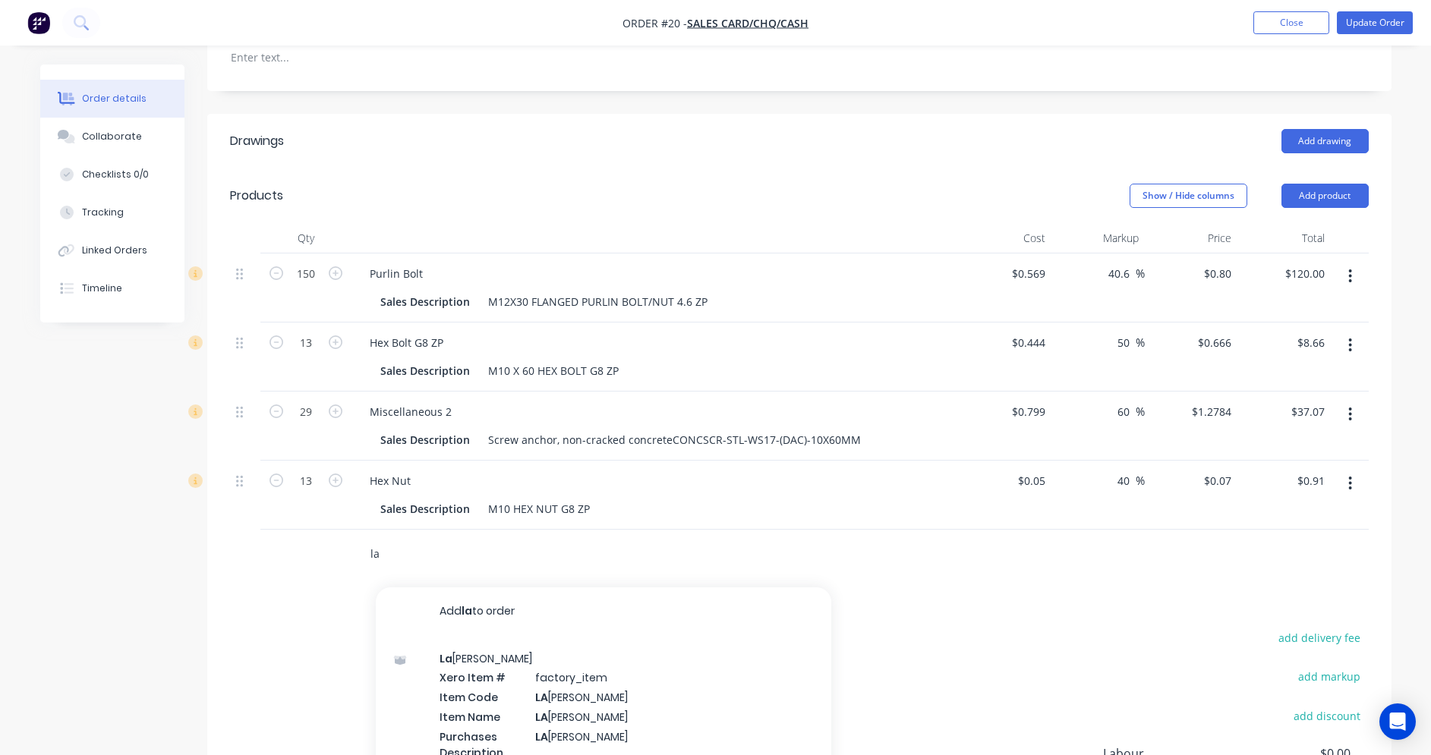
type input "l"
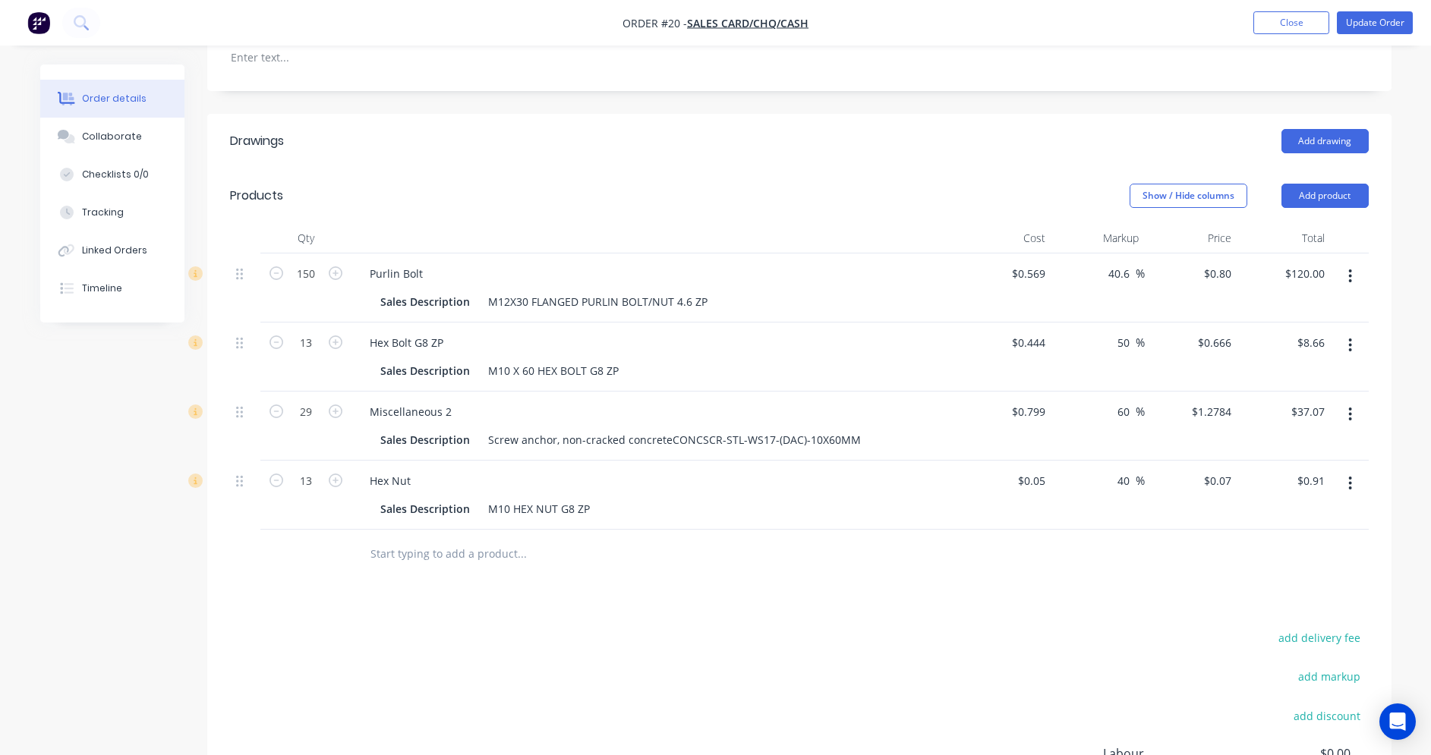
scroll to position [228, 0]
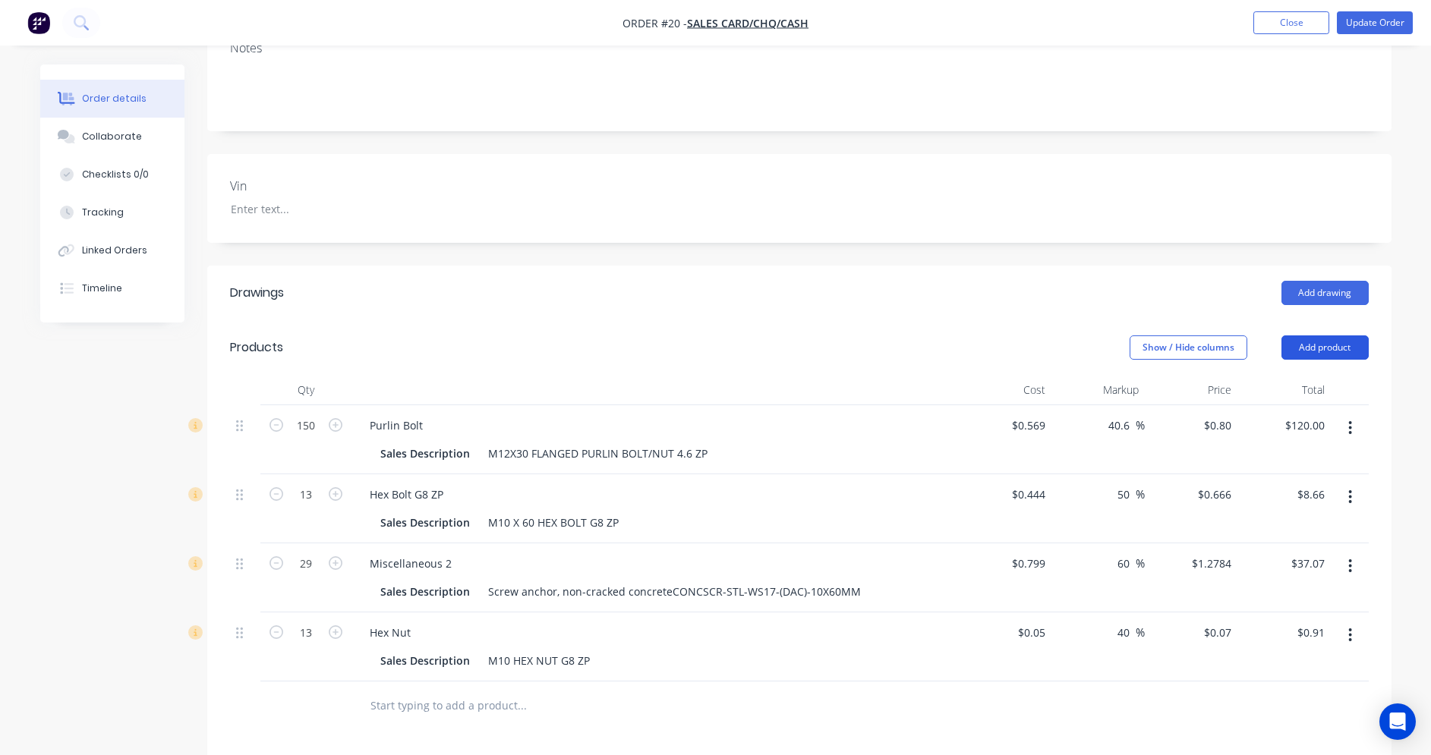
click at [1316, 346] on button "Add product" at bounding box center [1324, 348] width 87 height 24
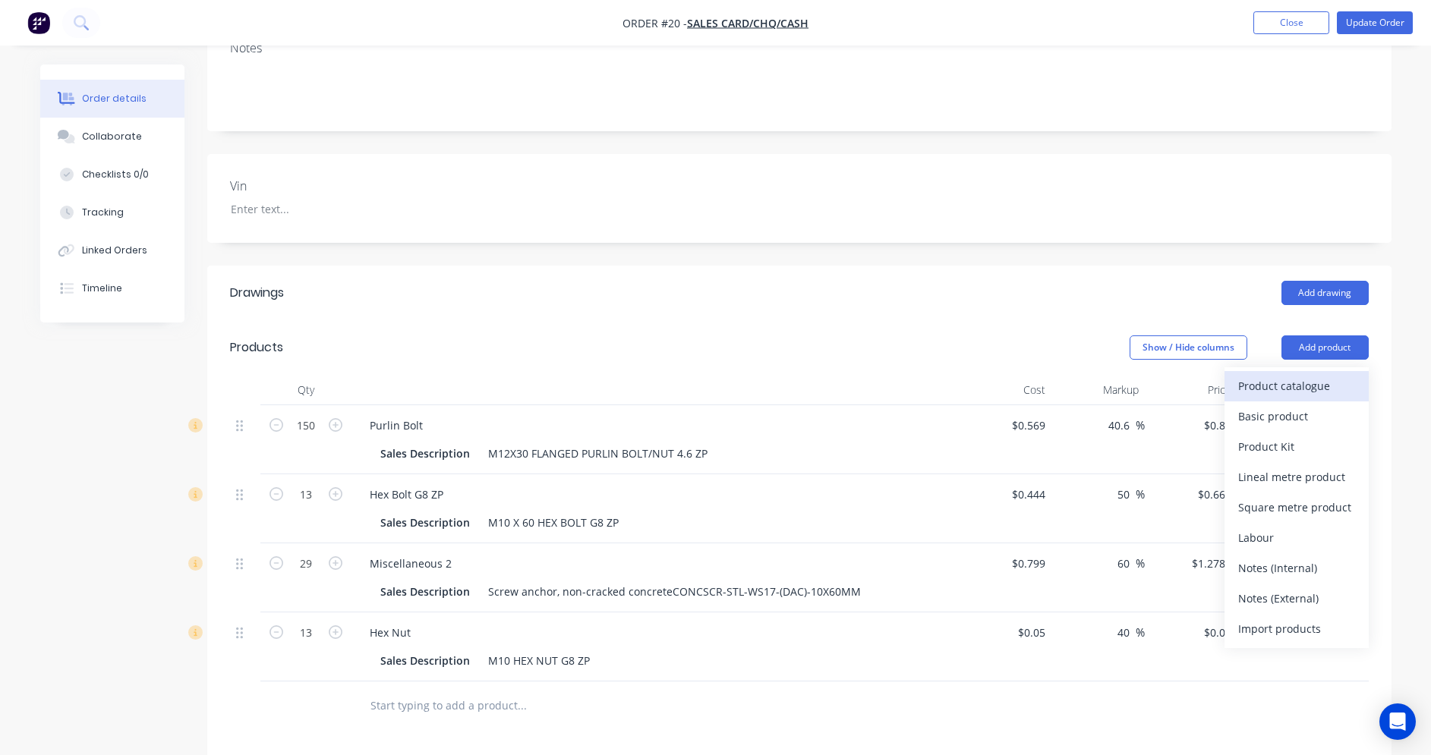
click at [1288, 386] on div "Product catalogue" at bounding box center [1296, 386] width 117 height 22
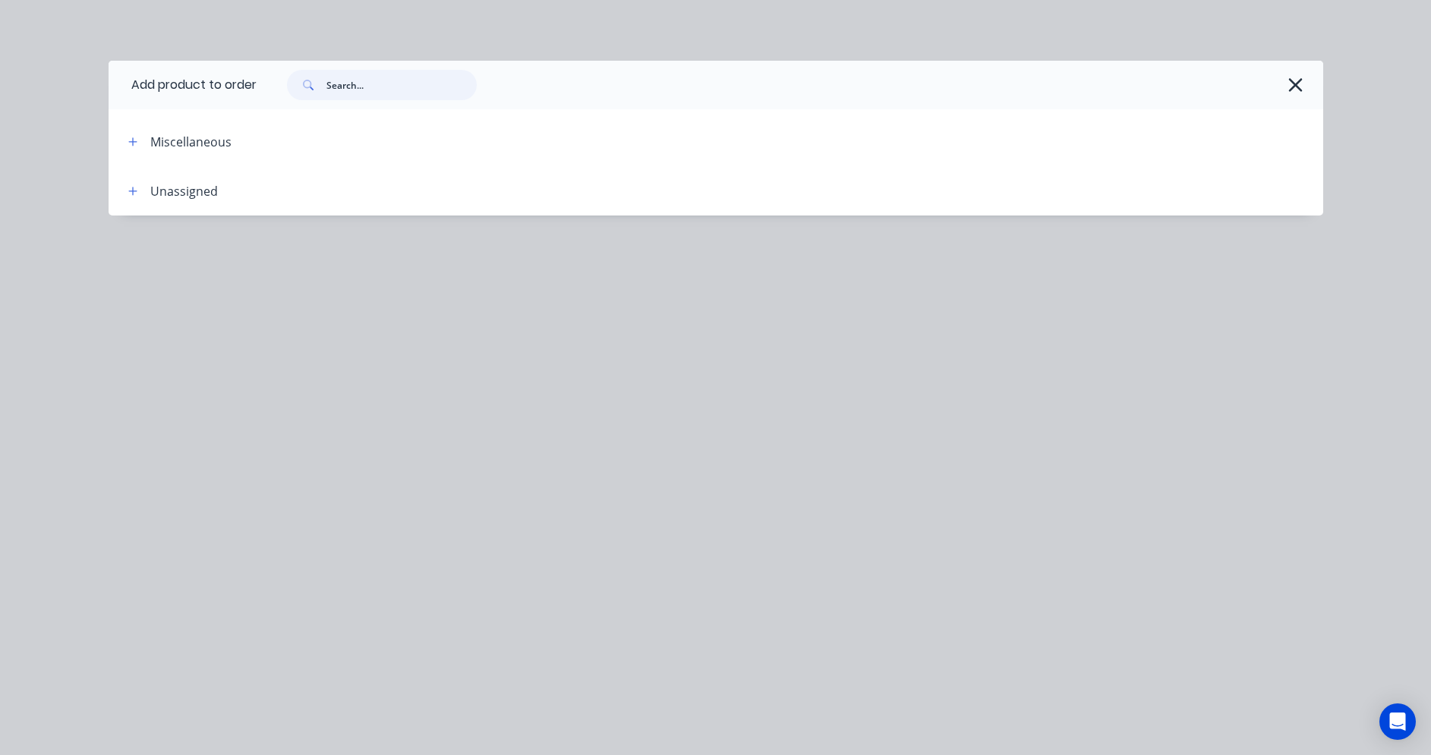
click at [386, 88] on input "text" at bounding box center [401, 85] width 150 height 30
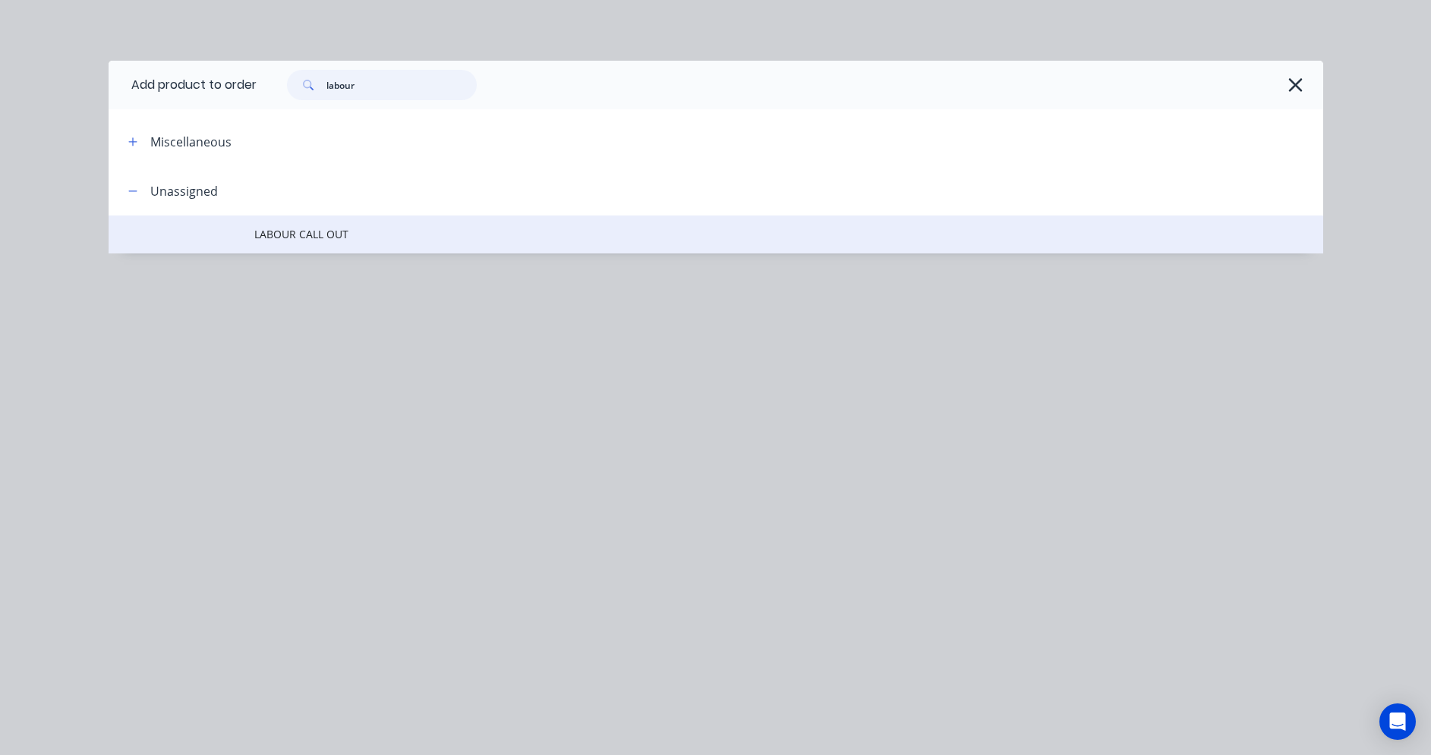
scroll to position [152, 0]
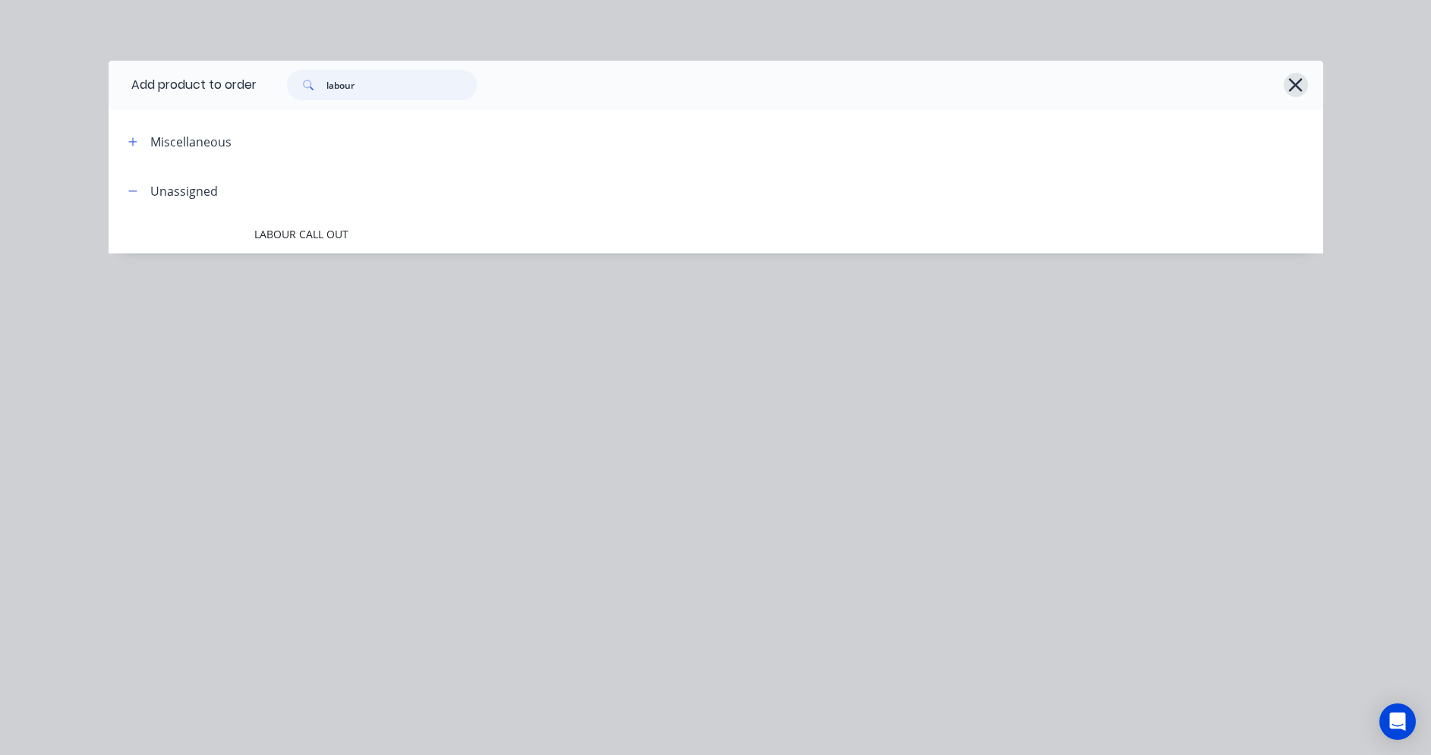
type input "labour"
click at [1303, 85] on icon "button" at bounding box center [1296, 84] width 16 height 21
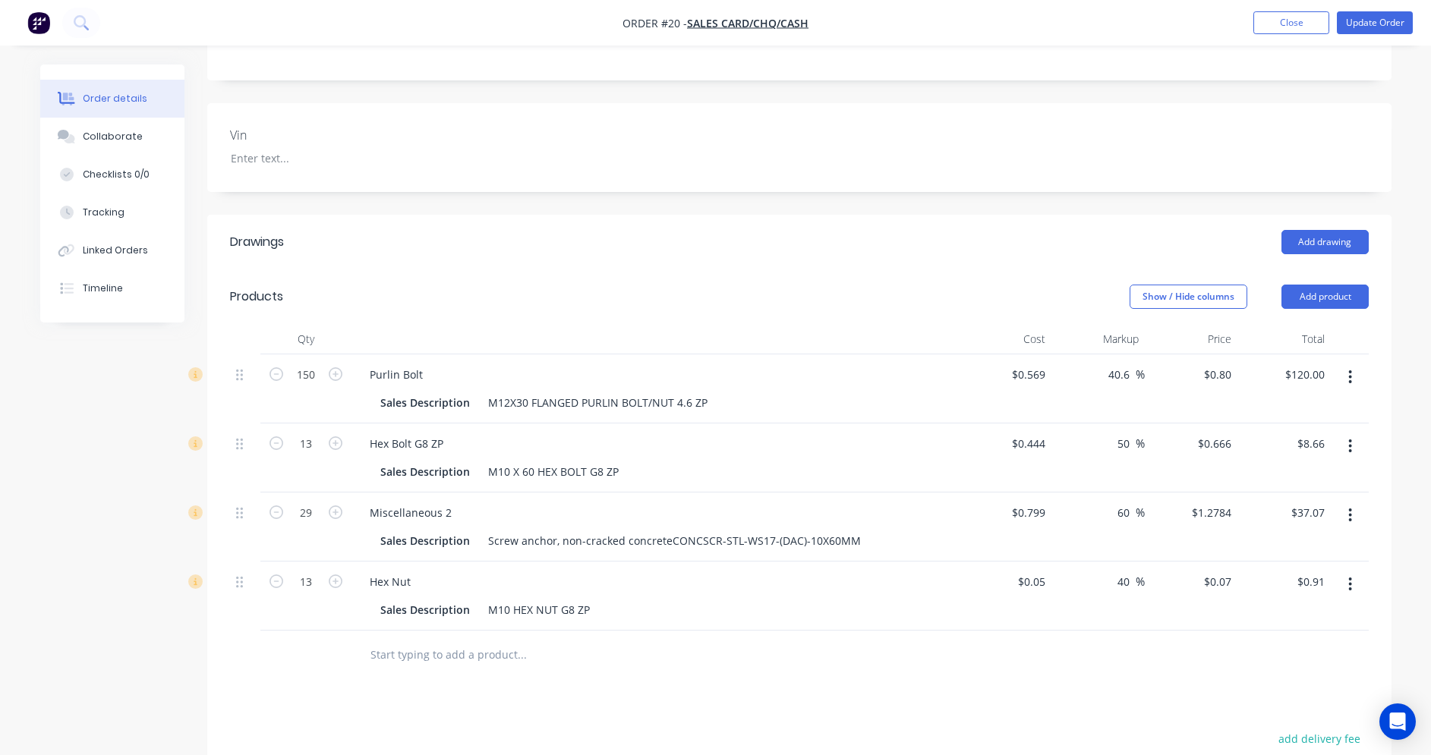
scroll to position [531, 0]
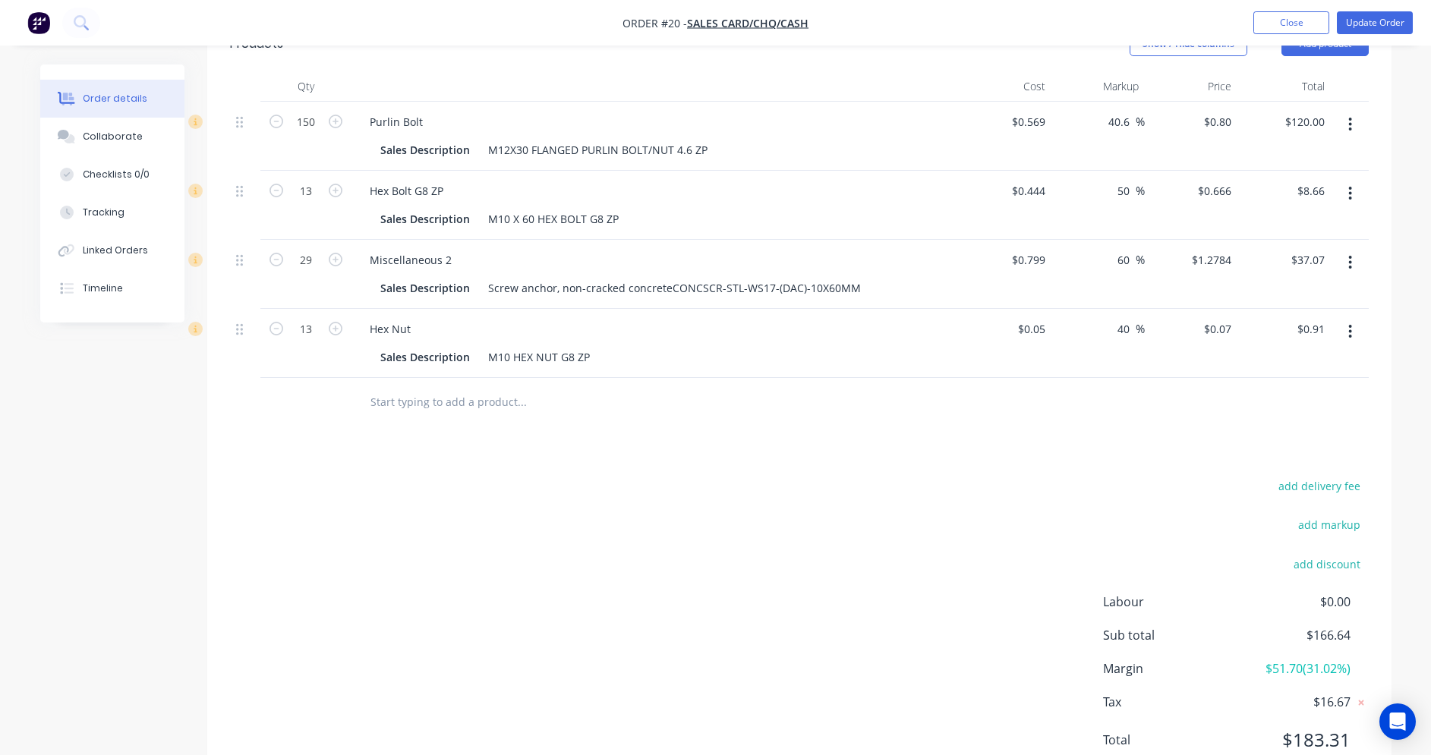
click at [455, 411] on input "text" at bounding box center [522, 402] width 304 height 30
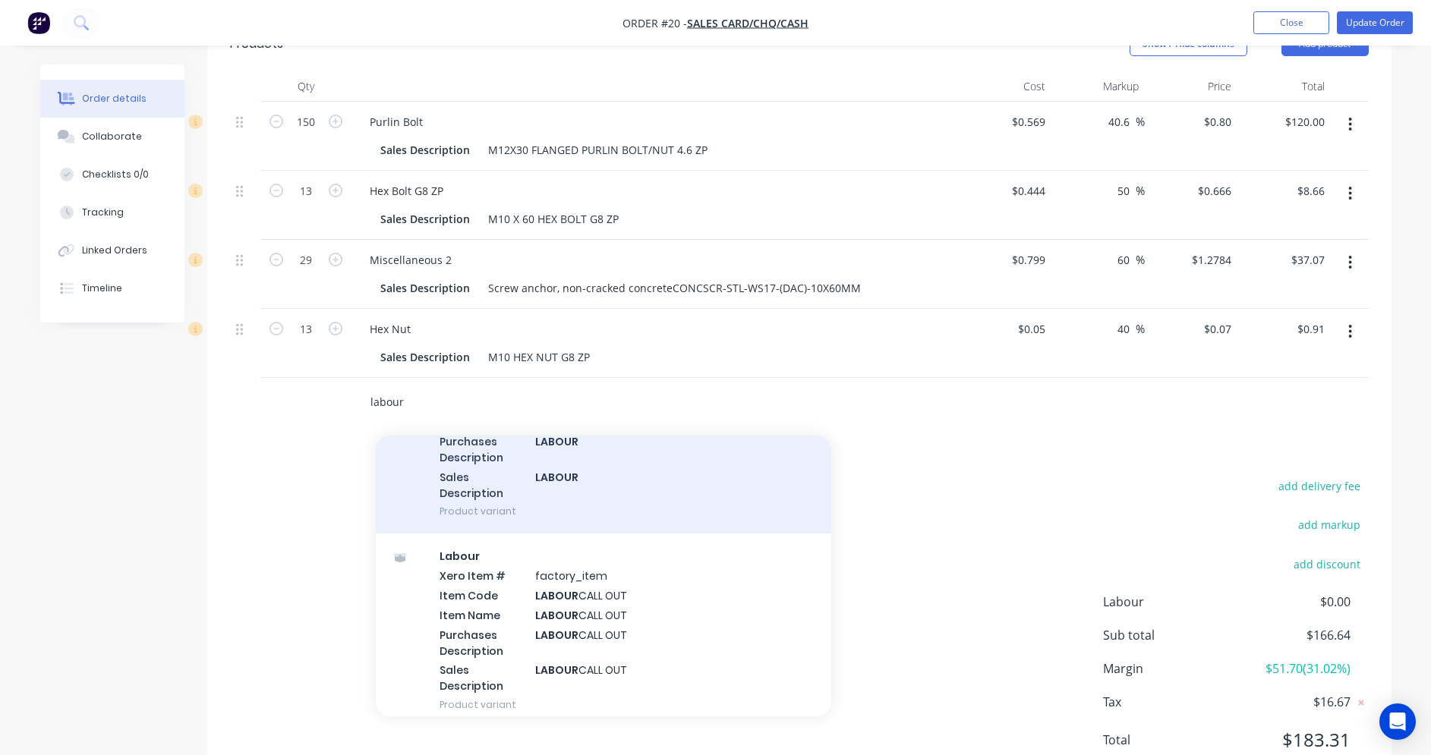
scroll to position [0, 0]
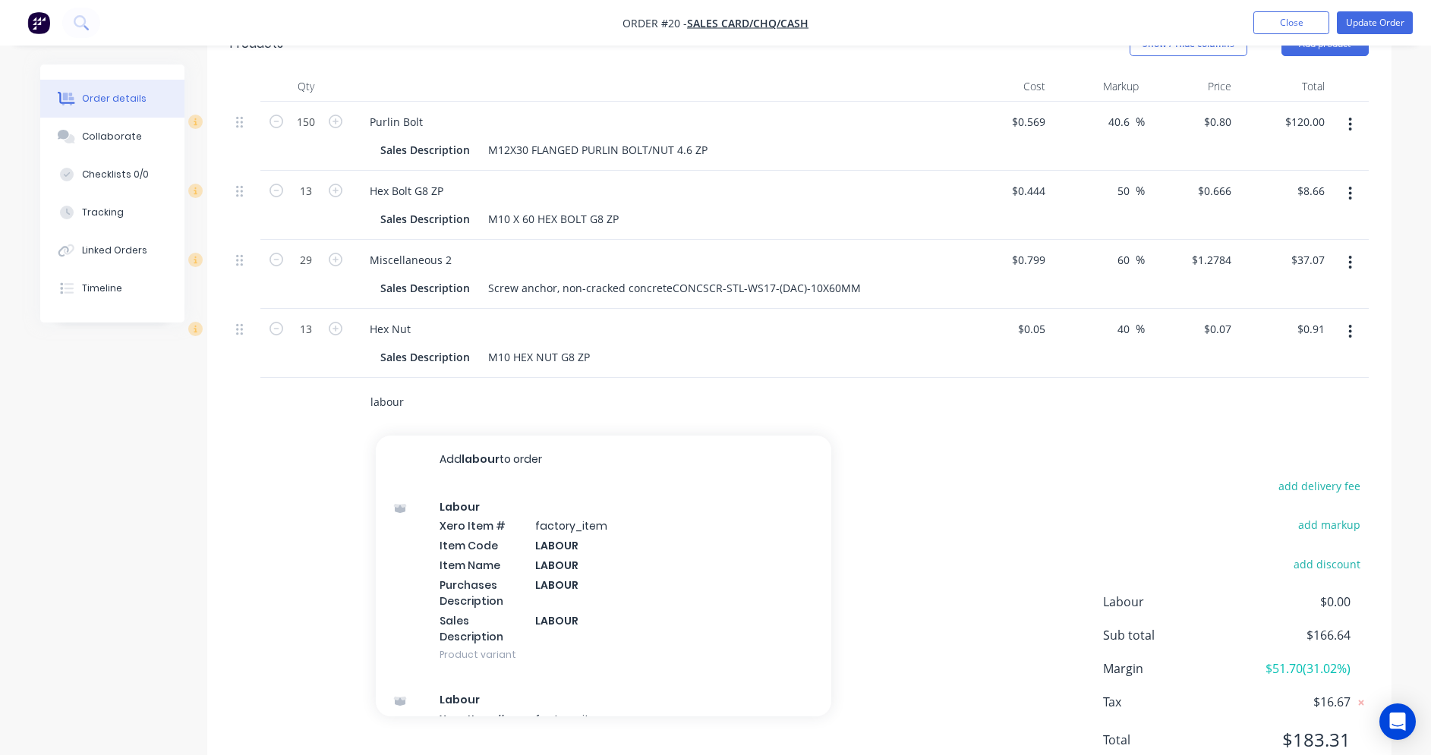
type input "labour"
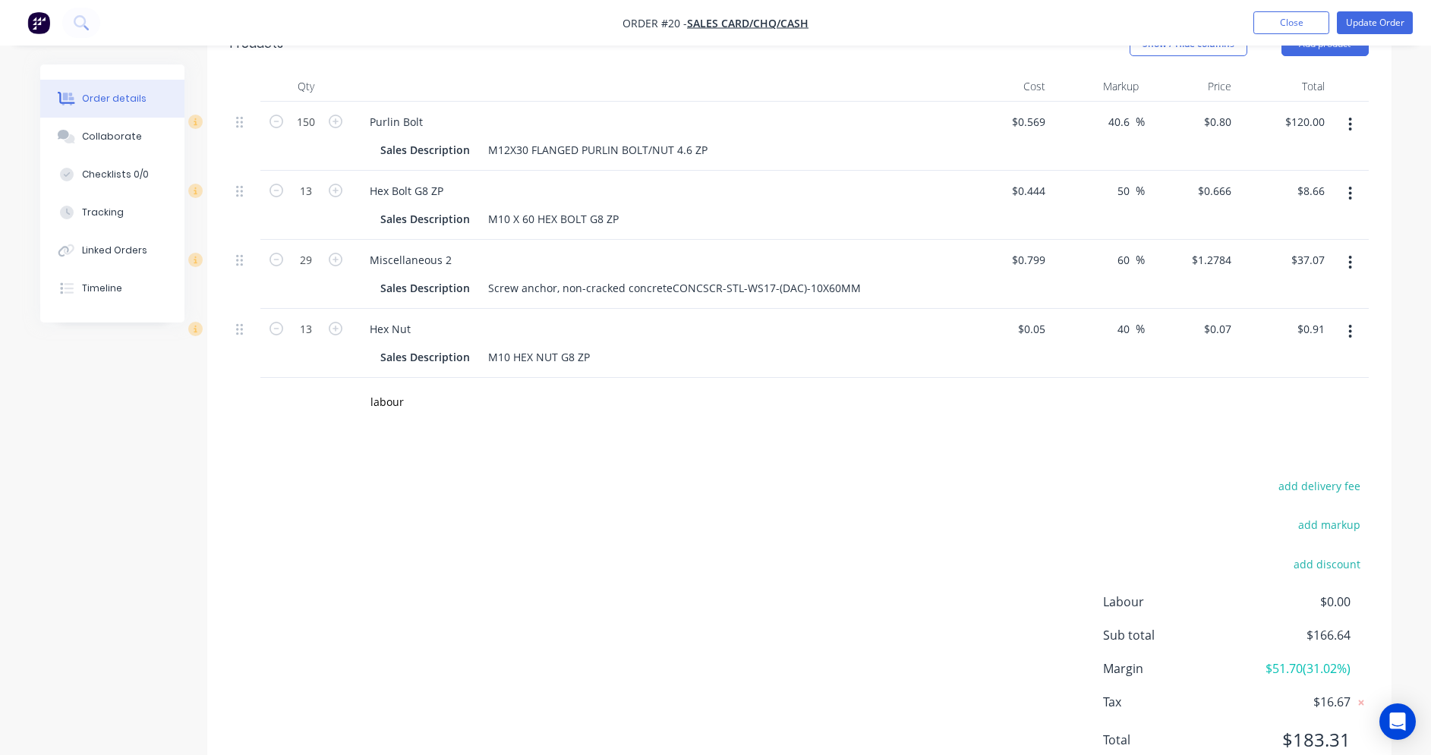
click at [314, 560] on div "add delivery fee add markup add discount Labour $0.00 Sub total $166.64 Margin …" at bounding box center [799, 622] width 1139 height 293
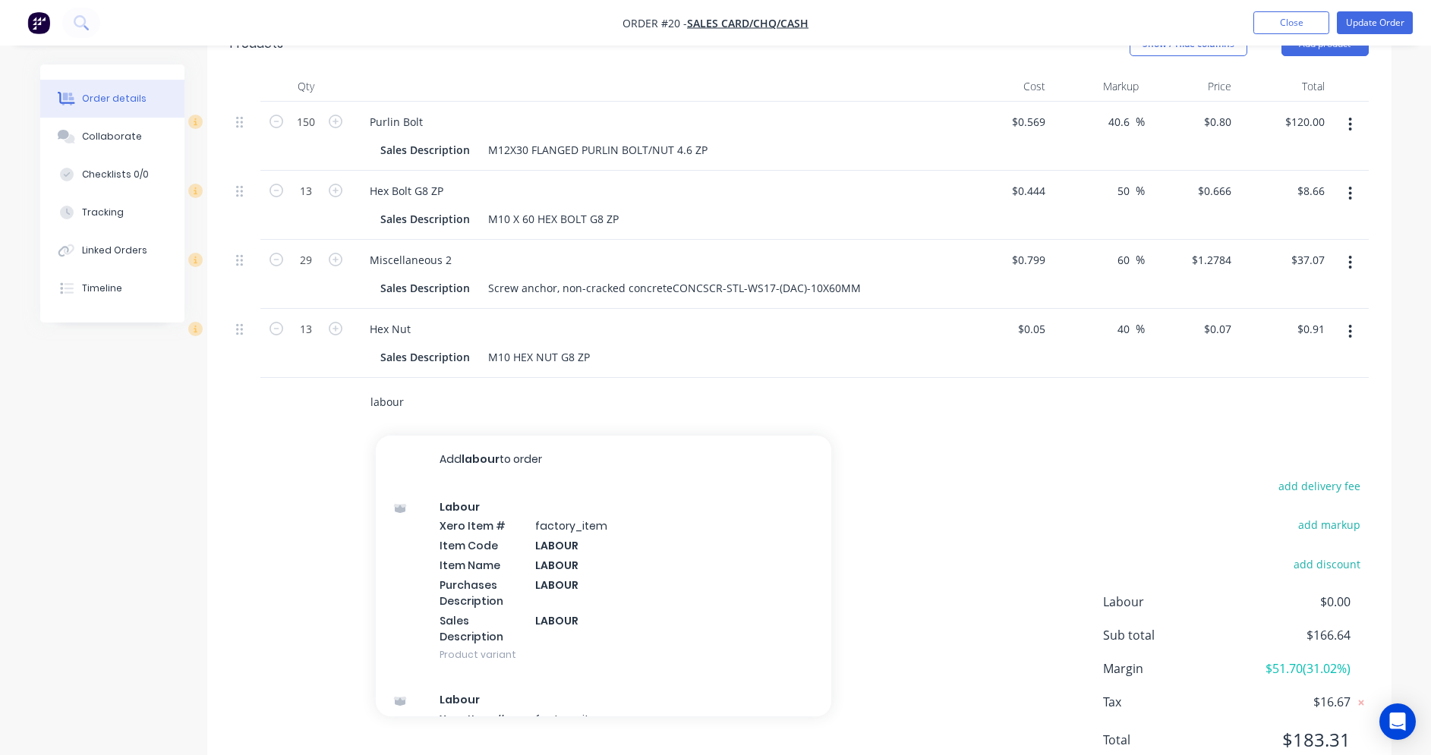
drag, startPoint x: 408, startPoint y: 399, endPoint x: 351, endPoint y: 402, distance: 57.8
click at [351, 402] on div "labour Add labour to order Labour Xero Item # factory_item Item Code LABOUR Ite…" at bounding box center [624, 402] width 547 height 49
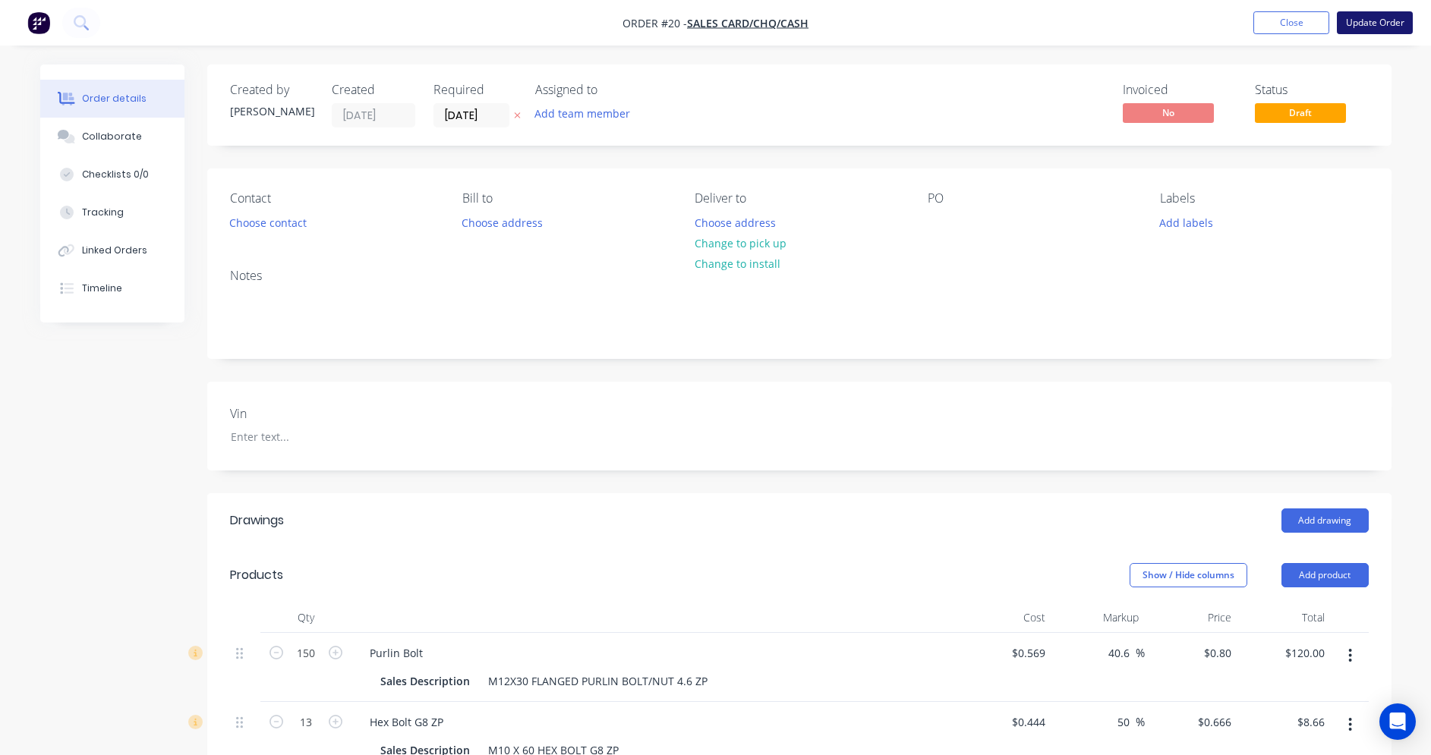
click at [1373, 24] on button "Update Order" at bounding box center [1375, 22] width 76 height 23
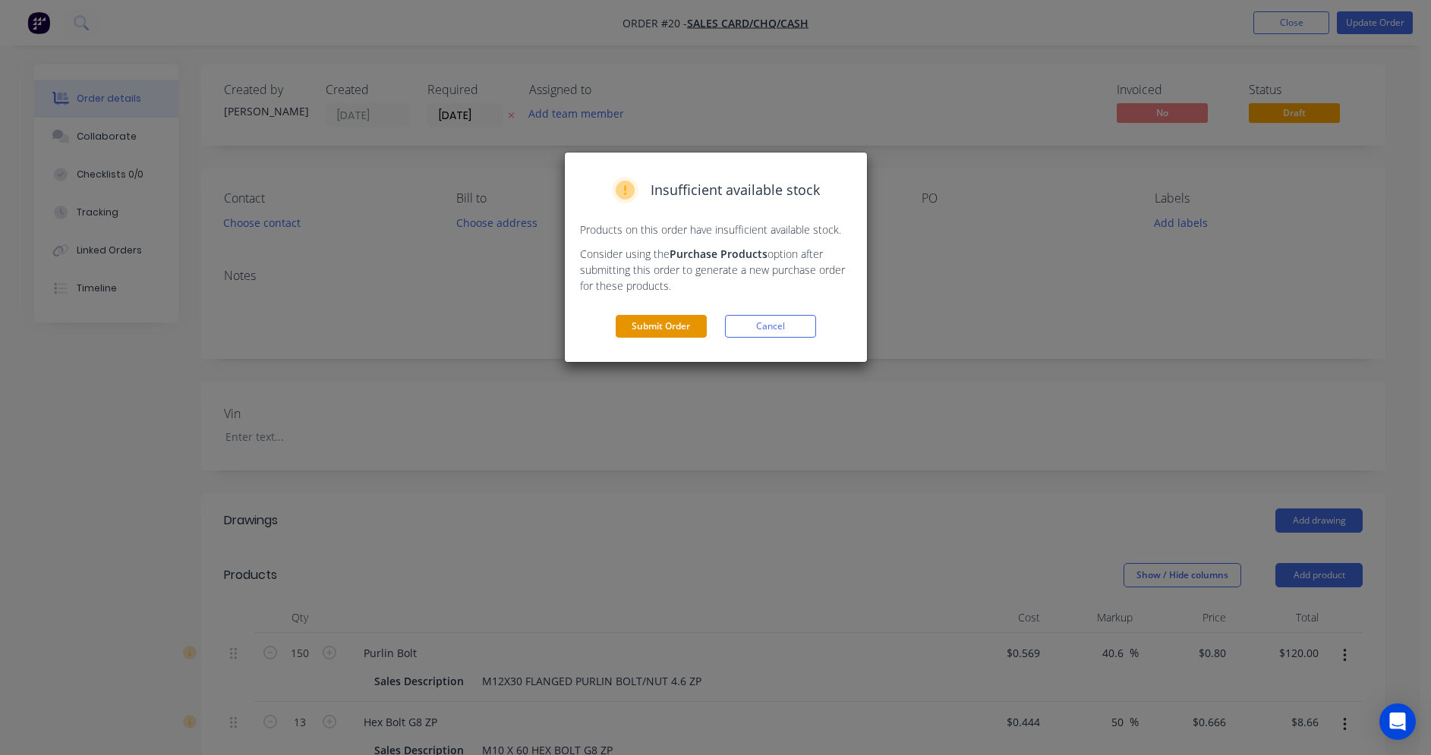
click at [677, 326] on button "Submit Order" at bounding box center [661, 326] width 91 height 23
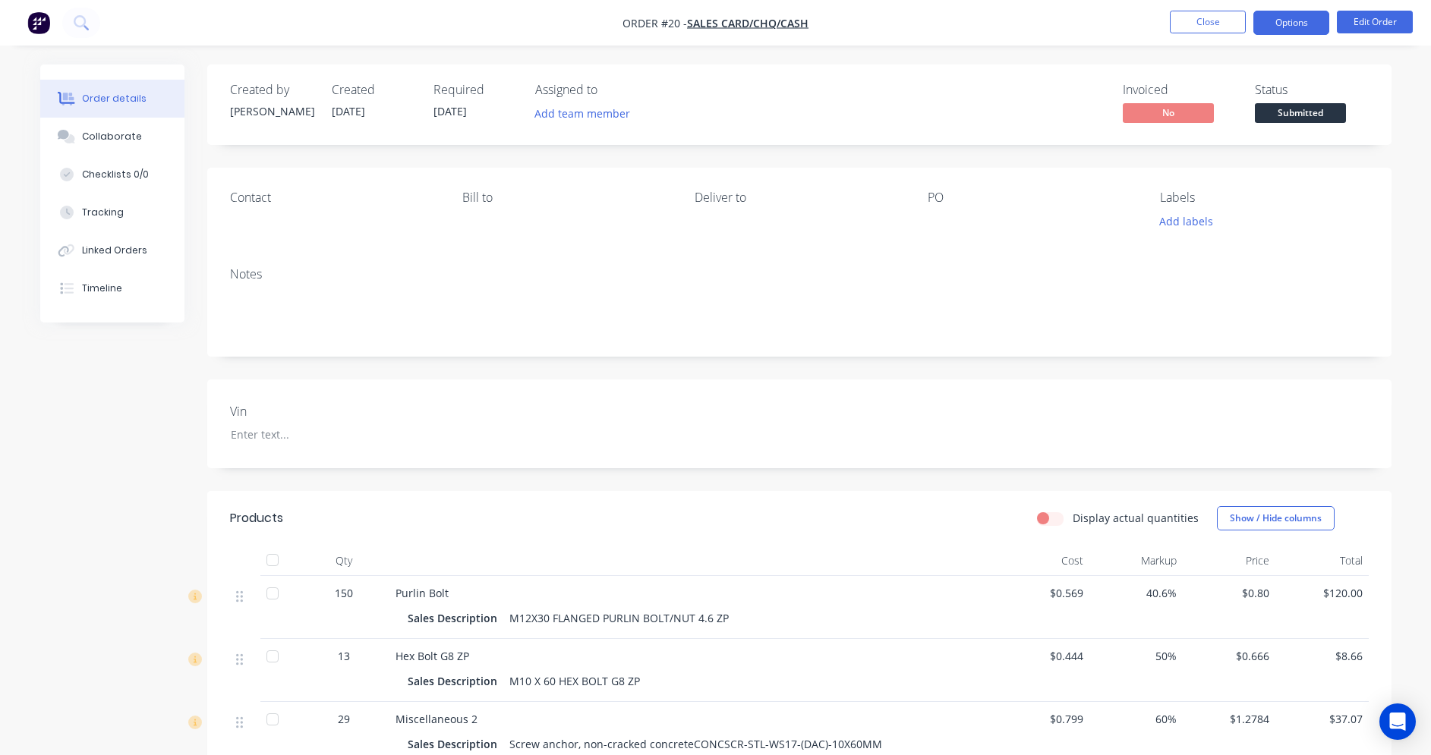
click at [1293, 20] on button "Options" at bounding box center [1291, 23] width 76 height 24
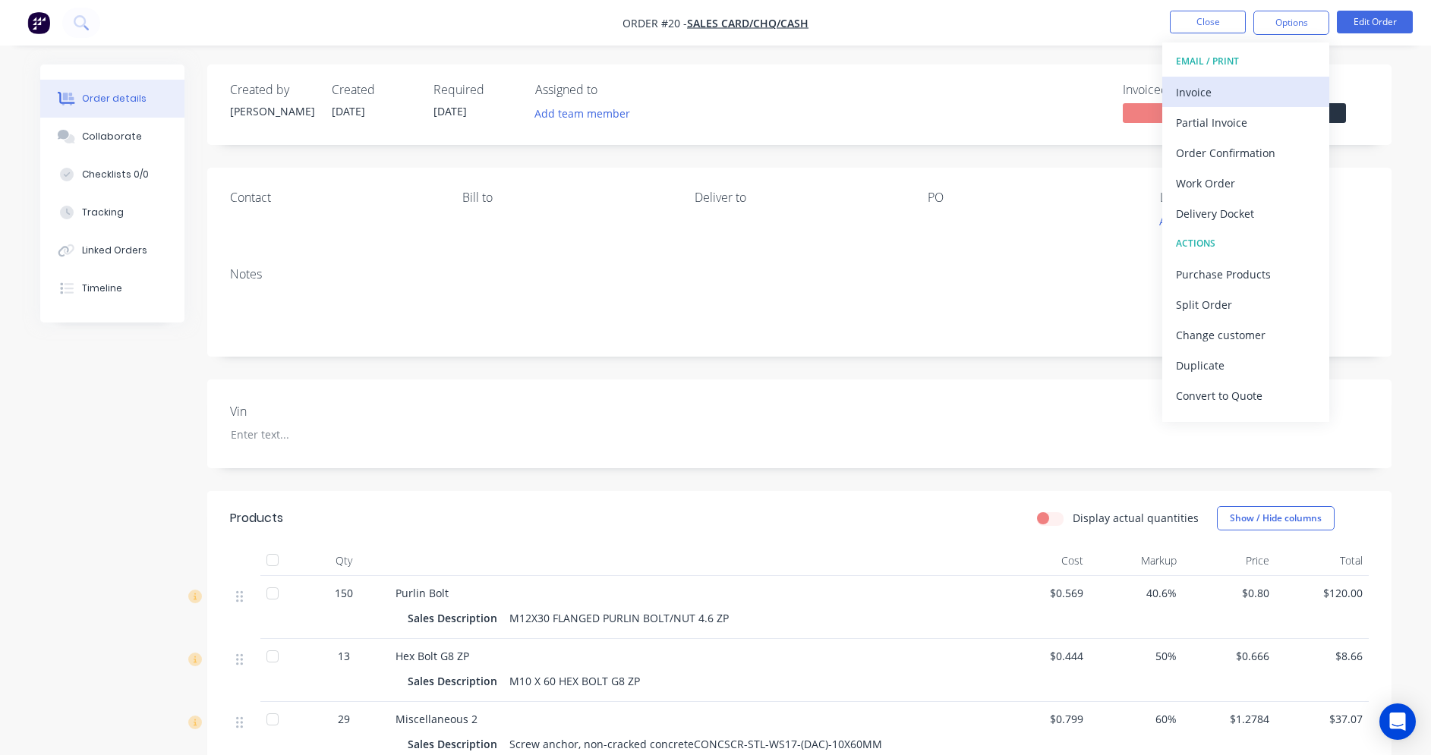
click at [1207, 90] on div "Invoice" at bounding box center [1246, 92] width 140 height 22
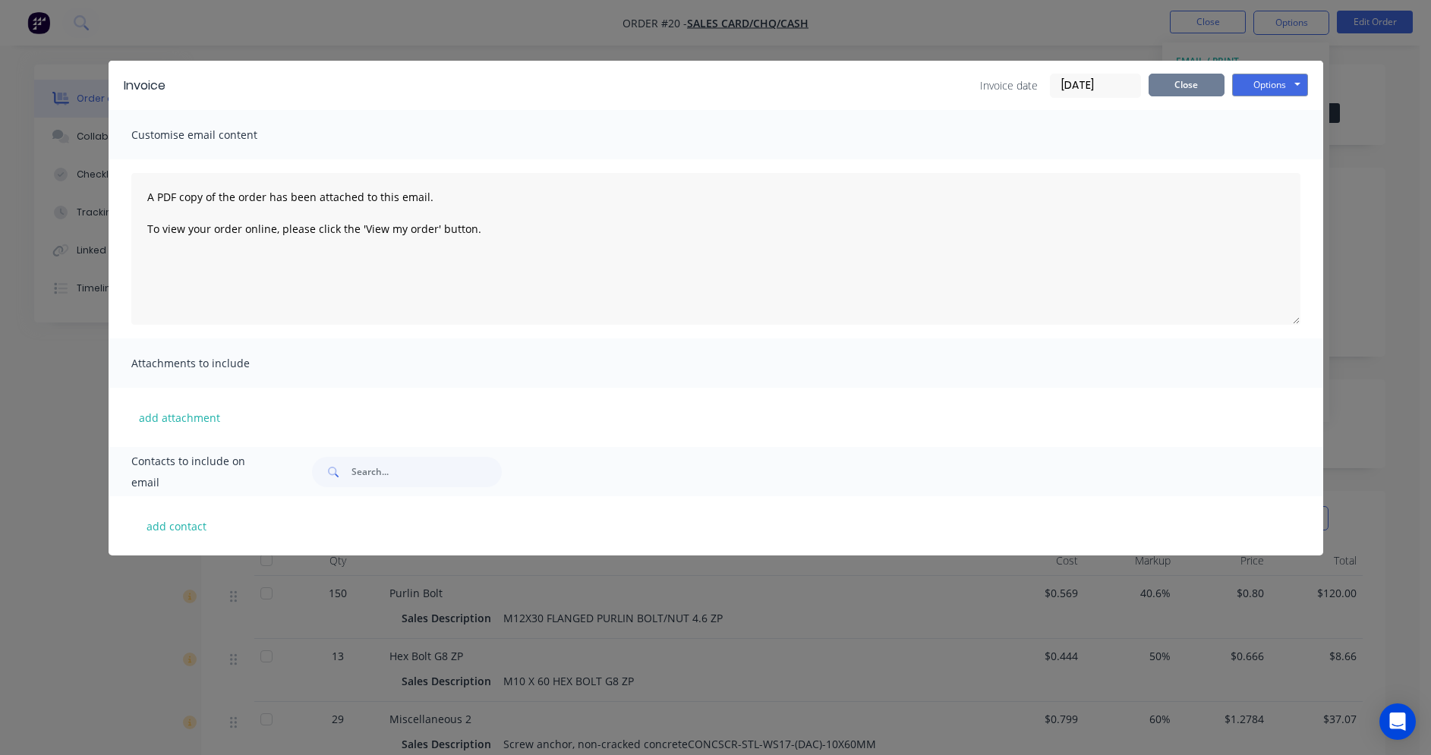
click at [1159, 86] on button "Close" at bounding box center [1187, 85] width 76 height 23
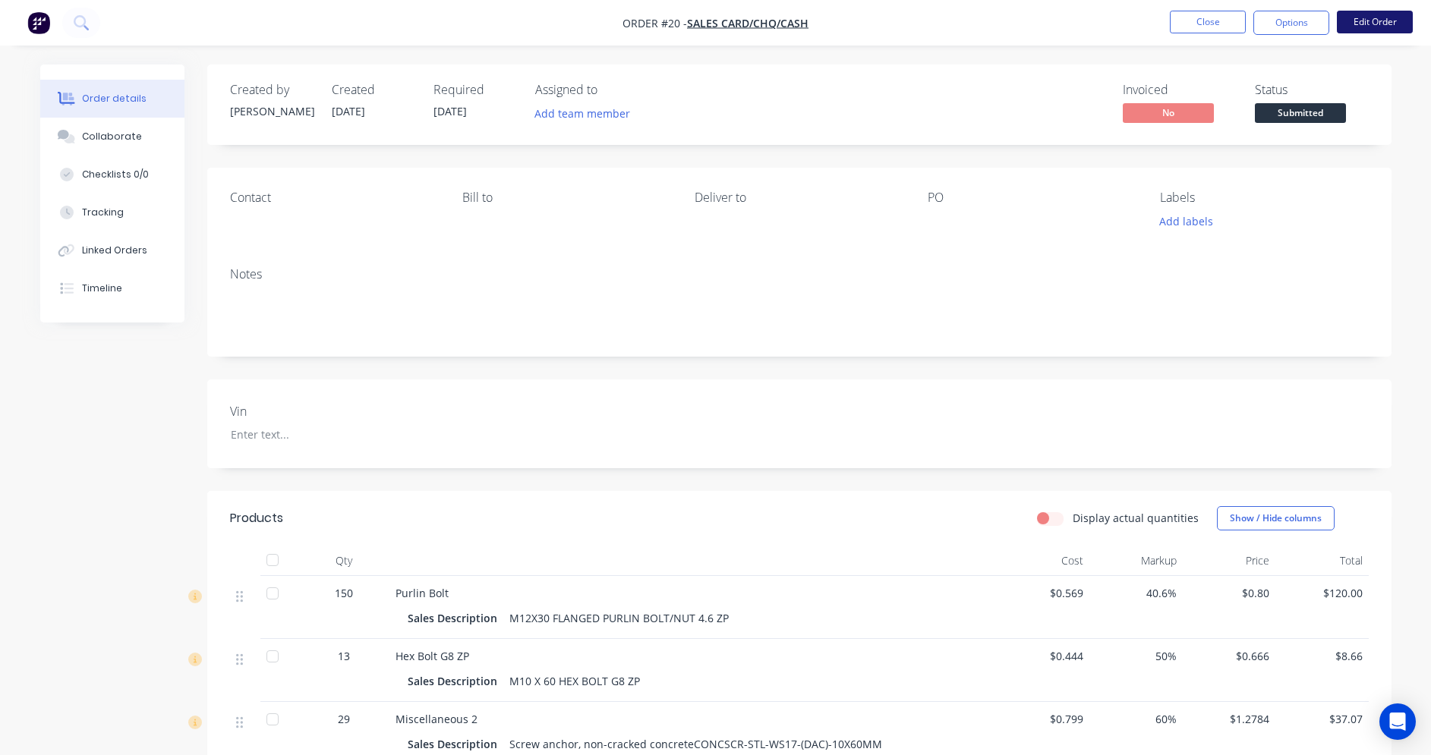
click at [1388, 27] on button "Edit Order" at bounding box center [1375, 22] width 76 height 23
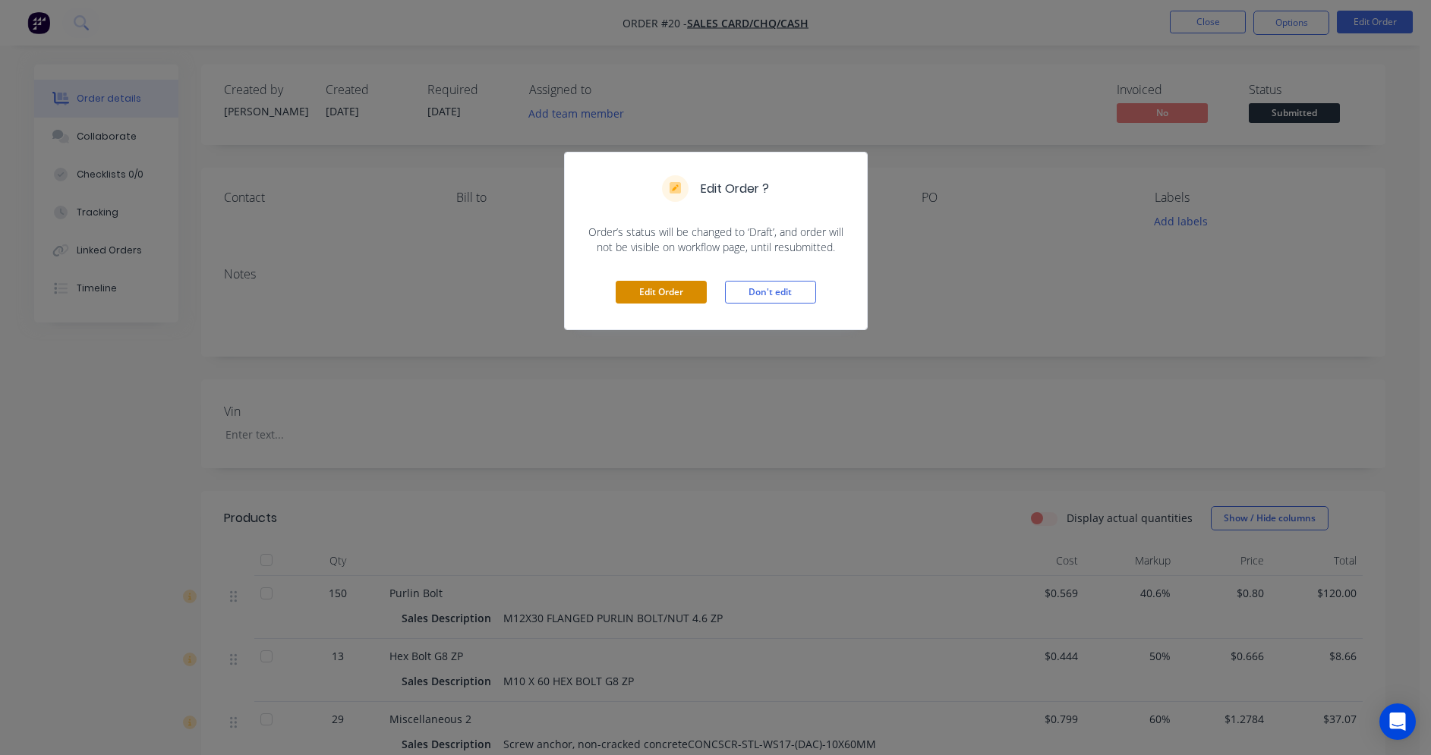
click at [675, 292] on button "Edit Order" at bounding box center [661, 292] width 91 height 23
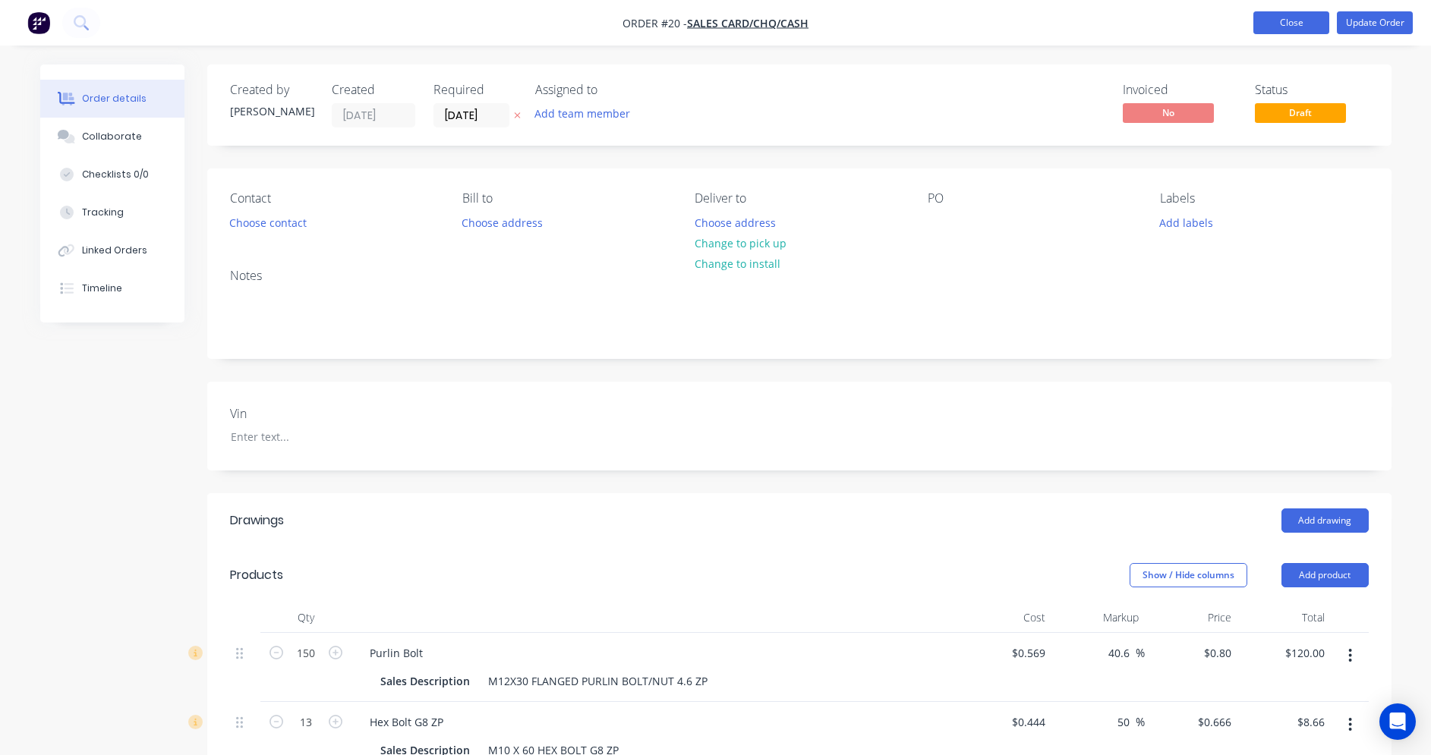
click at [1282, 27] on button "Close" at bounding box center [1291, 22] width 76 height 23
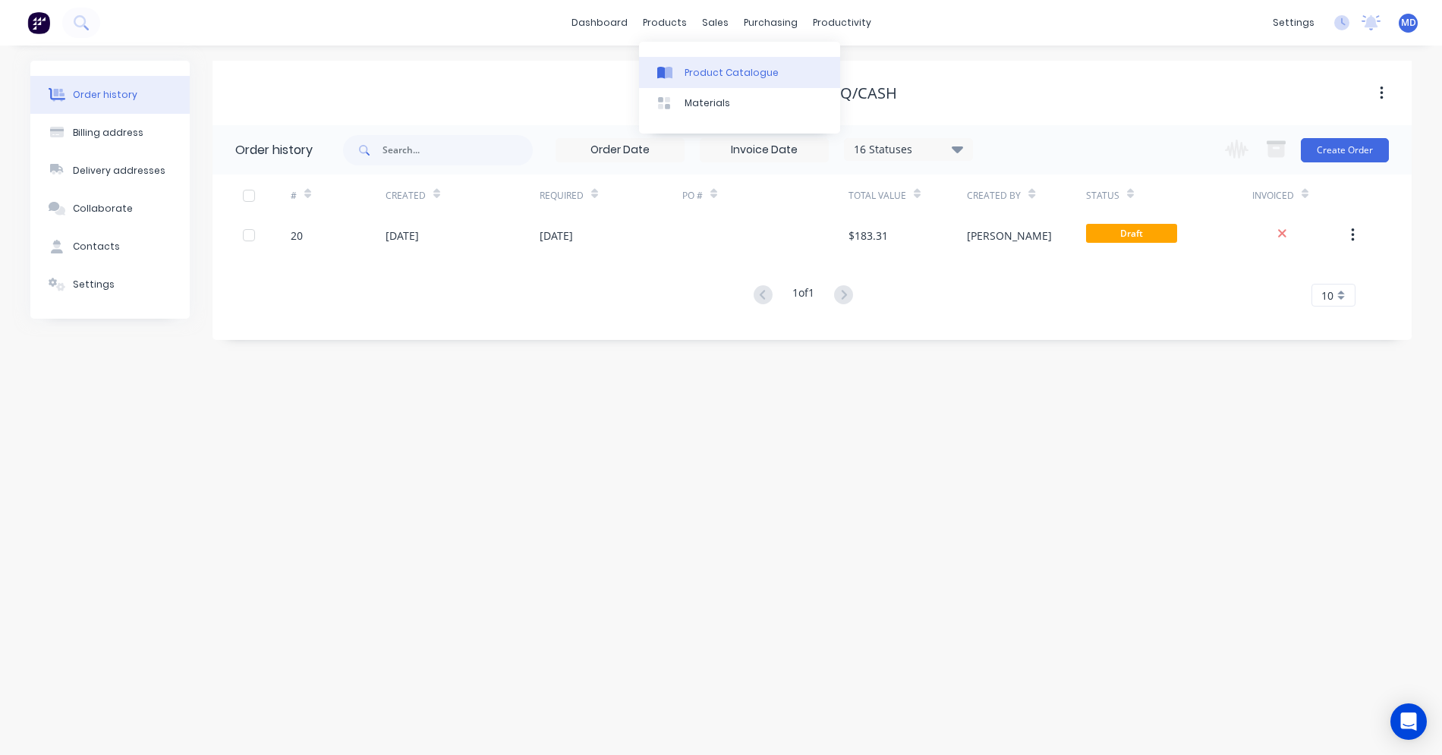
click at [686, 71] on div "Product Catalogue" at bounding box center [732, 73] width 94 height 14
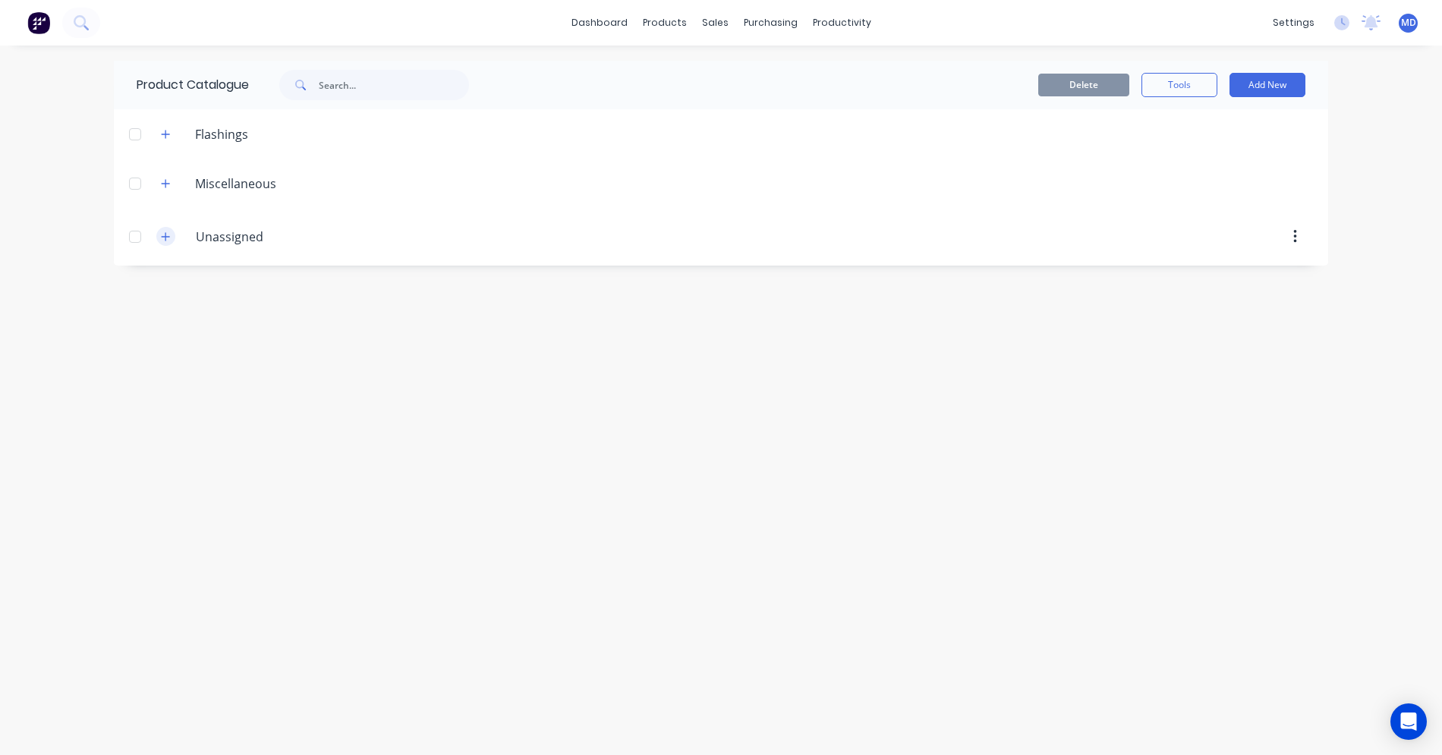
click at [168, 241] on icon "button" at bounding box center [165, 237] width 9 height 11
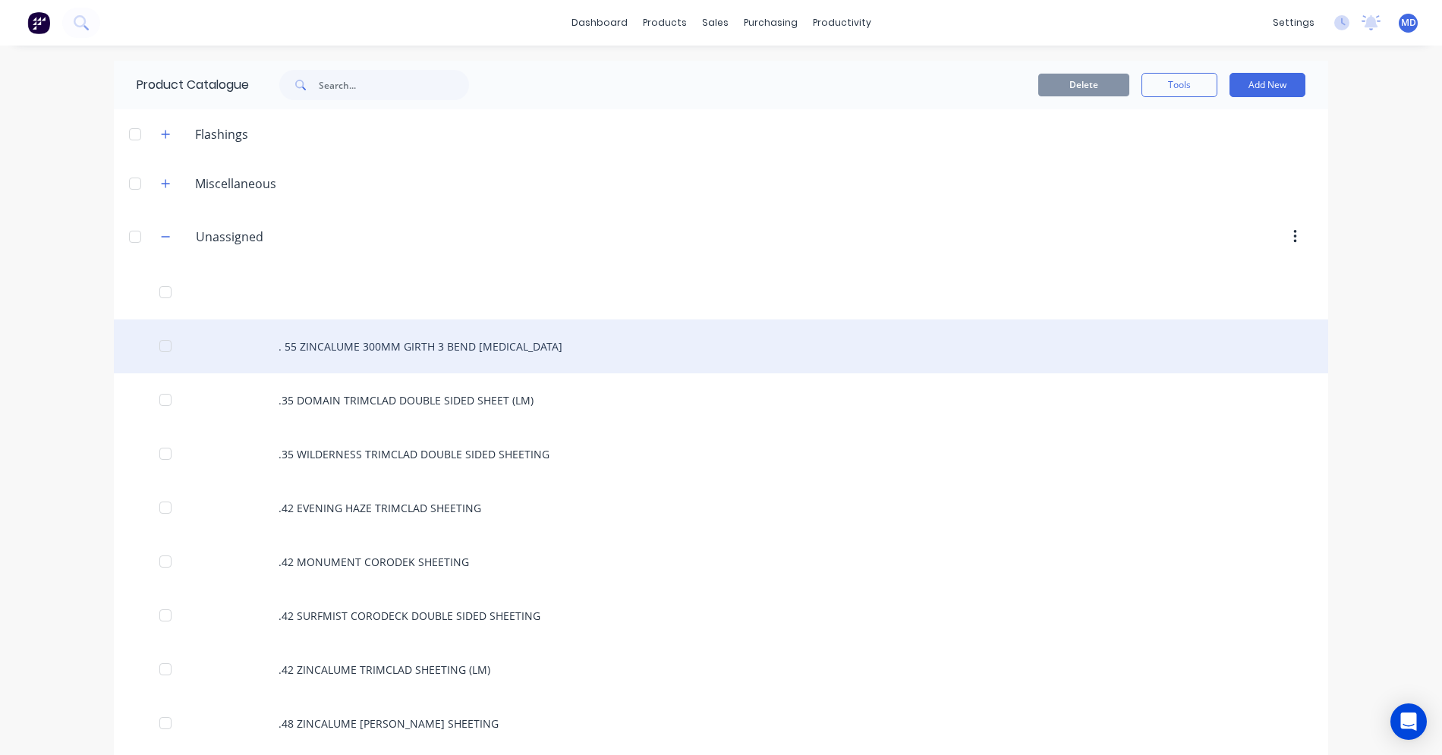
click at [348, 349] on div ". 55 ZINCALUME 300MM GIRTH 3 BEND [MEDICAL_DATA]" at bounding box center [721, 347] width 1215 height 54
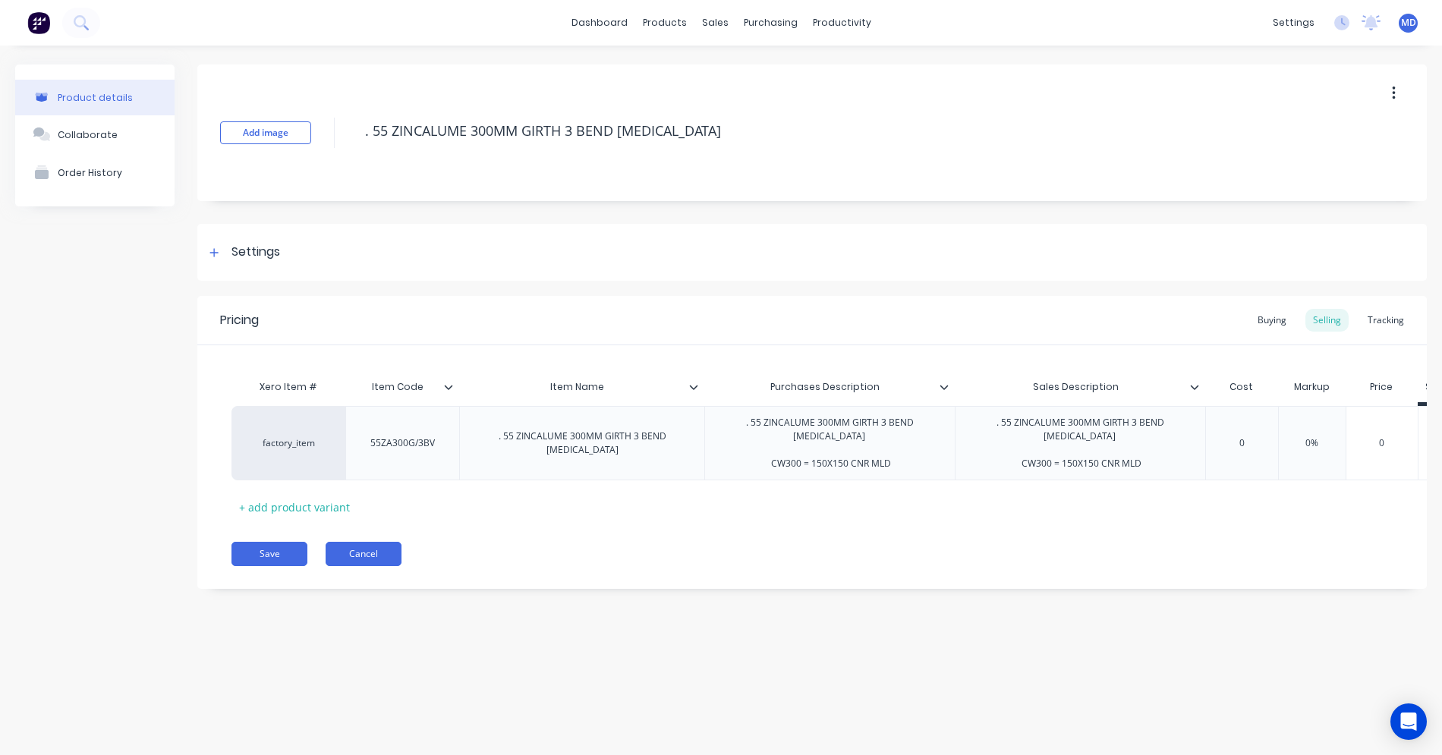
click at [368, 547] on button "Cancel" at bounding box center [364, 554] width 76 height 24
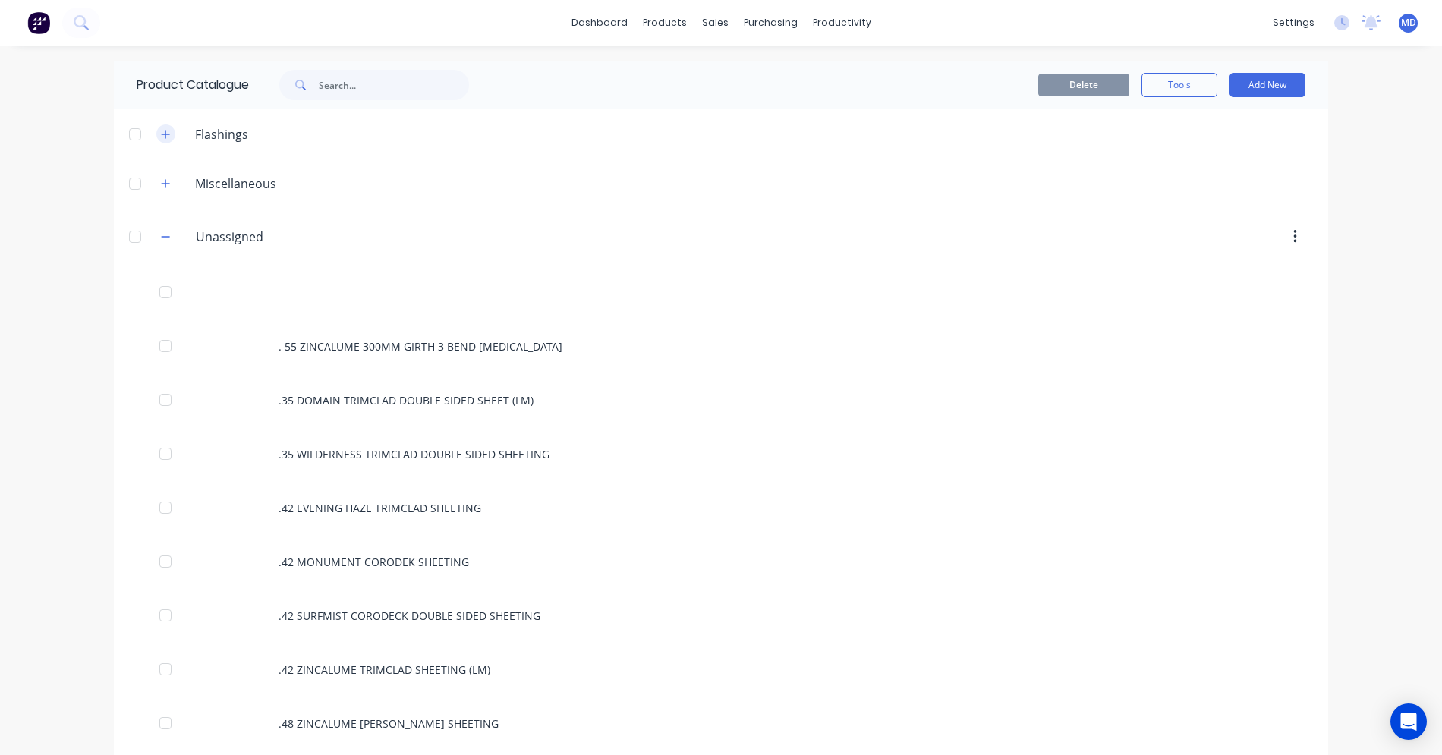
click at [162, 136] on icon "button" at bounding box center [166, 134] width 8 height 8
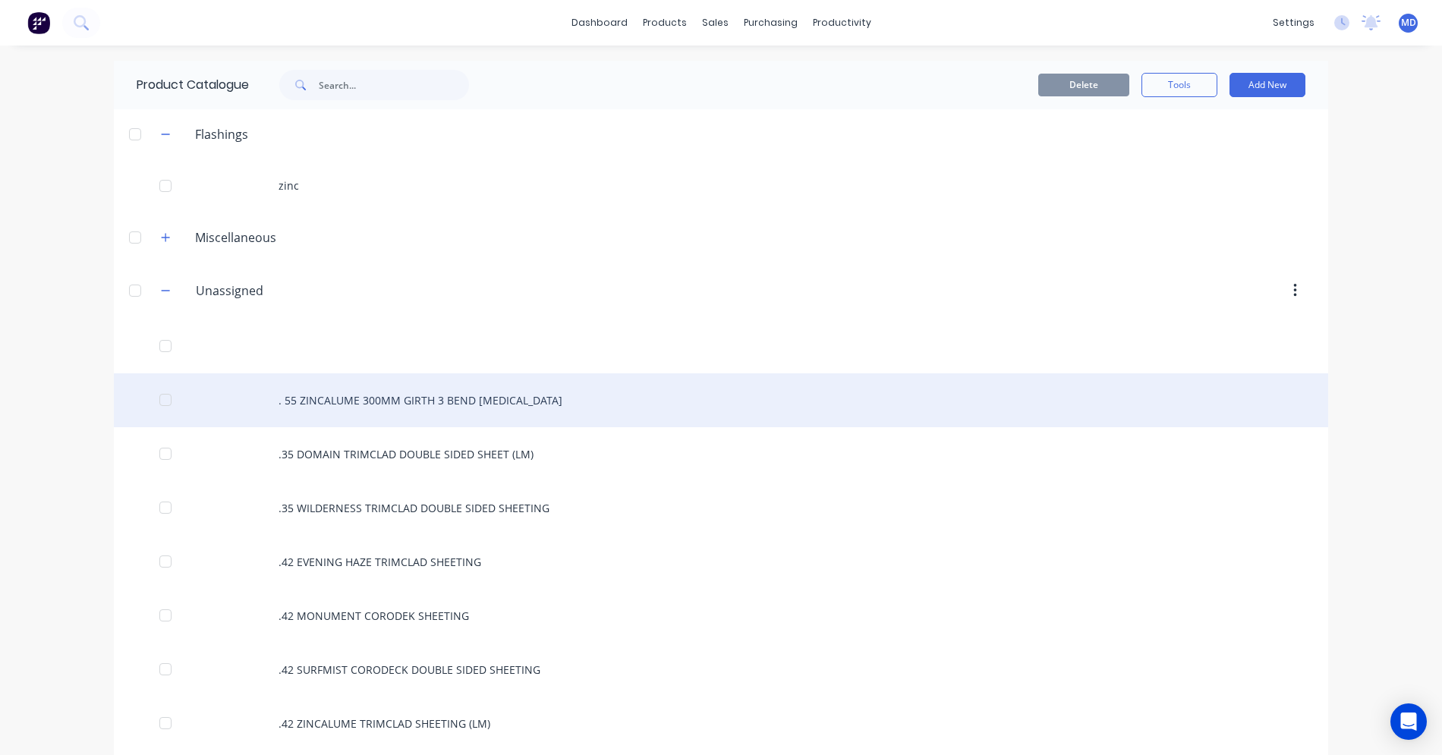
click at [407, 396] on div ". 55 ZINCALUME 300MM GIRTH 3 BEND [MEDICAL_DATA]" at bounding box center [721, 400] width 1215 height 54
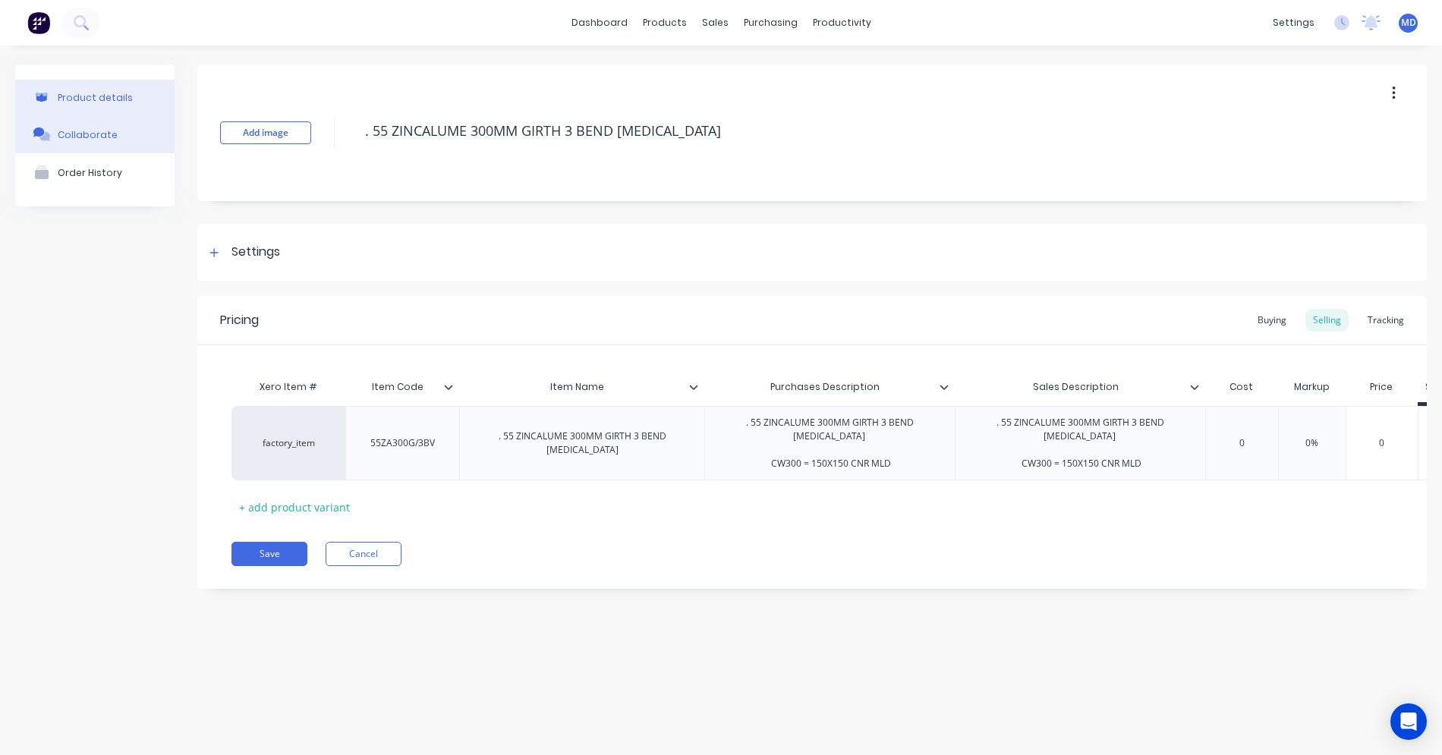
click at [107, 136] on div "Collaborate" at bounding box center [88, 134] width 60 height 11
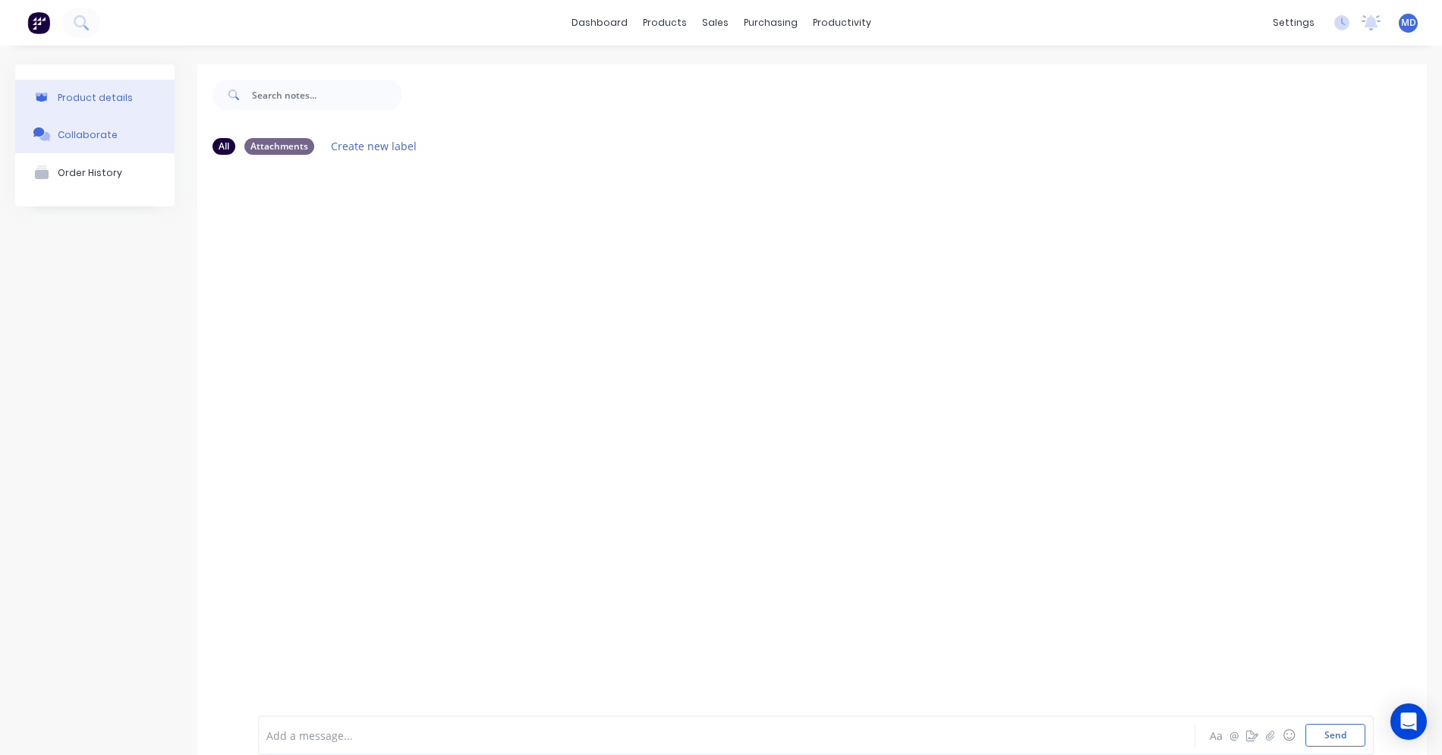
click at [58, 99] on div "Product details" at bounding box center [95, 97] width 75 height 11
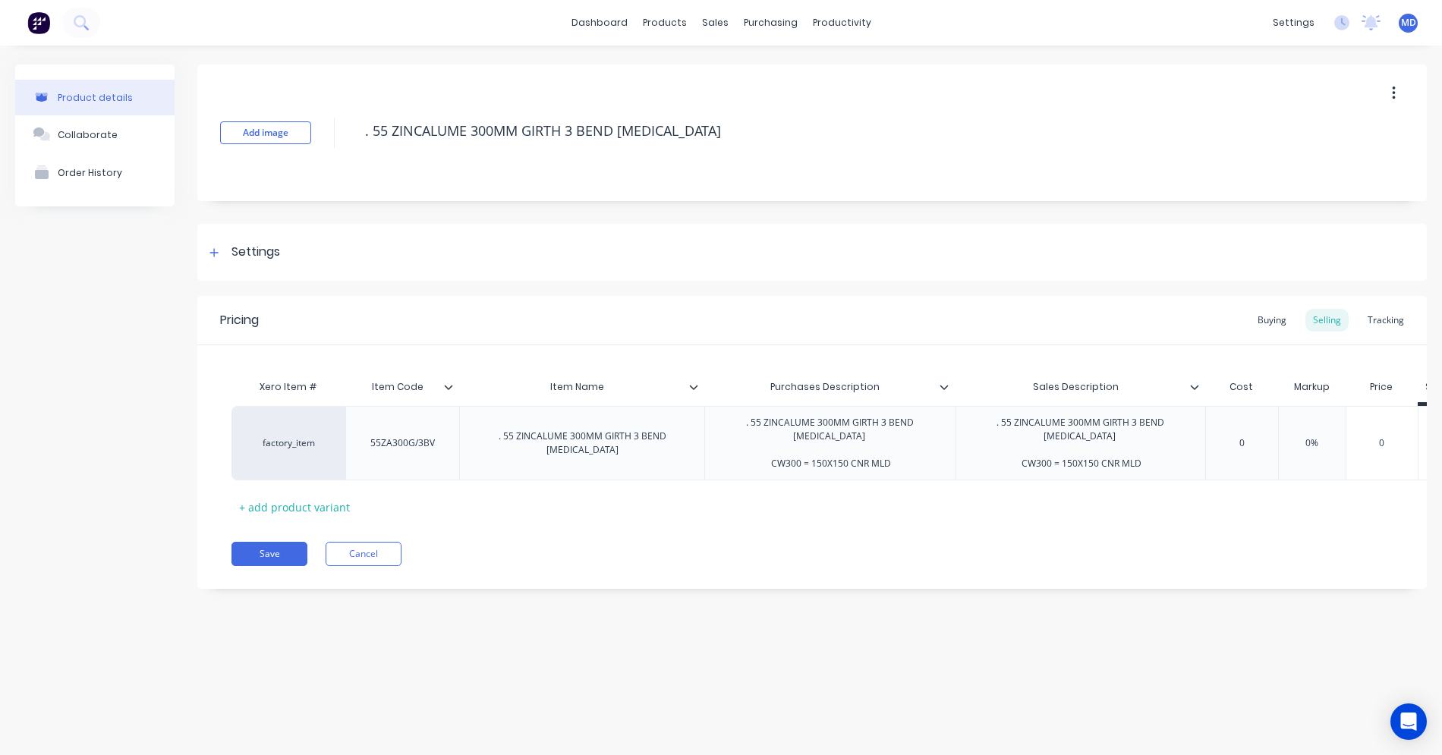
type textarea "x"
click at [367, 549] on button "Cancel" at bounding box center [364, 554] width 76 height 24
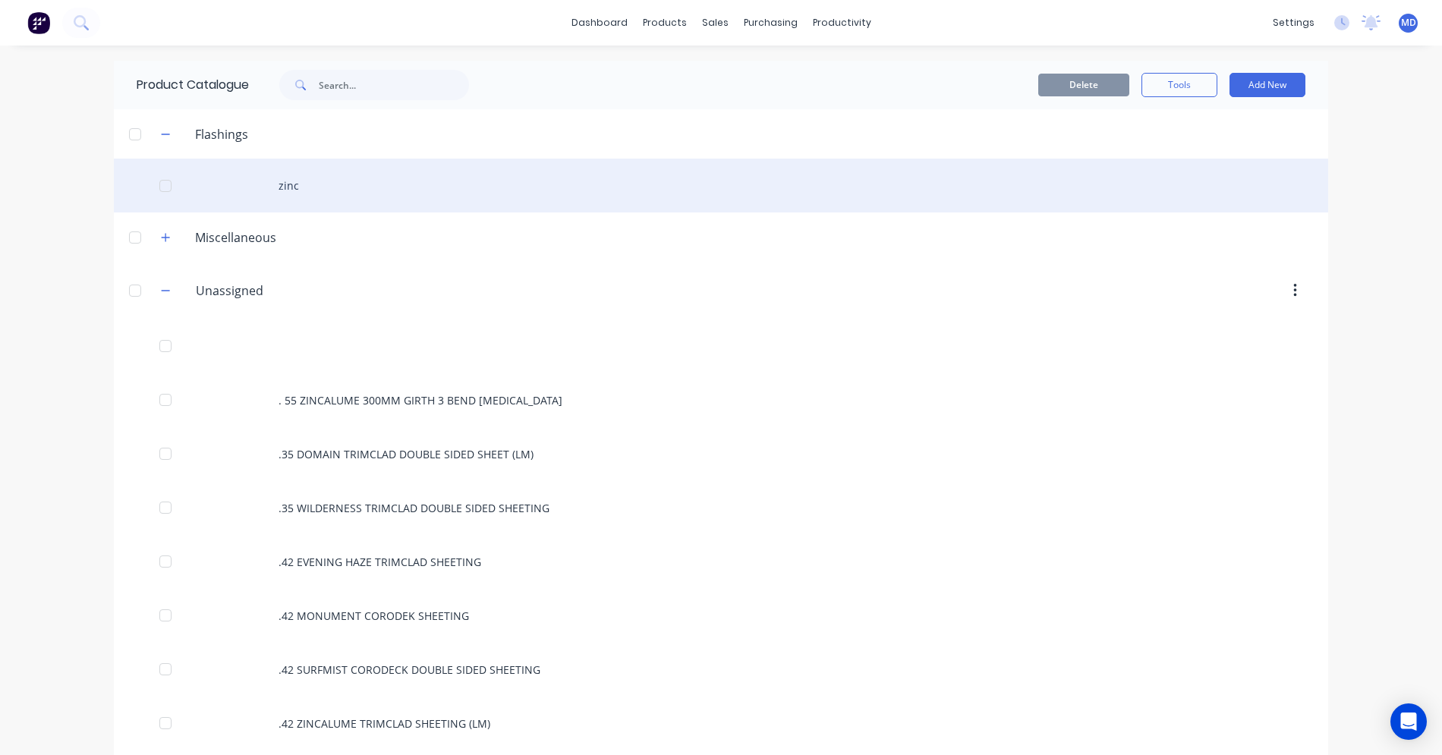
click at [260, 183] on div "zinc" at bounding box center [721, 186] width 1215 height 54
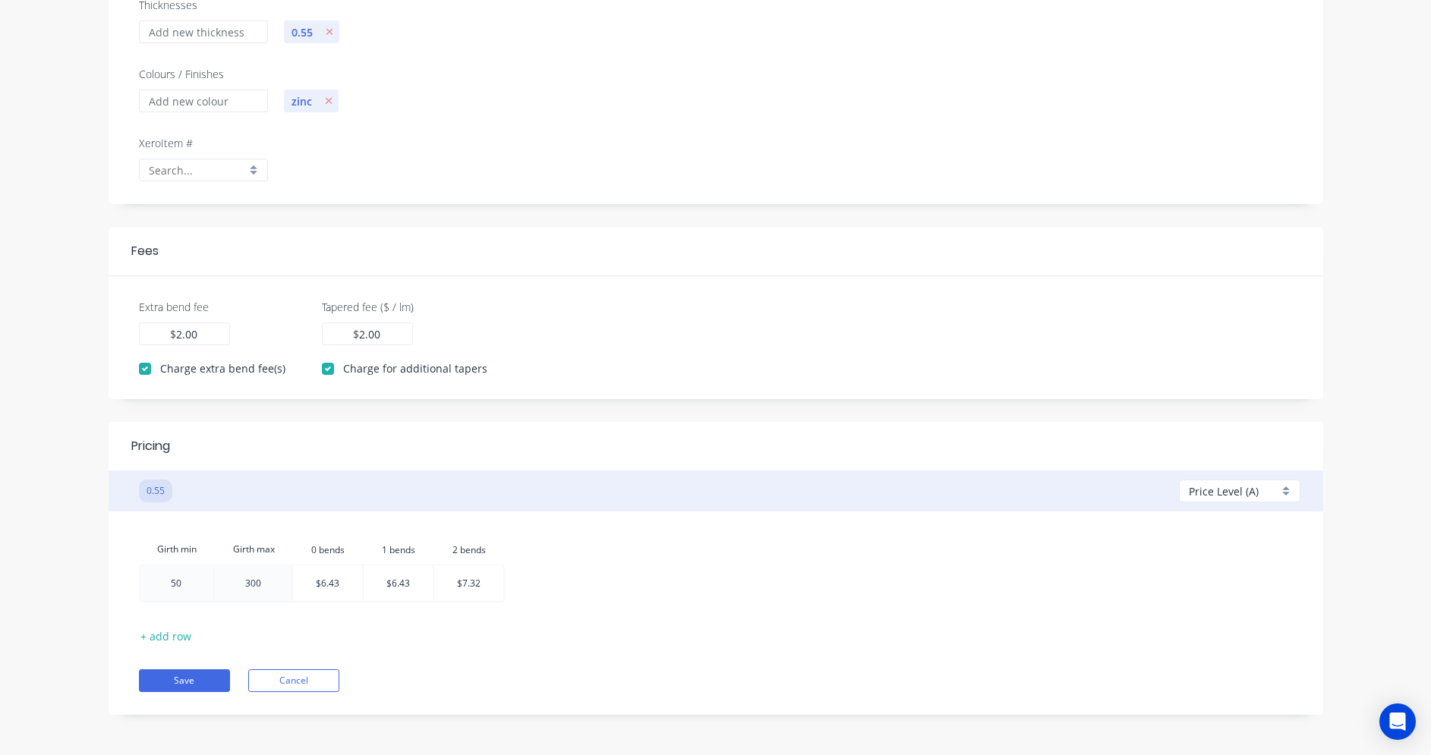
scroll to position [241, 0]
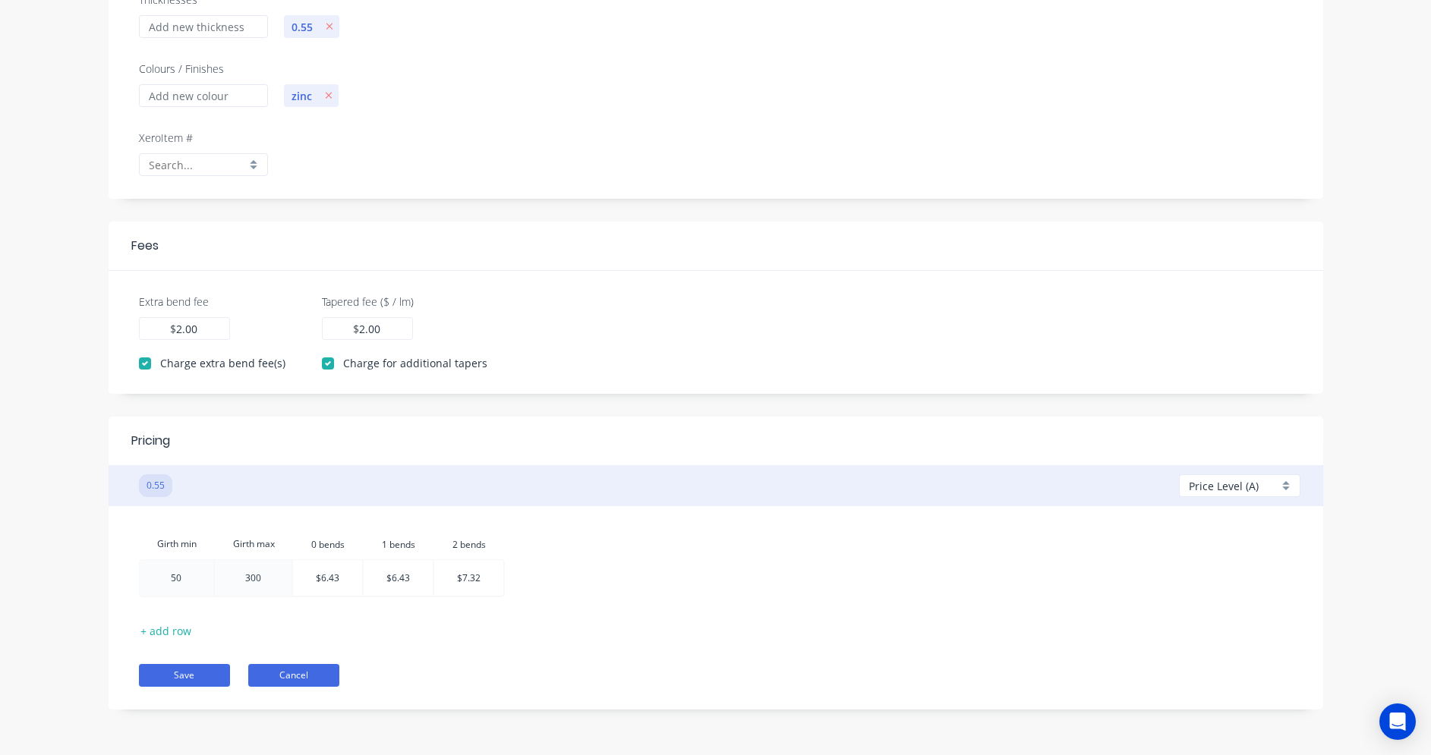
click at [320, 677] on button "Cancel" at bounding box center [293, 675] width 91 height 23
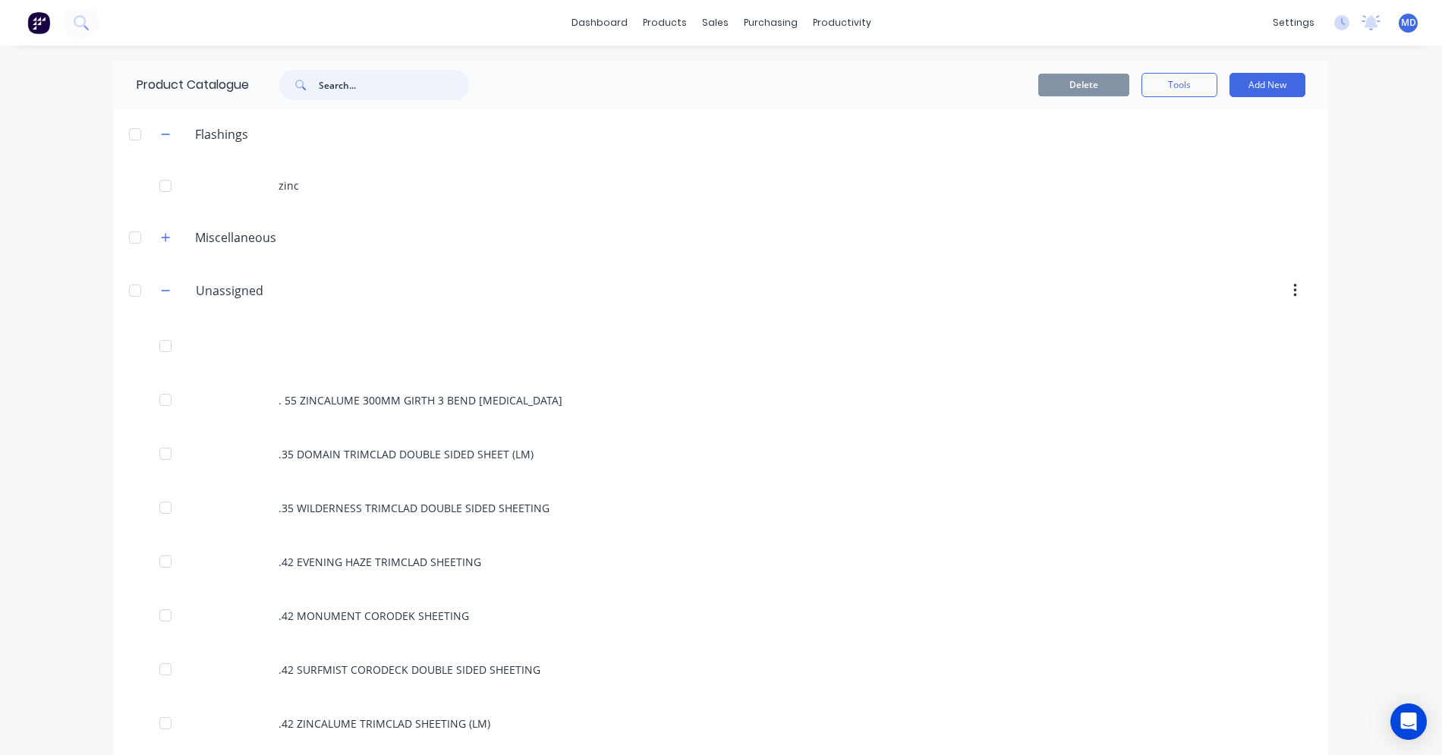
click at [336, 93] on input "text" at bounding box center [394, 85] width 150 height 30
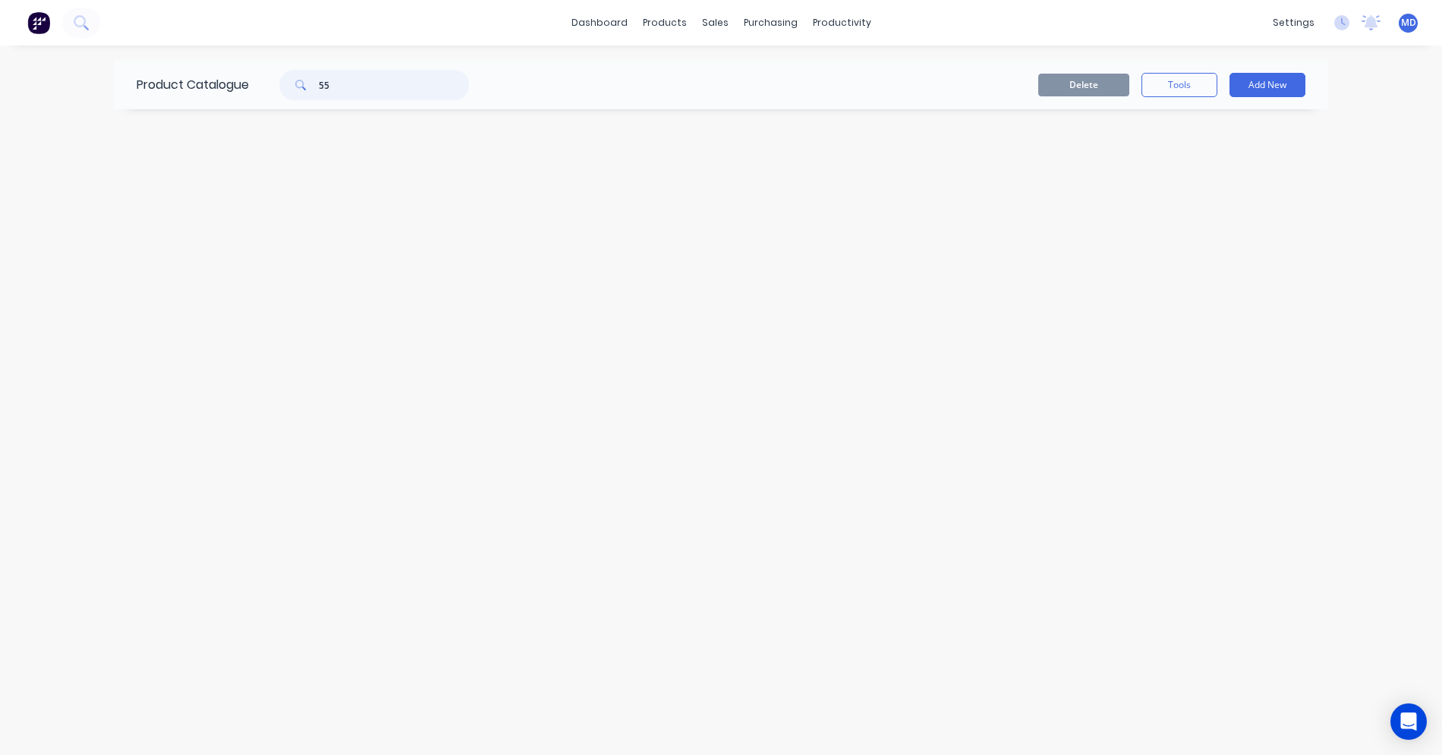
type input "5"
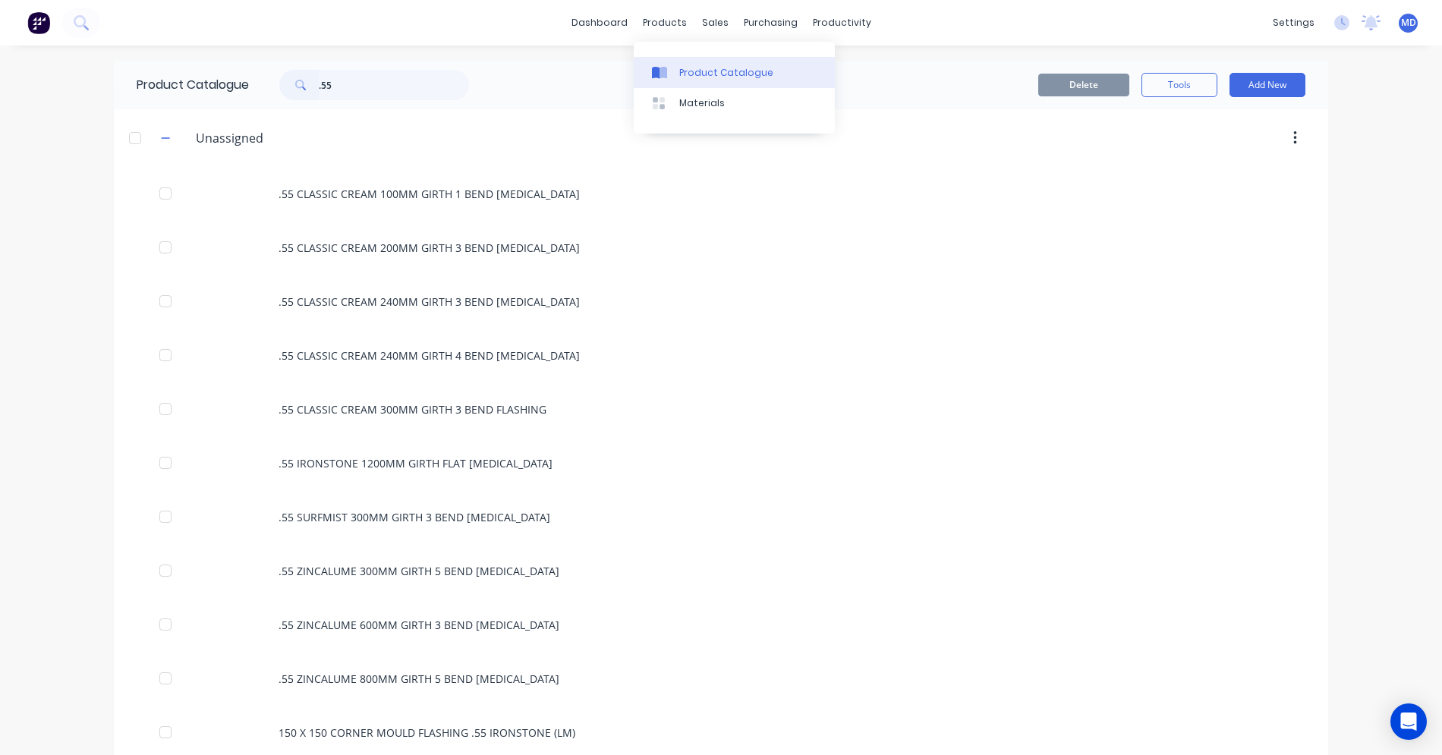
click at [698, 66] on div "Product Catalogue" at bounding box center [726, 73] width 94 height 14
click at [682, 72] on div "Product Catalogue" at bounding box center [726, 73] width 94 height 14
click at [333, 91] on input ".55" at bounding box center [394, 85] width 150 height 30
type input "."
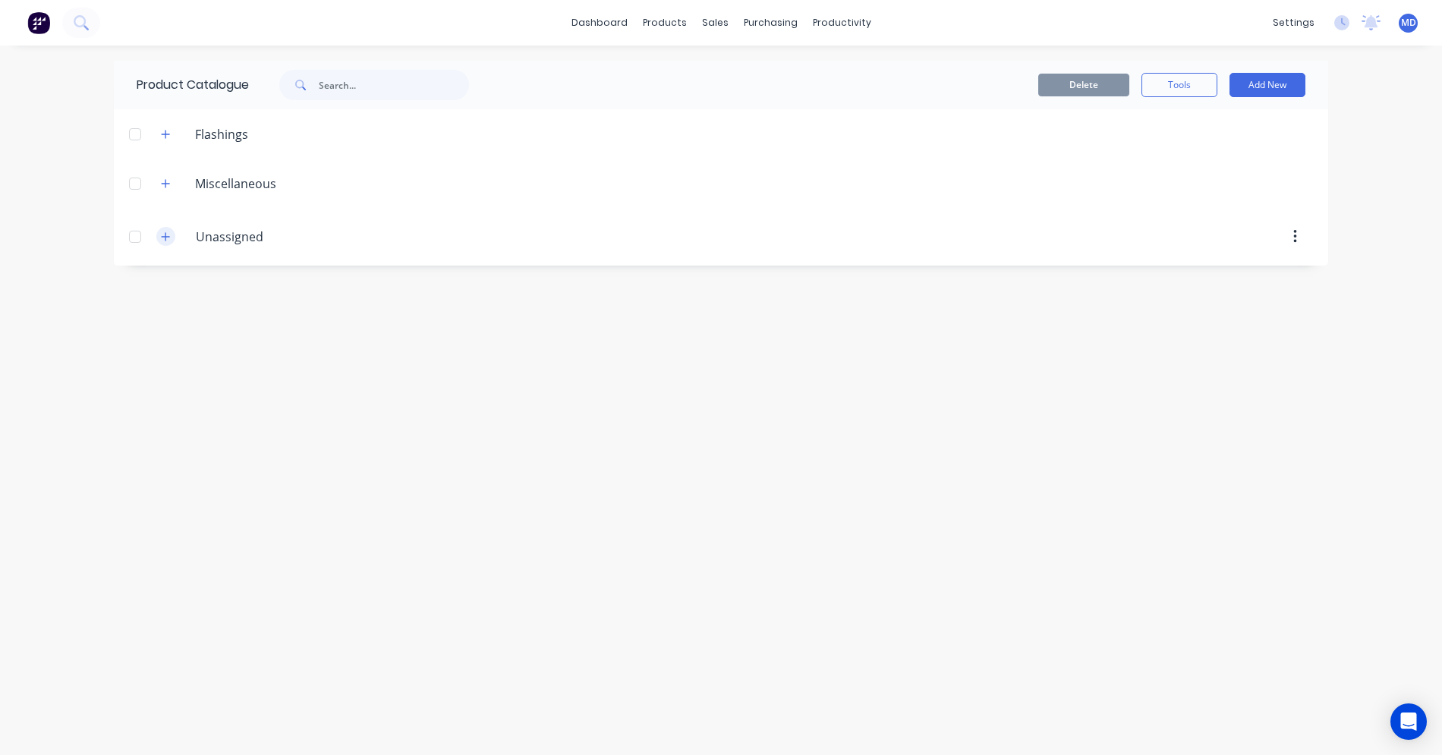
click at [167, 237] on icon "button" at bounding box center [166, 236] width 8 height 8
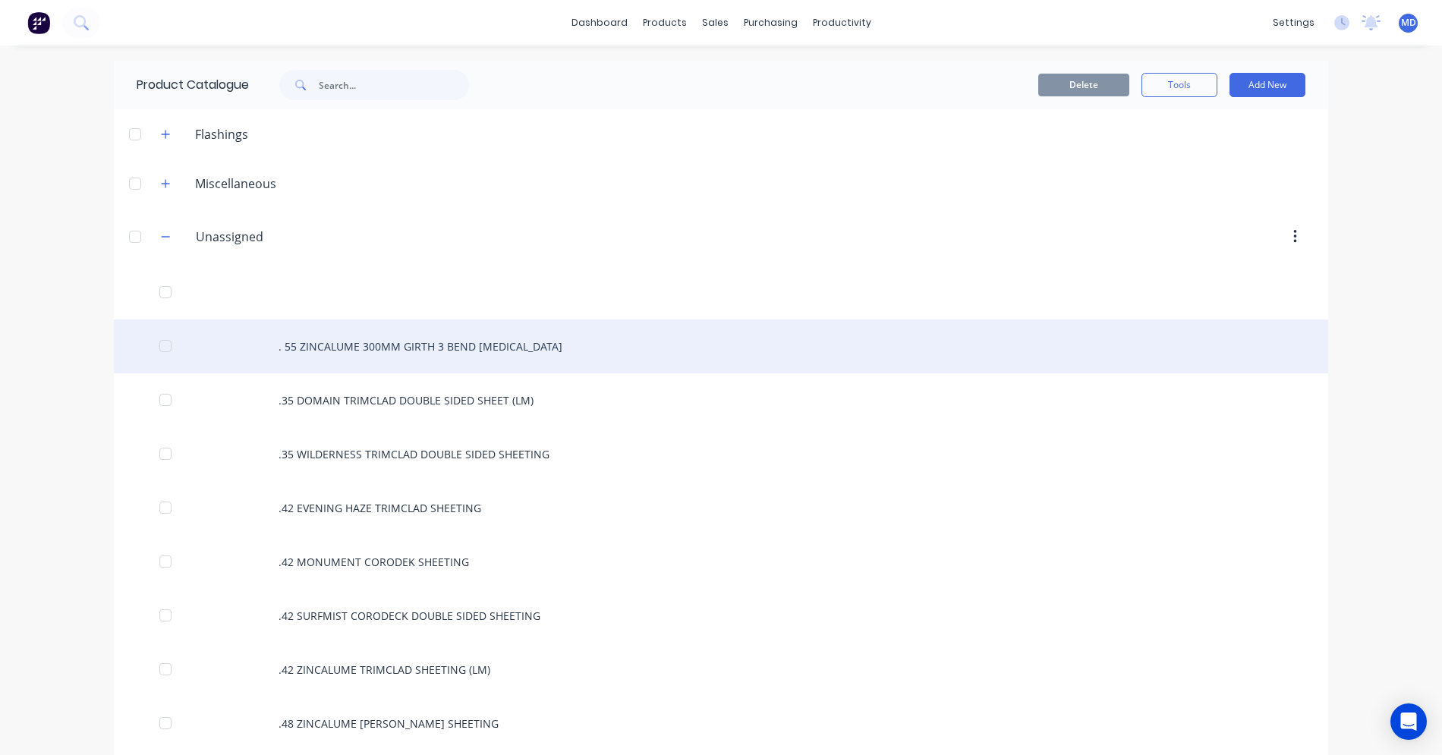
click at [297, 348] on div ". 55 ZINCALUME 300MM GIRTH 3 BEND [MEDICAL_DATA]" at bounding box center [721, 347] width 1215 height 54
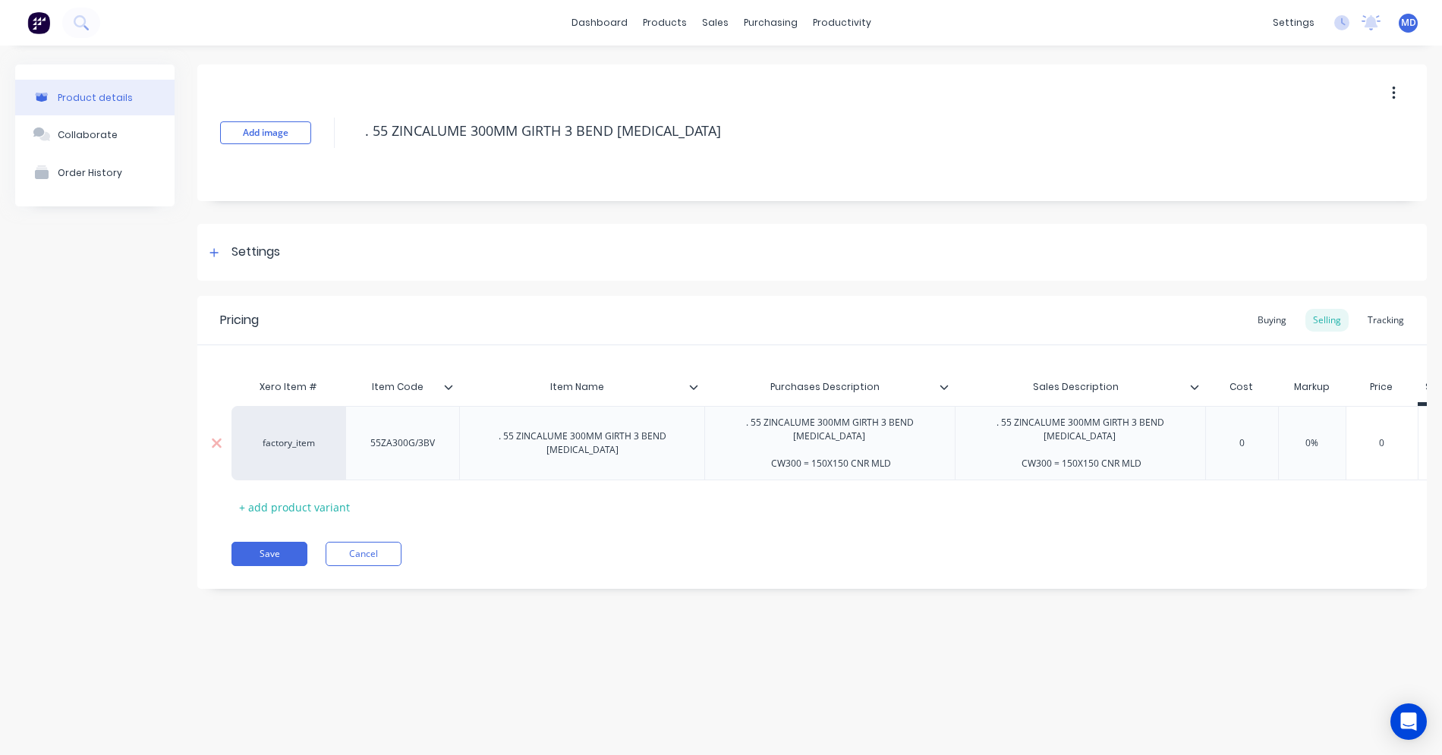
click at [377, 443] on div "55ZA300G/3BV" at bounding box center [402, 443] width 89 height 20
click at [372, 443] on div "55ZA300G/3BV" at bounding box center [402, 443] width 89 height 20
drag, startPoint x: 370, startPoint y: 443, endPoint x: 443, endPoint y: 437, distance: 73.1
click at [443, 437] on div "55ZA300G/3BV" at bounding box center [402, 443] width 89 height 20
copy div "55ZA300G/3BV"
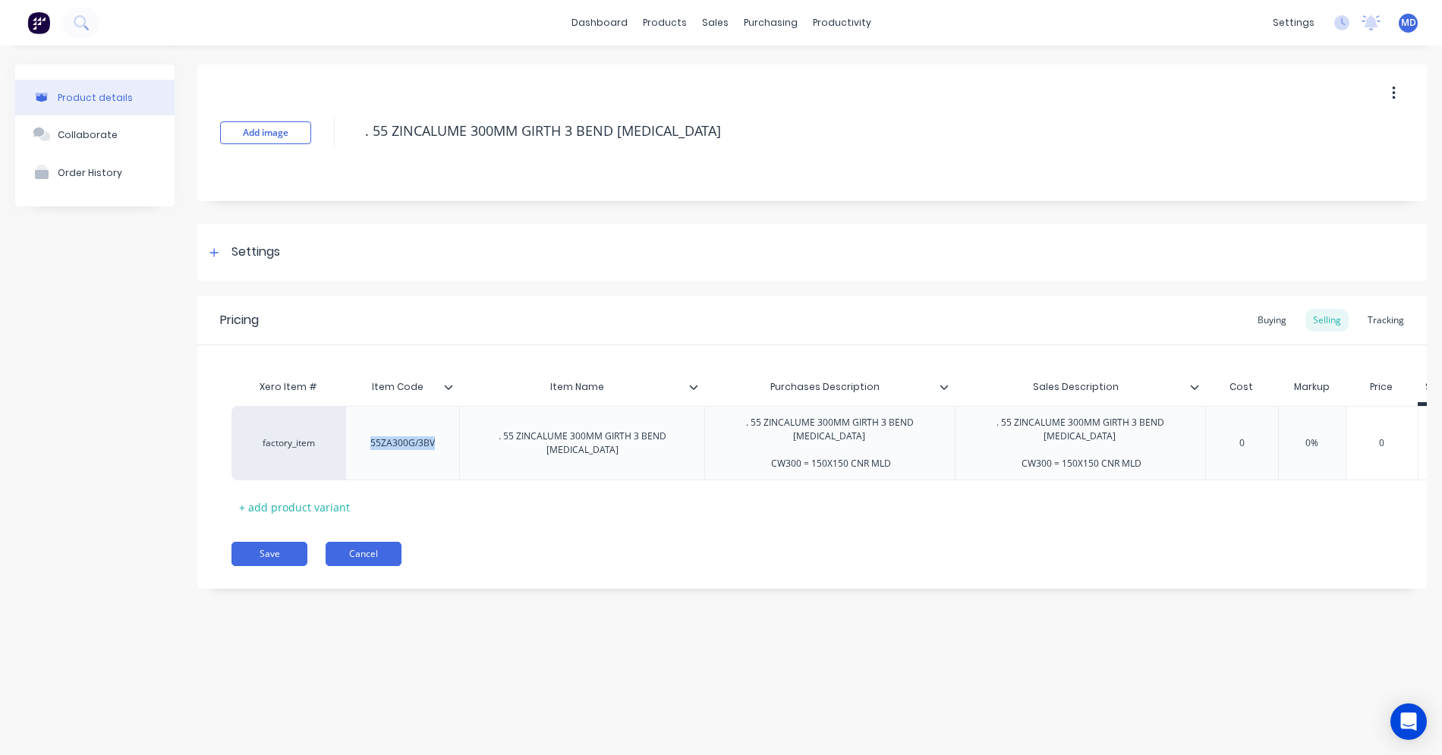
type textarea "x"
click at [368, 550] on button "Cancel" at bounding box center [364, 554] width 76 height 24
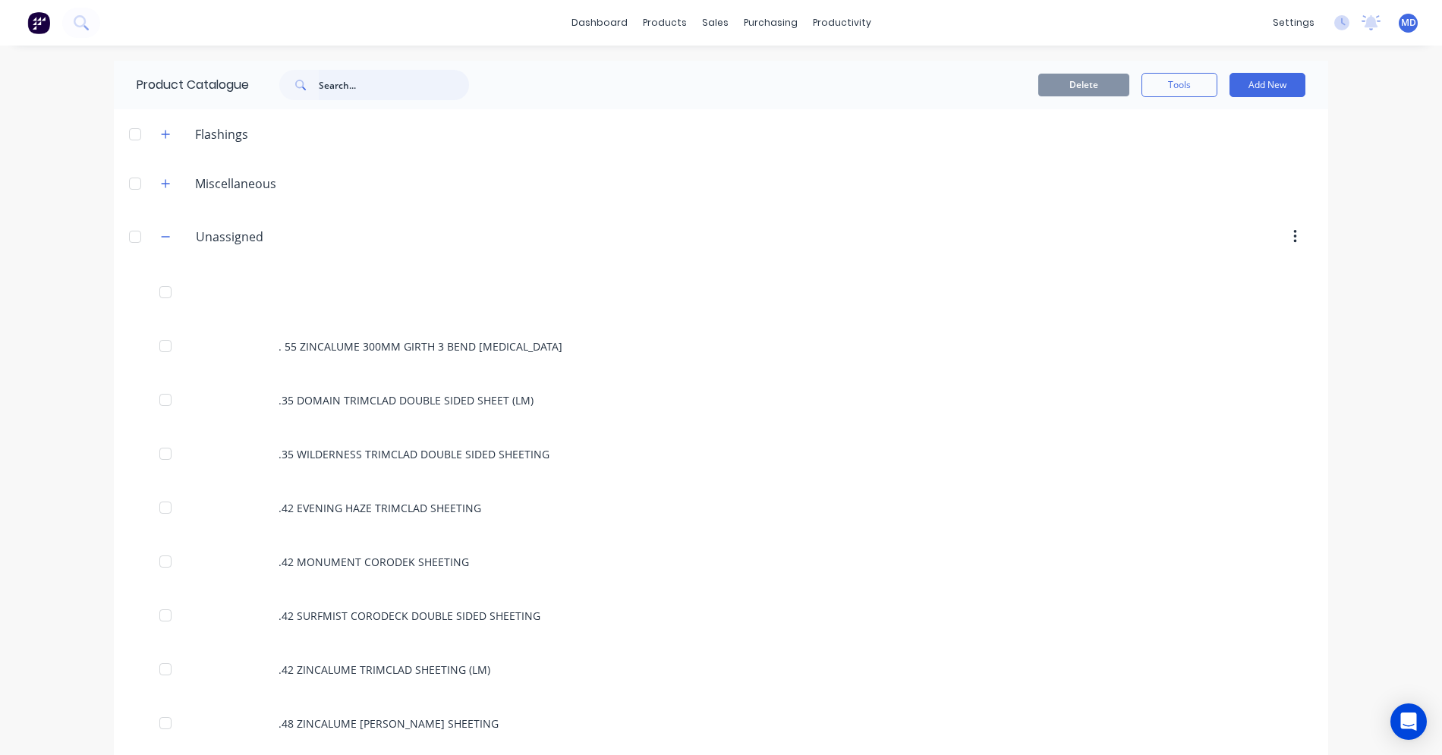
click at [325, 89] on input "text" at bounding box center [394, 85] width 150 height 30
paste input "55ZA300G/3BV"
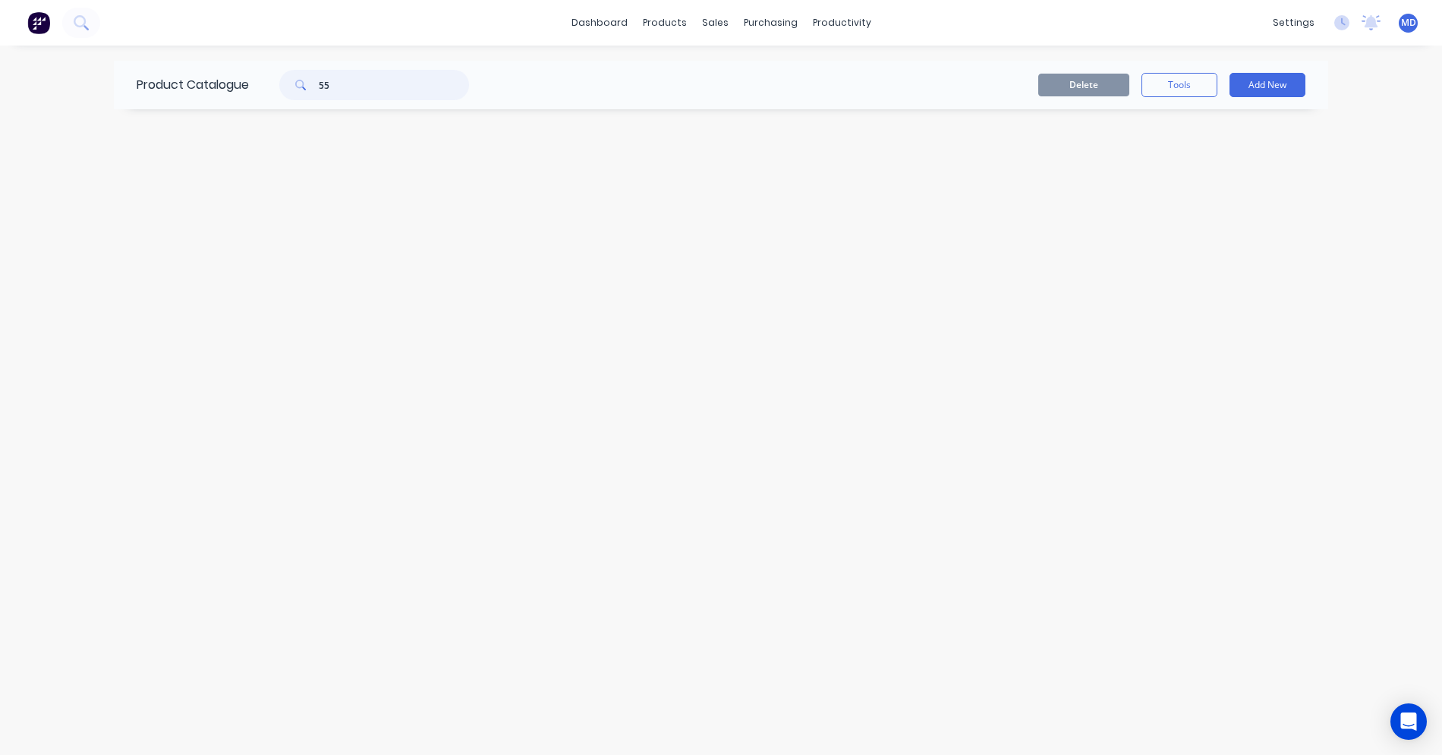
type input "5"
click at [78, 24] on icon at bounding box center [81, 22] width 14 height 14
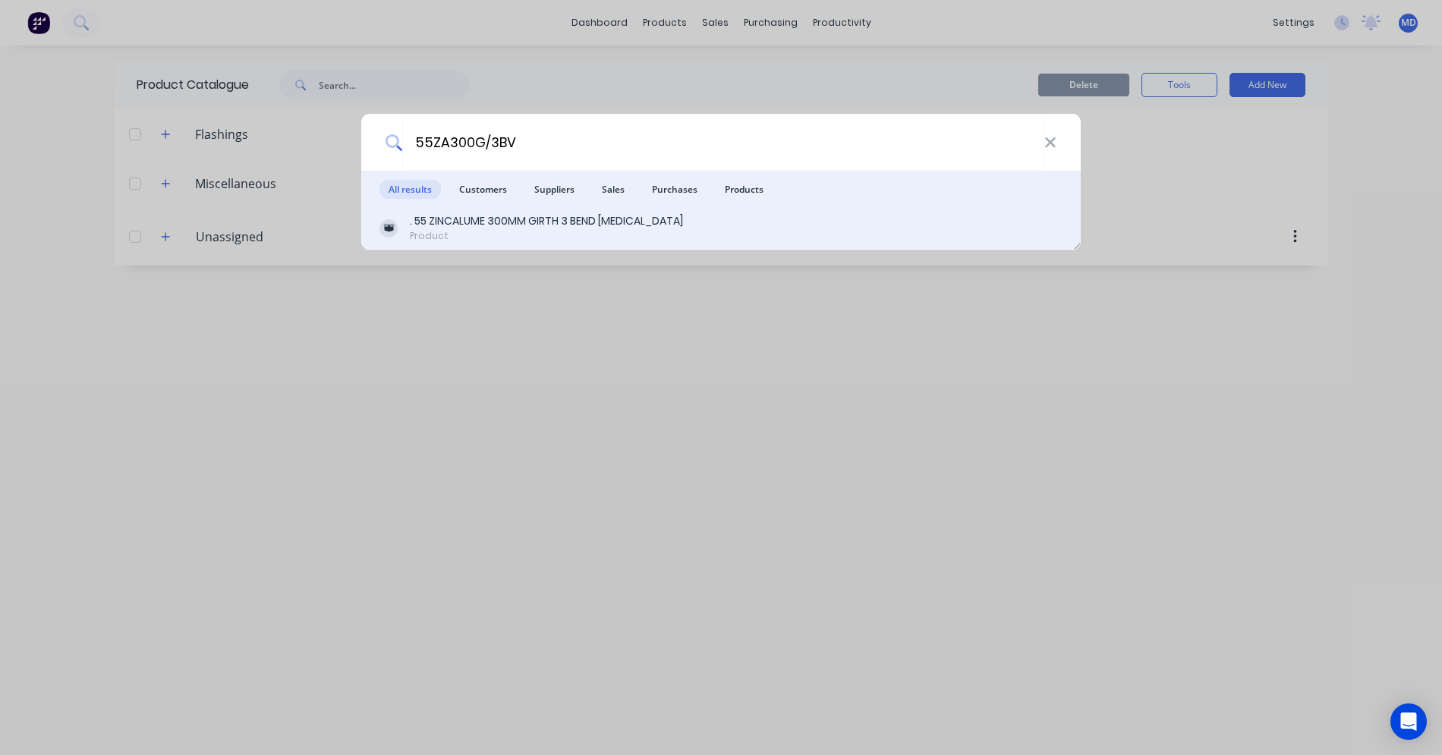
type input "55ZA300G/3BV"
click at [471, 219] on div ". 55 ZINCALUME 300MM GIRTH 3 BEND [MEDICAL_DATA]" at bounding box center [546, 221] width 273 height 16
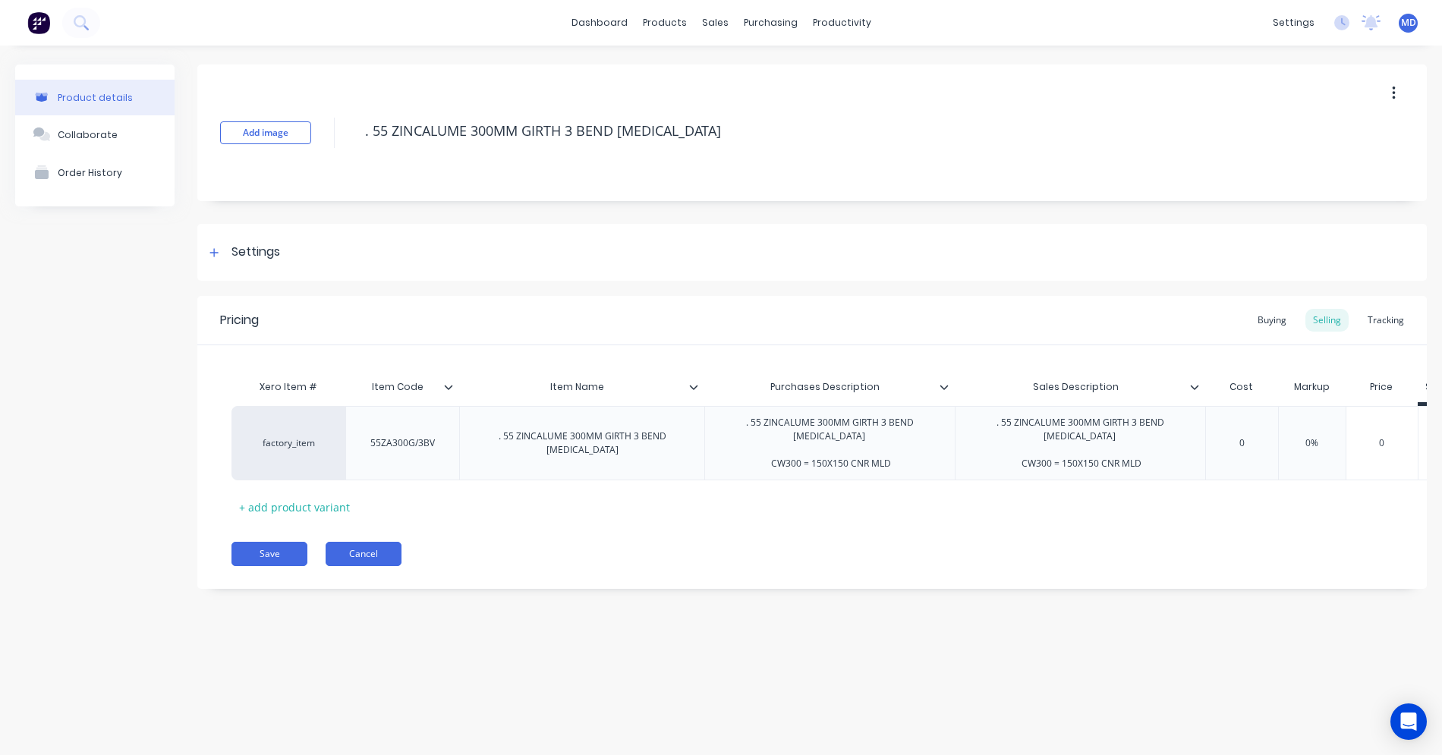
click at [358, 558] on button "Cancel" at bounding box center [364, 554] width 76 height 24
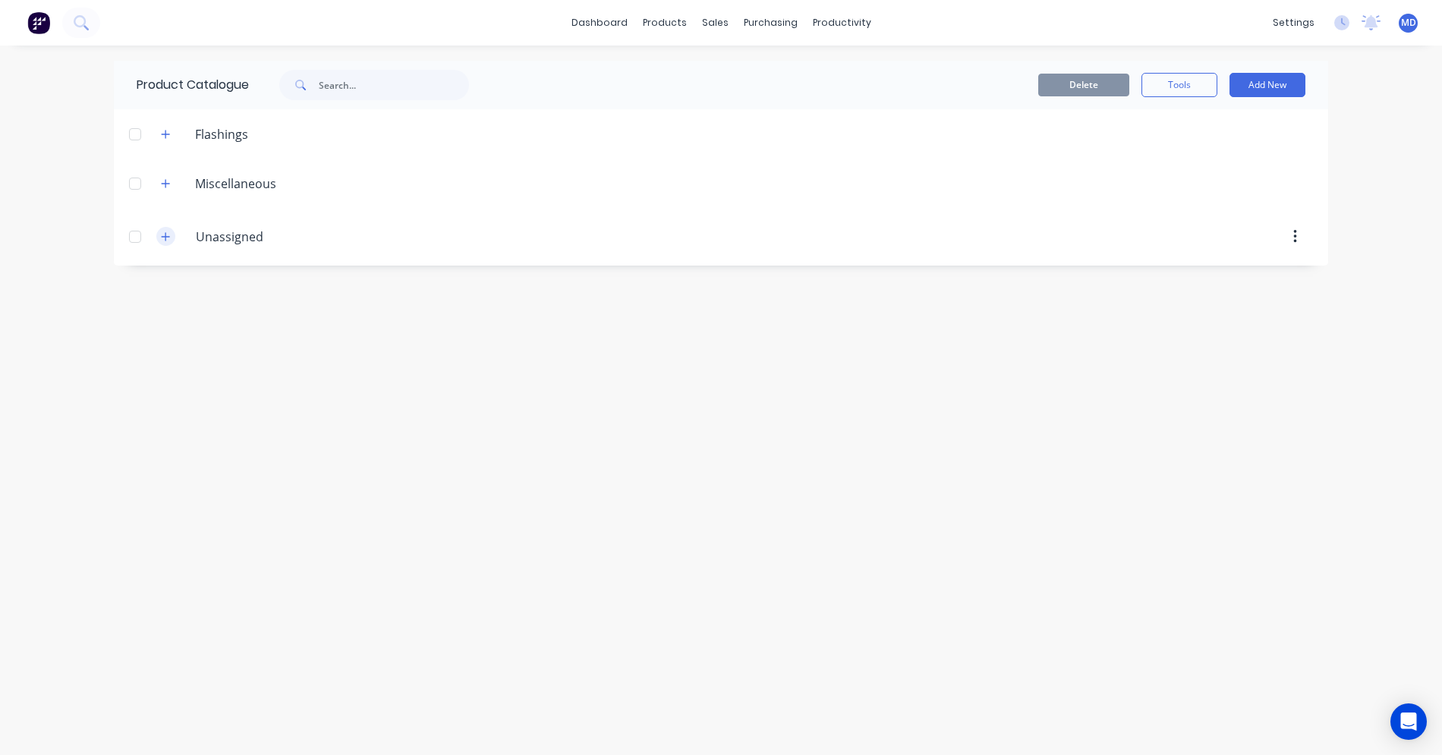
click at [173, 239] on button "button" at bounding box center [165, 236] width 19 height 19
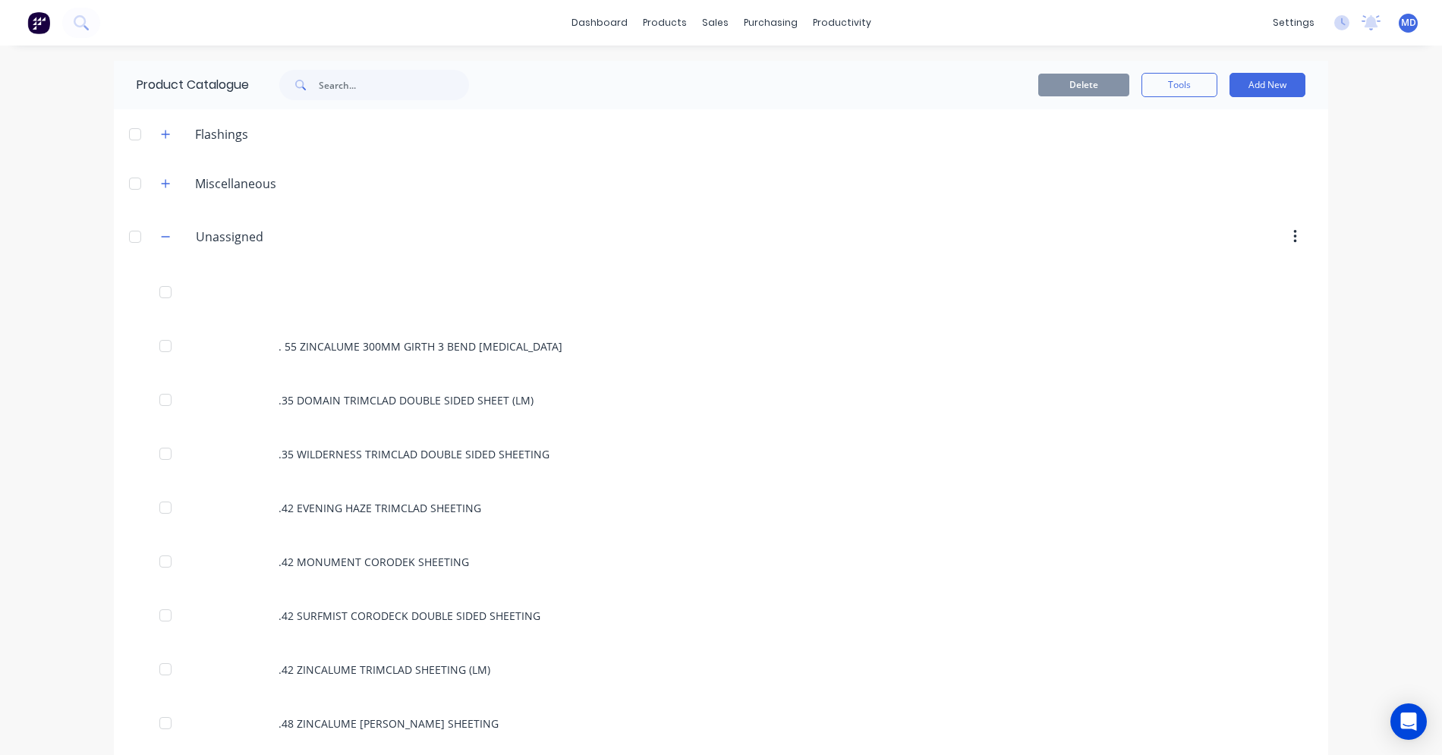
click at [1351, 181] on div "dashboard products sales purchasing productivity dashboard products Product Cat…" at bounding box center [721, 377] width 1442 height 755
click at [1272, 85] on button "Add New" at bounding box center [1268, 85] width 76 height 24
click at [1211, 183] on div "Product" at bounding box center [1233, 185] width 117 height 22
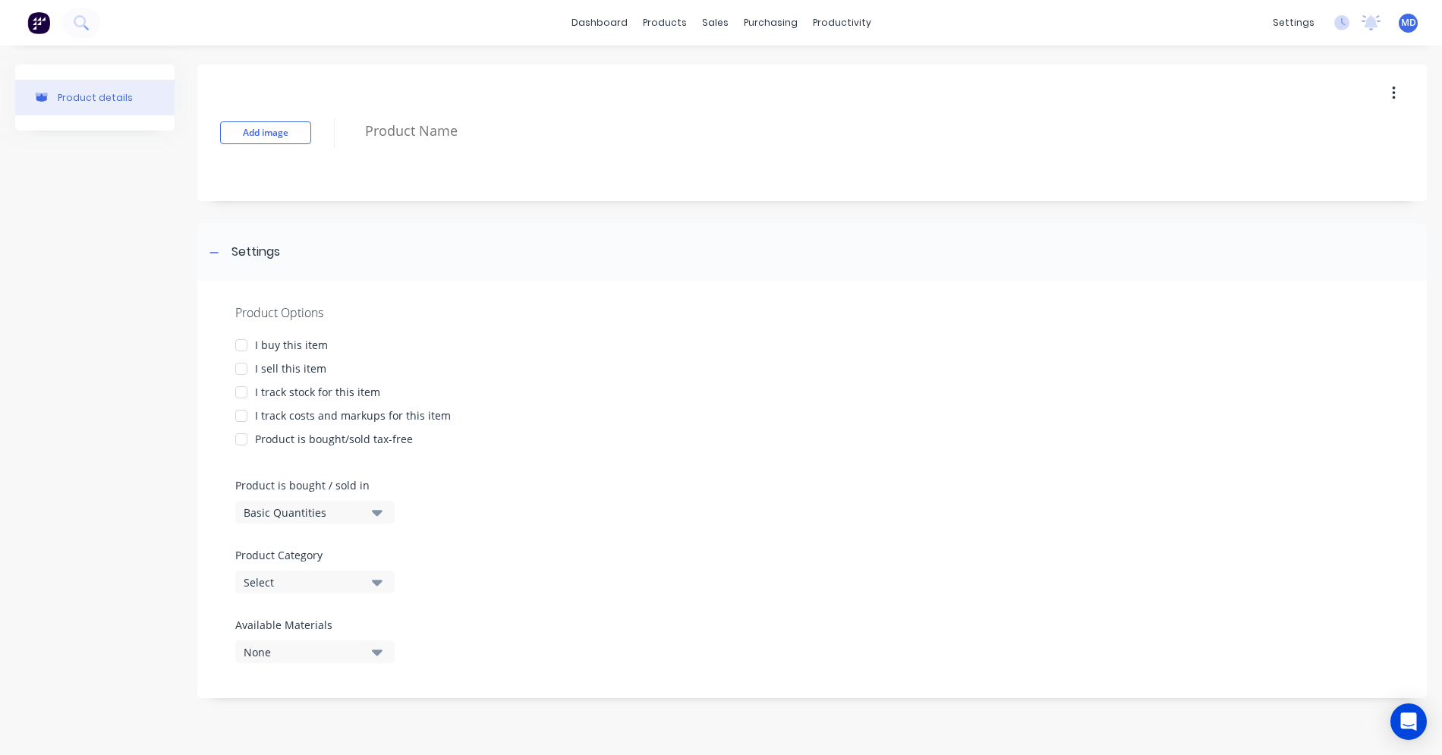
click at [244, 346] on div at bounding box center [241, 345] width 30 height 30
click at [242, 361] on div at bounding box center [241, 369] width 30 height 30
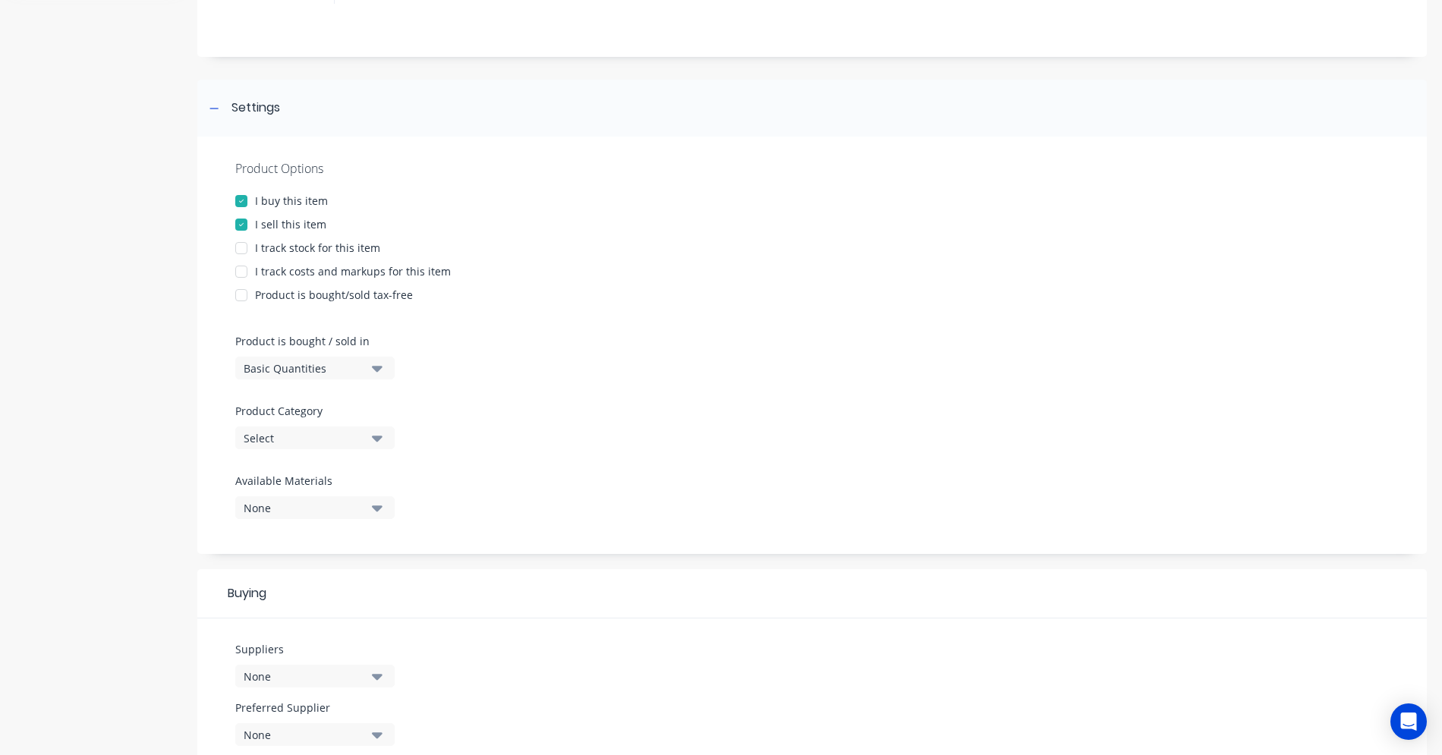
scroll to position [152, 0]
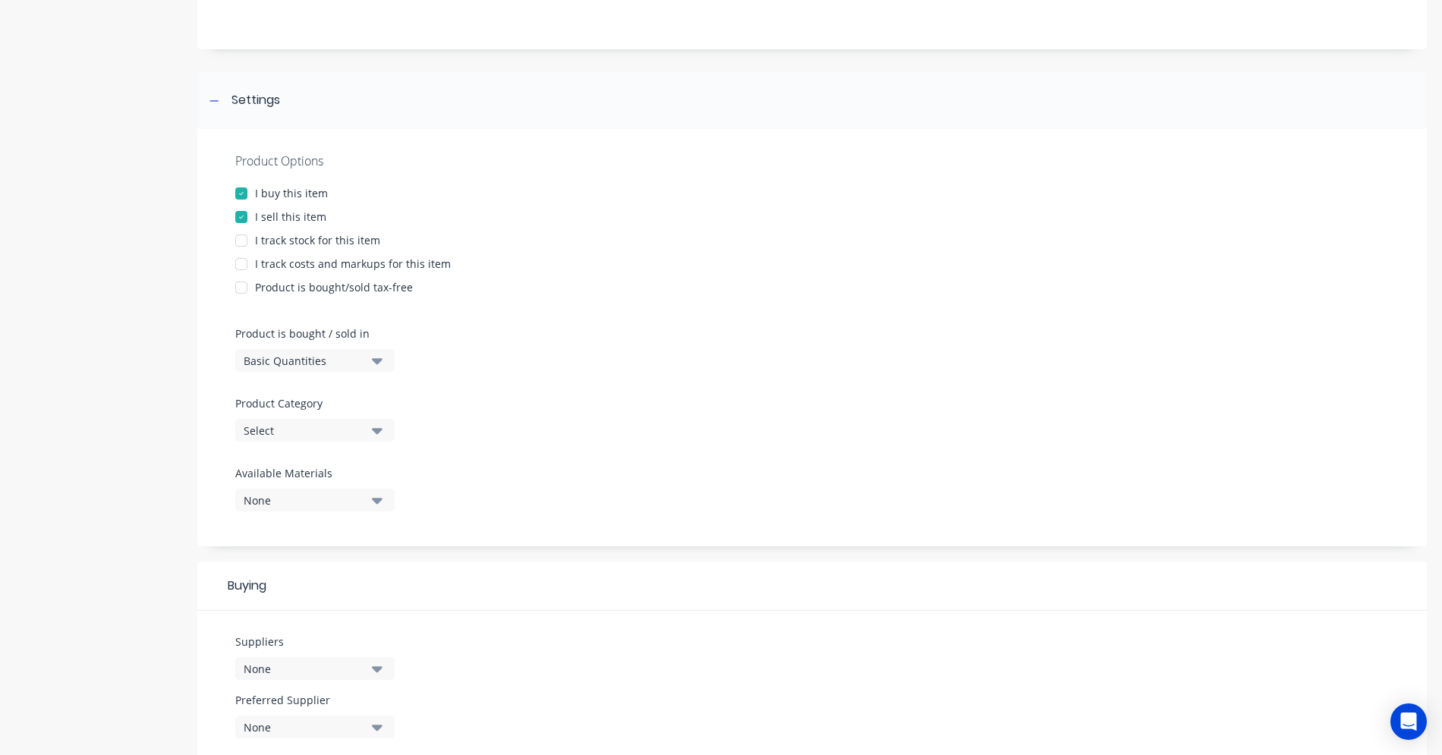
click at [359, 364] on div "Basic Quantities" at bounding box center [304, 361] width 121 height 16
click at [342, 396] on div "Basic Quantities" at bounding box center [349, 398] width 228 height 30
click at [388, 438] on button "Select" at bounding box center [314, 430] width 159 height 23
click at [302, 517] on div "Miscellaneous" at bounding box center [349, 514] width 228 height 30
click at [347, 503] on div "None" at bounding box center [304, 501] width 121 height 16
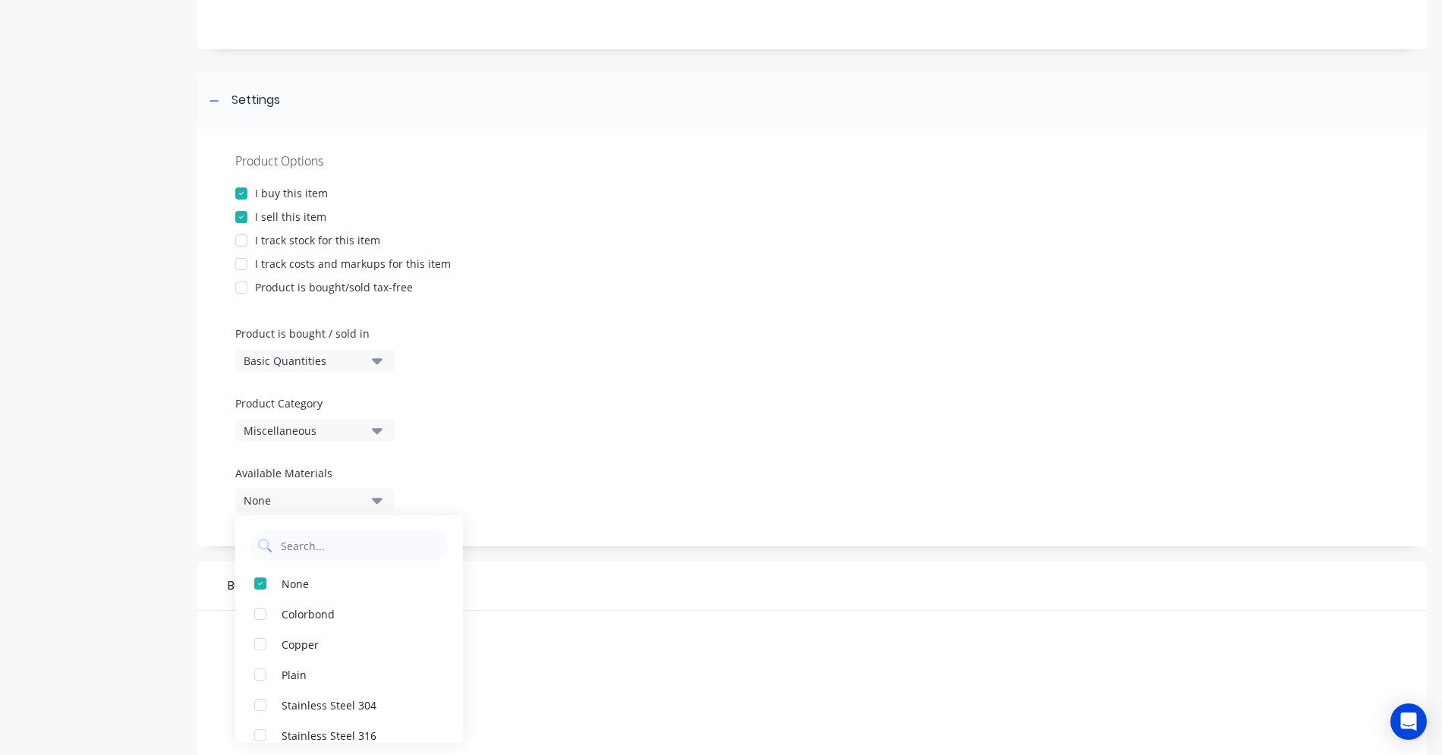
click at [500, 429] on div "Product Options I buy this item I sell this item I track stock for this item I …" at bounding box center [812, 338] width 1230 height 418
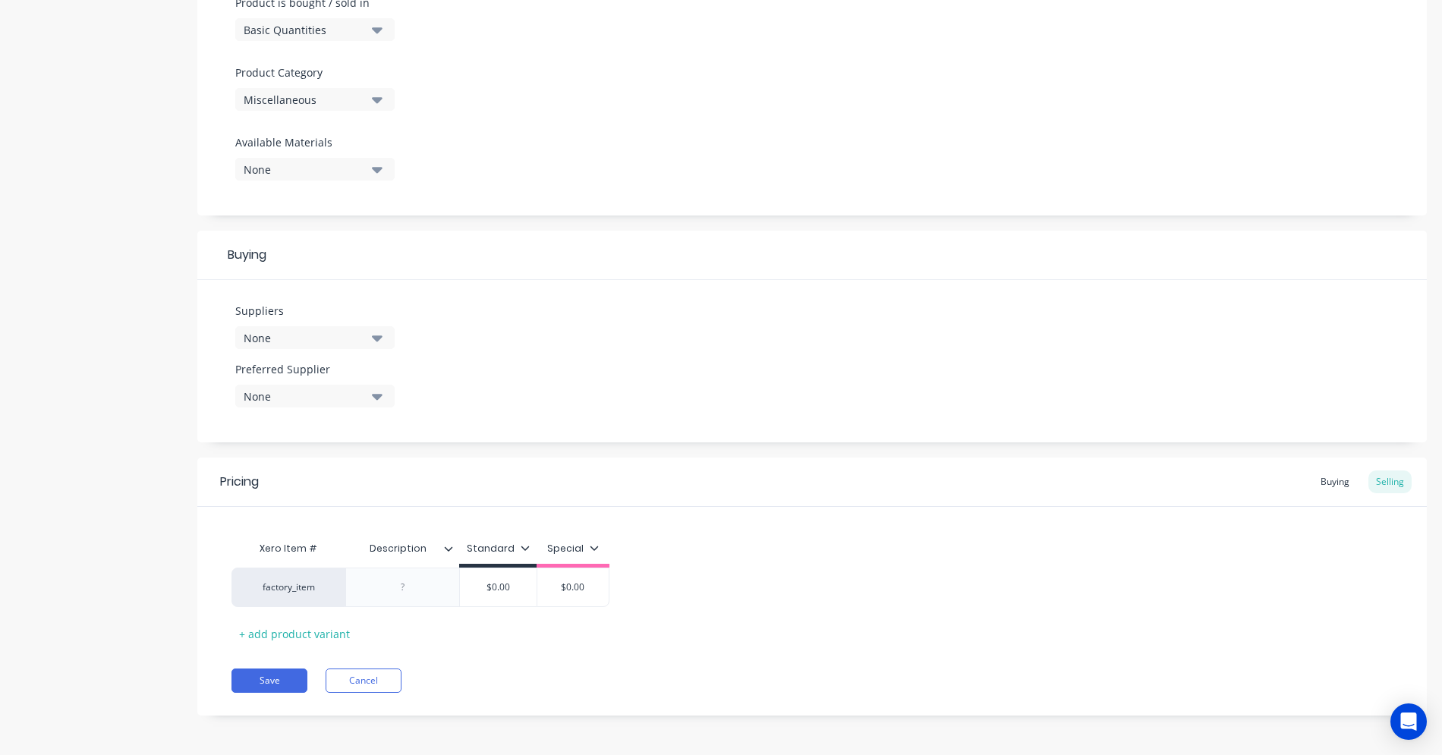
scroll to position [485, 0]
click at [387, 339] on button "None" at bounding box center [314, 335] width 159 height 23
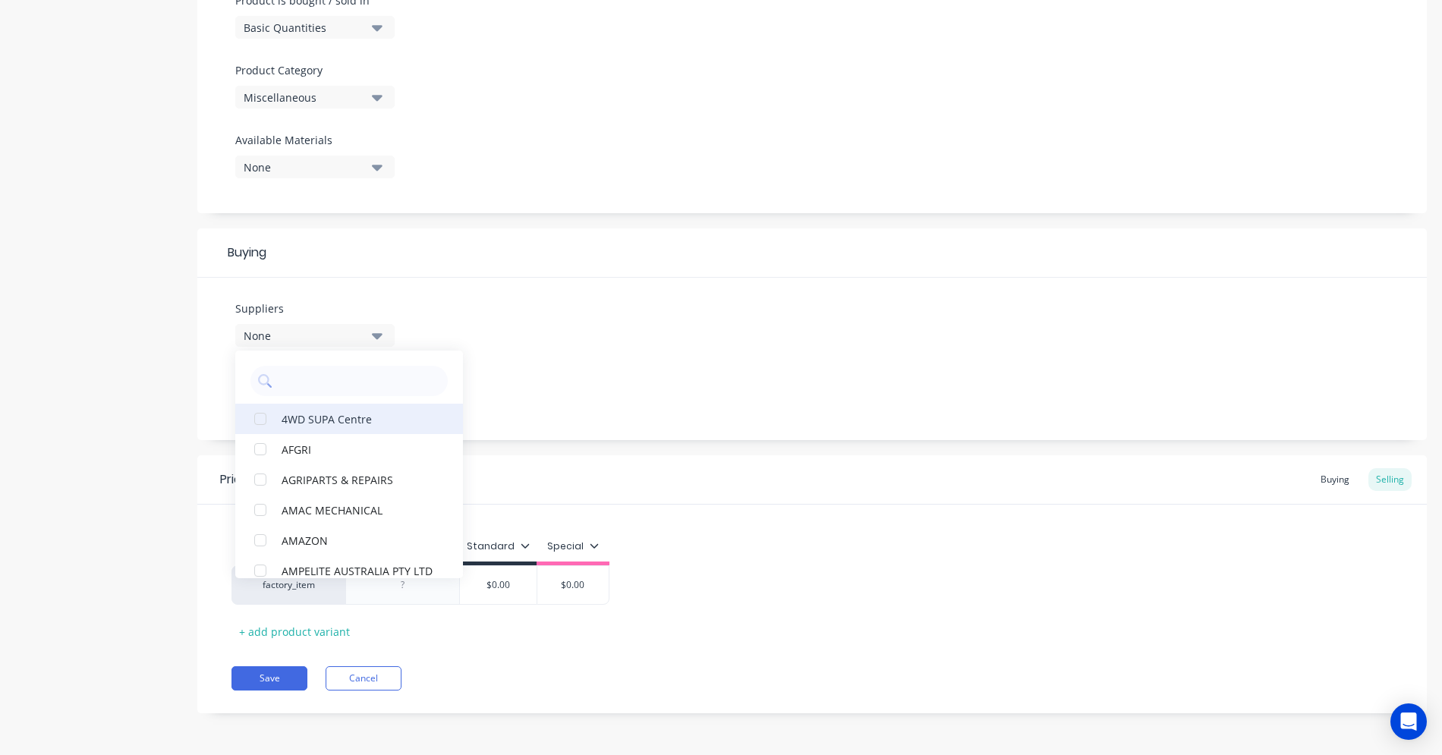
click at [323, 426] on div "4WD SUPA Centre" at bounding box center [358, 419] width 152 height 16
click at [511, 382] on div "Suppliers 1 suppliers selected 4WD SUPA Centre AFGRI AGRIPARTS & REPAIRS AMAC M…" at bounding box center [812, 359] width 1230 height 162
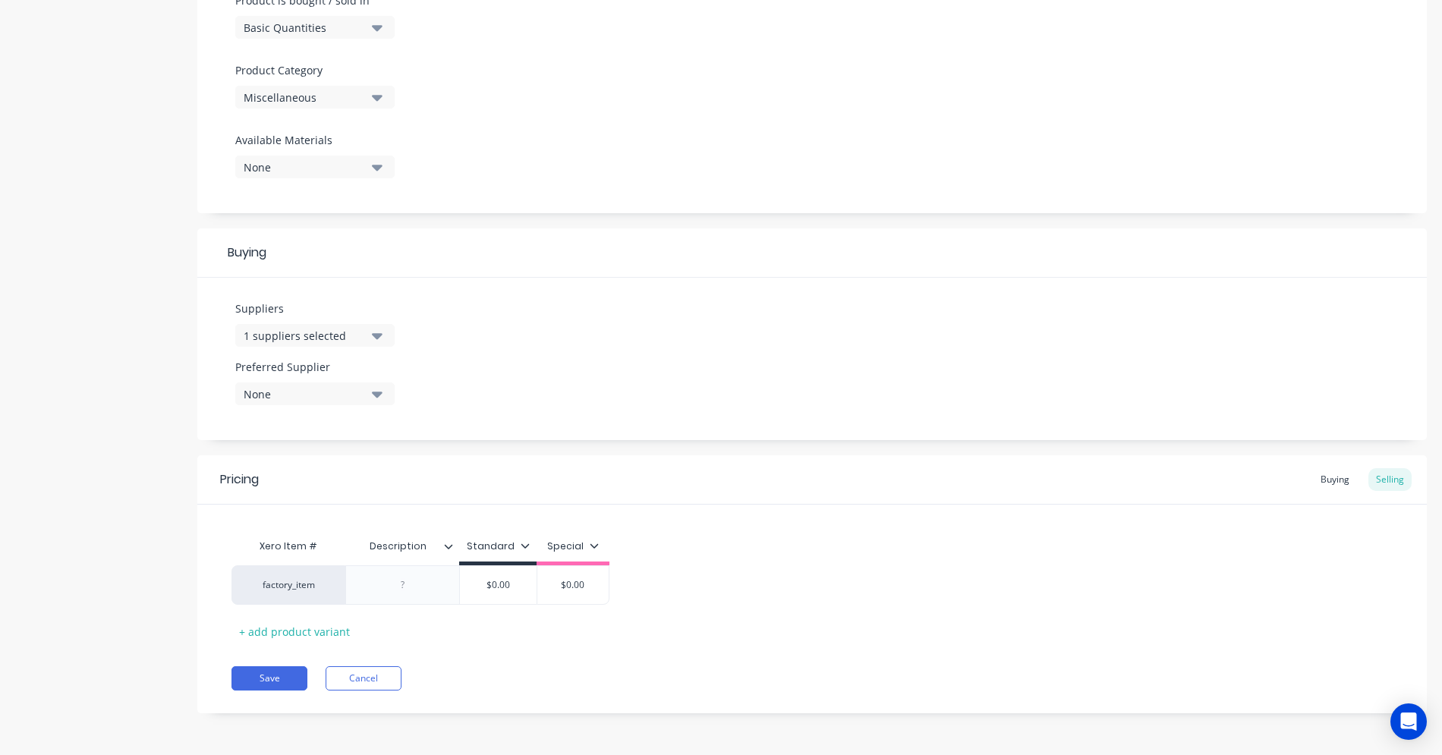
click at [385, 396] on button "None" at bounding box center [314, 394] width 159 height 23
drag, startPoint x: 370, startPoint y: 468, endPoint x: 399, endPoint y: 437, distance: 42.4
click at [369, 468] on button "4WD SUPA Centre" at bounding box center [349, 477] width 228 height 30
click at [572, 407] on div "Suppliers 1 suppliers selected Preferred Supplier 4WD SUPA Centre 4WD SUPA Cent…" at bounding box center [812, 359] width 1230 height 162
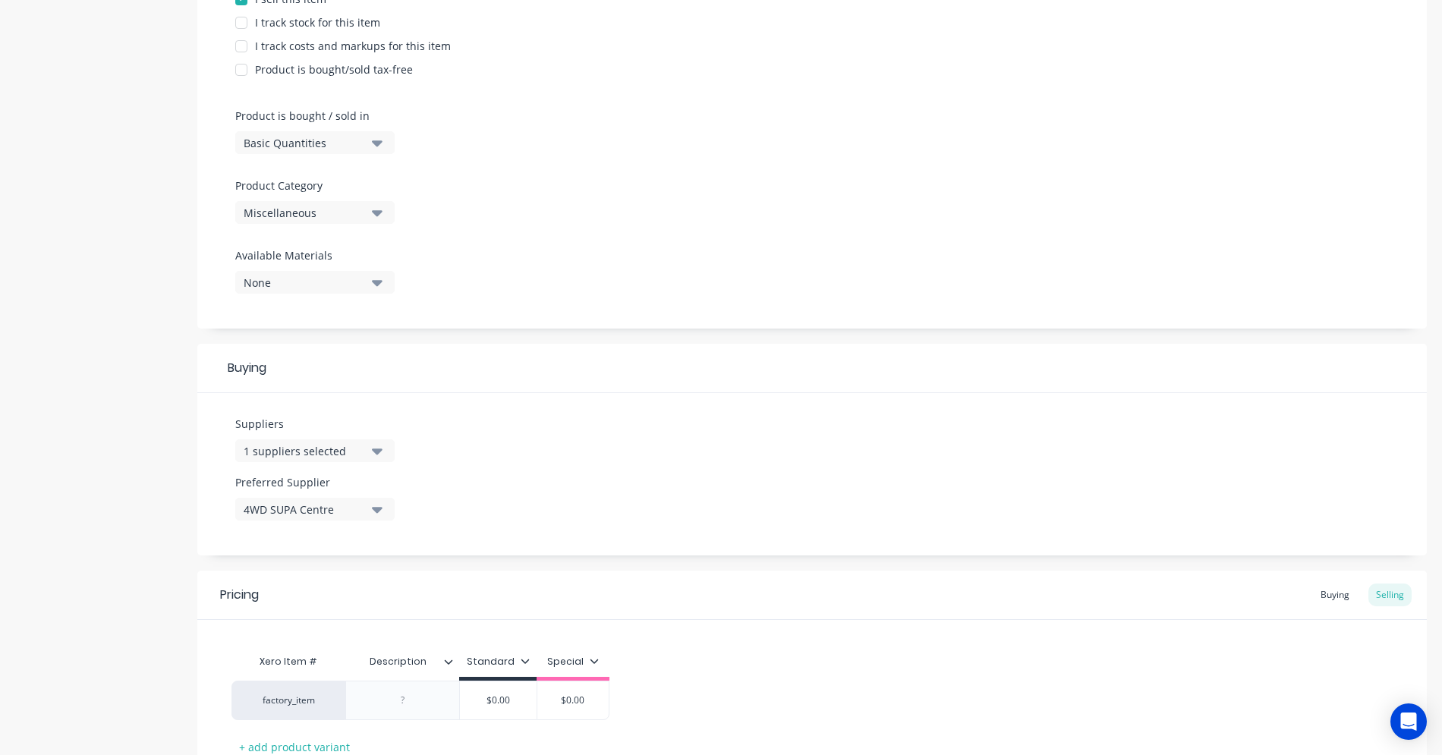
scroll to position [455, 0]
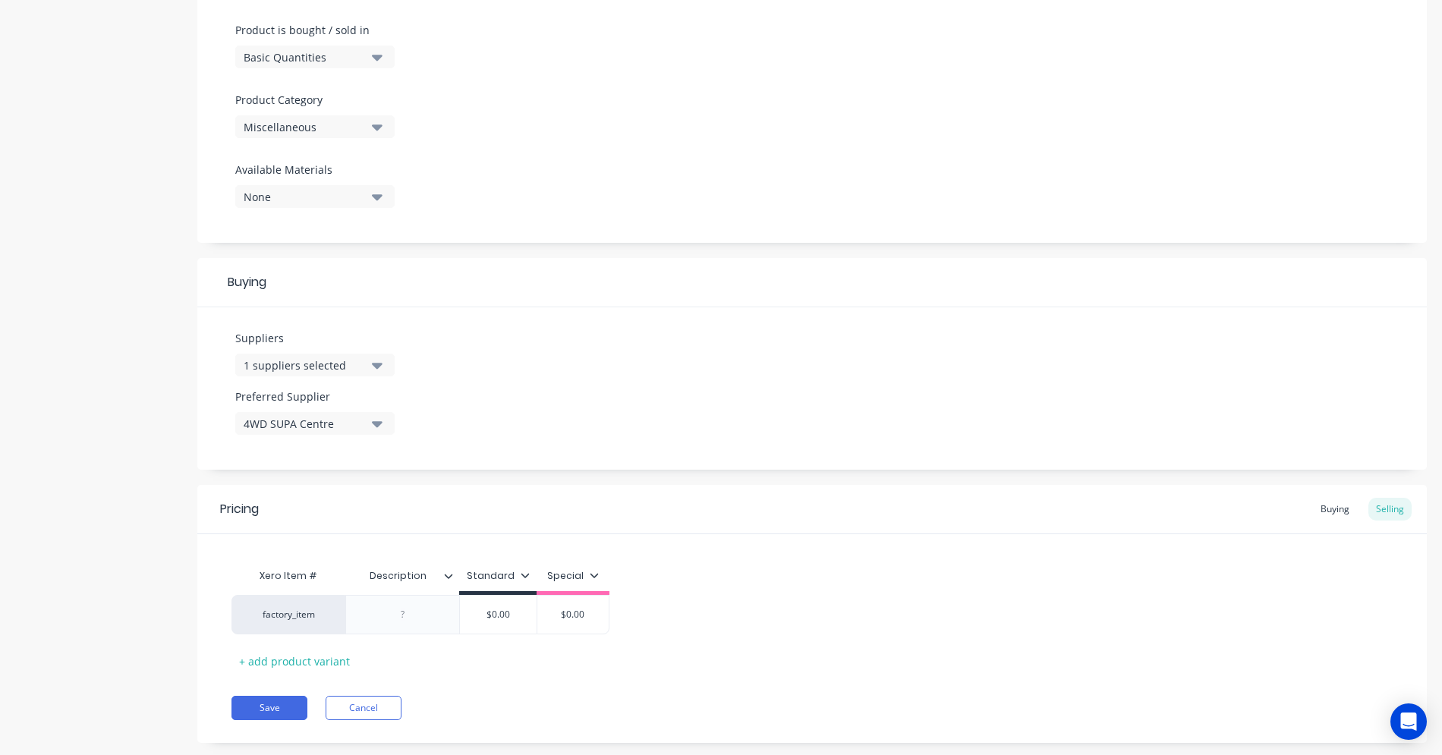
click at [446, 578] on icon at bounding box center [448, 576] width 9 height 9
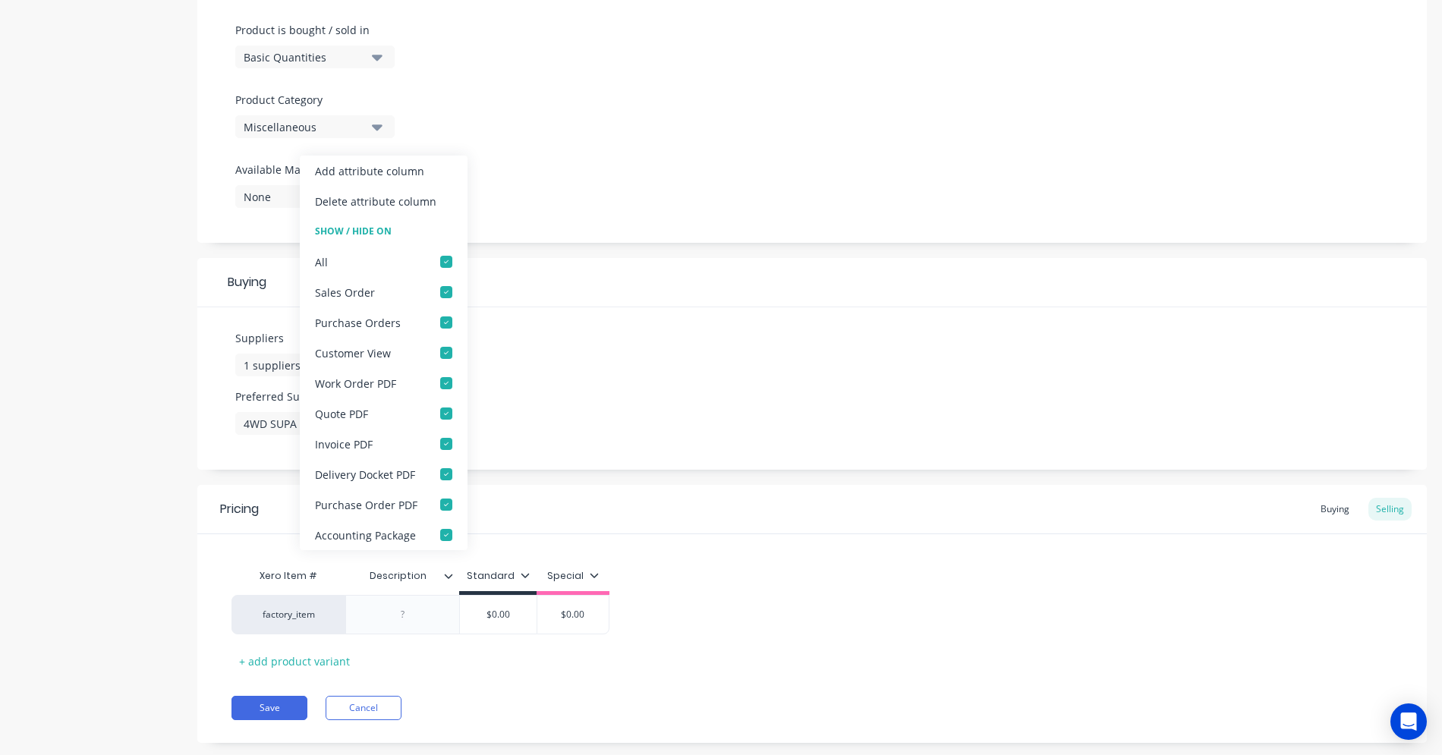
click at [386, 172] on div "Add attribute column" at bounding box center [369, 171] width 109 height 16
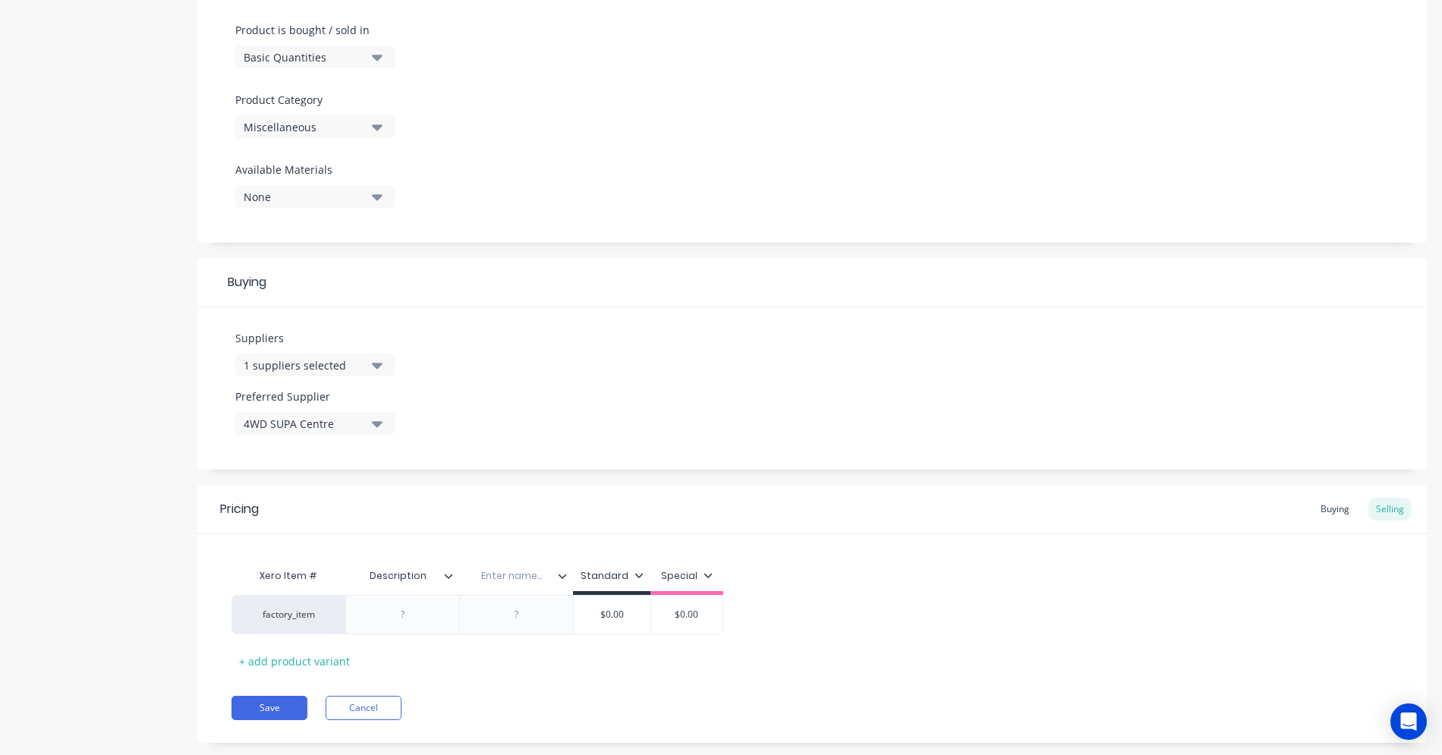
click at [513, 575] on input "text" at bounding box center [511, 576] width 105 height 14
click at [563, 578] on icon at bounding box center [563, 576] width 8 height 5
click at [390, 619] on div at bounding box center [403, 615] width 76 height 20
click at [1328, 509] on div "Buying" at bounding box center [1335, 509] width 44 height 23
click at [1377, 509] on div "Selling" at bounding box center [1390, 509] width 43 height 23
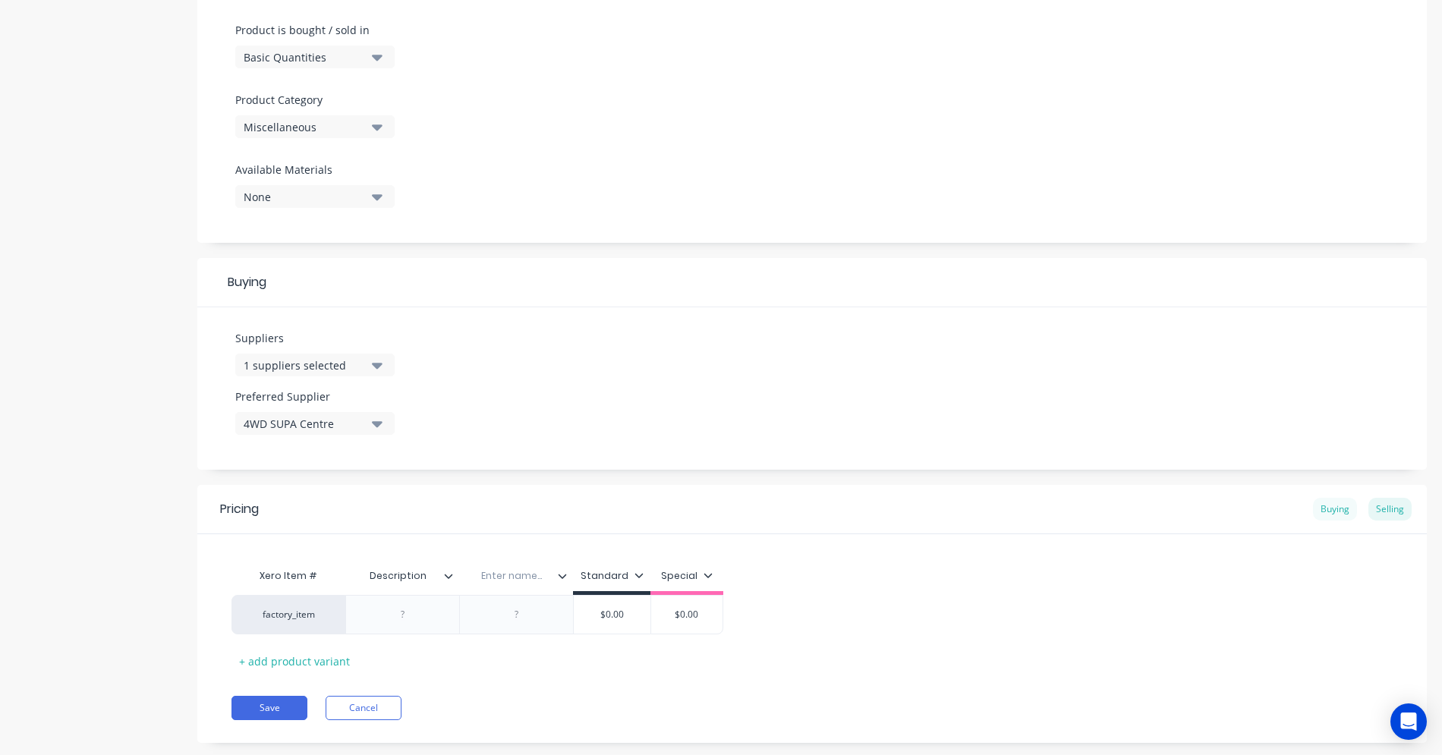
click at [1331, 515] on div "Buying" at bounding box center [1335, 509] width 44 height 23
click at [1372, 512] on div "Selling" at bounding box center [1390, 509] width 43 height 23
click at [565, 582] on div at bounding box center [568, 576] width 9 height 14
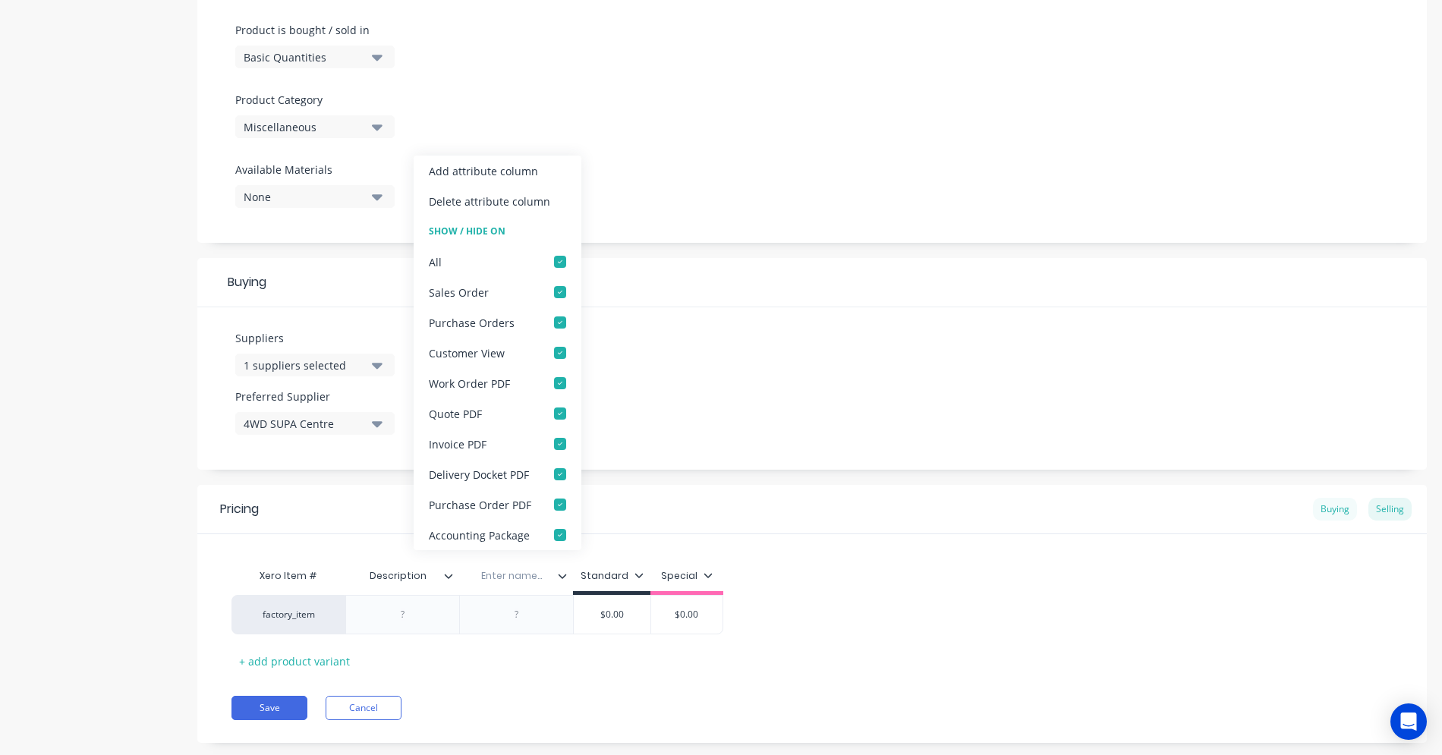
type textarea "x"
click at [1332, 503] on div "Buying" at bounding box center [1335, 509] width 44 height 23
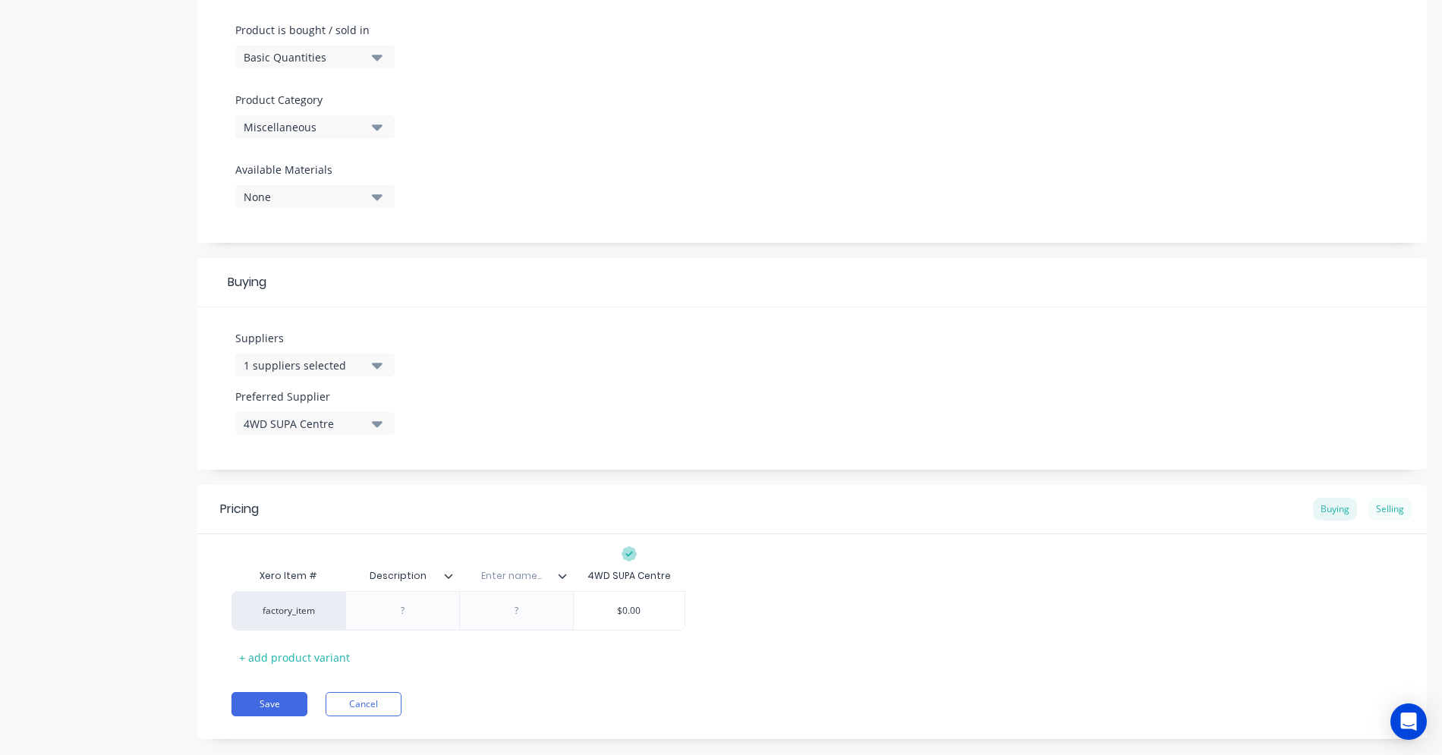
click at [1379, 509] on div "Selling" at bounding box center [1390, 509] width 43 height 23
click at [1331, 514] on div "Buying" at bounding box center [1335, 509] width 44 height 23
click at [1373, 506] on div "Selling" at bounding box center [1390, 509] width 43 height 23
click at [1335, 516] on div "Buying" at bounding box center [1335, 509] width 44 height 23
click at [1382, 508] on div "Selling" at bounding box center [1390, 509] width 43 height 23
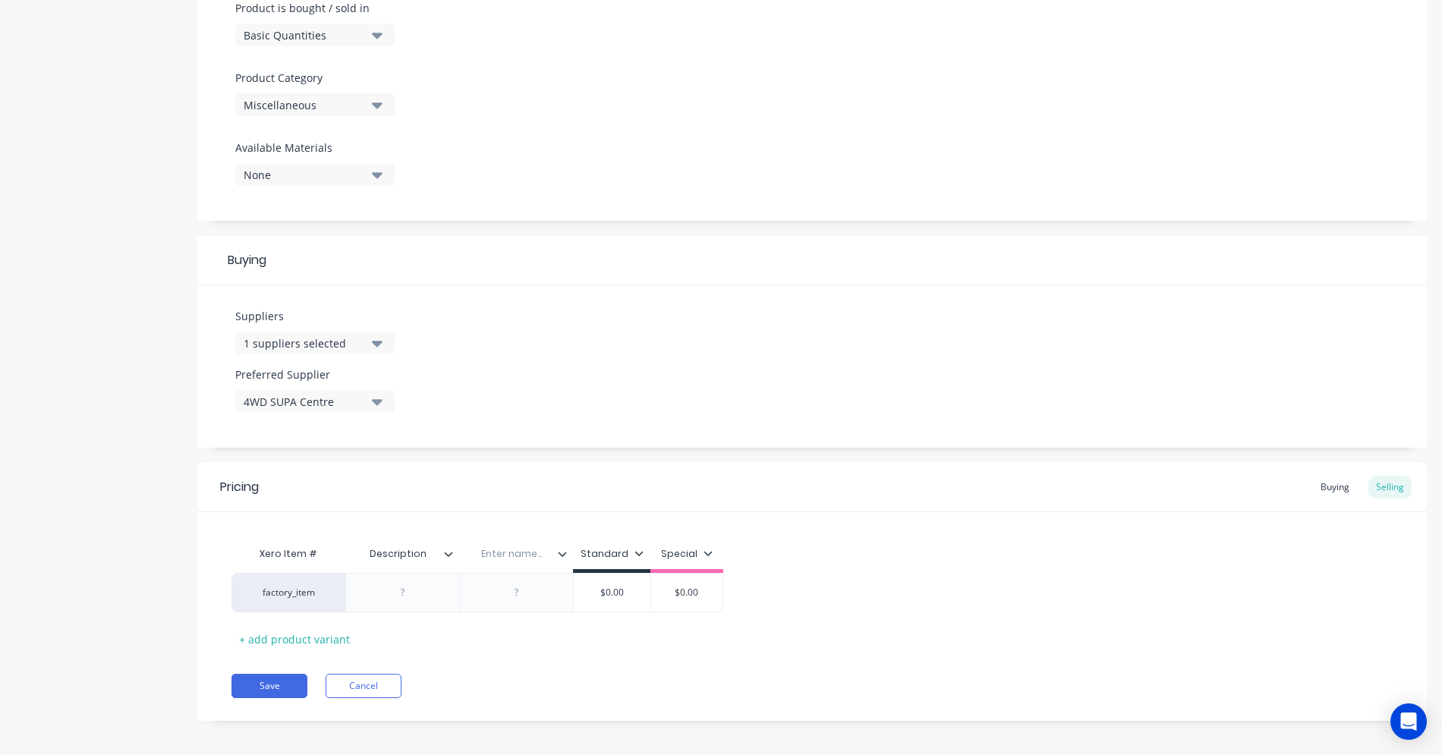
scroll to position [485, 0]
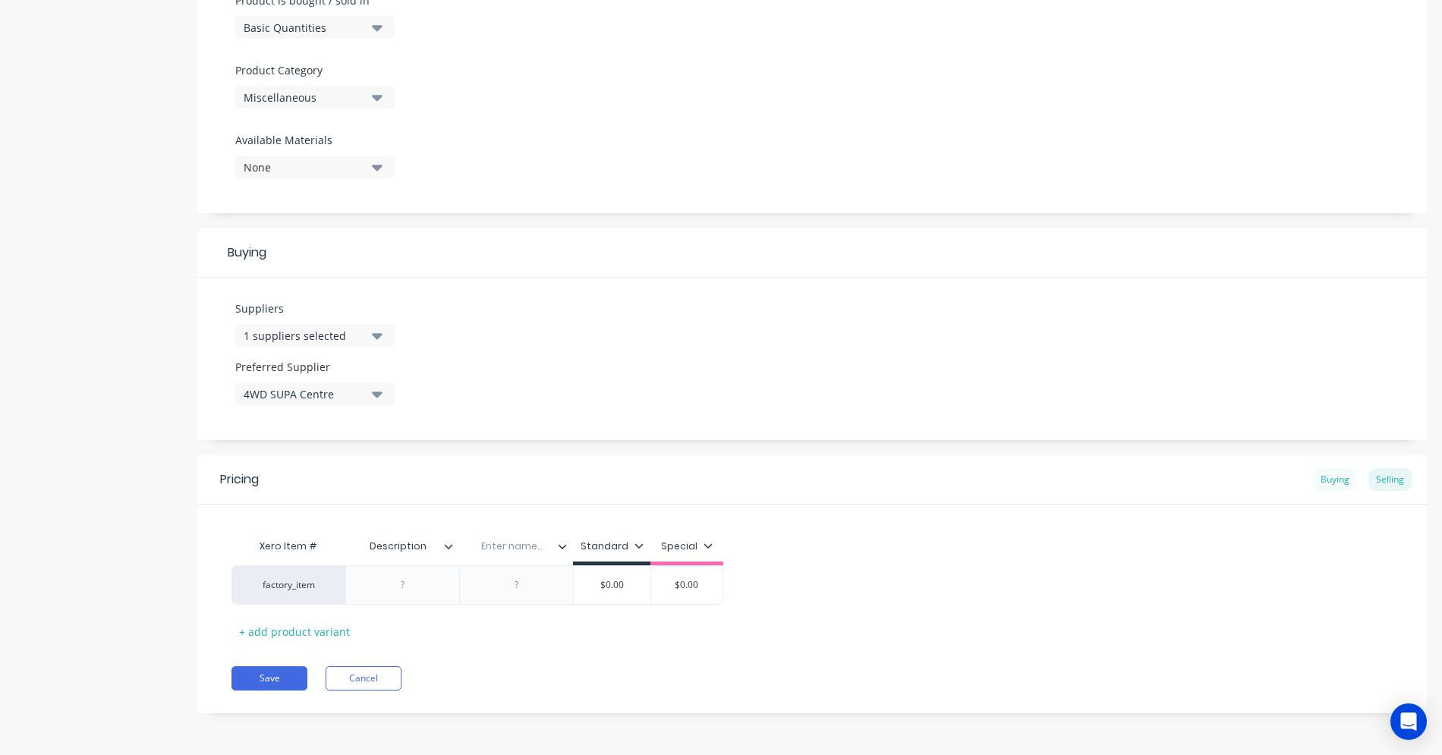
click at [1328, 473] on div "Buying" at bounding box center [1335, 479] width 44 height 23
type input "$0.00"
drag, startPoint x: 607, startPoint y: 586, endPoint x: 644, endPoint y: 583, distance: 37.3
click at [644, 583] on input "$0.00" at bounding box center [629, 585] width 111 height 14
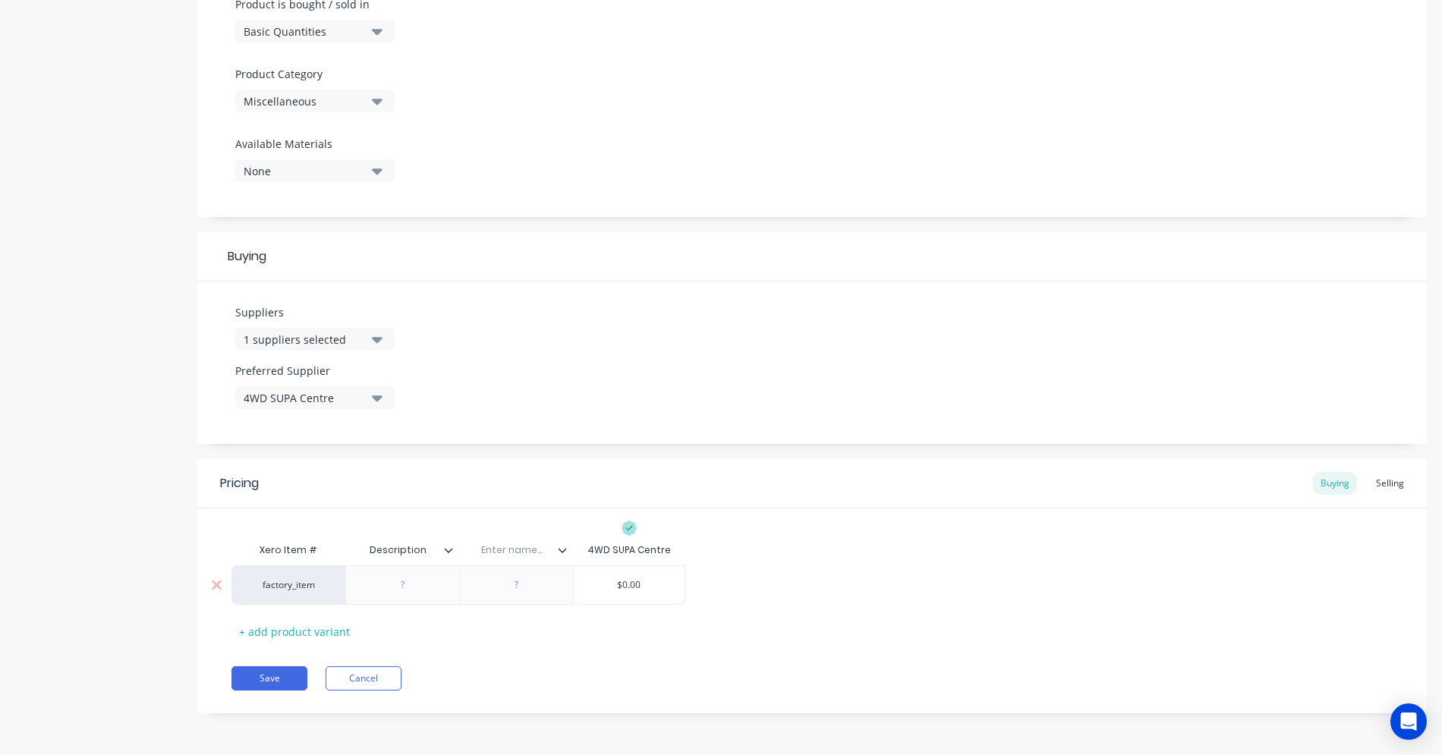
type textarea "x"
type input "2"
type textarea "x"
type input "20"
click at [594, 651] on div "Pricing Buying Selling Xero Item # Description Enter name... 4WD SUPA Centre fa…" at bounding box center [812, 586] width 1230 height 254
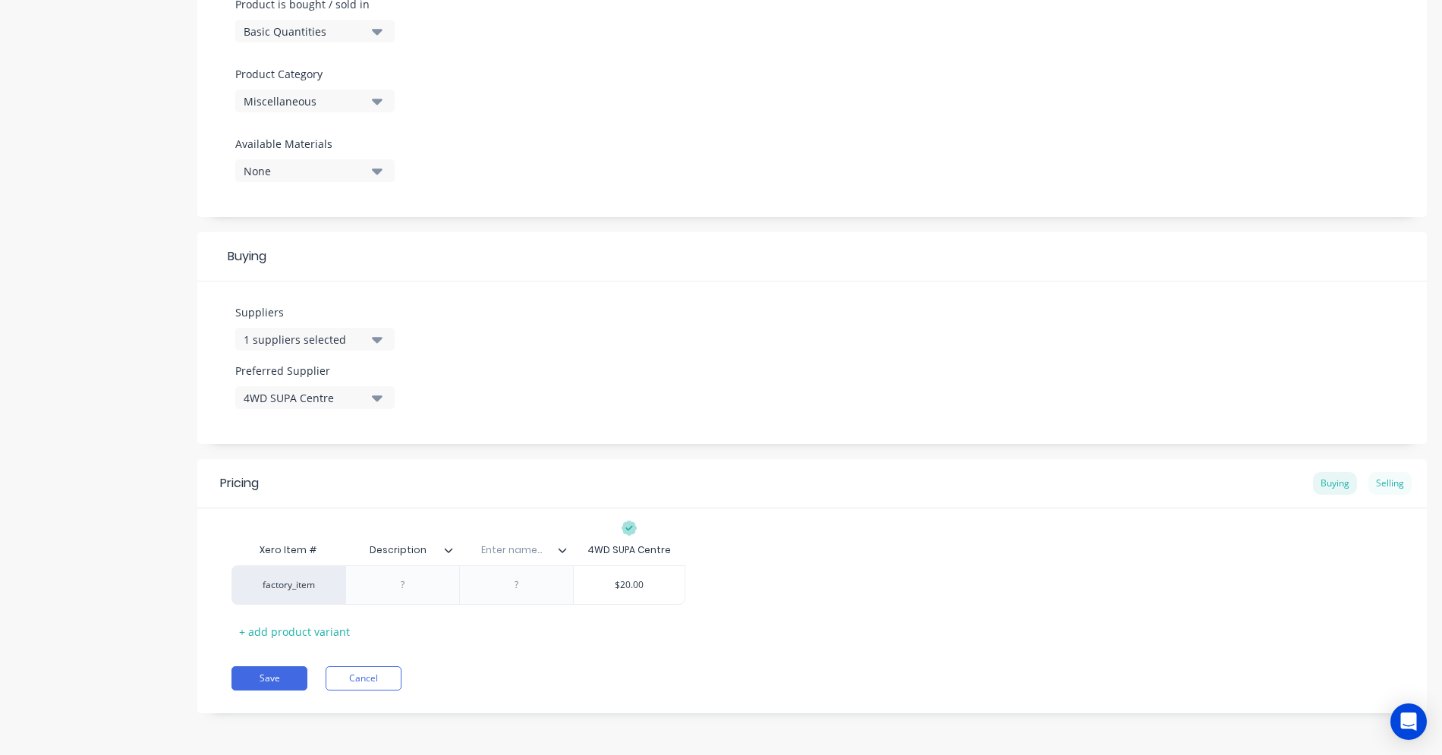
click at [1386, 488] on div "Selling" at bounding box center [1390, 483] width 43 height 23
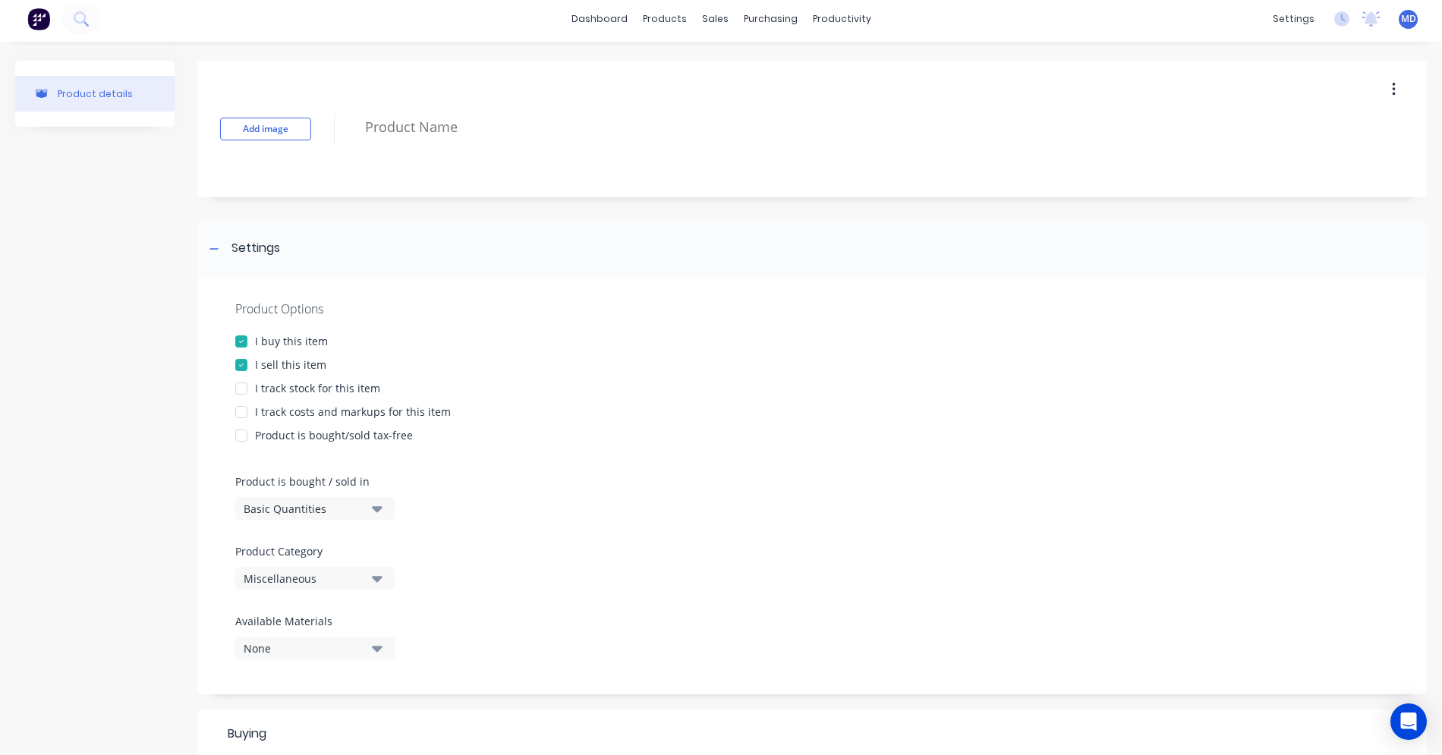
scroll to position [0, 0]
click at [241, 418] on div at bounding box center [241, 416] width 30 height 30
type textarea "x"
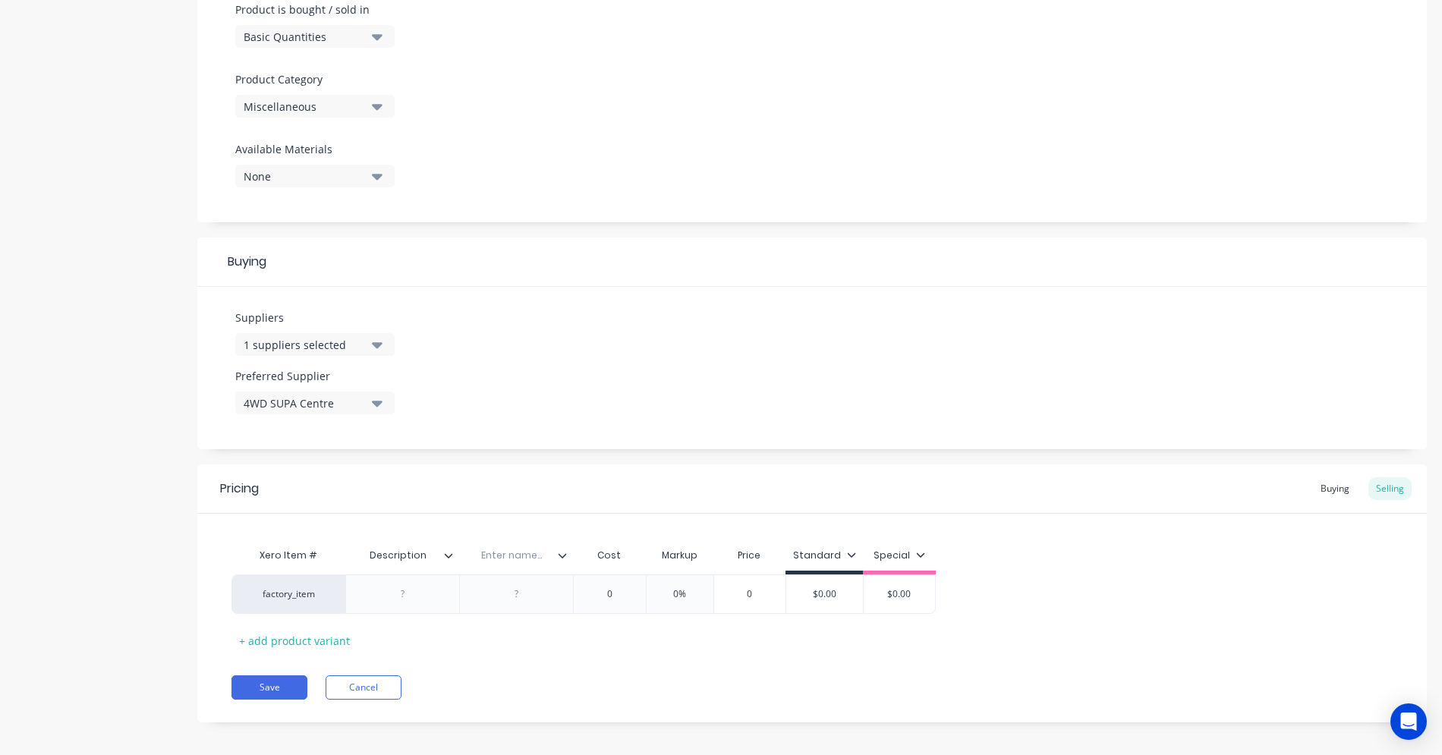
scroll to position [485, 0]
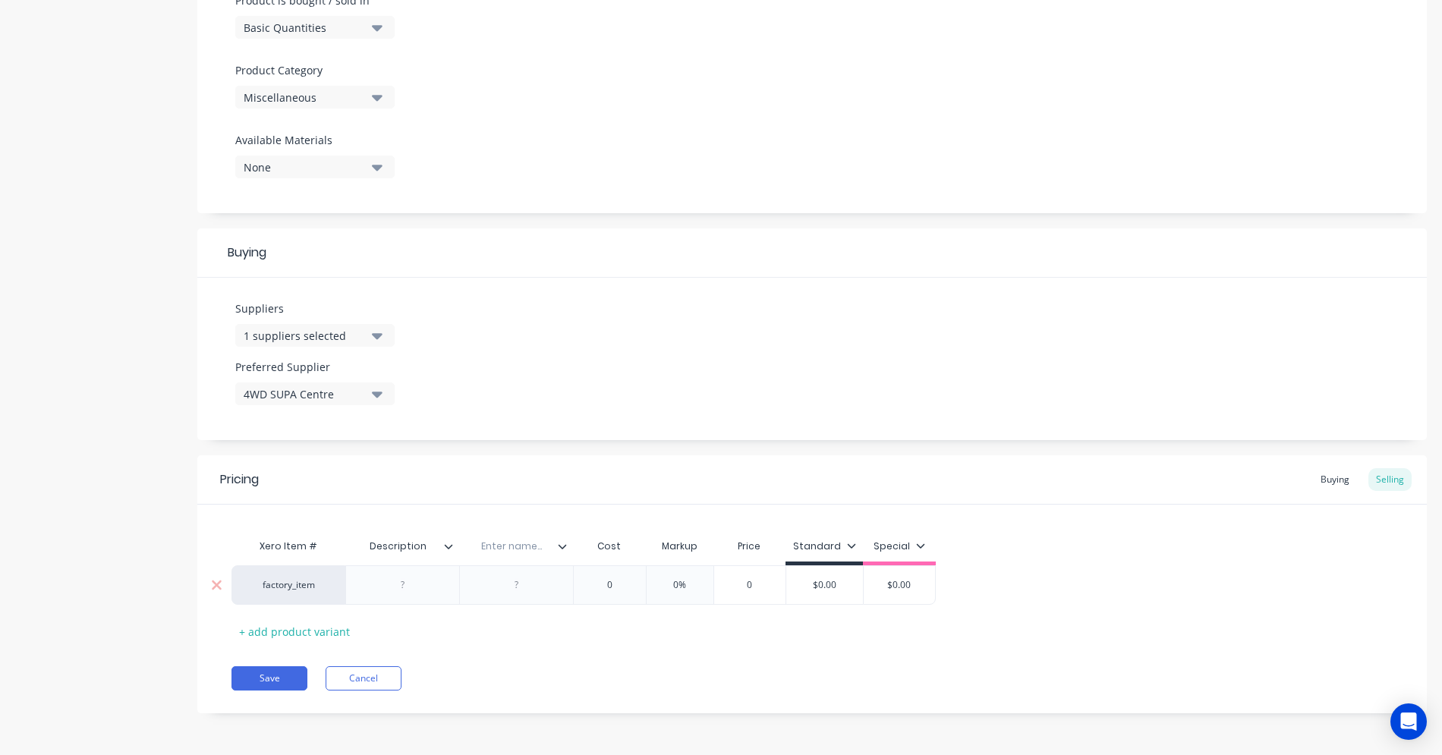
type input "0"
click at [623, 588] on input "0" at bounding box center [610, 585] width 76 height 14
click at [1313, 474] on div "Buying" at bounding box center [1335, 479] width 44 height 23
type input "$20.00"
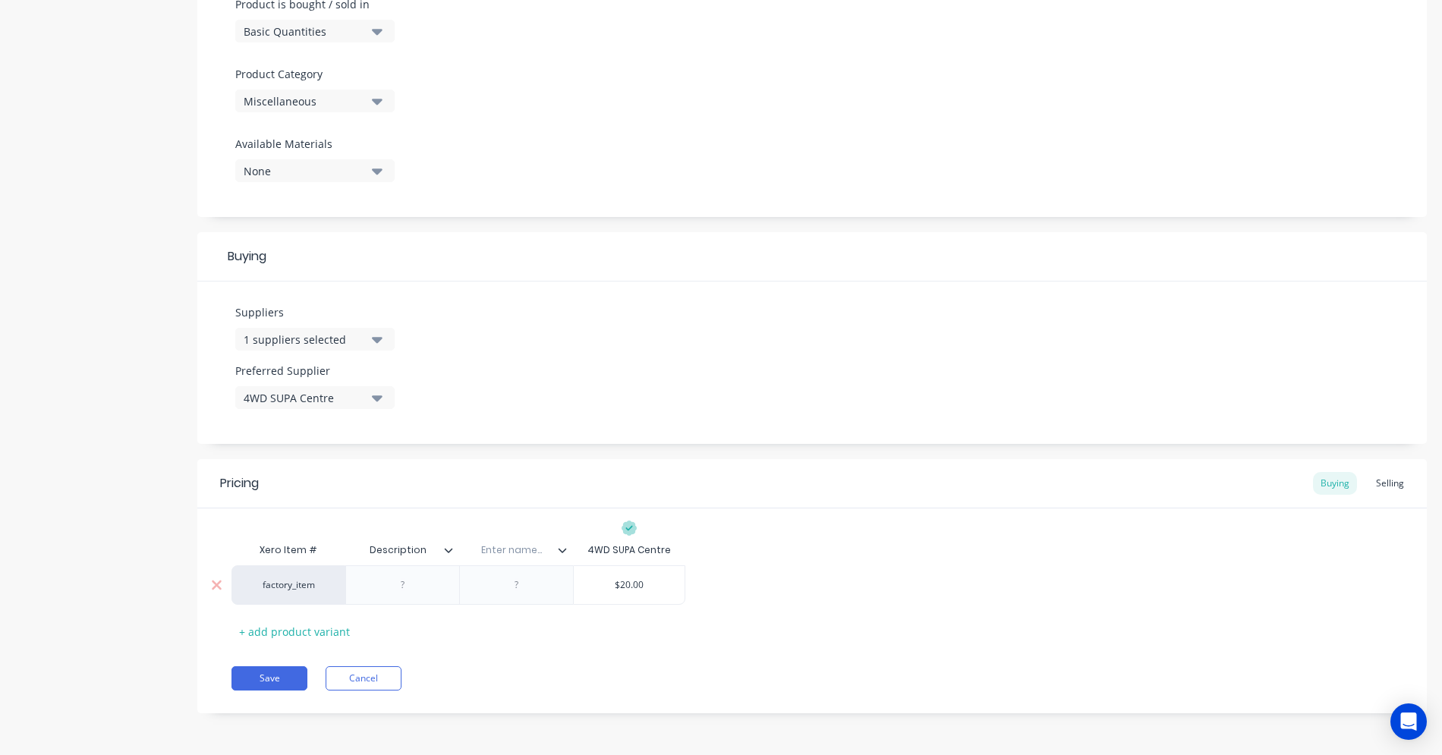
drag, startPoint x: 620, startPoint y: 585, endPoint x: 644, endPoint y: 582, distance: 23.7
click at [644, 582] on input "$20.00" at bounding box center [629, 585] width 111 height 14
type textarea "x"
type input "$1"
type textarea "x"
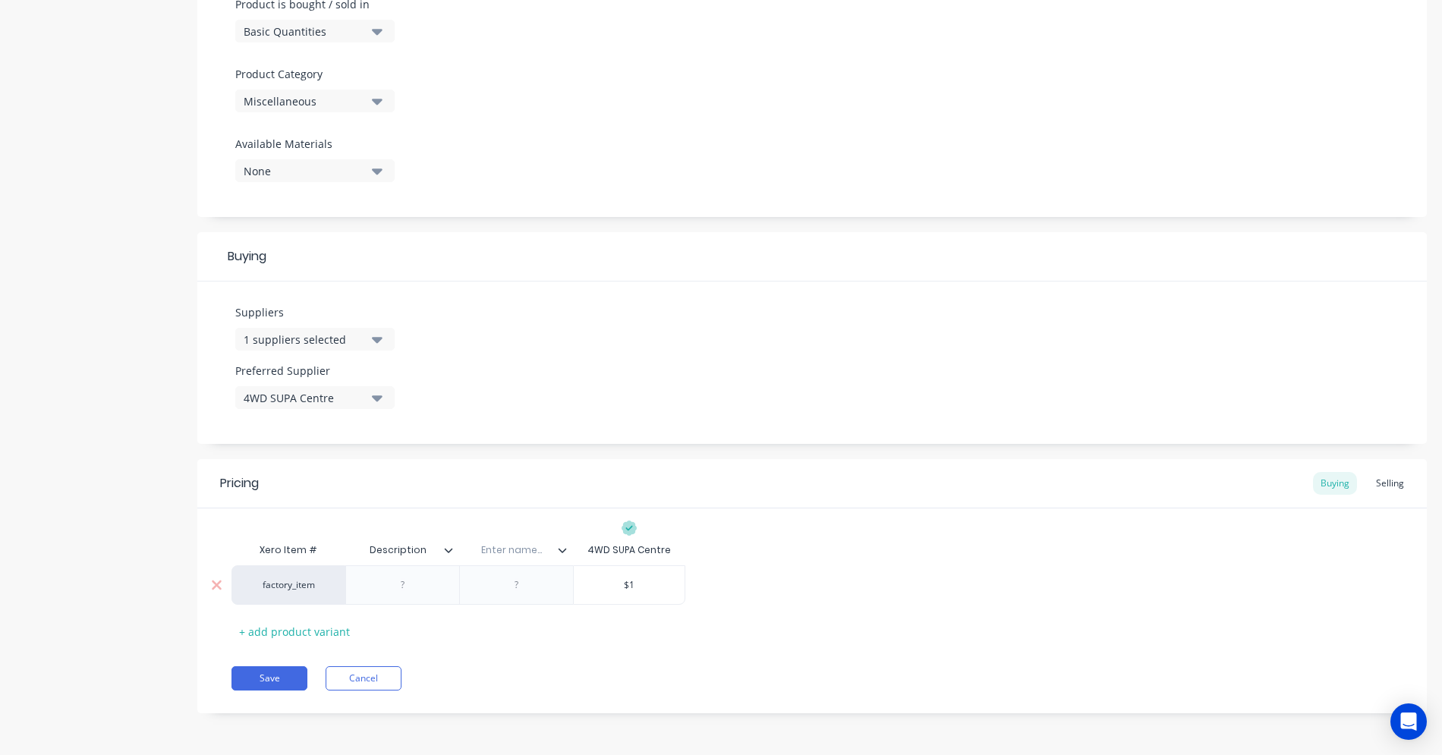
type input "$1."
type textarea "x"
type input "$1"
type textarea "x"
type input "$13"
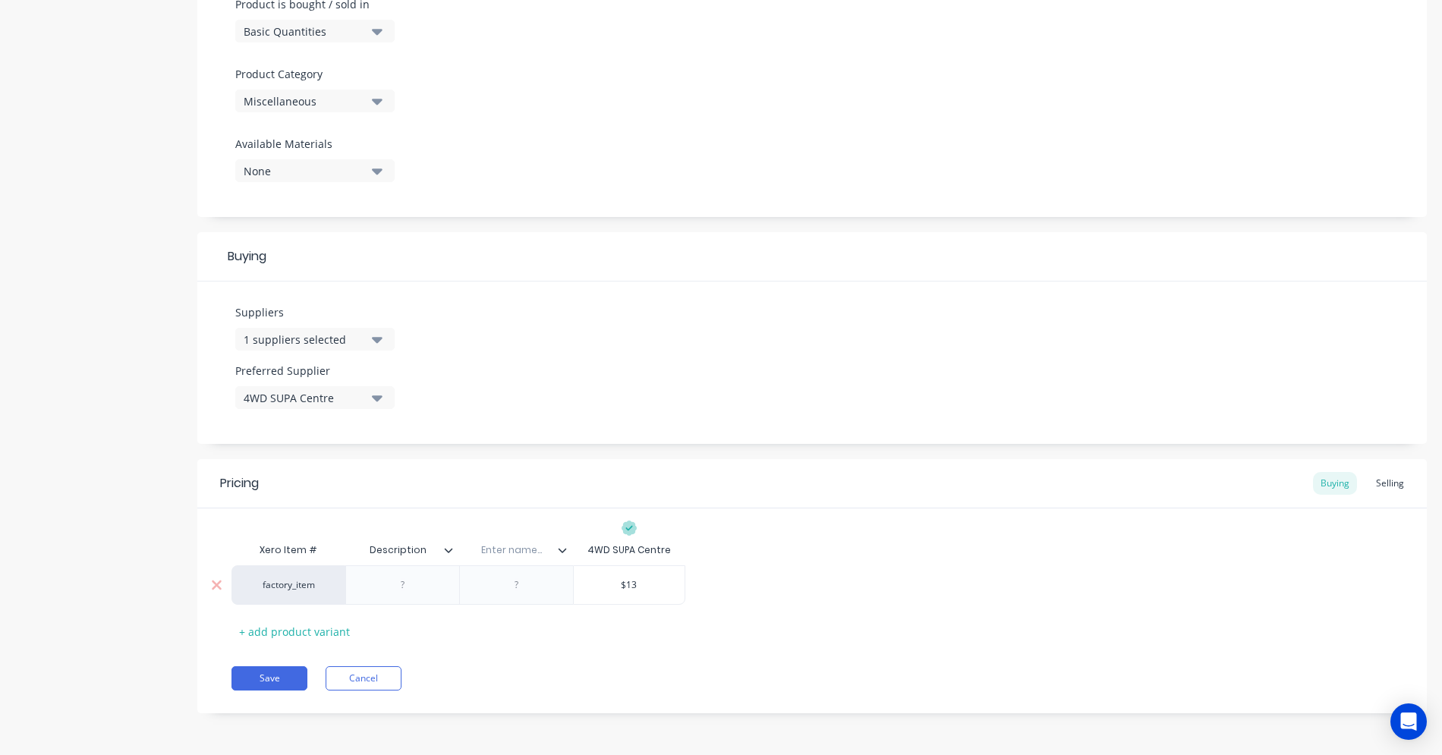
type textarea "x"
type input "$13.5"
type textarea "x"
type input "$13.50"
click at [720, 645] on div "Pricing Buying Selling Xero Item # Description Enter name... 4WD SUPA Centre fa…" at bounding box center [812, 586] width 1230 height 254
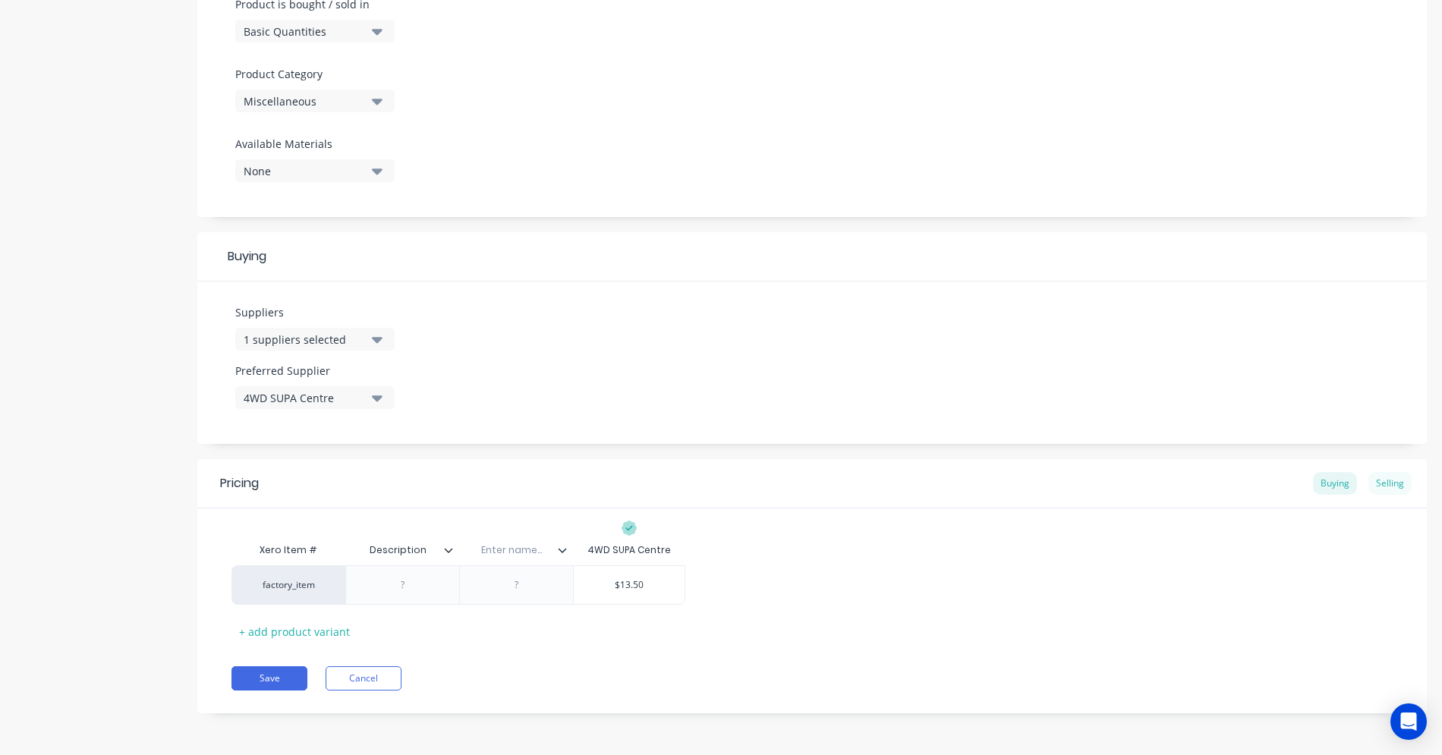
click at [1371, 486] on div "Selling" at bounding box center [1390, 483] width 43 height 23
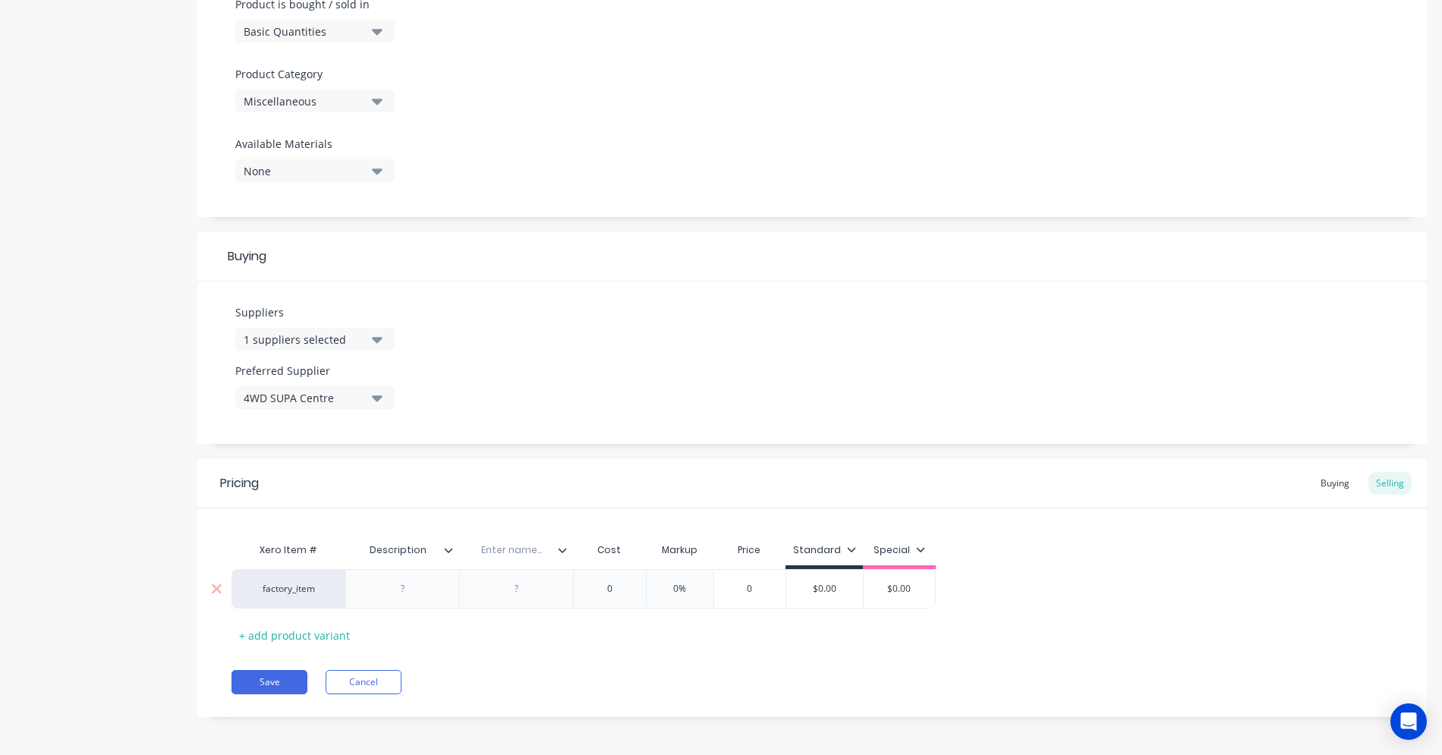
type input "0"
click at [619, 591] on input "0" at bounding box center [610, 589] width 76 height 14
type textarea "x"
type input "01"
type textarea "x"
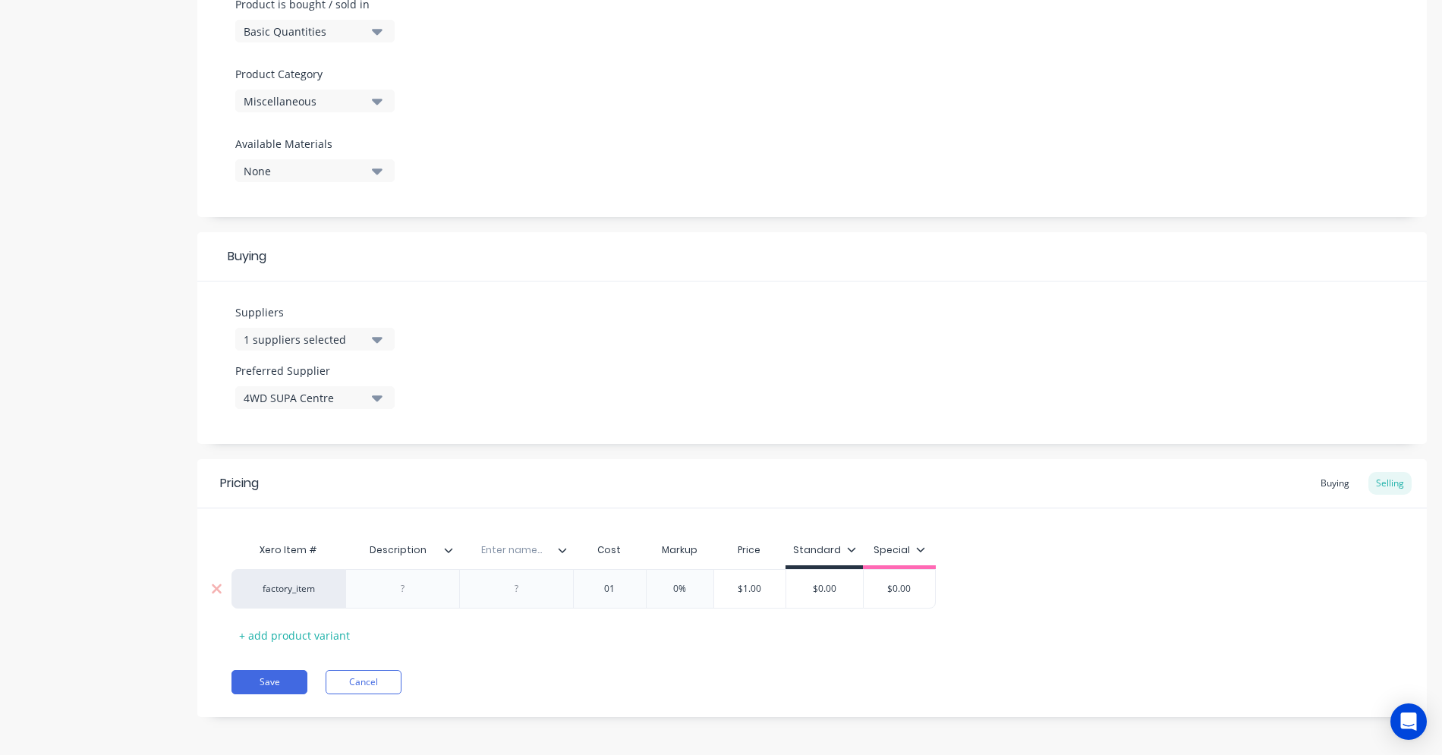
type input "015"
type textarea "x"
type input "0150"
type textarea "x"
type input "01"
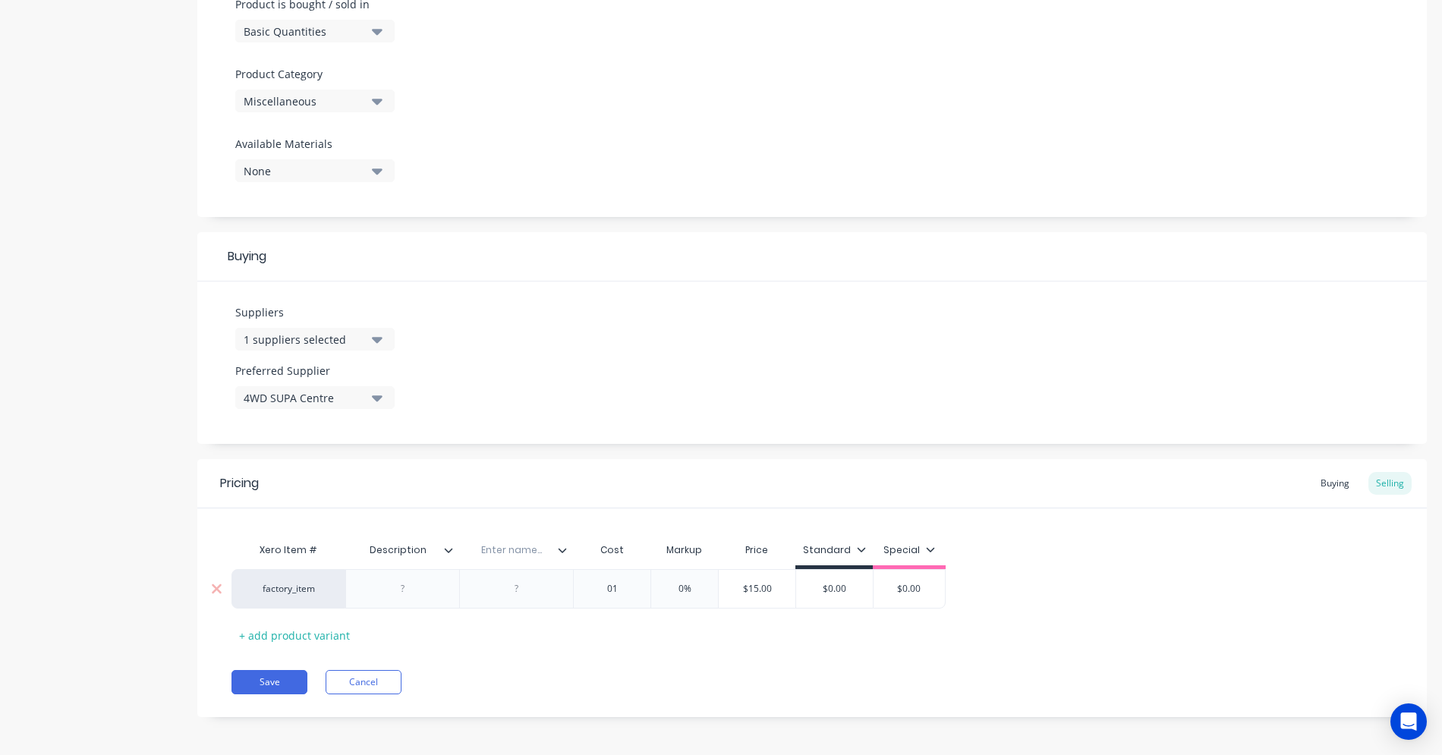
type textarea "x"
type input "0"
type textarea "x"
type input "1"
type textarea "x"
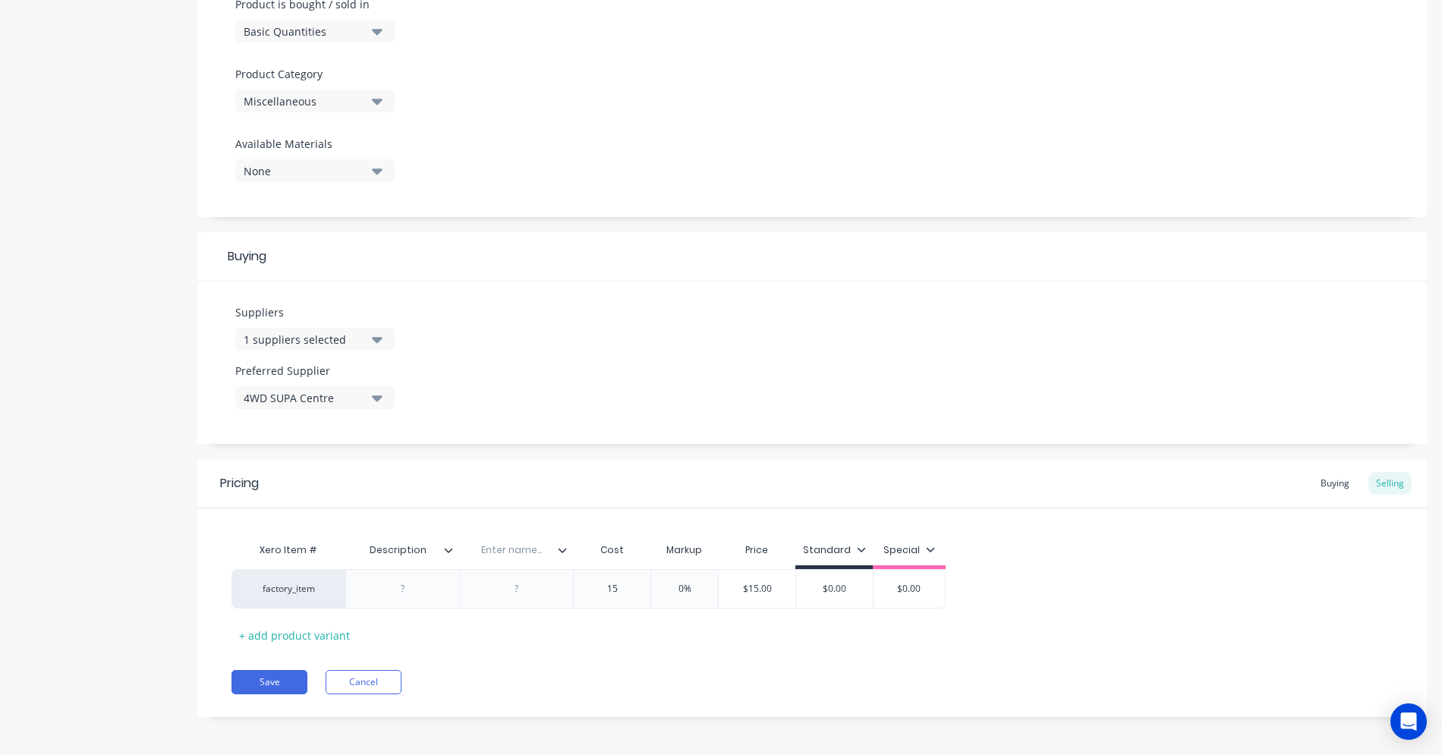
type input "15"
click at [652, 635] on div "Xero Item # Description Enter name... Cost Markup Price Standard Special factor…" at bounding box center [812, 591] width 1161 height 112
click at [695, 584] on input "0%" at bounding box center [685, 589] width 76 height 14
drag, startPoint x: 698, startPoint y: 586, endPoint x: 670, endPoint y: 582, distance: 28.3
click at [671, 582] on input "0%" at bounding box center [685, 589] width 76 height 14
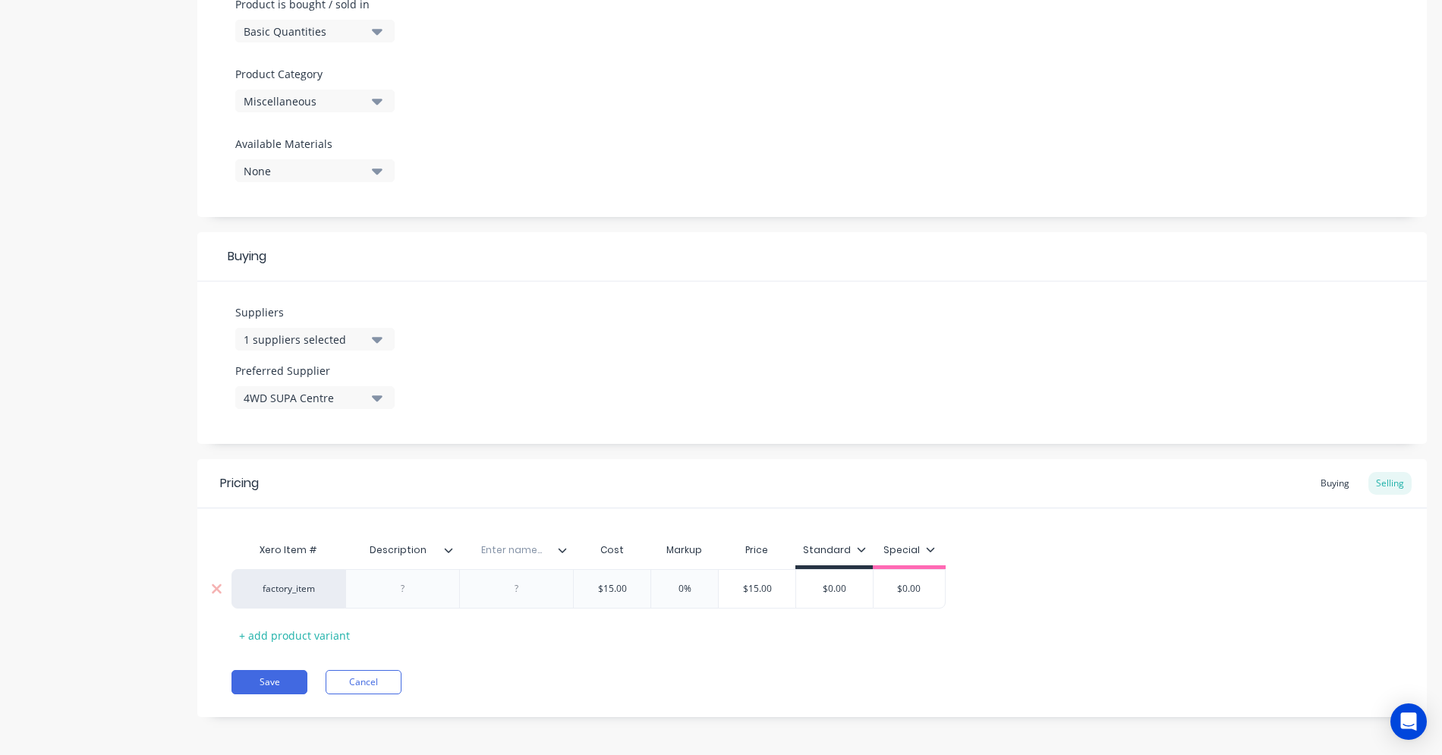
type input "3"
type textarea "x"
type input "36"
type textarea "x"
type input "3"
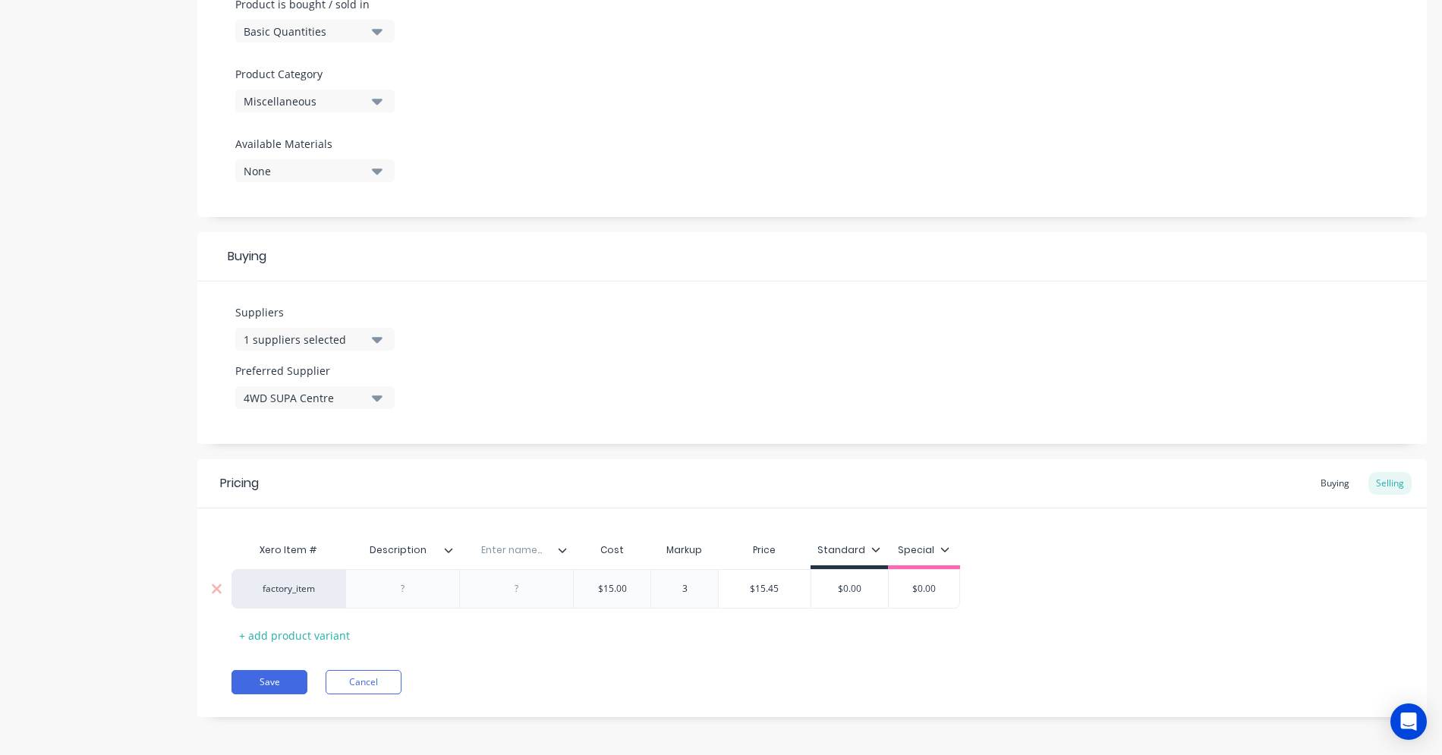
type textarea "x"
type input "6"
type textarea "x"
type input "60"
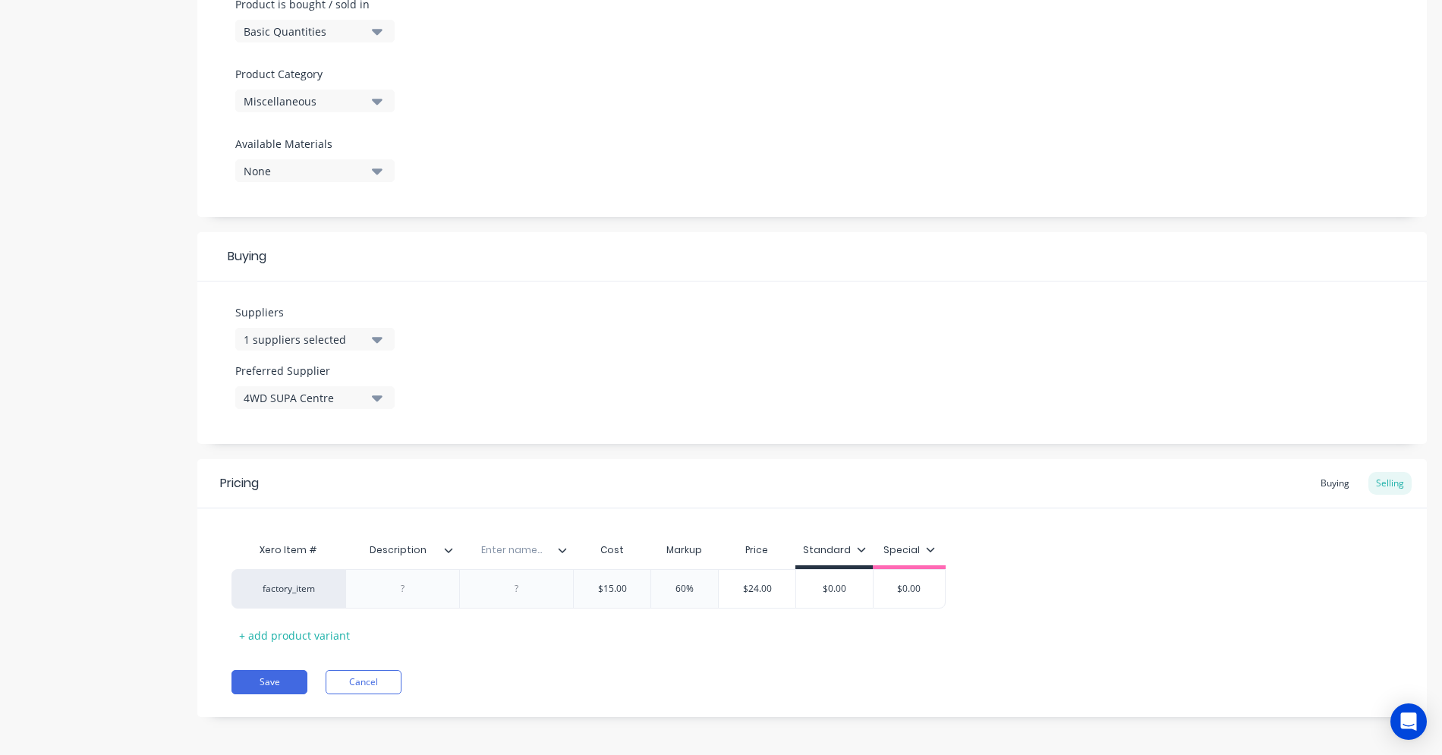
click at [676, 660] on div "Pricing Buying Selling Xero Item # Description Enter name... Cost Markup Price …" at bounding box center [812, 588] width 1230 height 258
click at [1110, 609] on div "Xero Item # Description Enter name... Cost Markup Price Standard Special factor…" at bounding box center [812, 591] width 1161 height 112
type input "$0.00"
drag, startPoint x: 846, startPoint y: 582, endPoint x: 828, endPoint y: 582, distance: 18.2
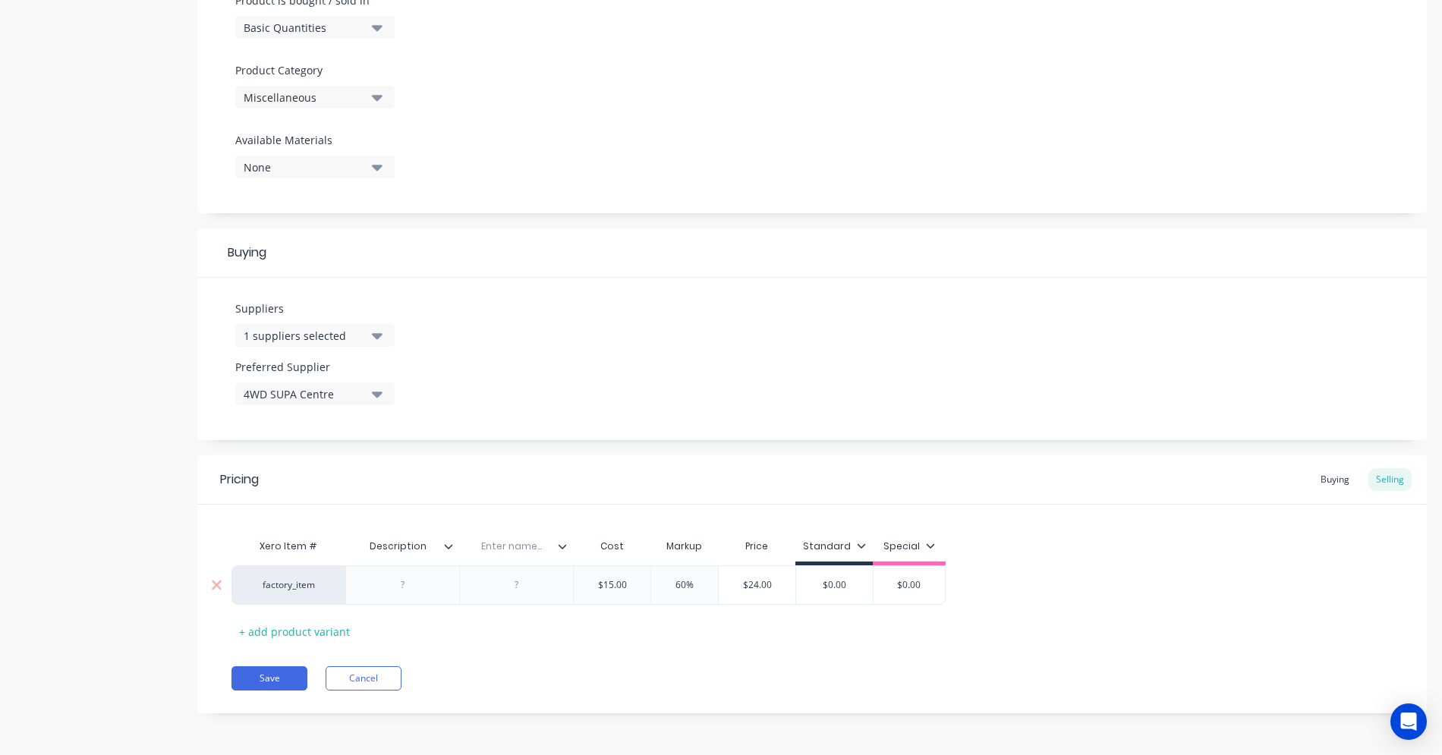
click at [828, 582] on input "$0.00" at bounding box center [834, 585] width 77 height 14
type textarea "x"
type input "$3"
type textarea "x"
type input "$36"
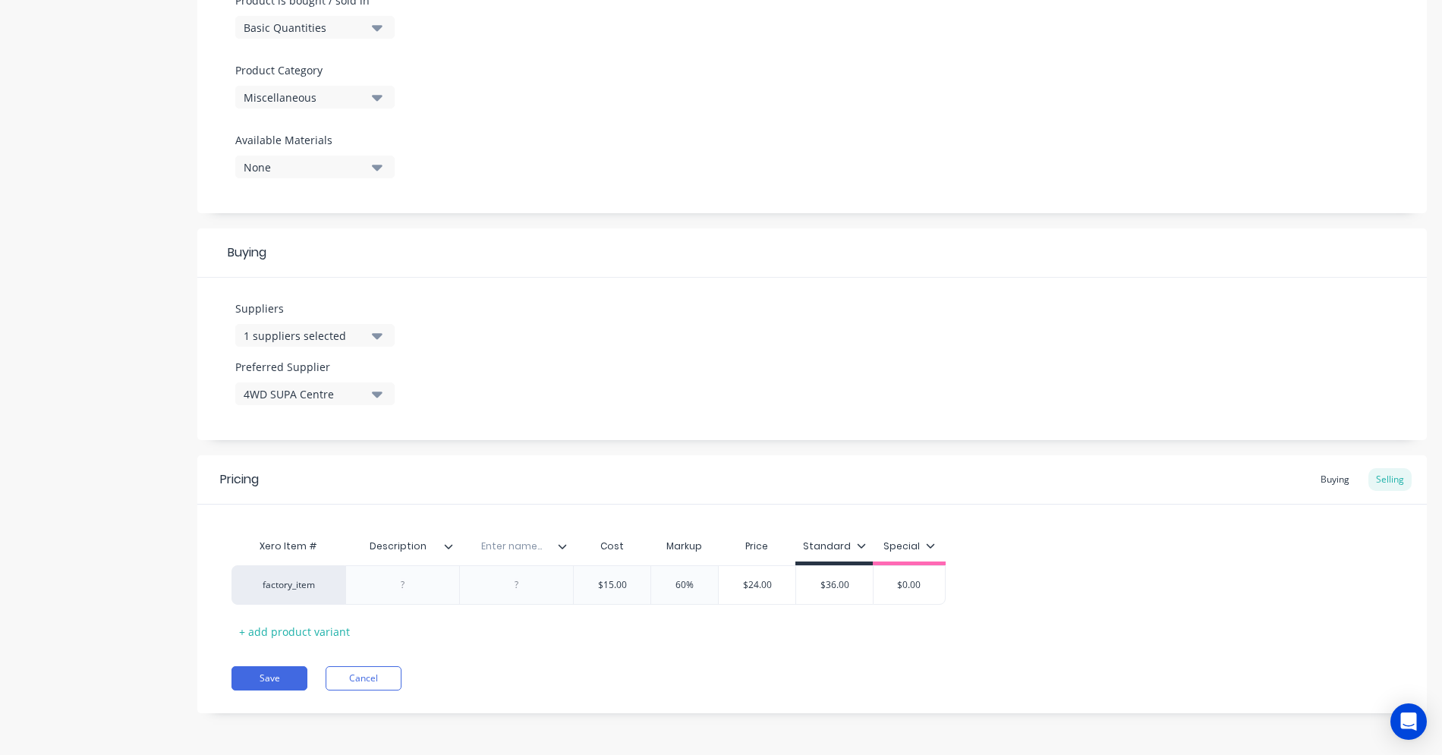
click at [978, 622] on div "Xero Item # Description Enter name... Cost Markup Price Standard Special factor…" at bounding box center [812, 587] width 1161 height 112
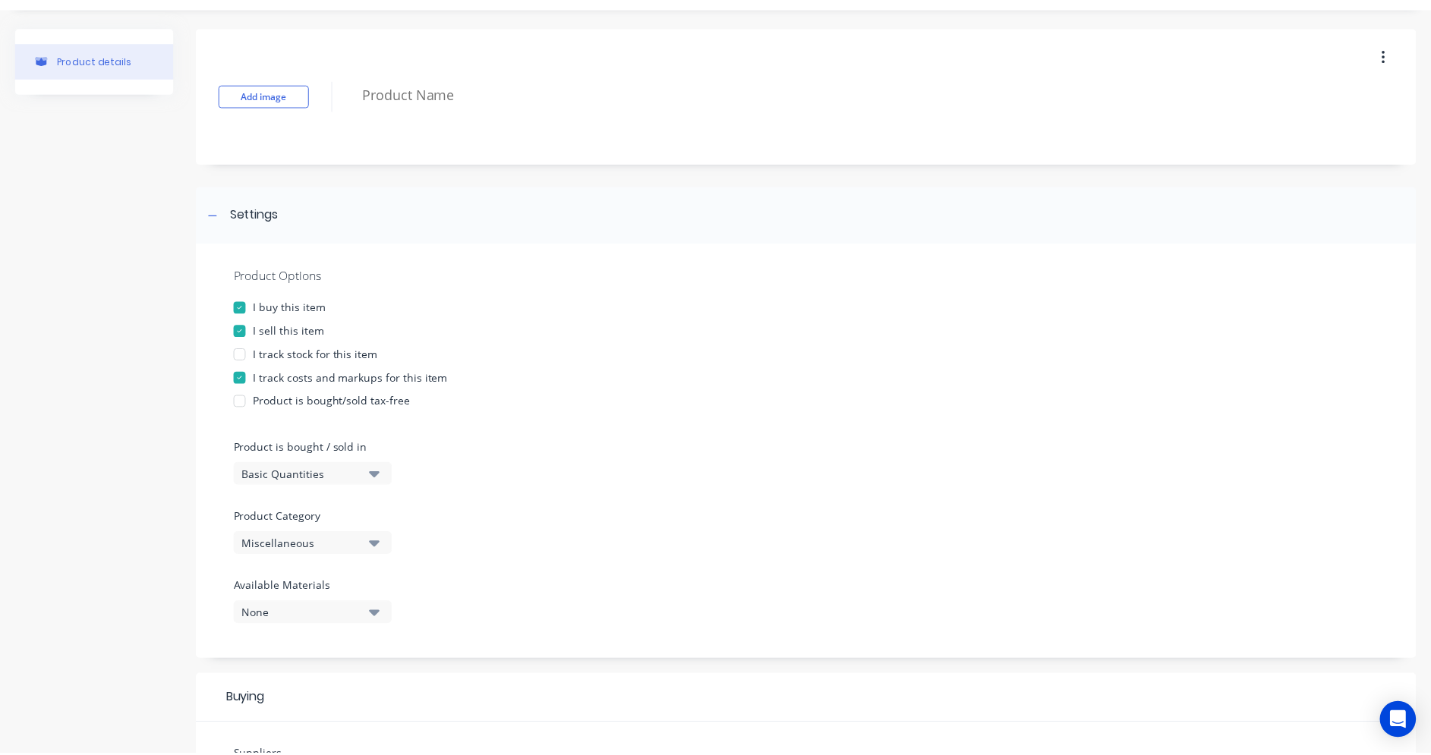
scroll to position [0, 0]
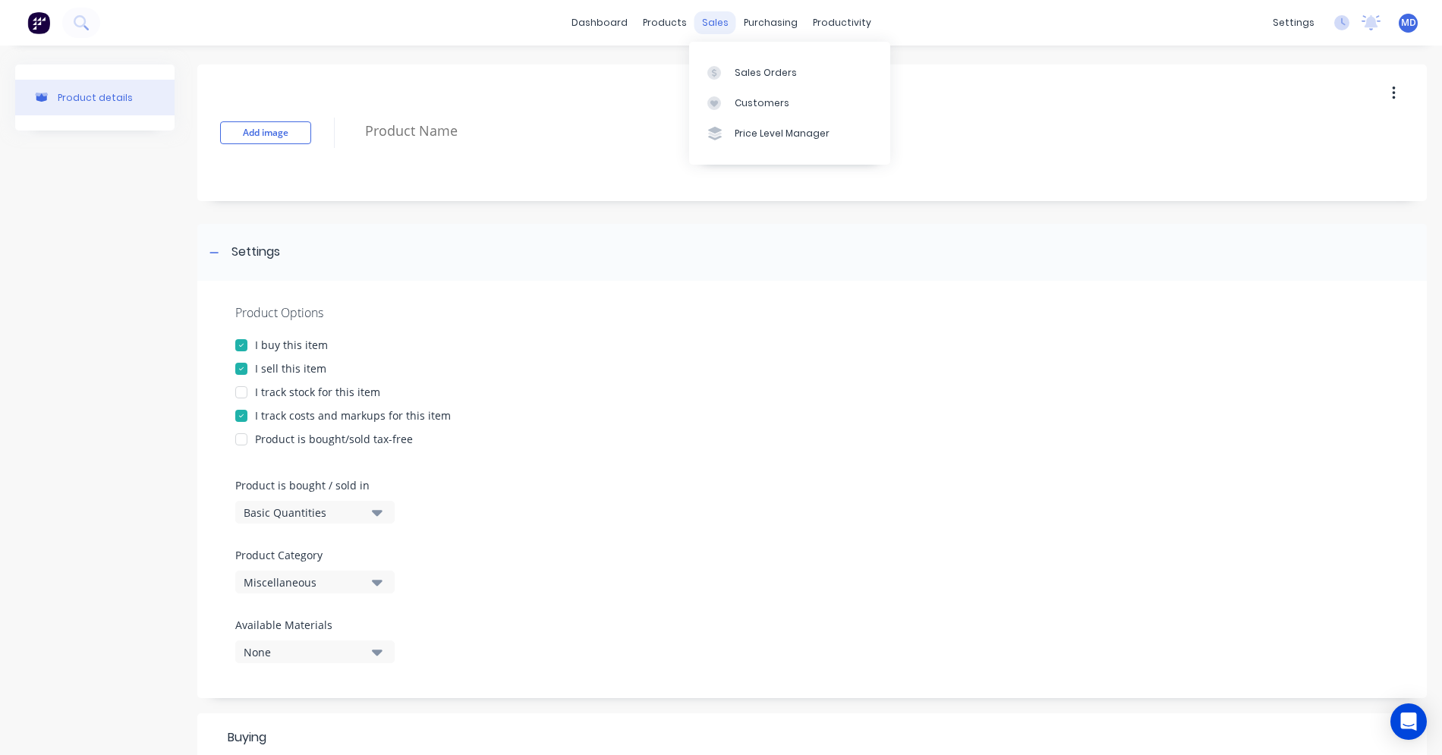
click at [704, 17] on div "sales" at bounding box center [716, 22] width 42 height 23
type textarea "x"
click at [743, 65] on link "Sales Orders" at bounding box center [789, 72] width 201 height 30
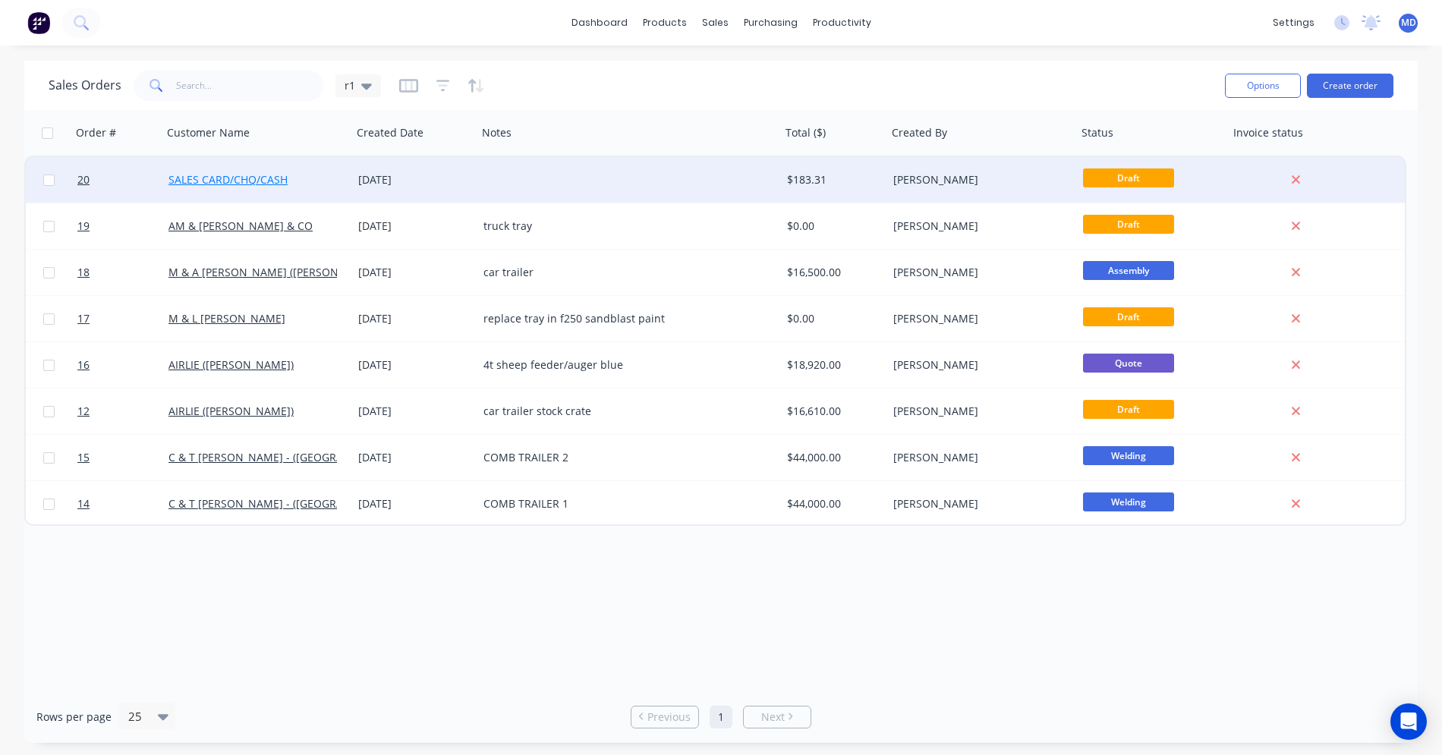
click at [274, 180] on link "SALES CARD/CHQ/CASH" at bounding box center [228, 179] width 119 height 14
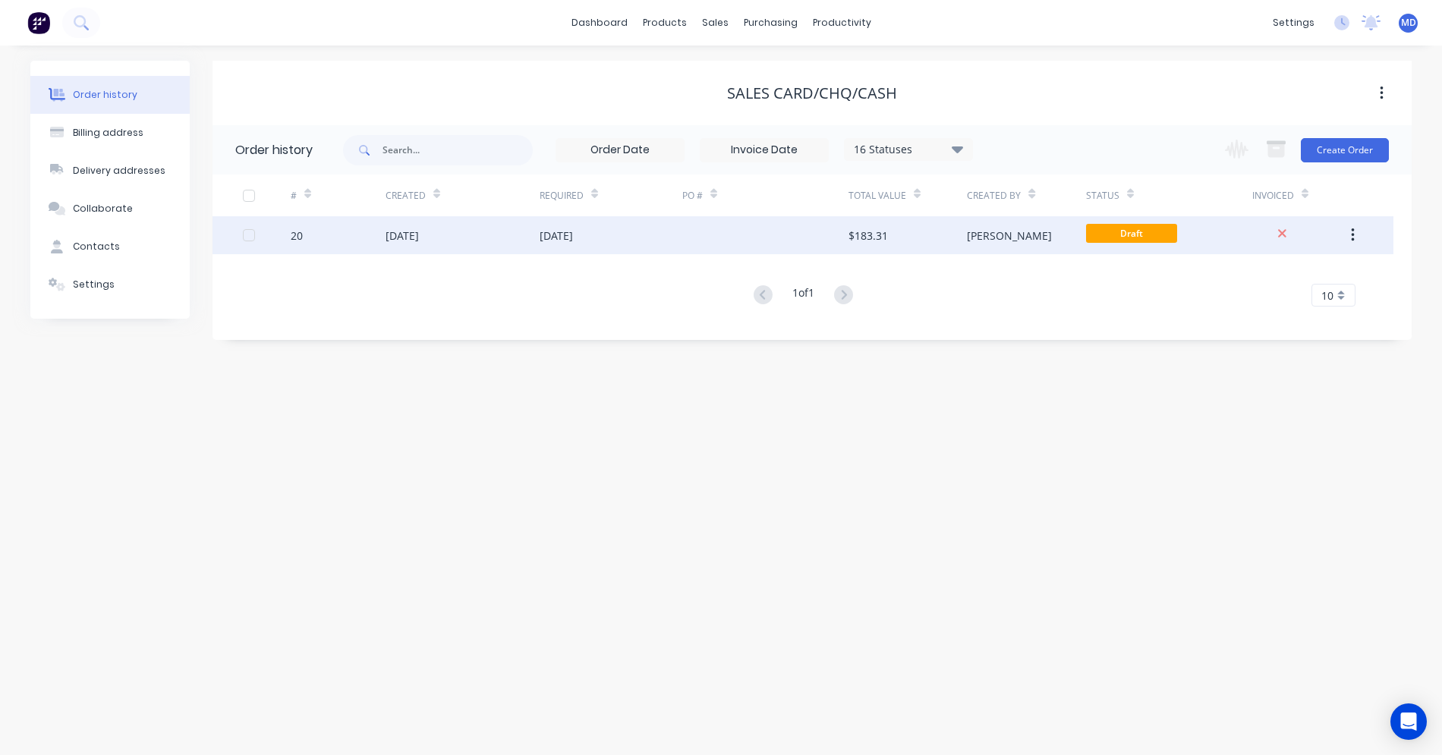
click at [566, 239] on div "[DATE]" at bounding box center [556, 236] width 33 height 16
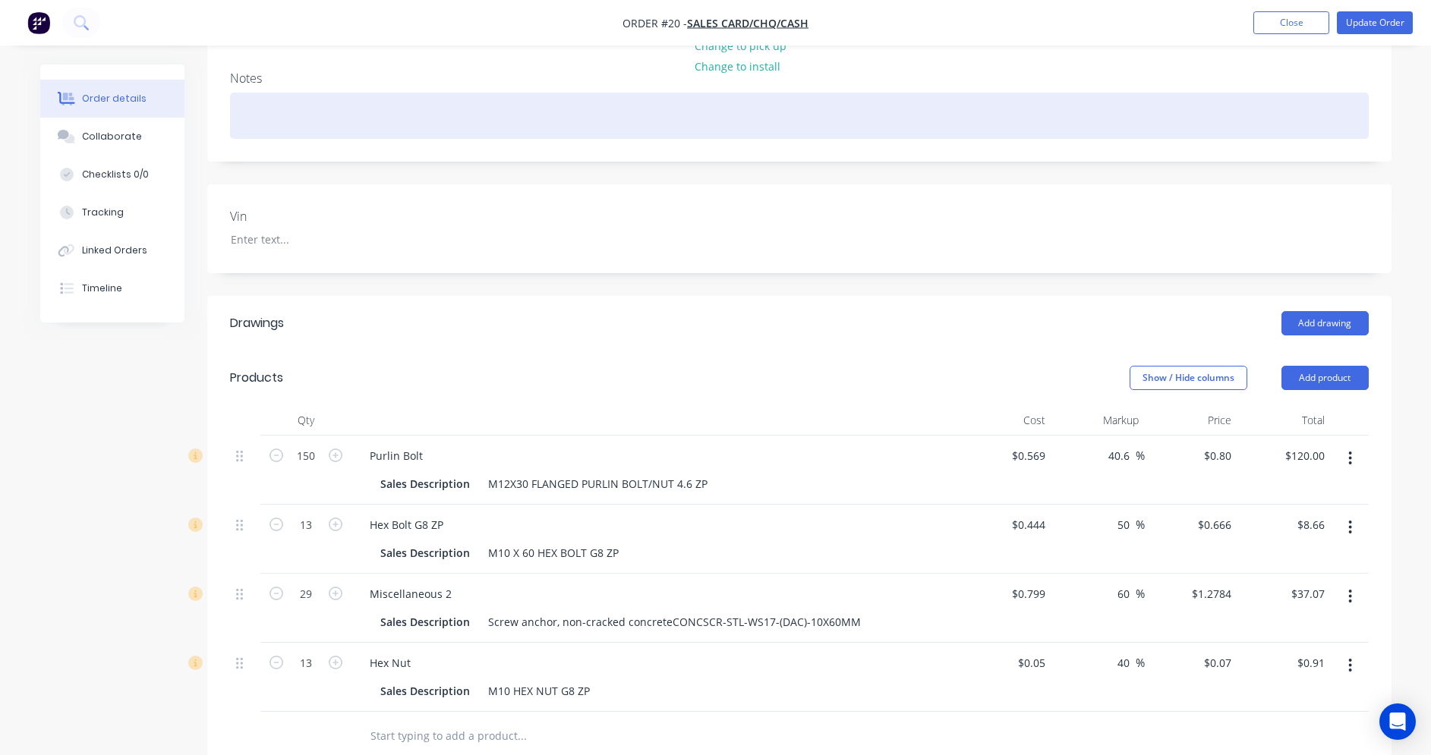
scroll to position [304, 0]
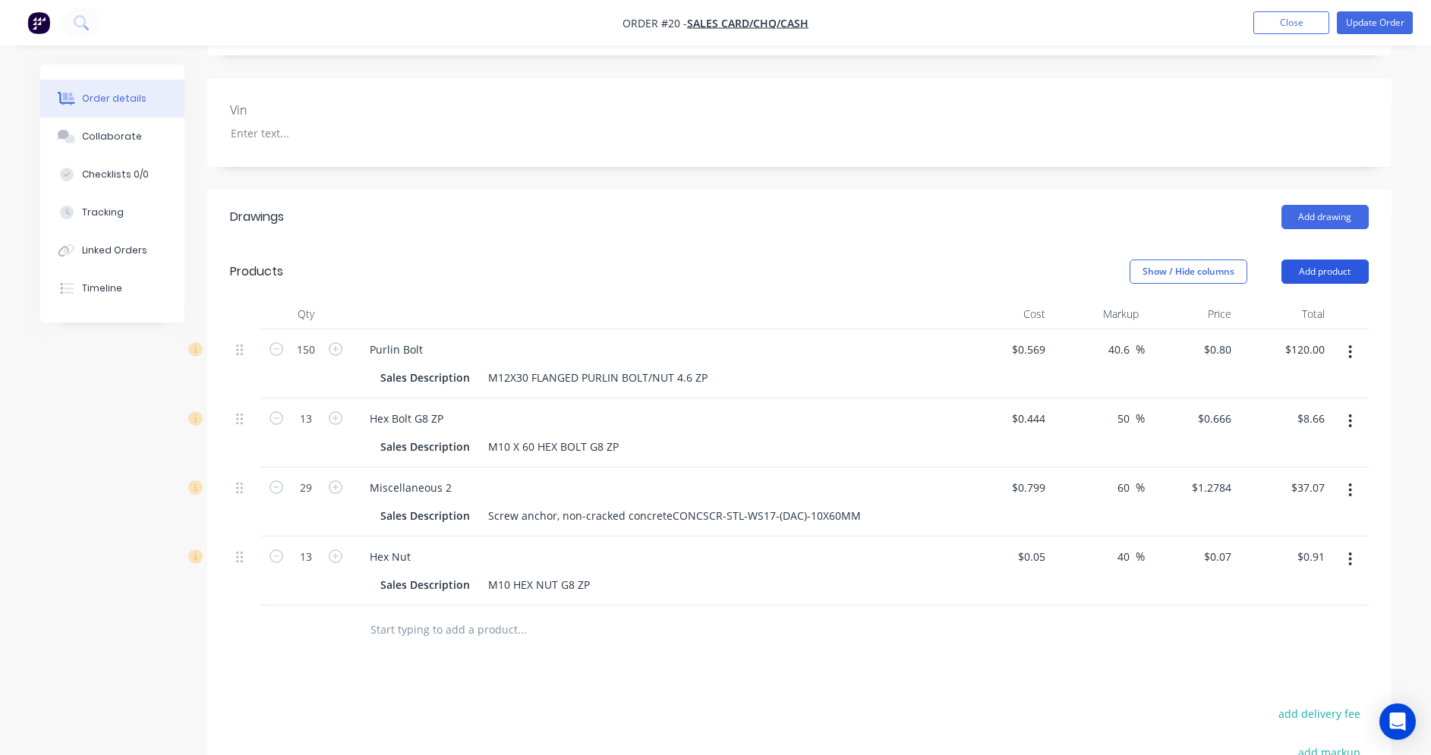
click at [1317, 269] on button "Add product" at bounding box center [1324, 272] width 87 height 24
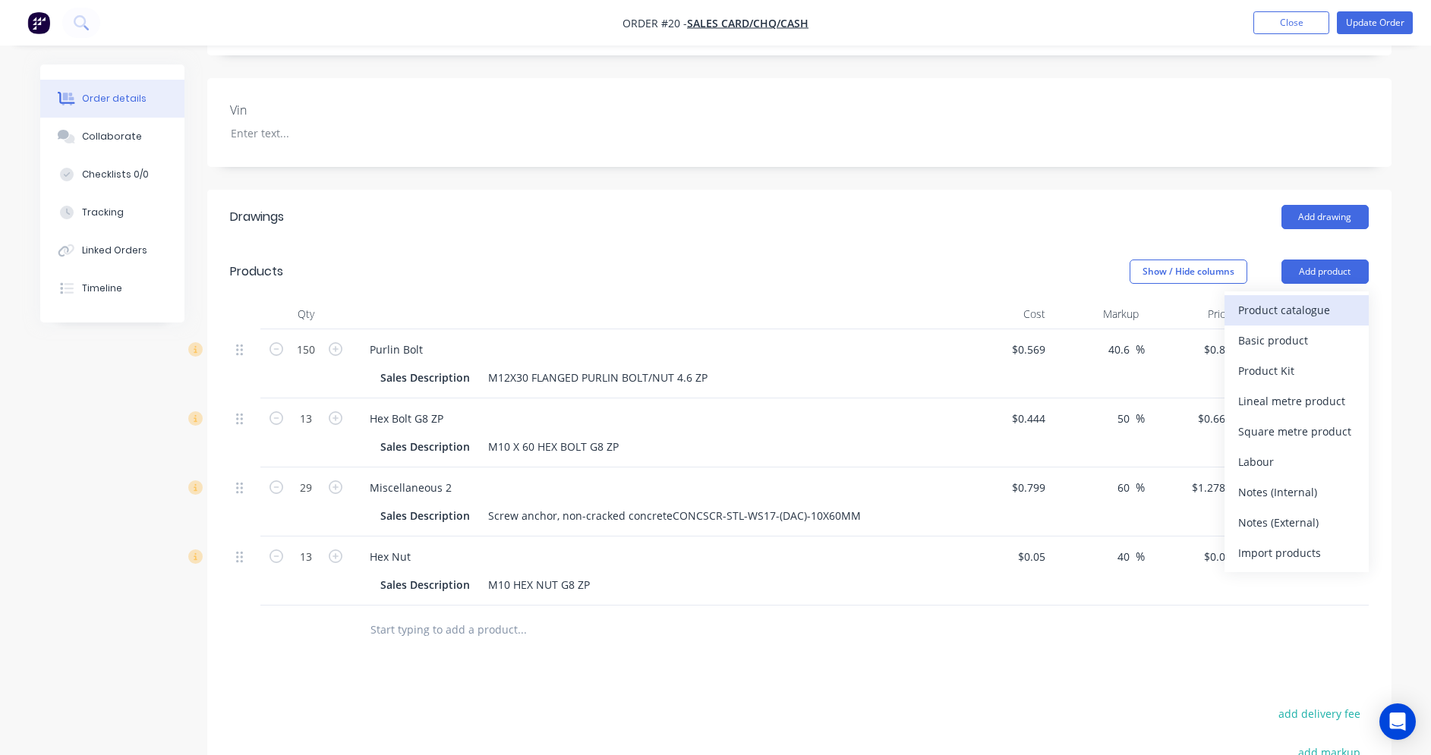
click at [1274, 320] on div "Product catalogue" at bounding box center [1296, 310] width 117 height 22
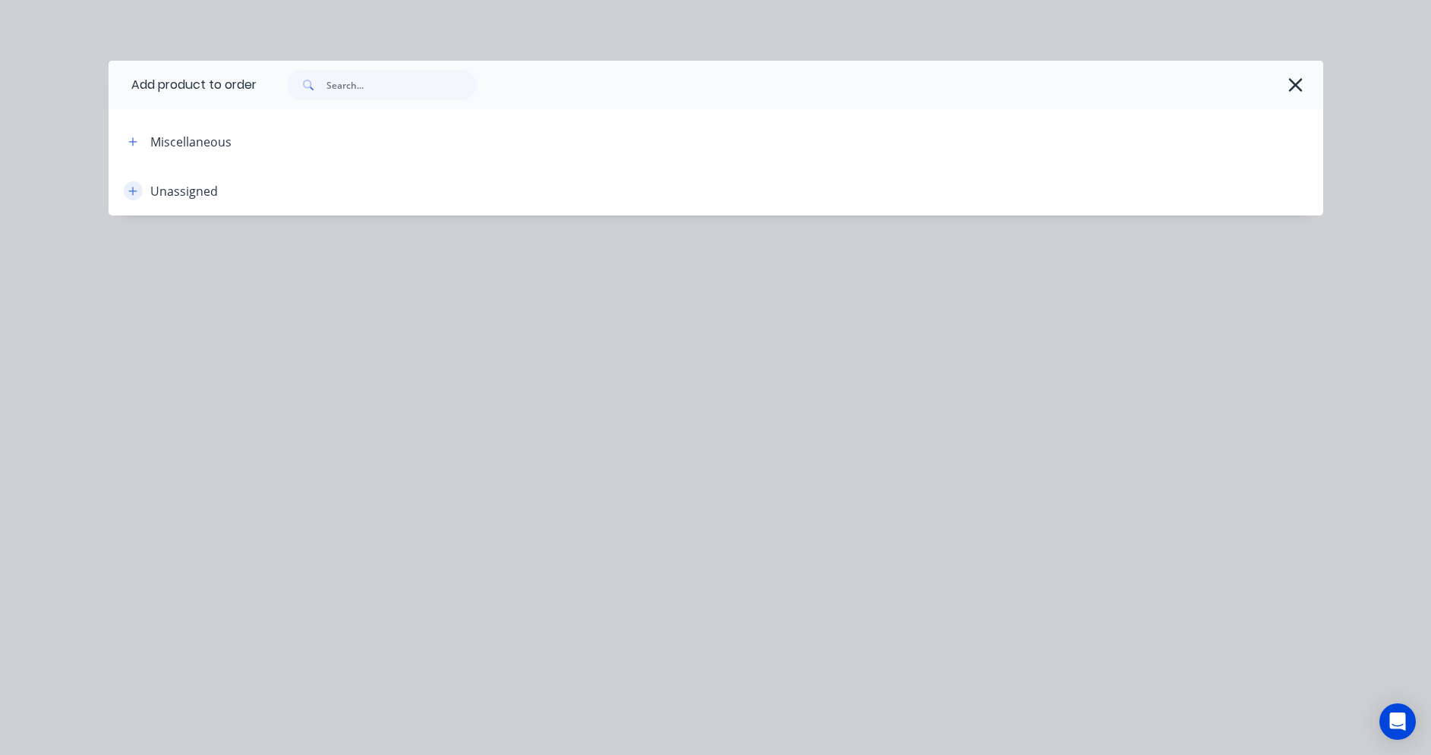
click at [133, 190] on icon "button" at bounding box center [132, 191] width 8 height 8
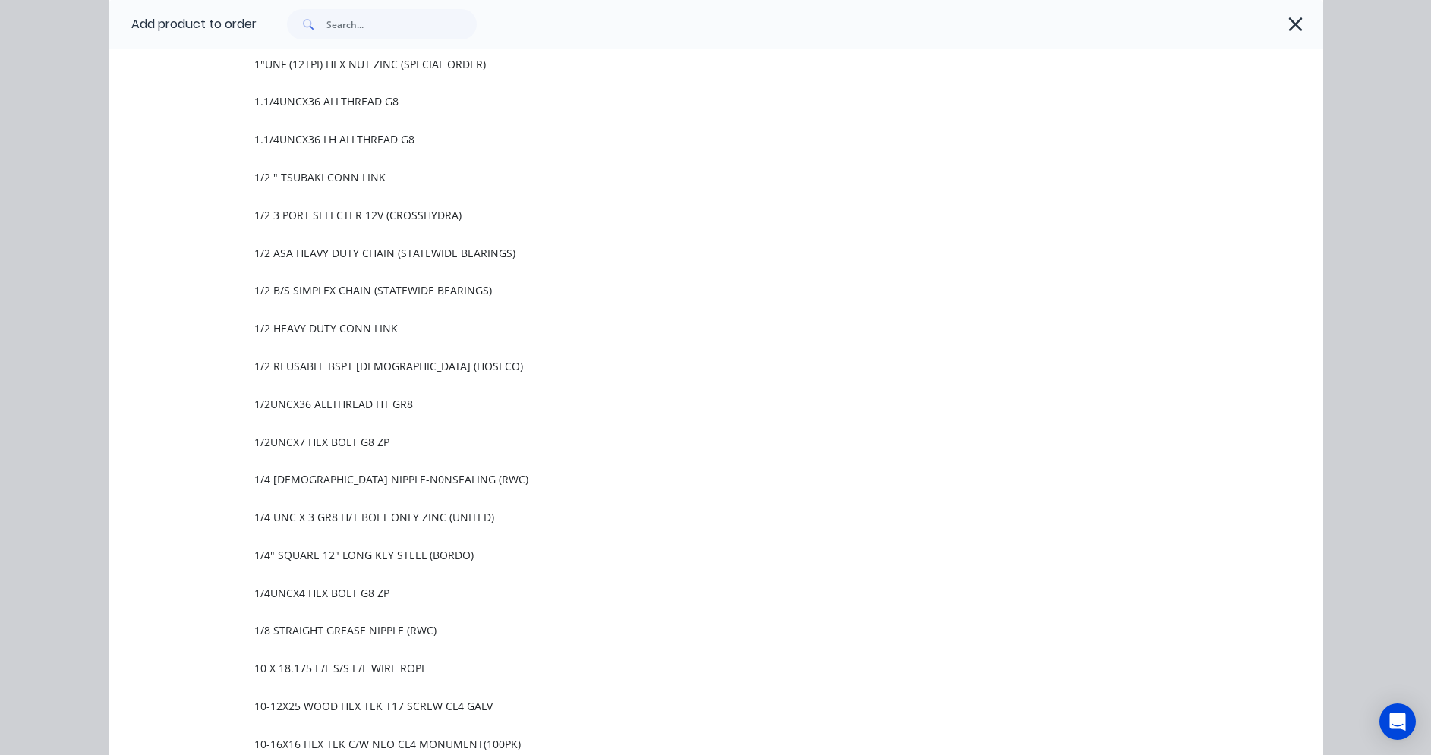
scroll to position [1139, 0]
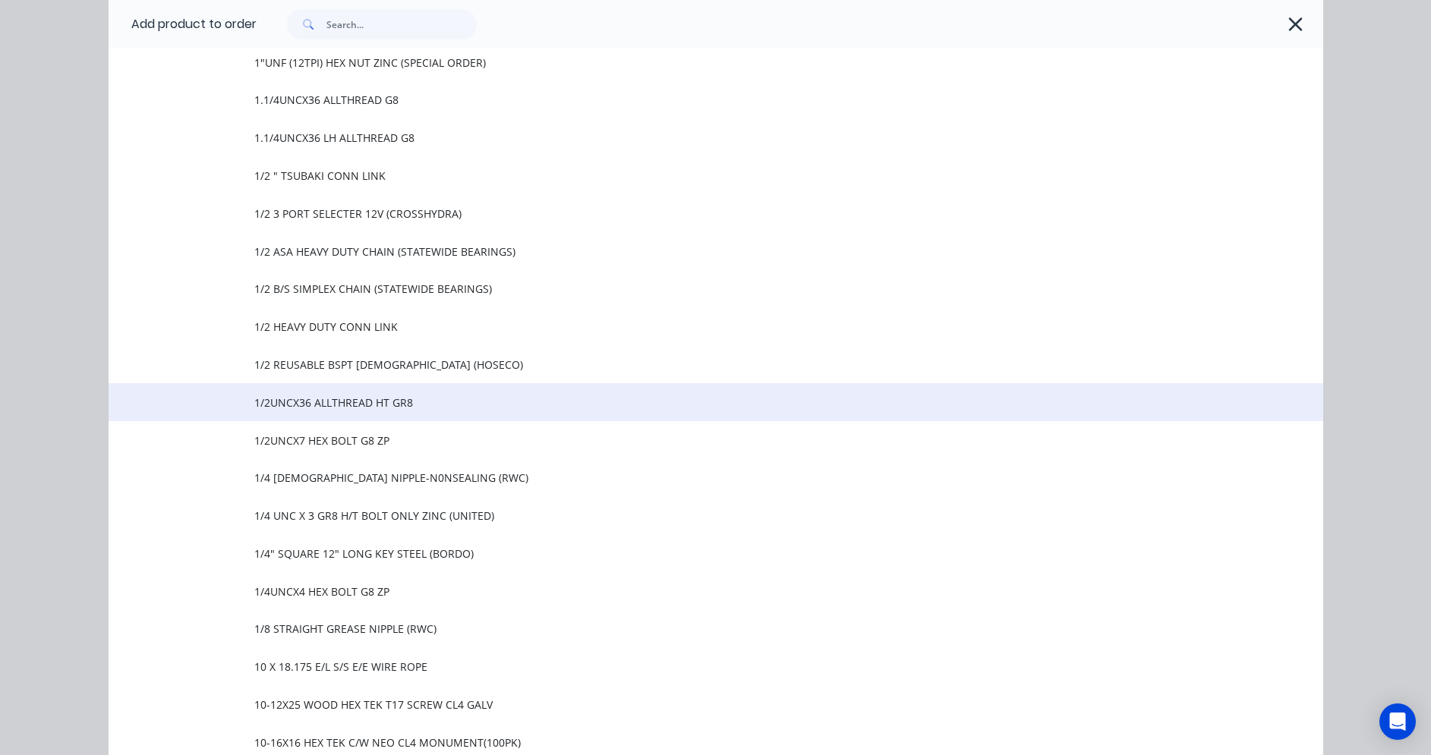
click at [306, 398] on span "1/2UNCX36 ALLTHREAD HT GR8" at bounding box center [681, 403] width 855 height 16
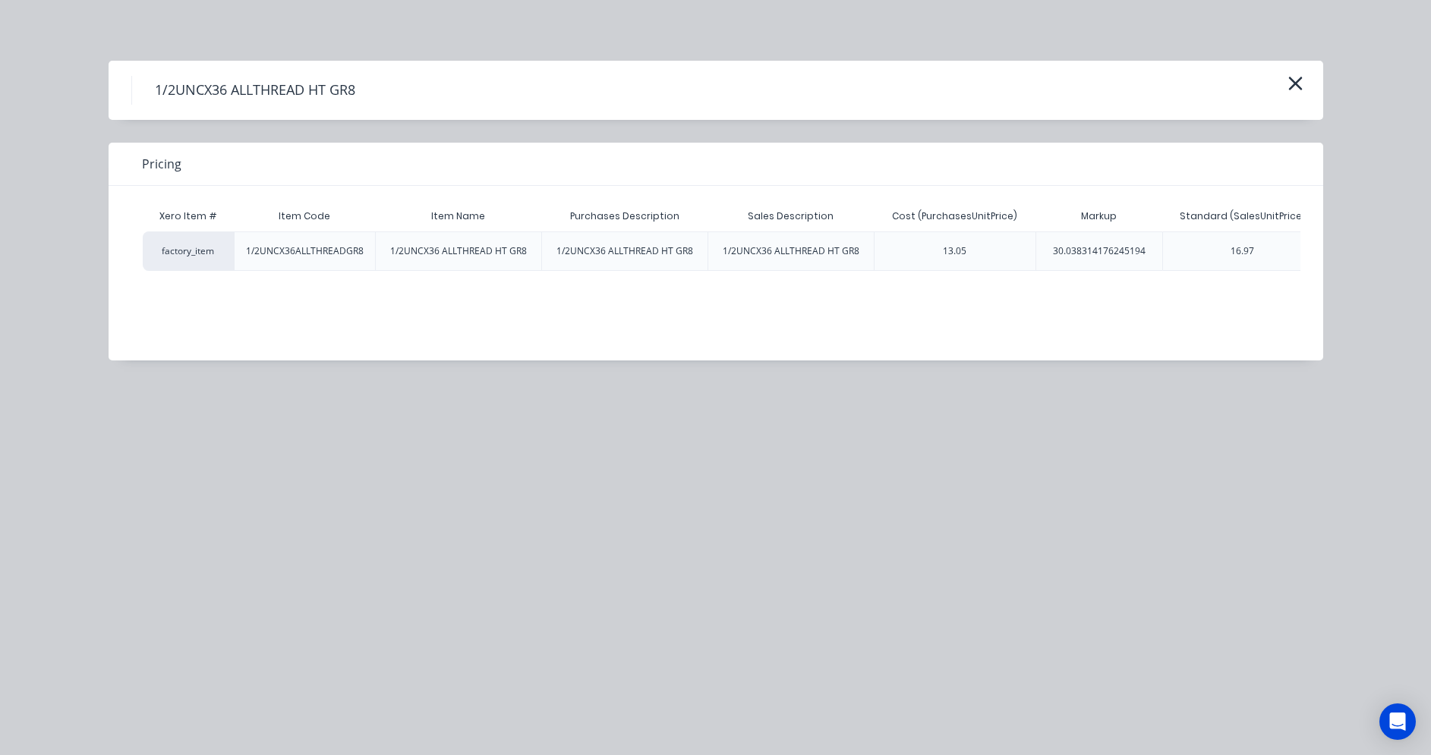
scroll to position [0, 23]
click at [1296, 87] on icon "button" at bounding box center [1296, 83] width 16 height 21
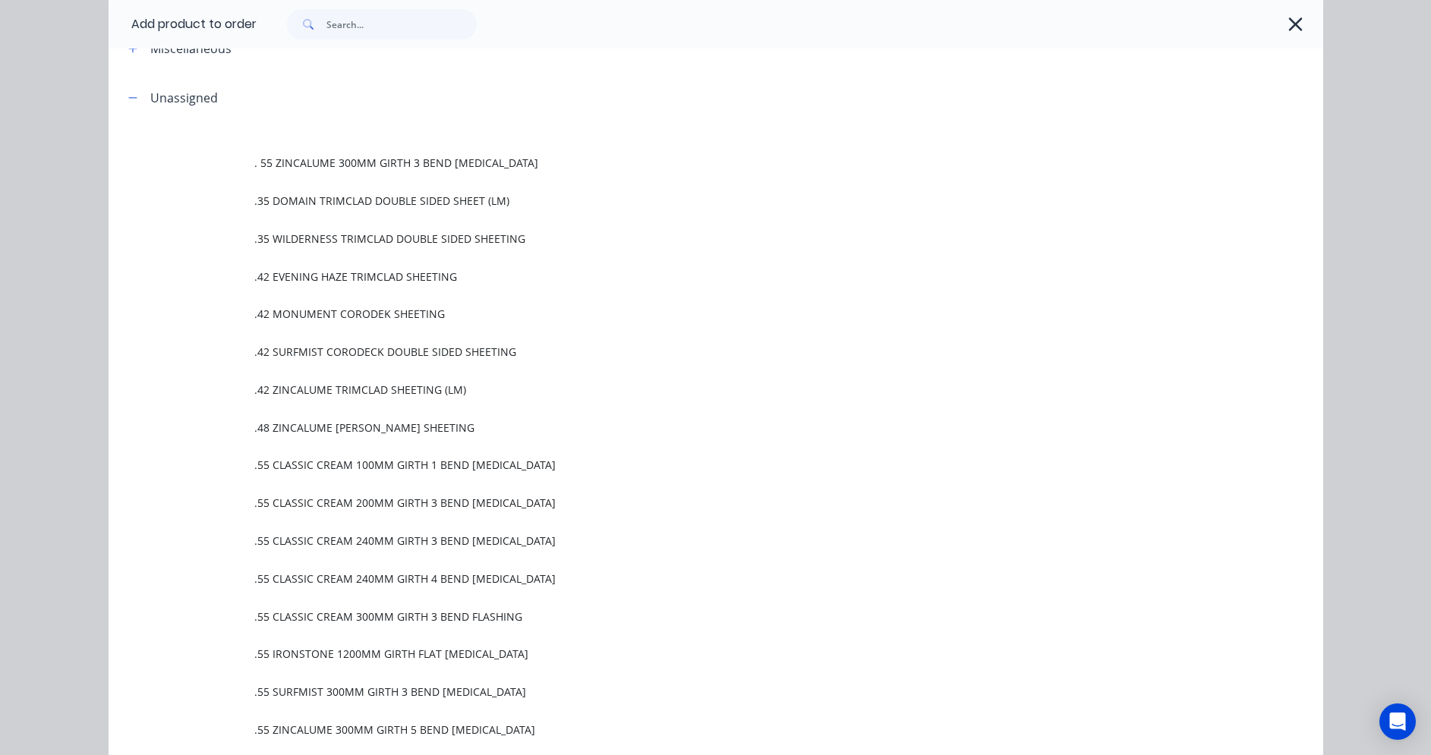
scroll to position [0, 0]
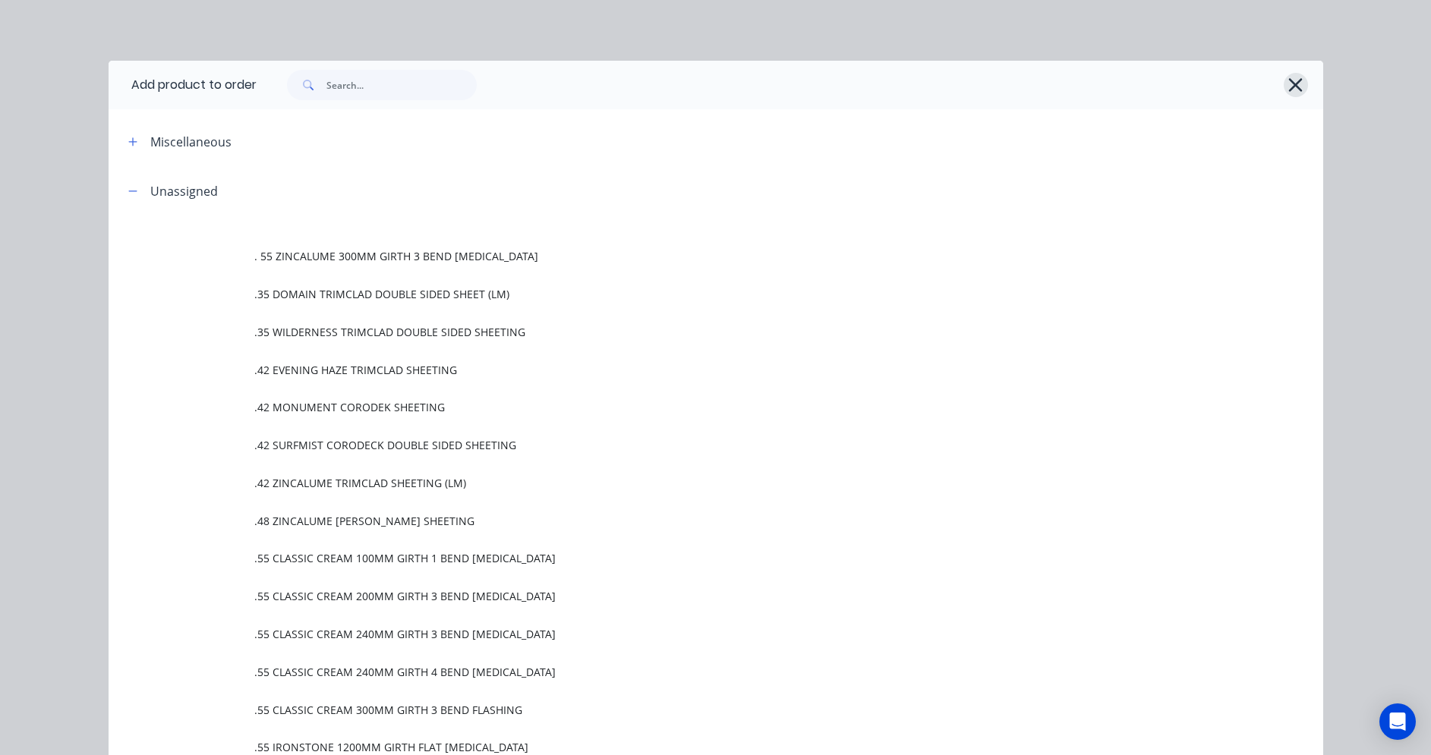
click at [1294, 80] on icon "button" at bounding box center [1296, 85] width 14 height 14
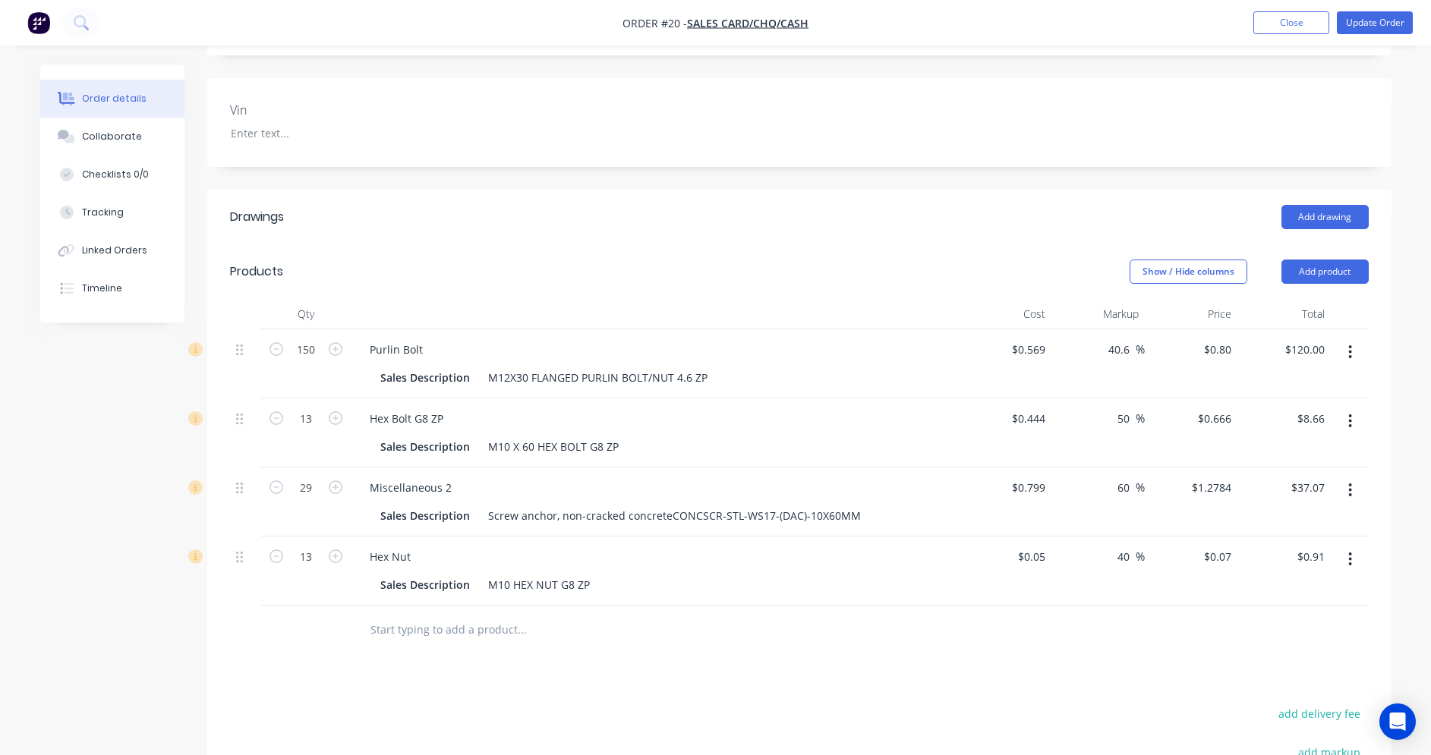
drag, startPoint x: 1129, startPoint y: 418, endPoint x: 1098, endPoint y: 413, distance: 31.5
click at [1098, 413] on div "50 50 %" at bounding box center [1097, 433] width 93 height 69
type input "60"
type input "$0.7104"
type input "$9.24"
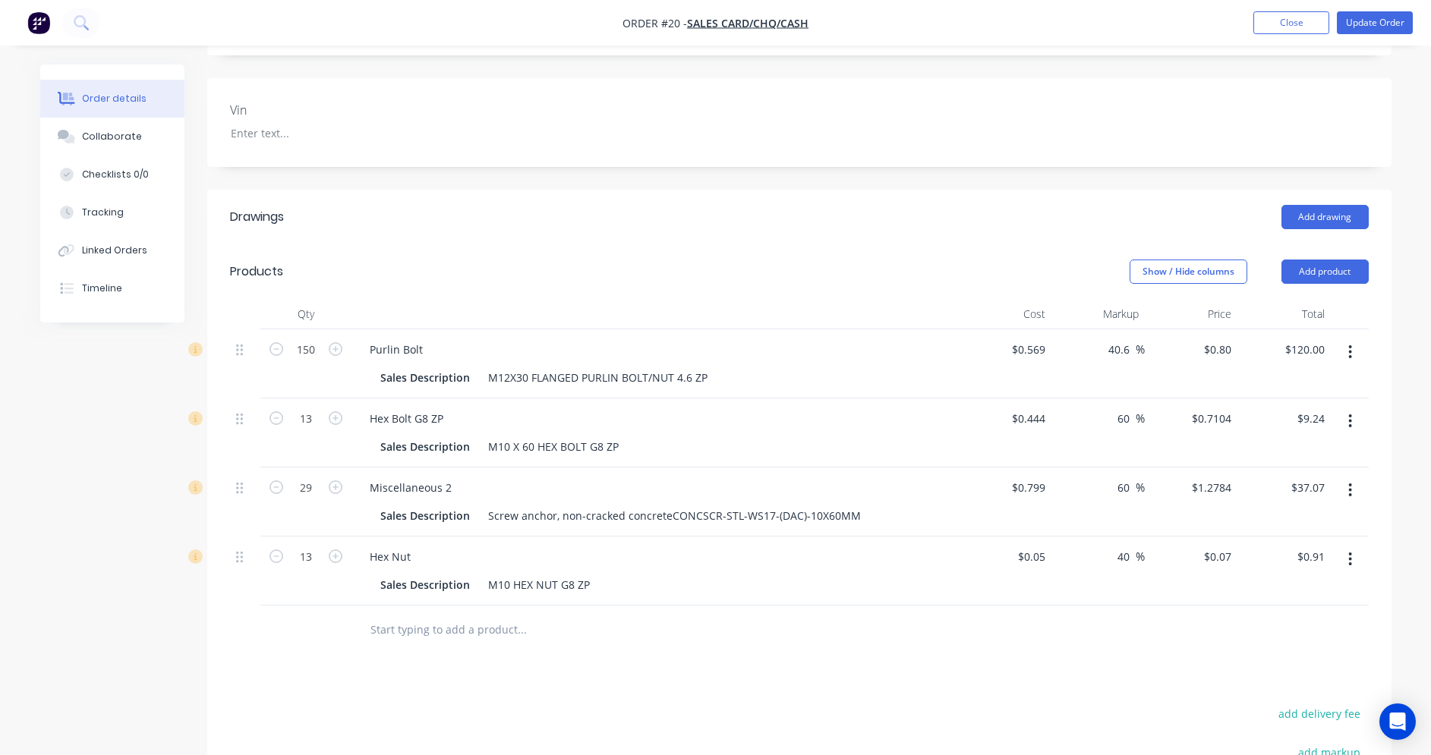
click at [1046, 689] on div "Drawings Add drawing Products Show / Hide columns Add product Qty Cost Markup P…" at bounding box center [799, 605] width 1184 height 830
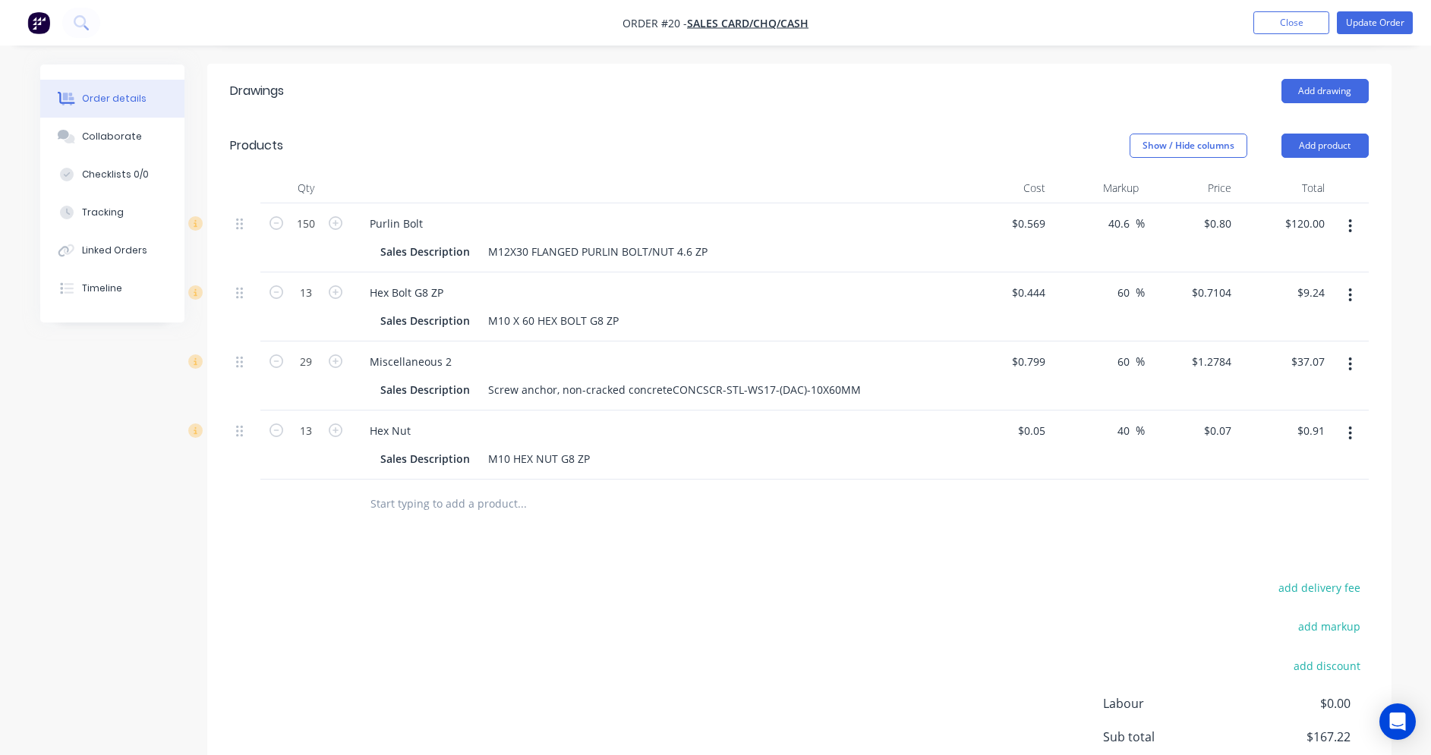
scroll to position [228, 0]
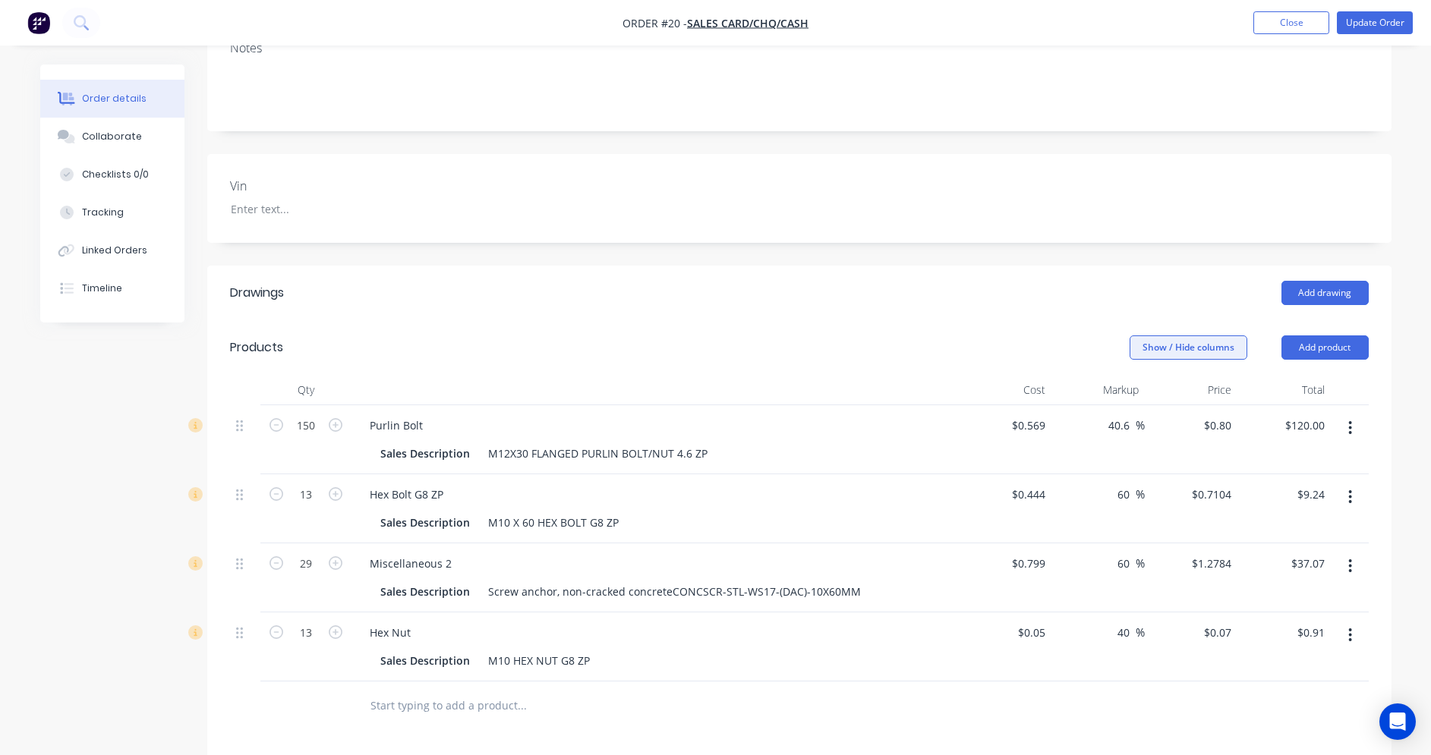
click at [1228, 351] on button "Show / Hide columns" at bounding box center [1189, 348] width 118 height 24
click at [1153, 438] on label "Discount" at bounding box center [1149, 438] width 27 height 13
click at [1136, 432] on input "Discount" at bounding box center [1136, 432] width 0 height 0
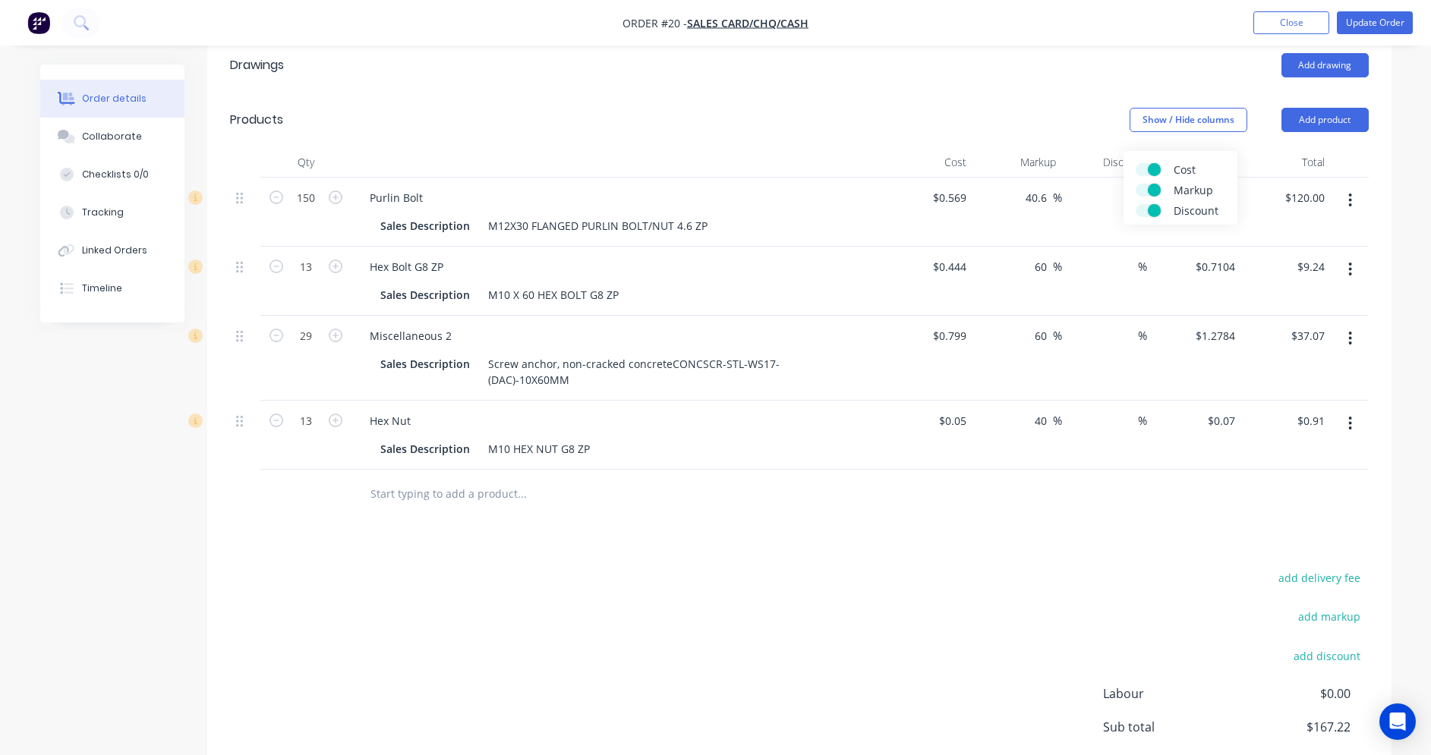
click at [1147, 474] on div at bounding box center [799, 494] width 1139 height 49
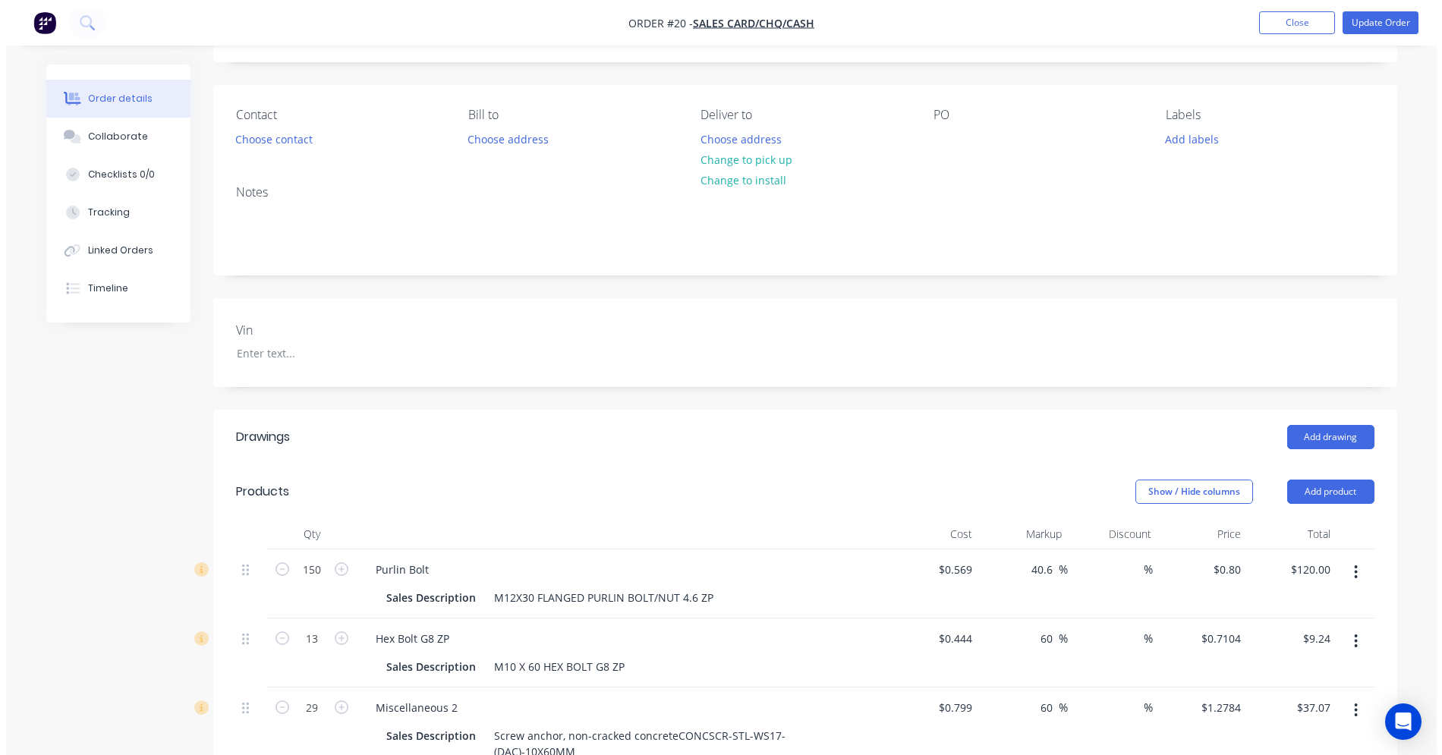
scroll to position [0, 0]
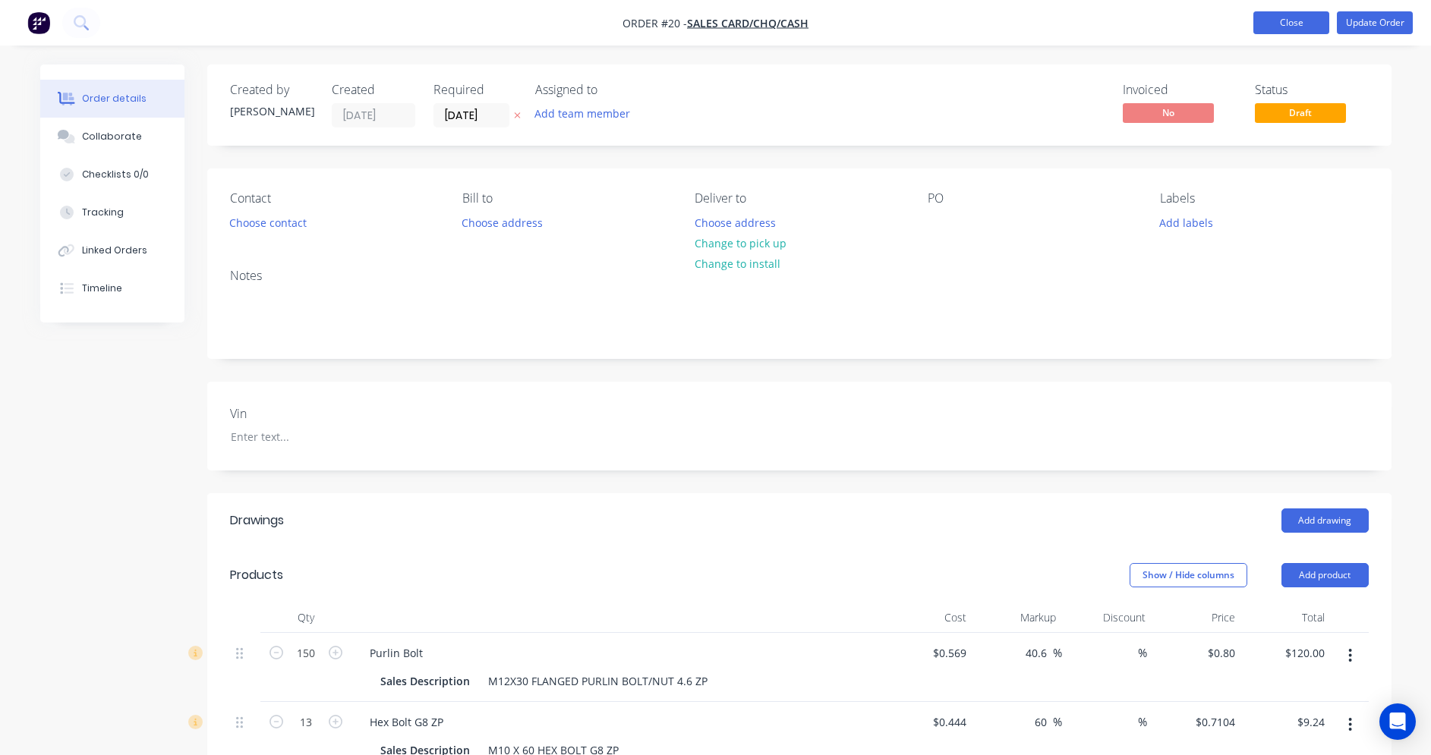
click at [1283, 26] on button "Close" at bounding box center [1291, 22] width 76 height 23
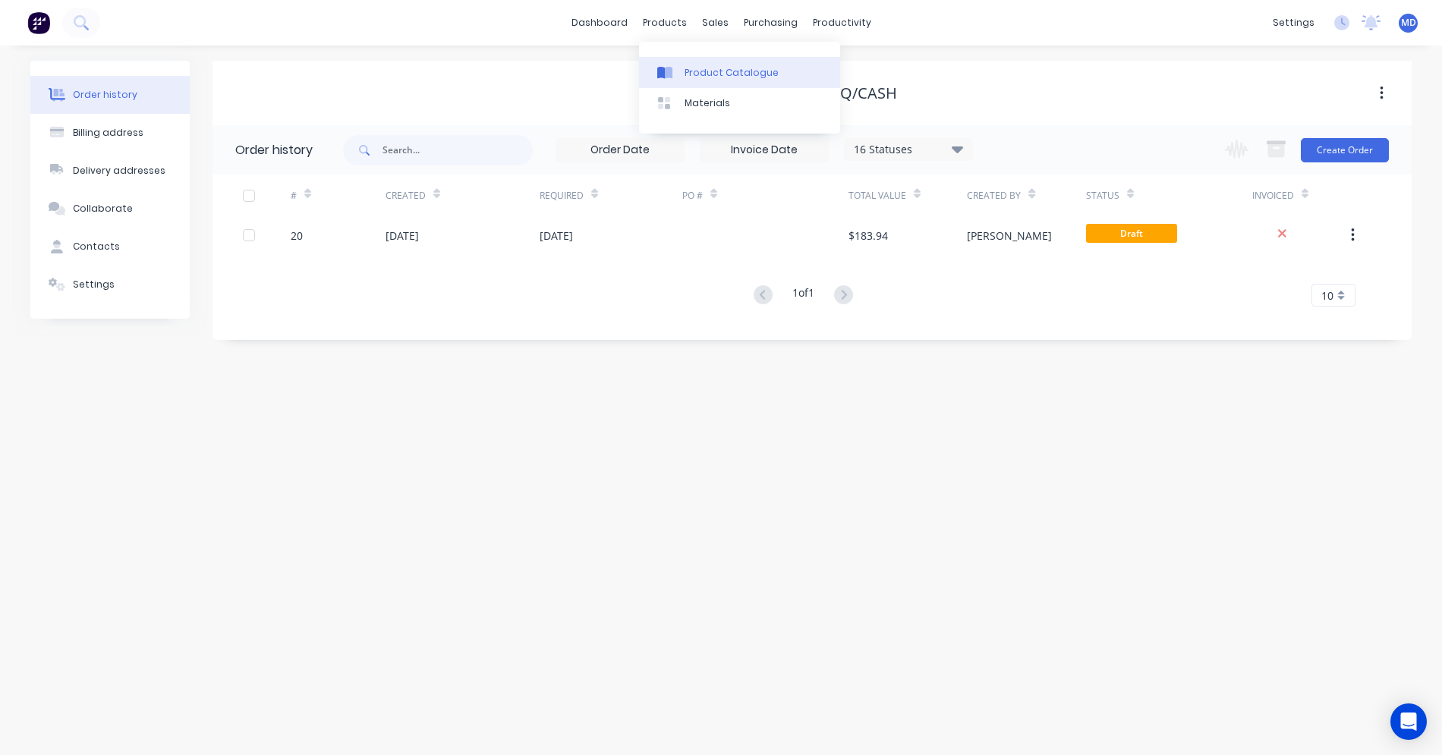
click at [686, 67] on div "Product Catalogue" at bounding box center [732, 73] width 94 height 14
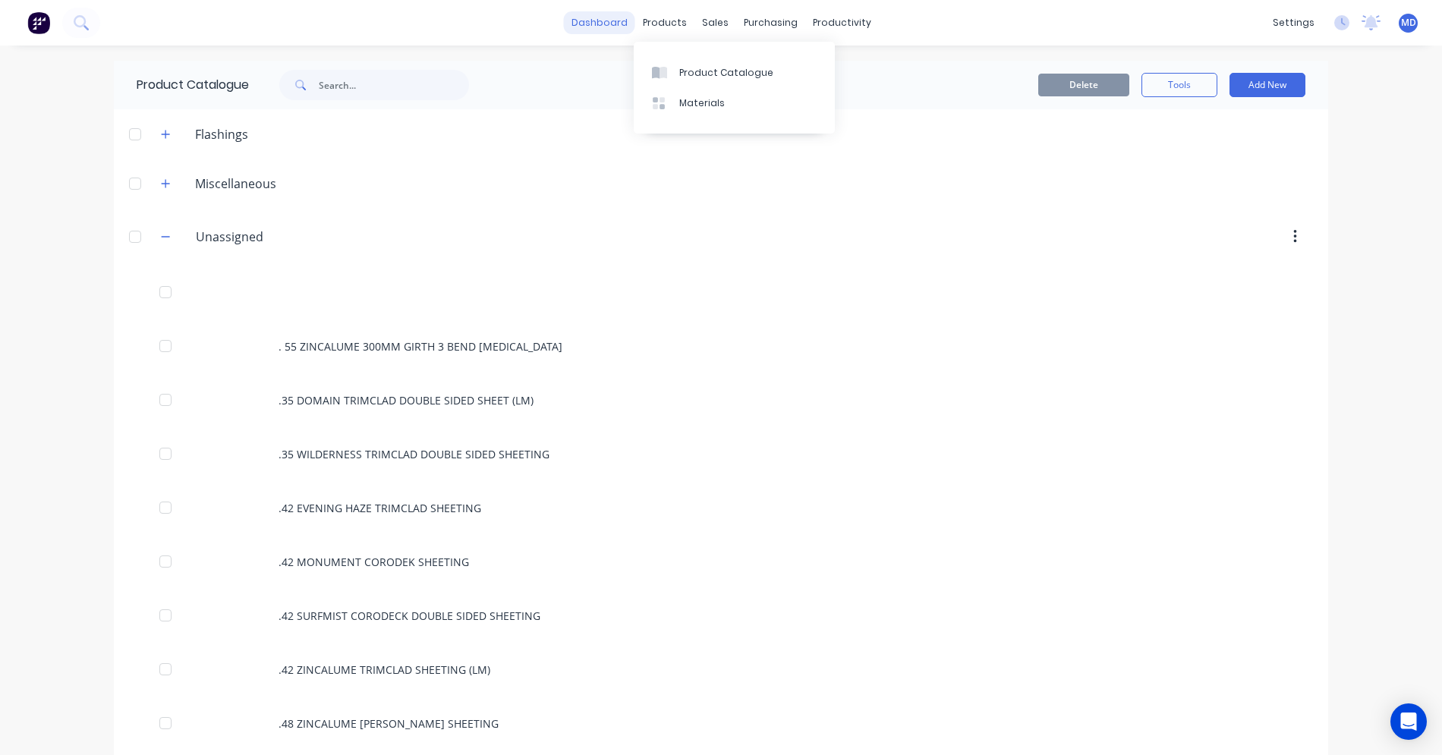
click at [613, 21] on link "dashboard" at bounding box center [599, 22] width 71 height 23
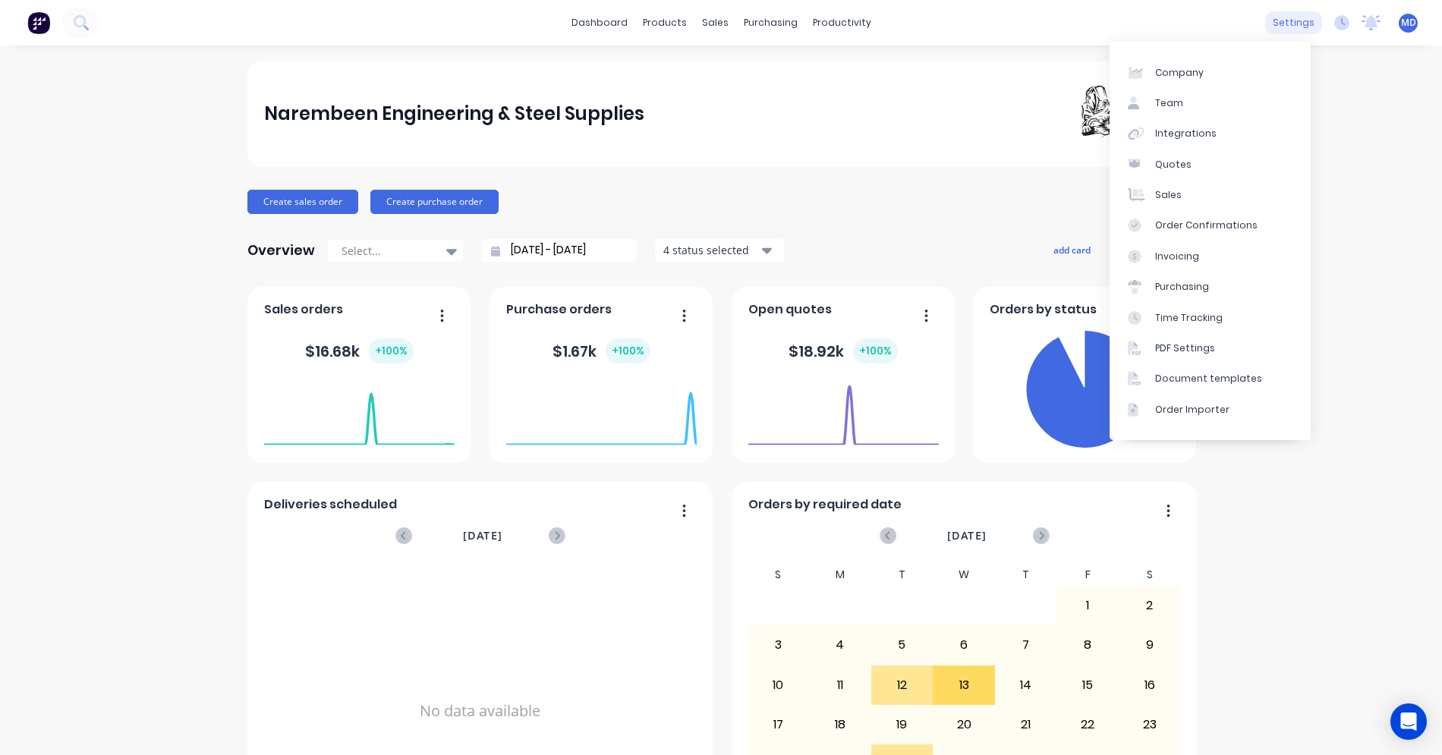
click at [1282, 24] on div "settings" at bounding box center [1293, 22] width 57 height 23
click at [1186, 131] on div "Integrations" at bounding box center [1185, 134] width 61 height 14
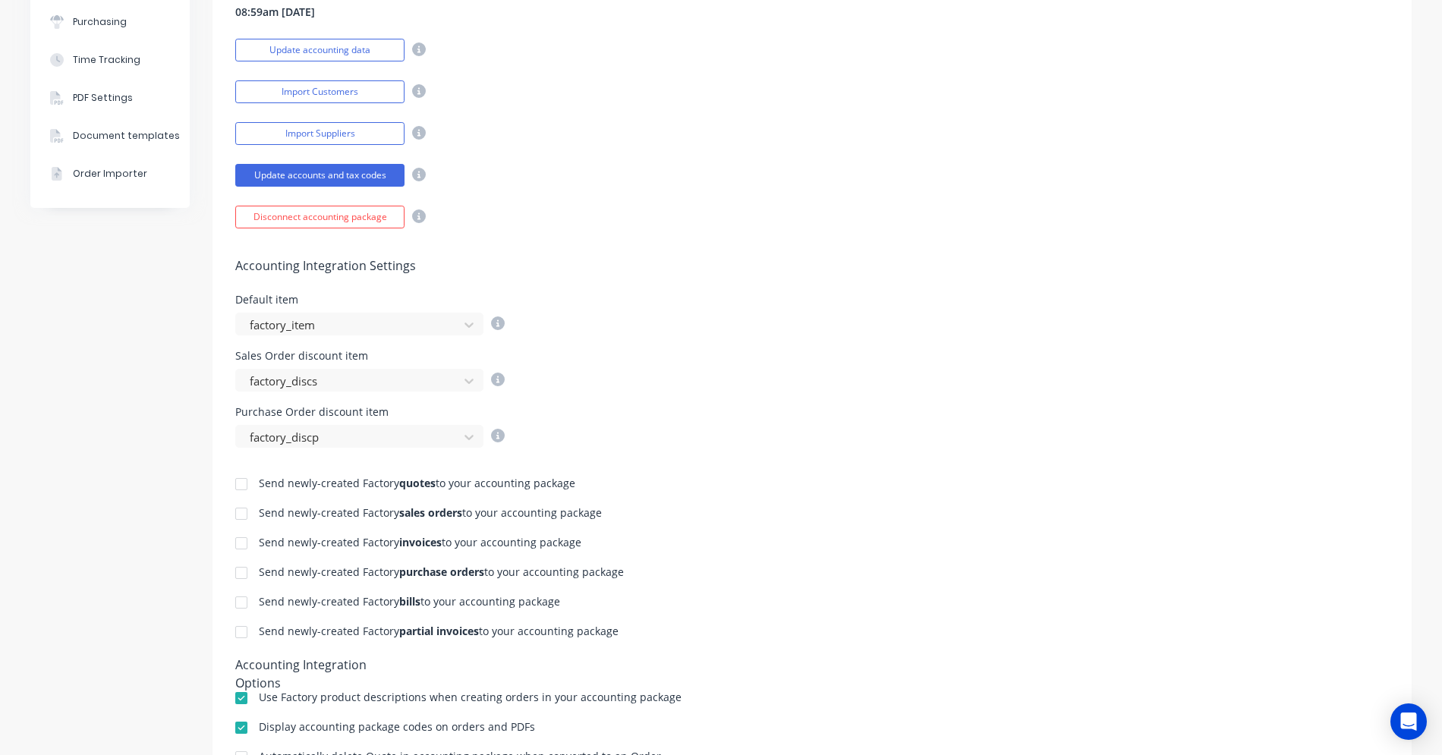
scroll to position [455, 0]
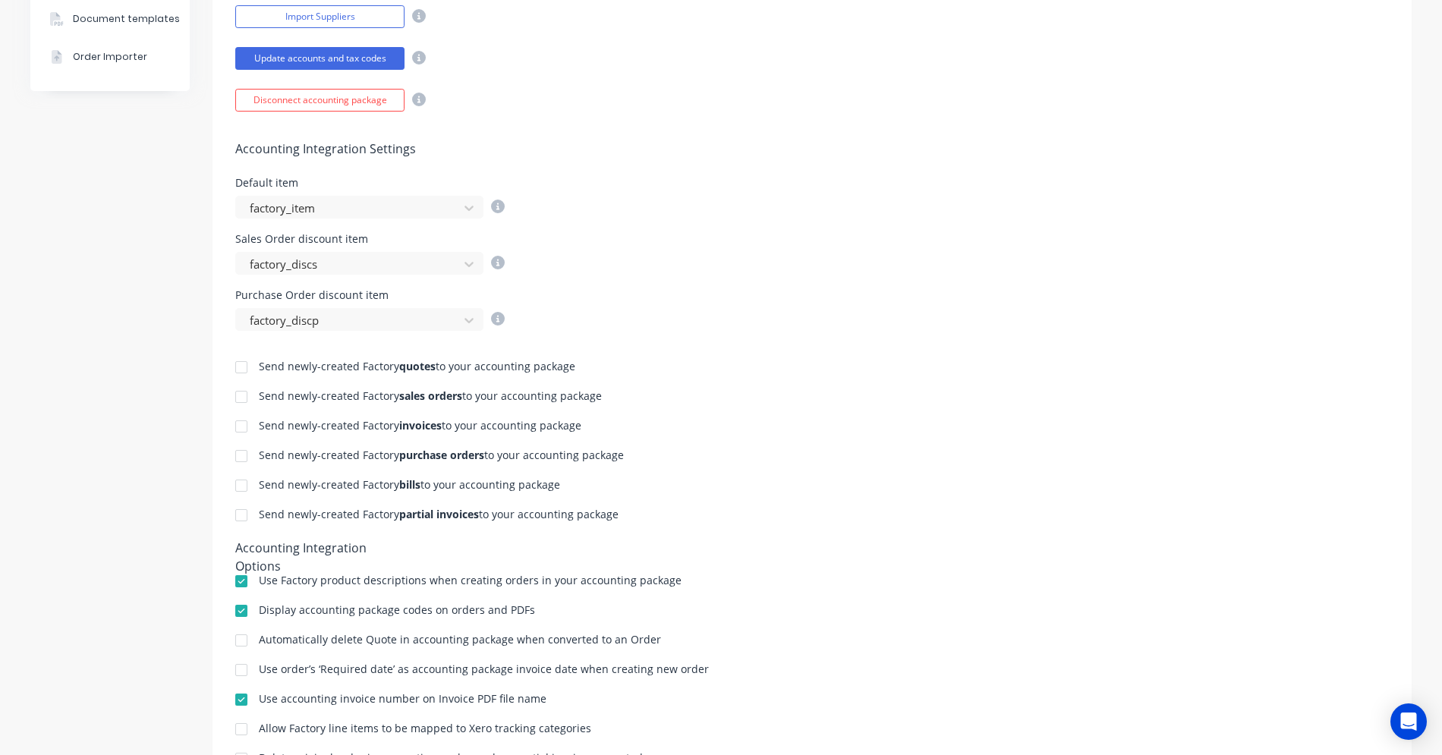
click at [238, 364] on div at bounding box center [241, 367] width 30 height 30
click at [235, 395] on div at bounding box center [241, 397] width 30 height 30
click at [235, 429] on div at bounding box center [241, 426] width 30 height 30
click at [235, 455] on div at bounding box center [241, 456] width 30 height 30
click at [236, 488] on div at bounding box center [241, 486] width 30 height 30
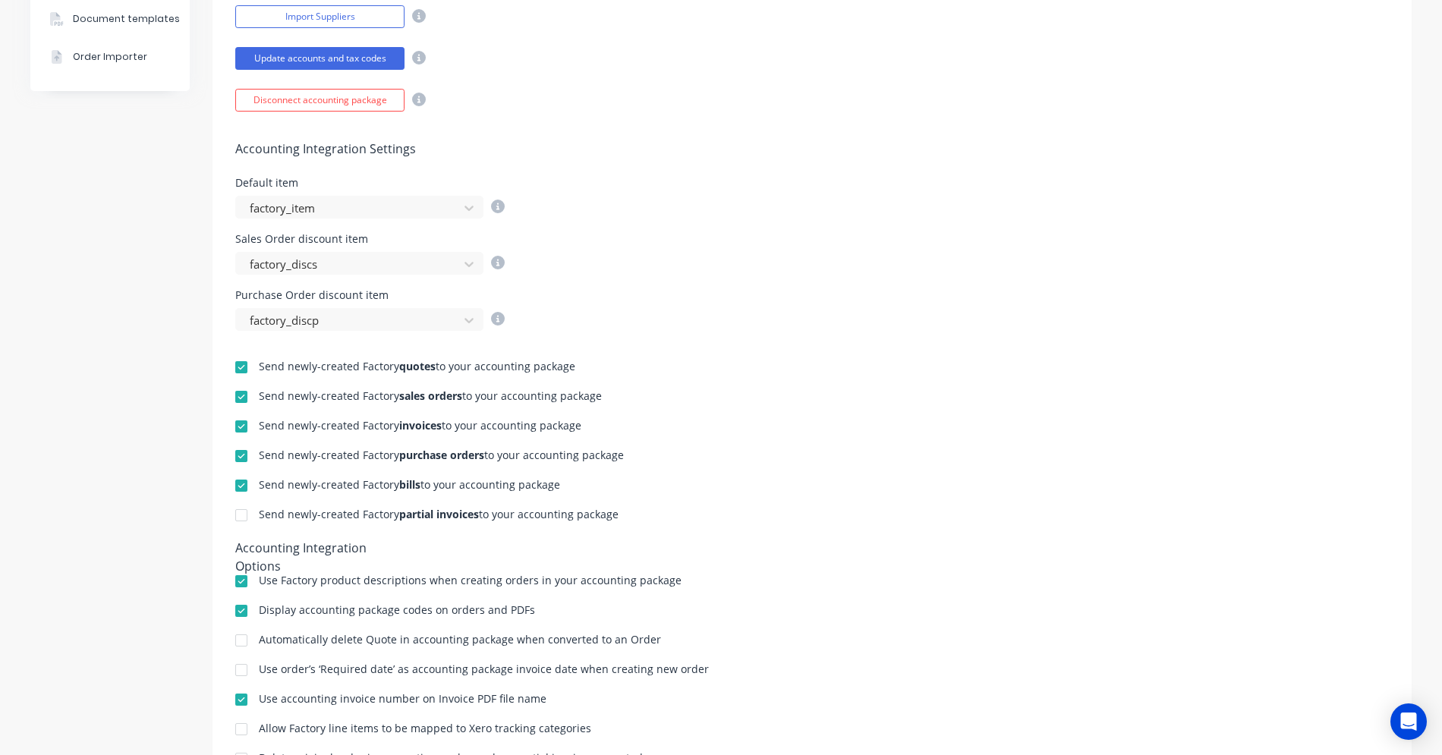
click at [232, 518] on div at bounding box center [241, 515] width 30 height 30
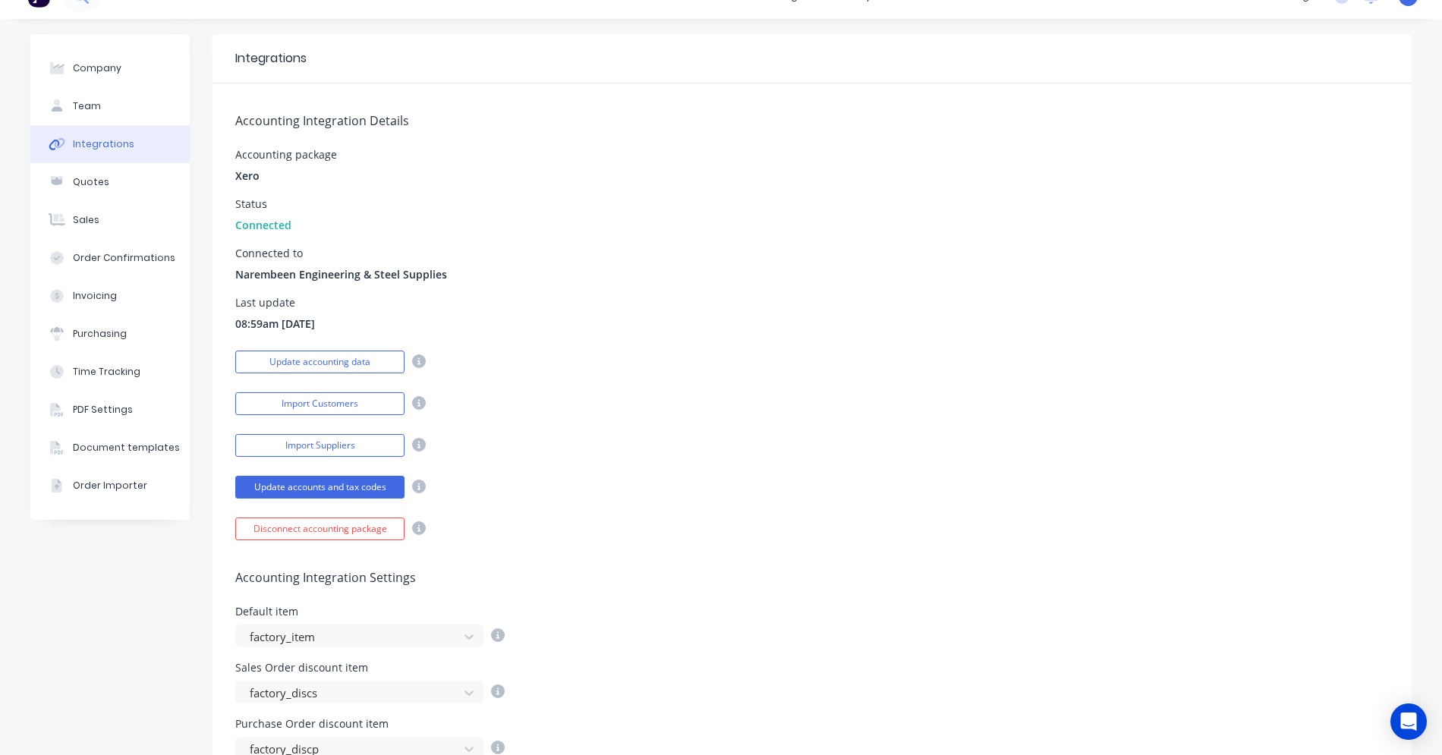
scroll to position [0, 0]
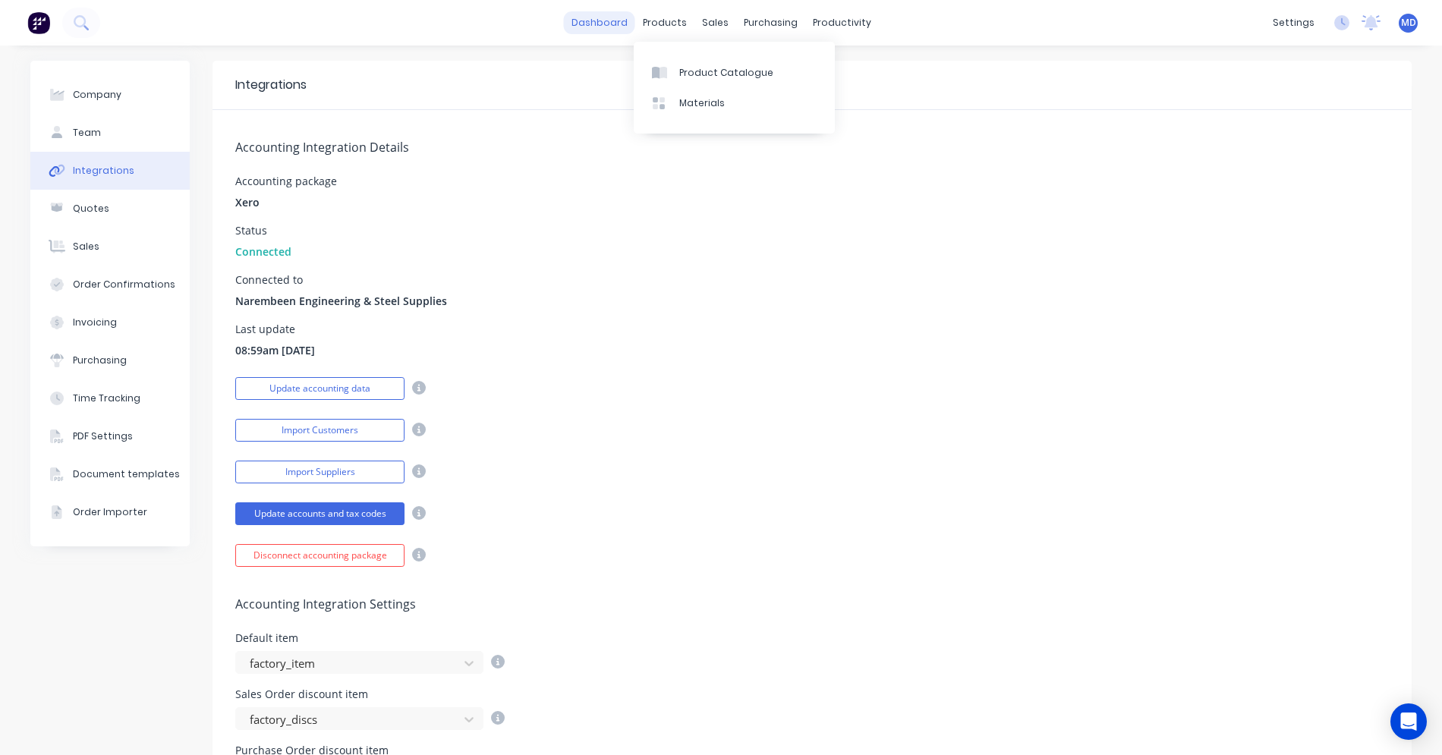
click at [609, 26] on link "dashboard" at bounding box center [599, 22] width 71 height 23
